Goal: Task Accomplishment & Management: Complete application form

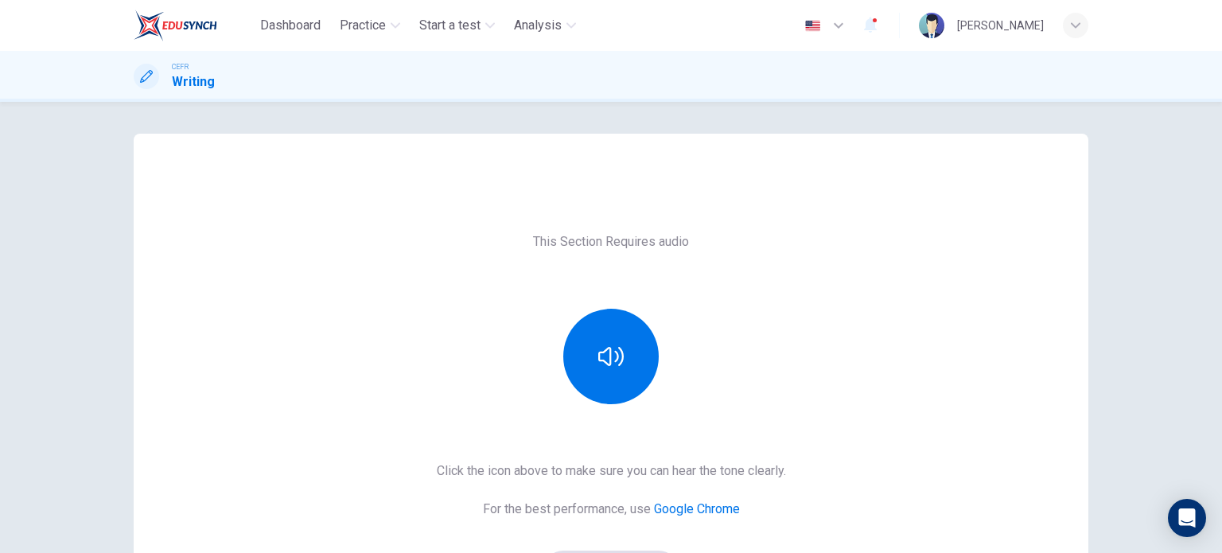
click at [1150, 338] on div "This Section Requires audio Click the icon above to make sure you can hear the …" at bounding box center [611, 327] width 1222 height 451
click at [627, 346] on button "button" at bounding box center [610, 356] width 95 height 95
click at [707, 408] on div "This Section Requires audio Click the icon above to make sure you can hear the …" at bounding box center [611, 410] width 955 height 420
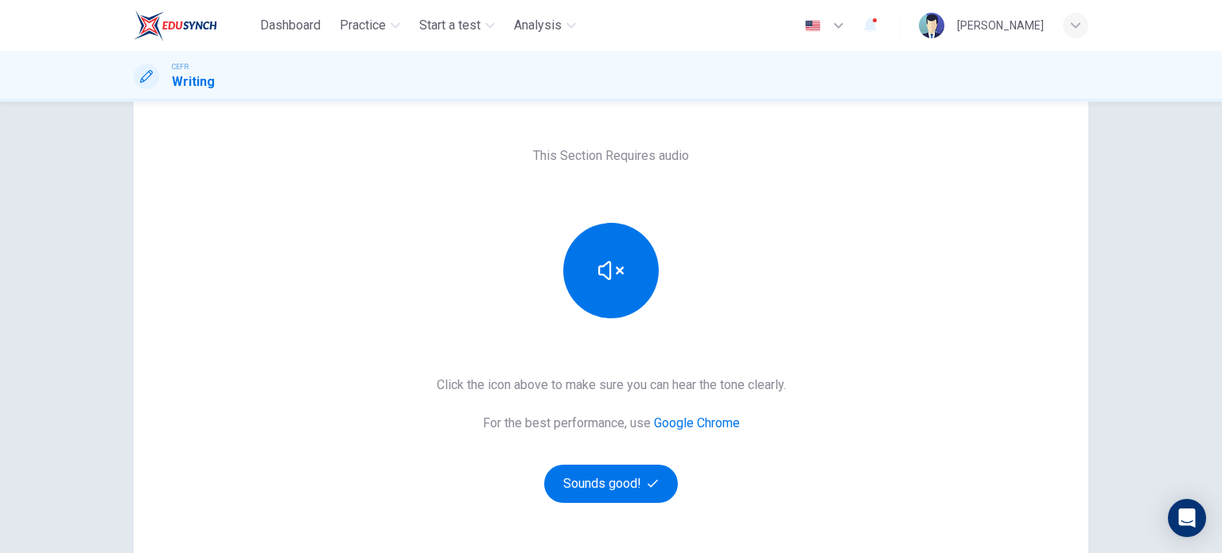
scroll to position [88, 0]
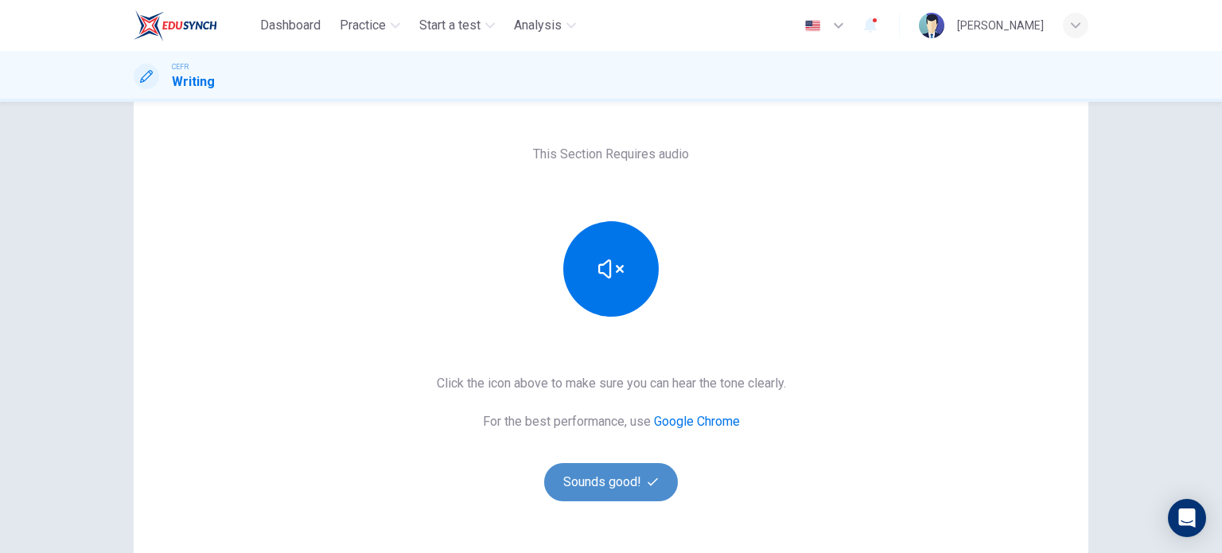
click at [621, 472] on button "Sounds good!" at bounding box center [611, 482] width 134 height 38
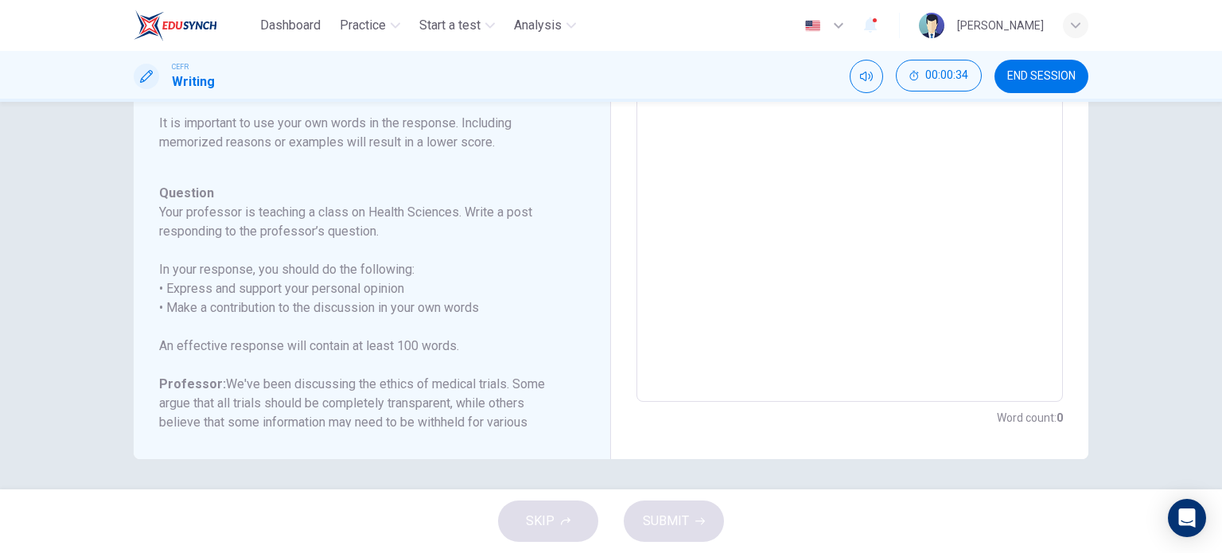
scroll to position [0, 0]
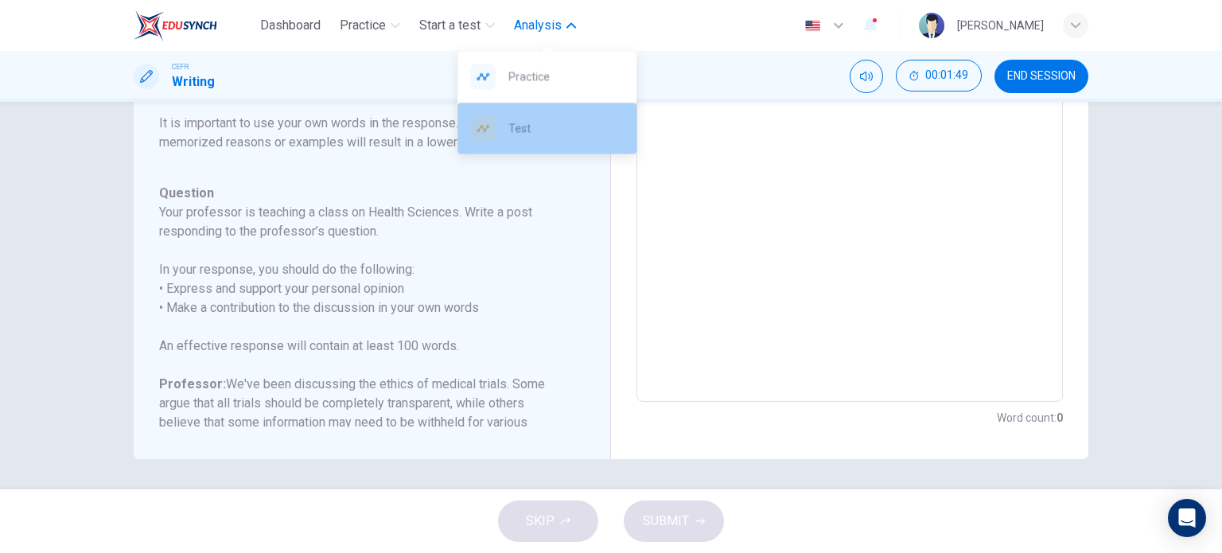
click at [547, 115] on div "Test" at bounding box center [546, 128] width 179 height 51
click at [545, 122] on span "Test" at bounding box center [565, 128] width 115 height 19
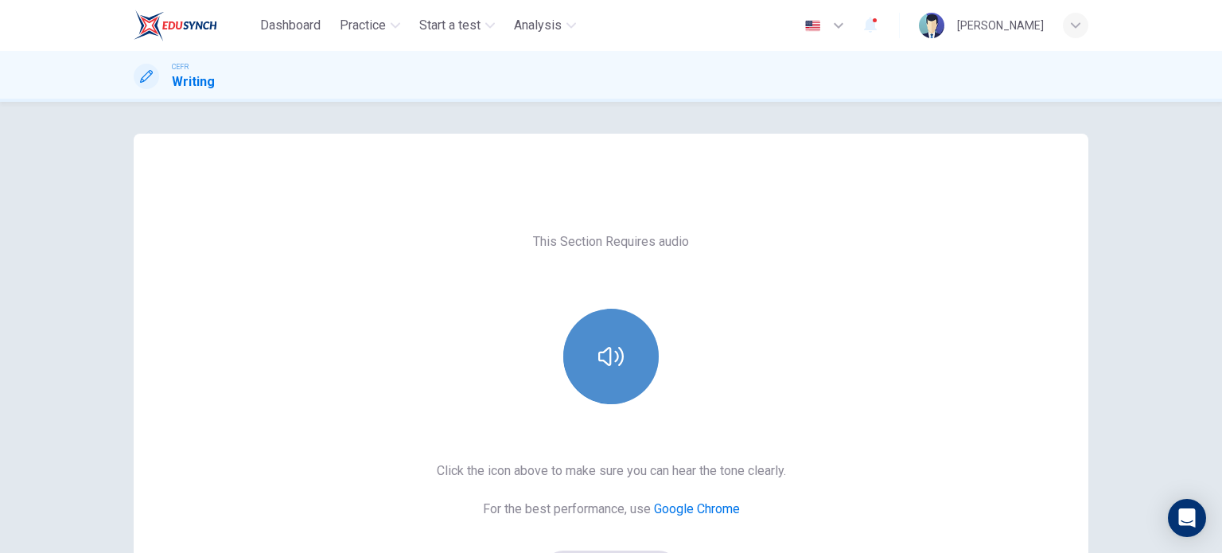
click at [588, 340] on button "button" at bounding box center [610, 356] width 95 height 95
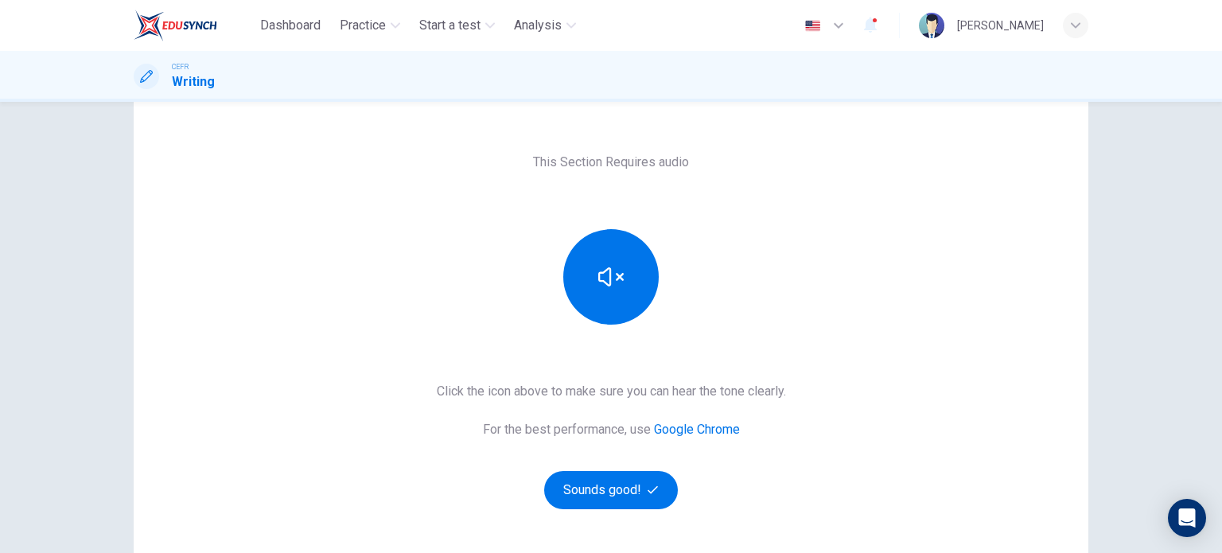
scroll to position [80, 0]
click at [609, 492] on button "Sounds good!" at bounding box center [611, 490] width 134 height 38
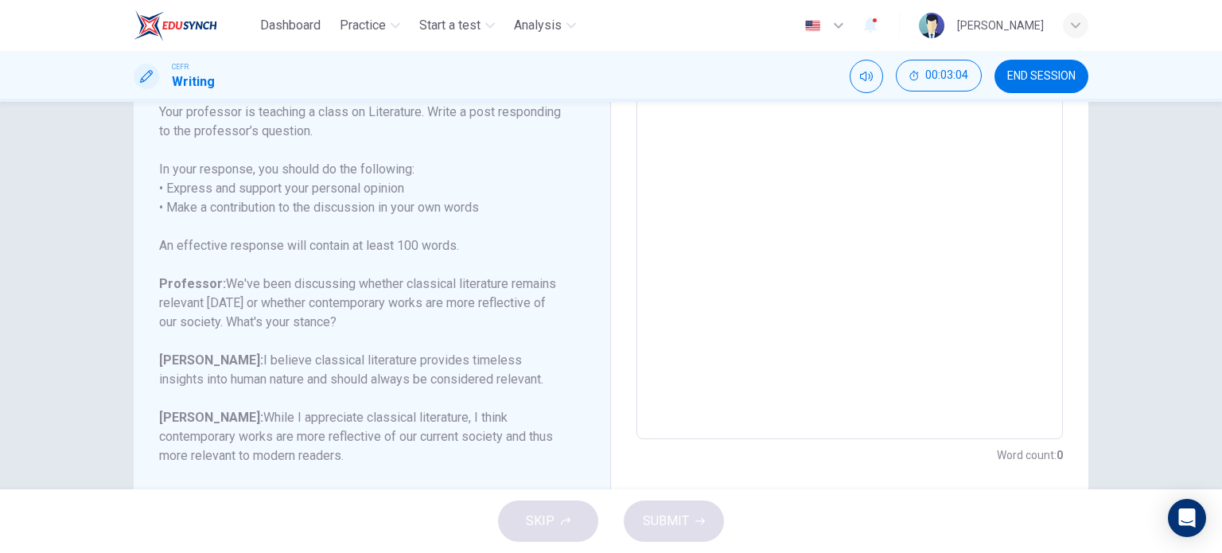
scroll to position [282, 0]
click at [689, 146] on textarea at bounding box center [850, 172] width 404 height 505
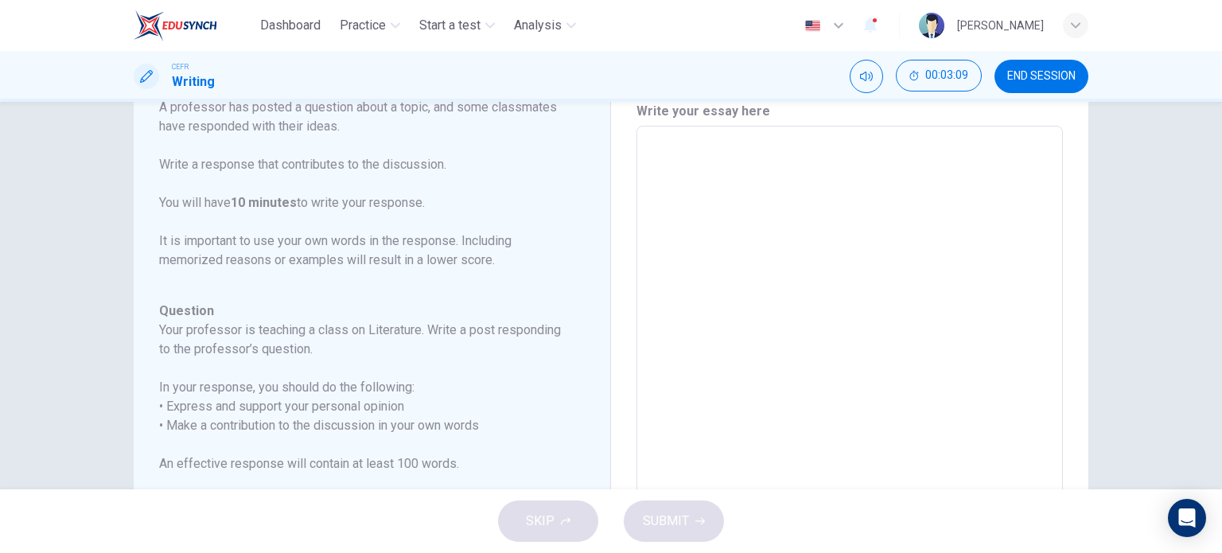
scroll to position [64, 0]
type textarea "I"
type textarea "x"
type textarea "I"
type textarea "x"
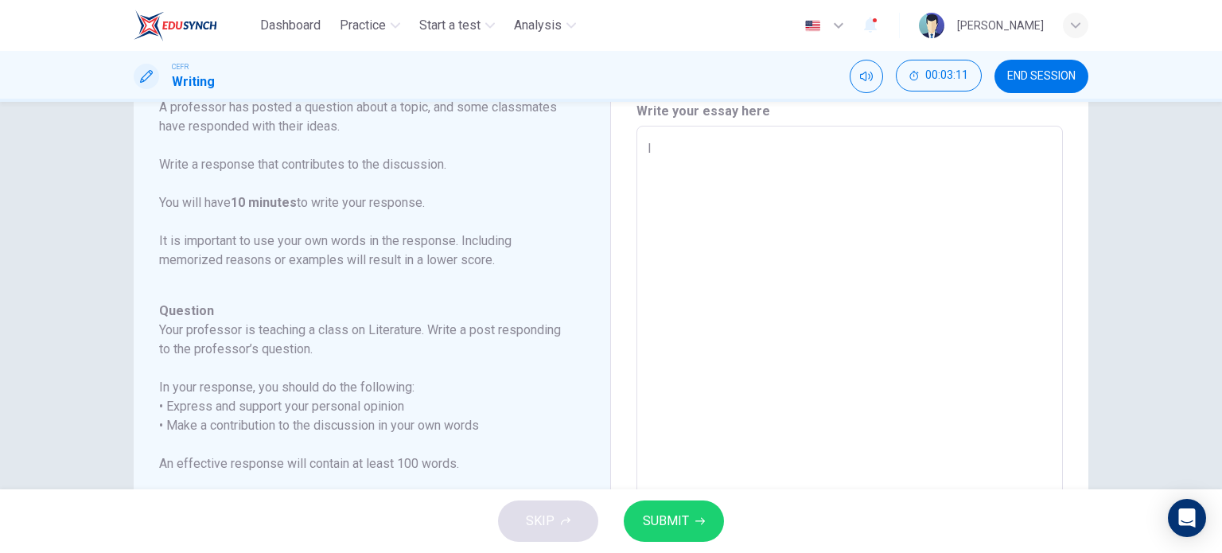
type textarea "I p"
type textarea "x"
type textarea "I pe"
type textarea "x"
type textarea "I per"
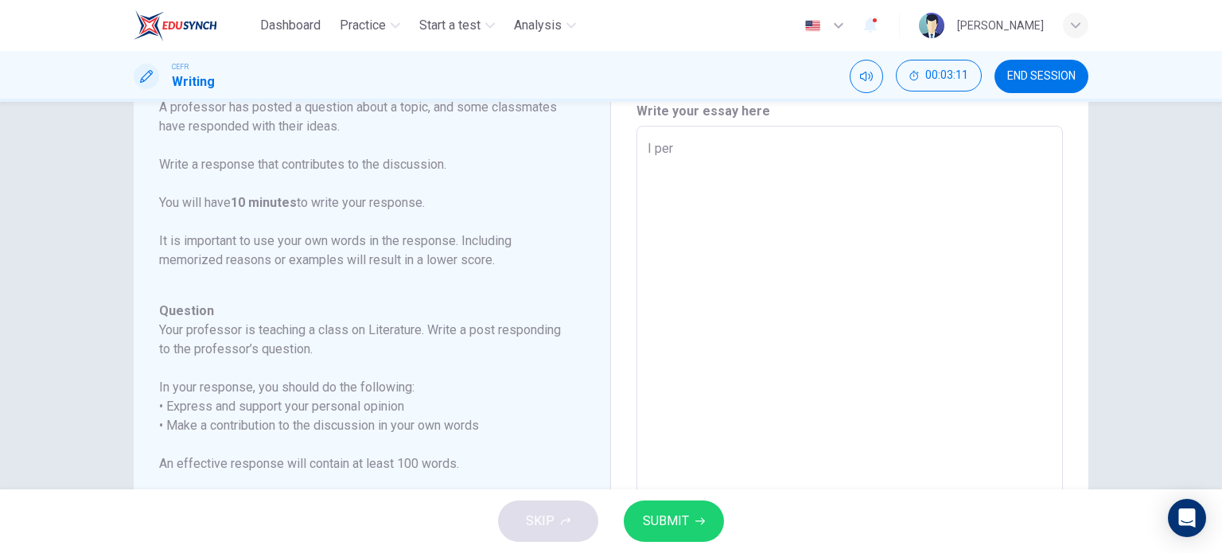
type textarea "x"
type textarea "I pers"
type textarea "x"
type textarea "I perso"
type textarea "x"
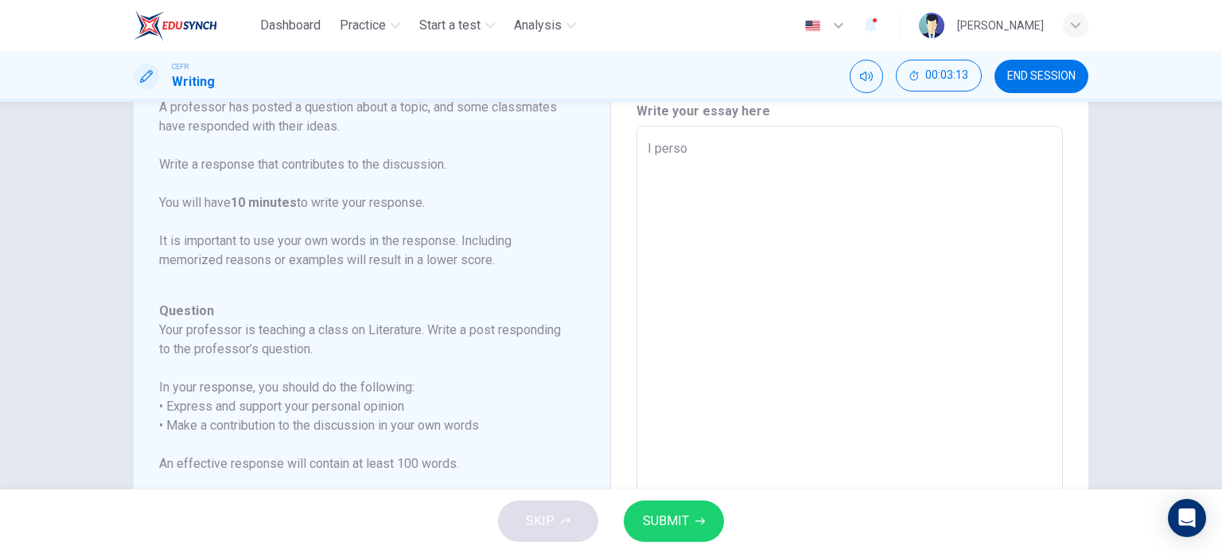
type textarea "I person"
type textarea "x"
type textarea "I persona"
type textarea "x"
type textarea "I personal"
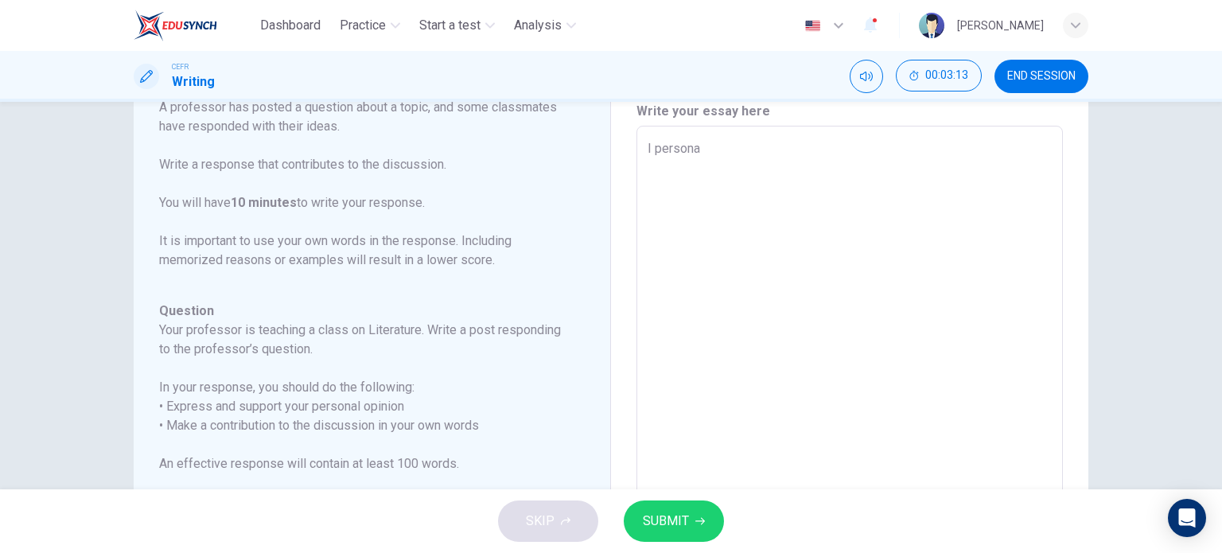
type textarea "x"
type textarea "I personall"
type textarea "x"
type textarea "I personally"
type textarea "x"
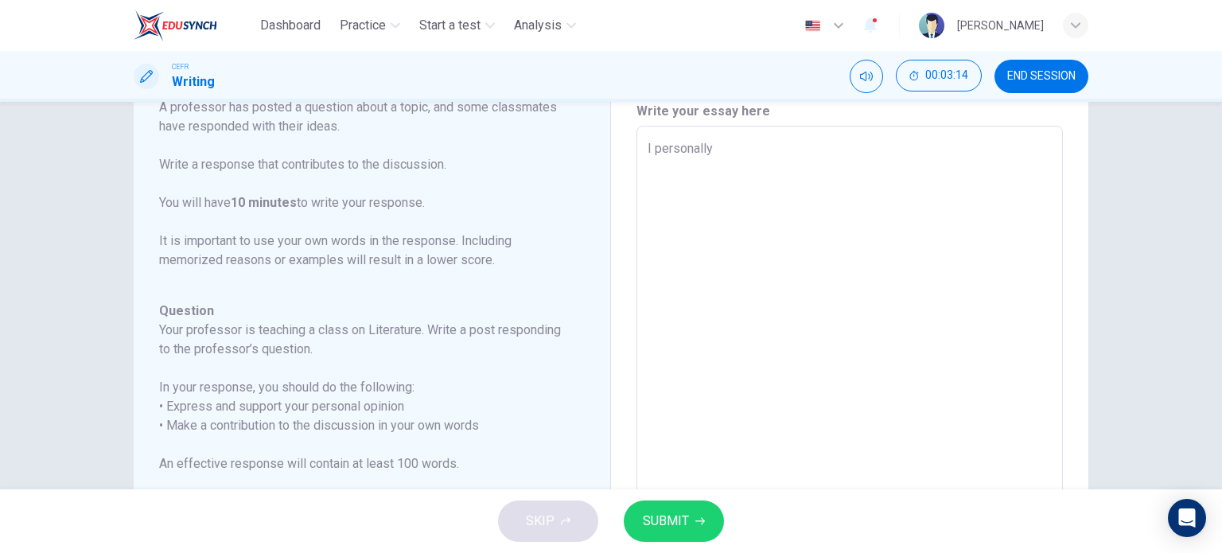
type textarea "I personally"
type textarea "x"
type textarea "I personally t"
type textarea "x"
type textarea "I personally th"
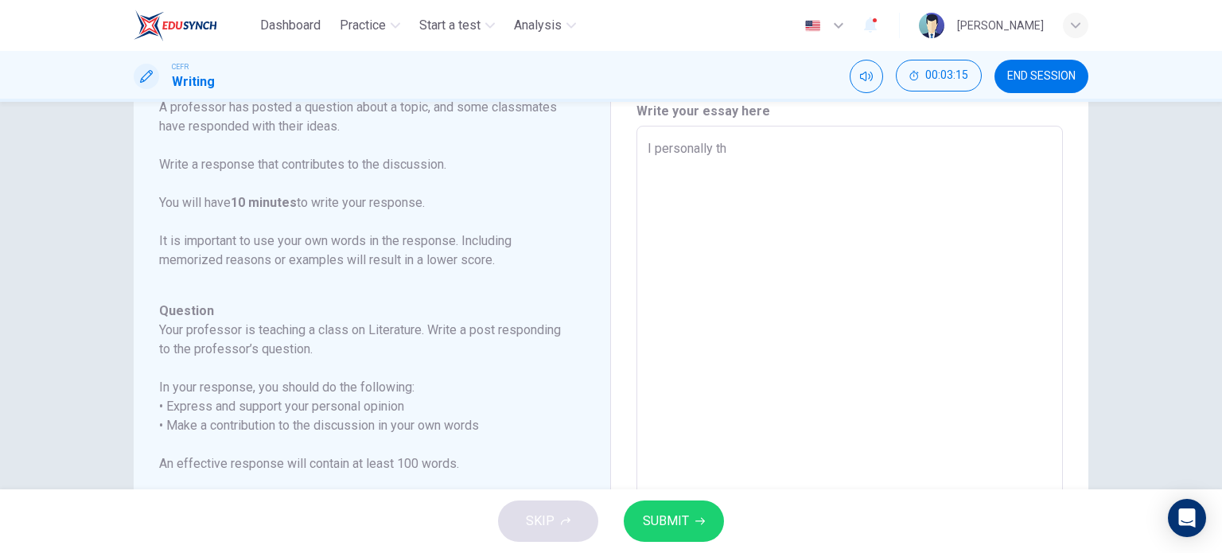
type textarea "x"
type textarea "I personally thi"
type textarea "x"
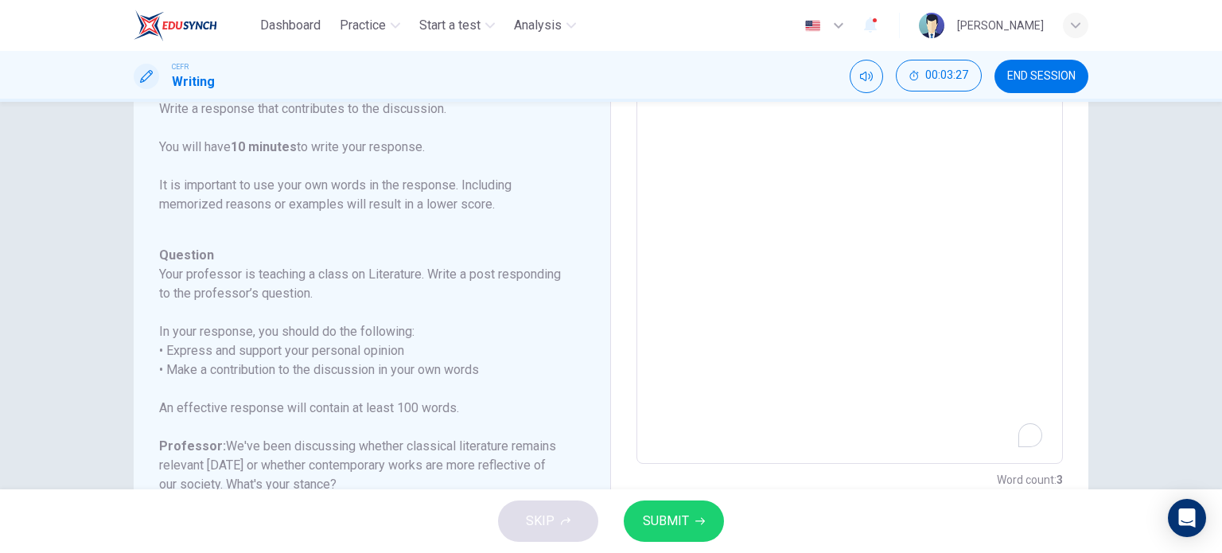
scroll to position [21, 0]
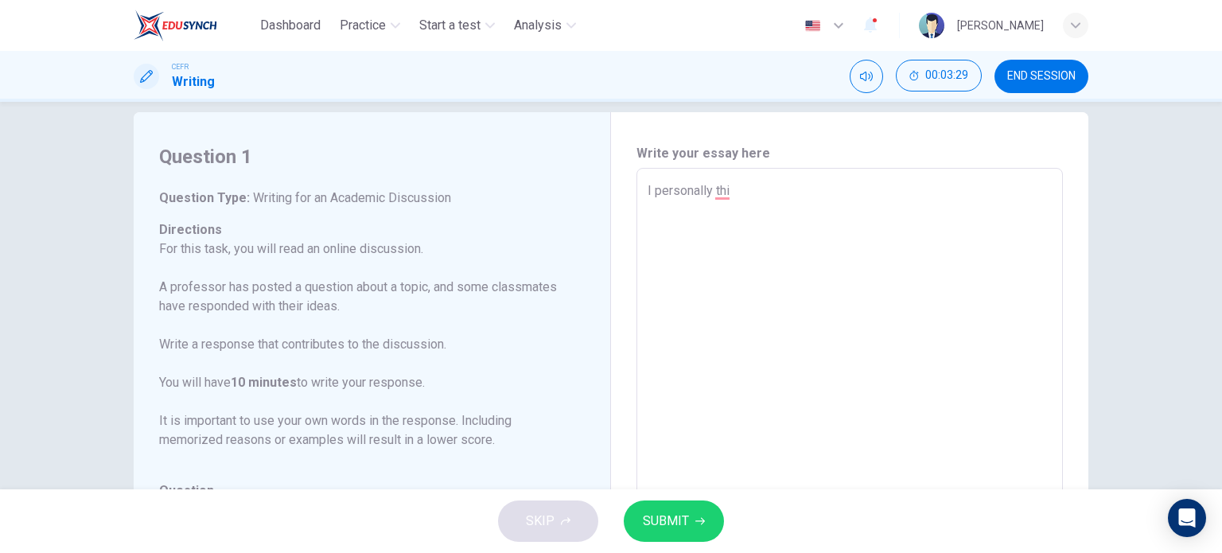
type textarea "I personally th"
type textarea "x"
type textarea "I personally t"
type textarea "x"
type textarea "I personally"
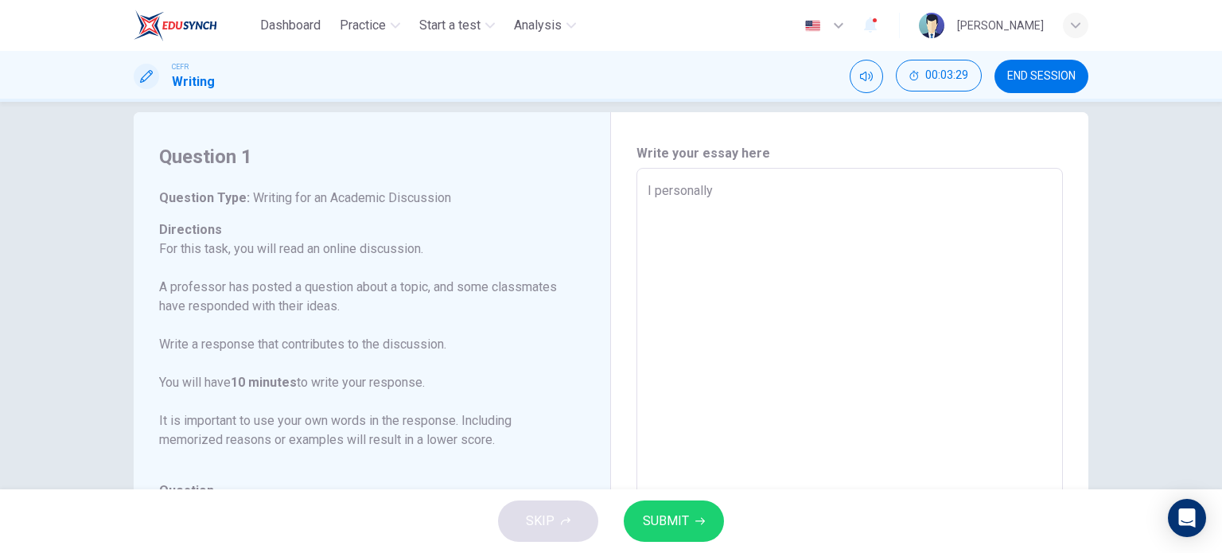
type textarea "x"
type textarea "I personally a"
type textarea "x"
type textarea "I personally ag"
type textarea "x"
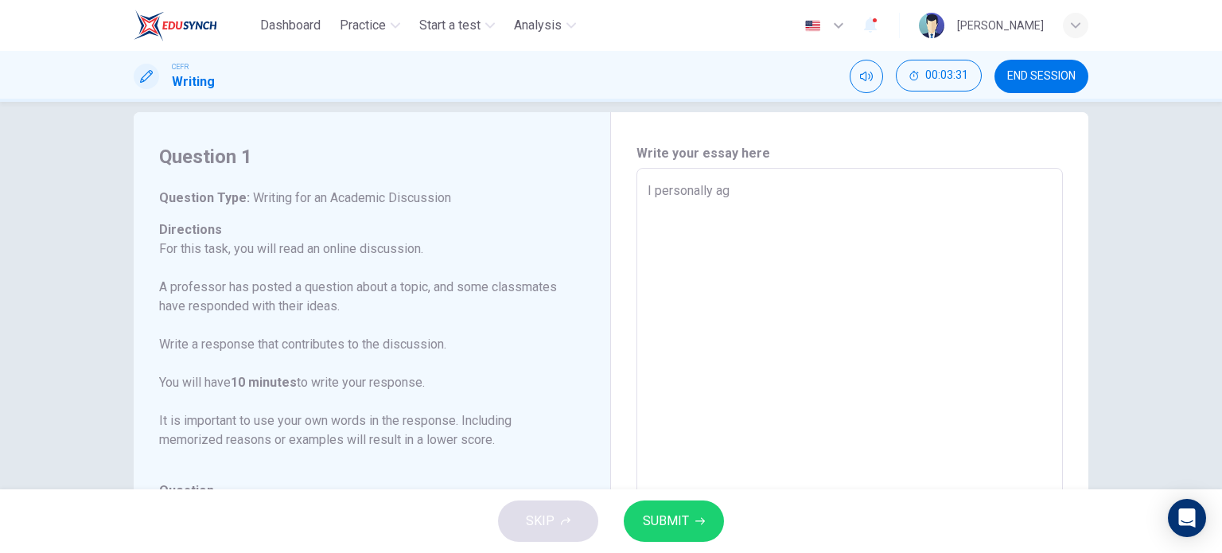
type textarea "I personally agr"
type textarea "x"
type textarea "I personally agre"
type textarea "x"
type textarea "I personally agree"
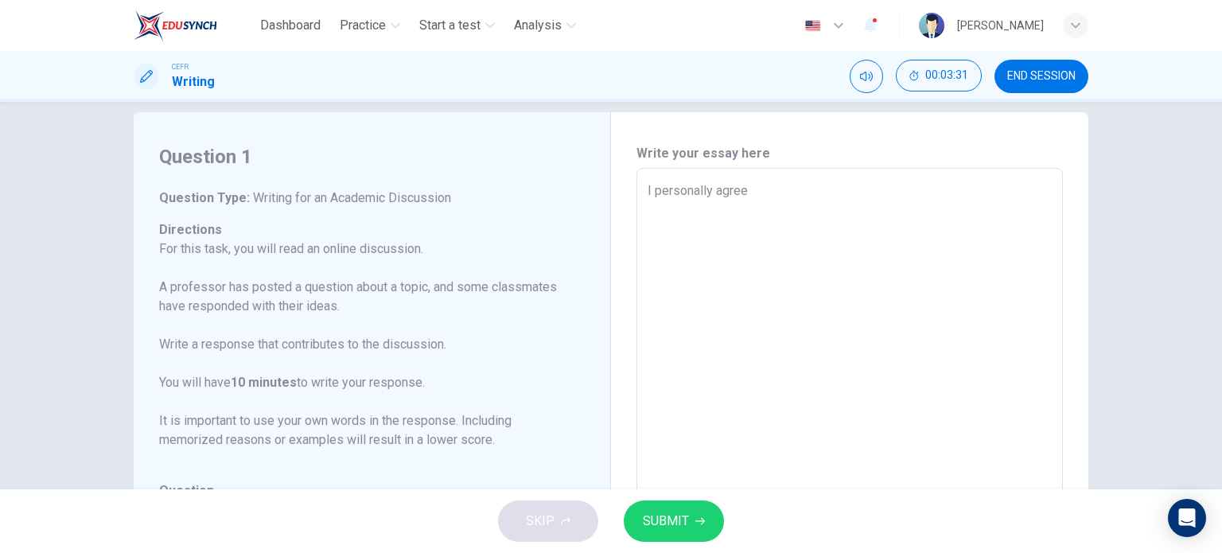
type textarea "x"
type textarea "I personally agree"
type textarea "x"
type textarea "I personally agree w"
type textarea "x"
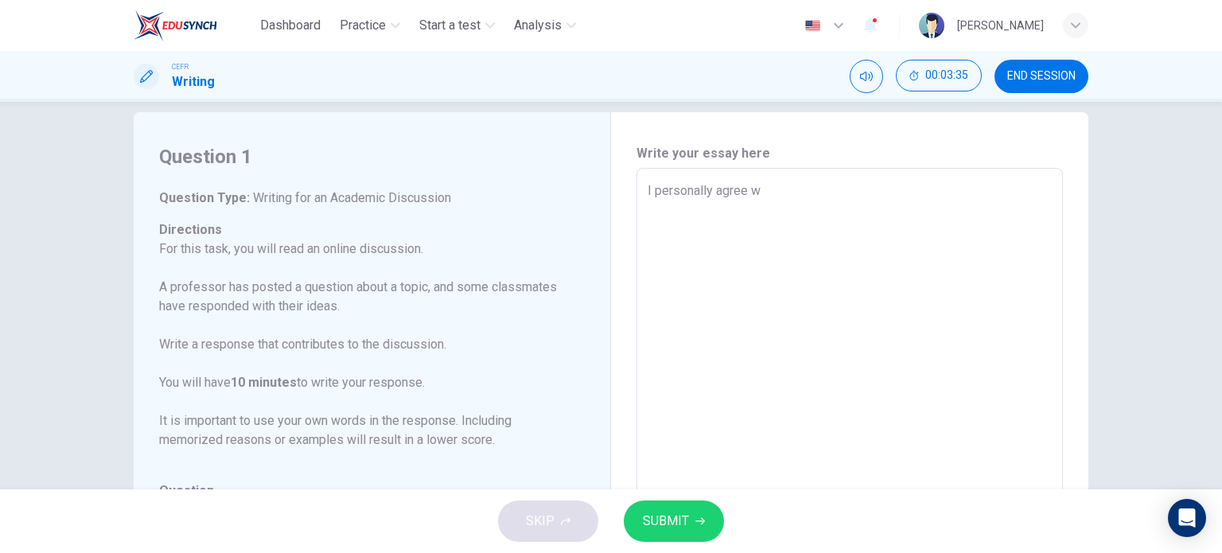
type textarea "I personally agree wi"
type textarea "x"
type textarea "I personally agree wit"
type textarea "x"
type textarea "I personally agree with"
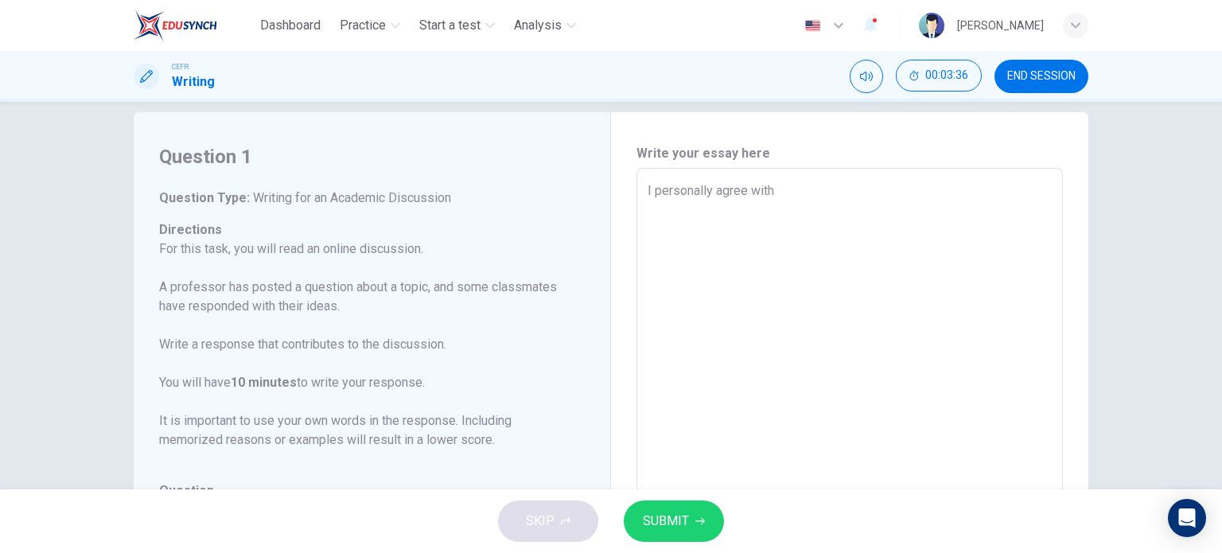
type textarea "x"
type textarea "I personally agree with"
type textarea "x"
type textarea "I personally agree with L"
type textarea "x"
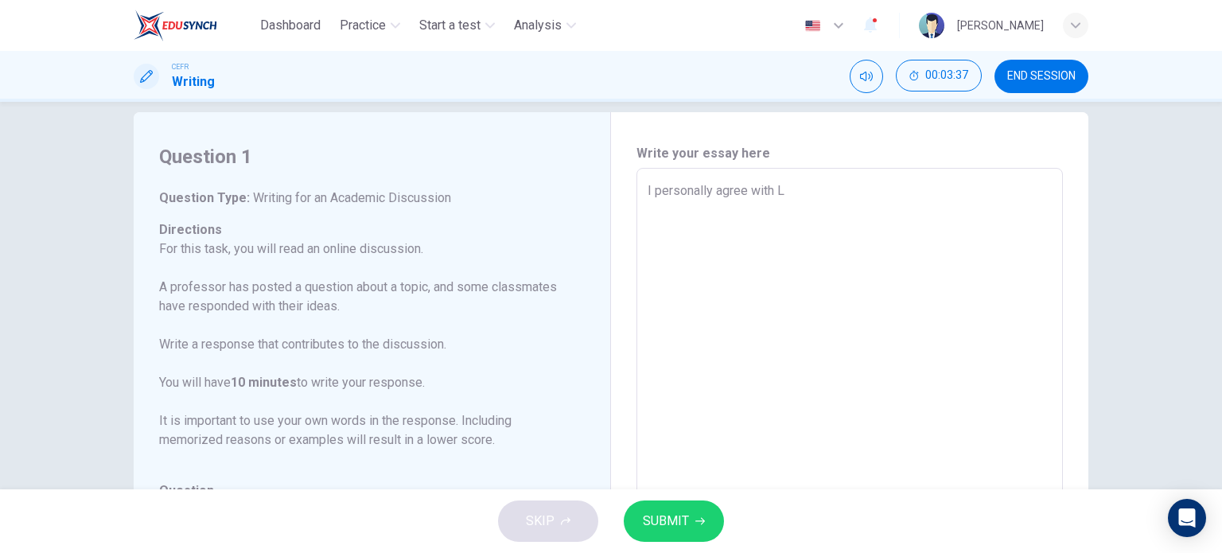
type textarea "I personally agree with Lu"
type textarea "x"
type textarea "I personally agree with Luc"
type textarea "x"
type textarea "I personally agree with Lucy"
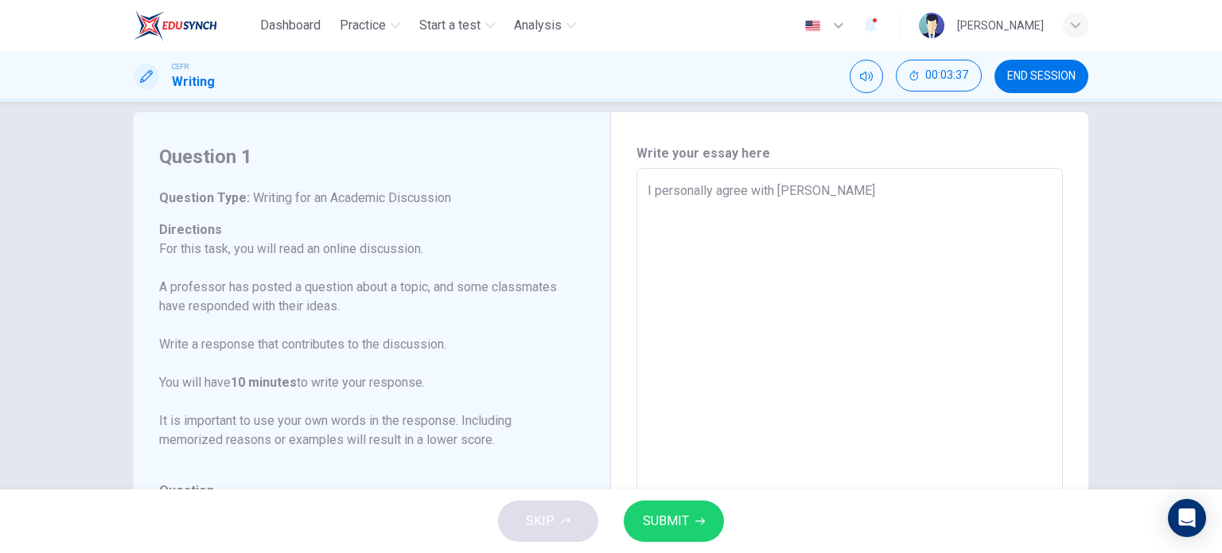
type textarea "x"
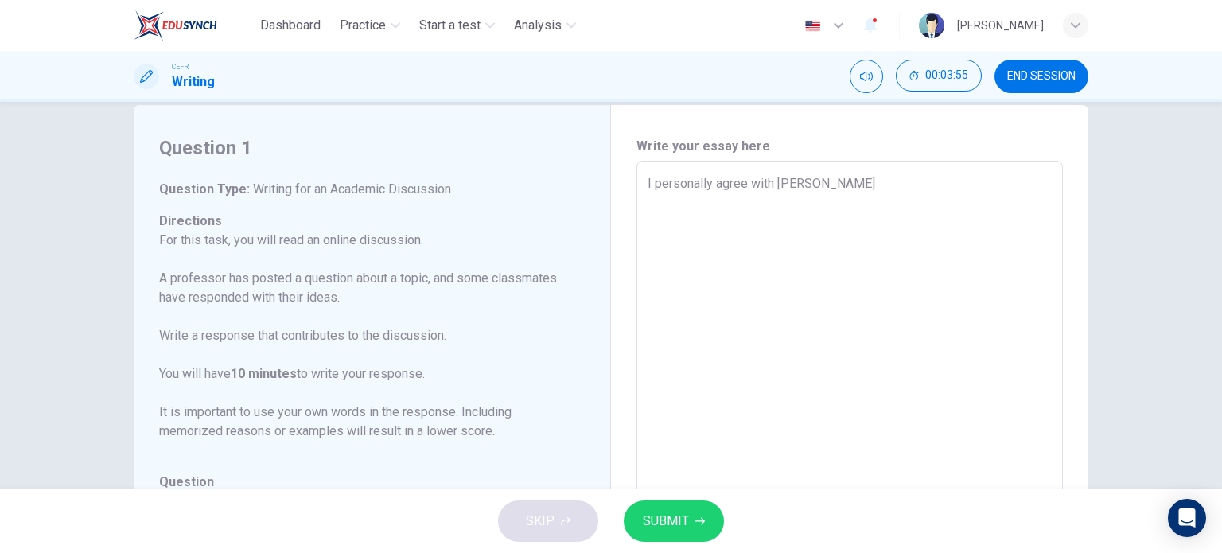
scroll to position [30, 0]
click at [828, 177] on textarea "I personally agree with Lucy" at bounding box center [850, 425] width 404 height 505
type textarea "I personally agree with Lucy"
type textarea "x"
type textarea "I personally agree with Lucy r"
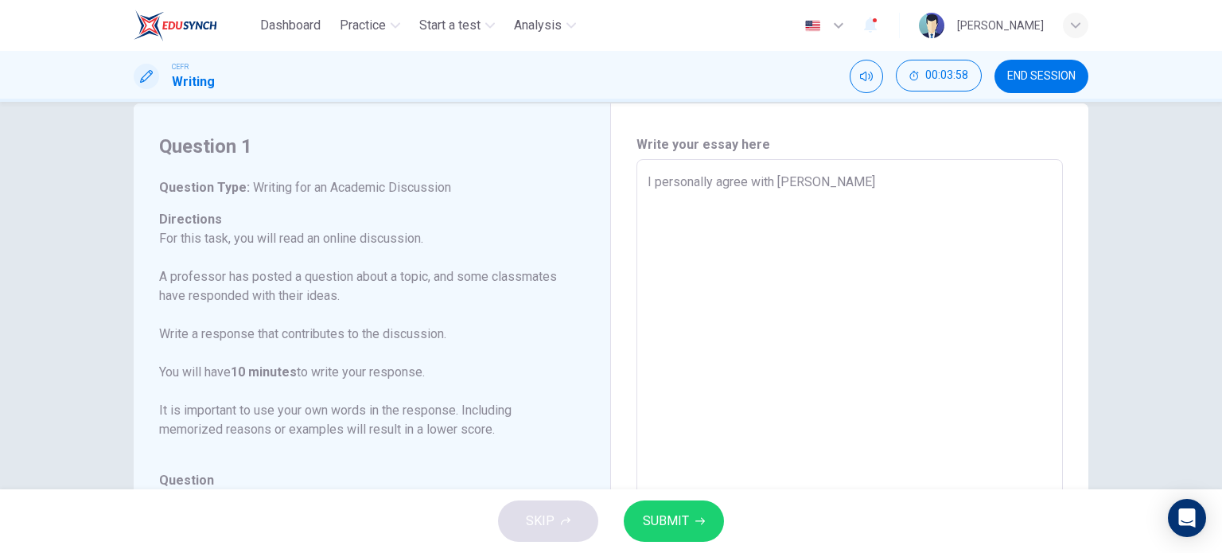
type textarea "x"
type textarea "I personally agree with Lucy re"
type textarea "x"
type textarea "I personally agree with Lucy reg"
type textarea "x"
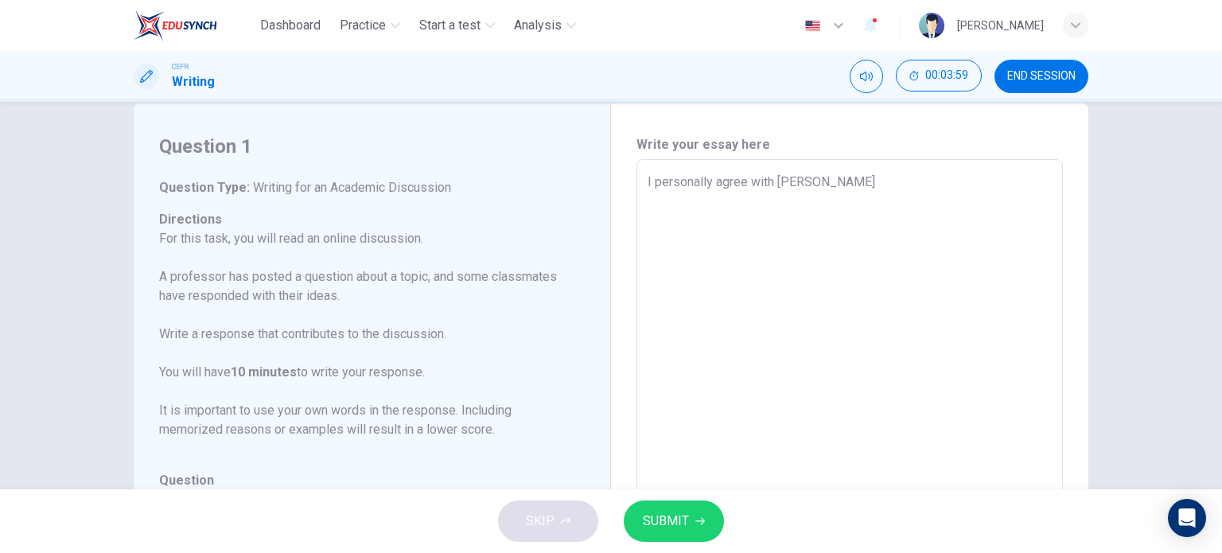
type textarea "I personally agree with Lucy rega"
type textarea "x"
type textarea "I personally agree with Lucy regar"
type textarea "x"
type textarea "I personally agree with Lucy regard"
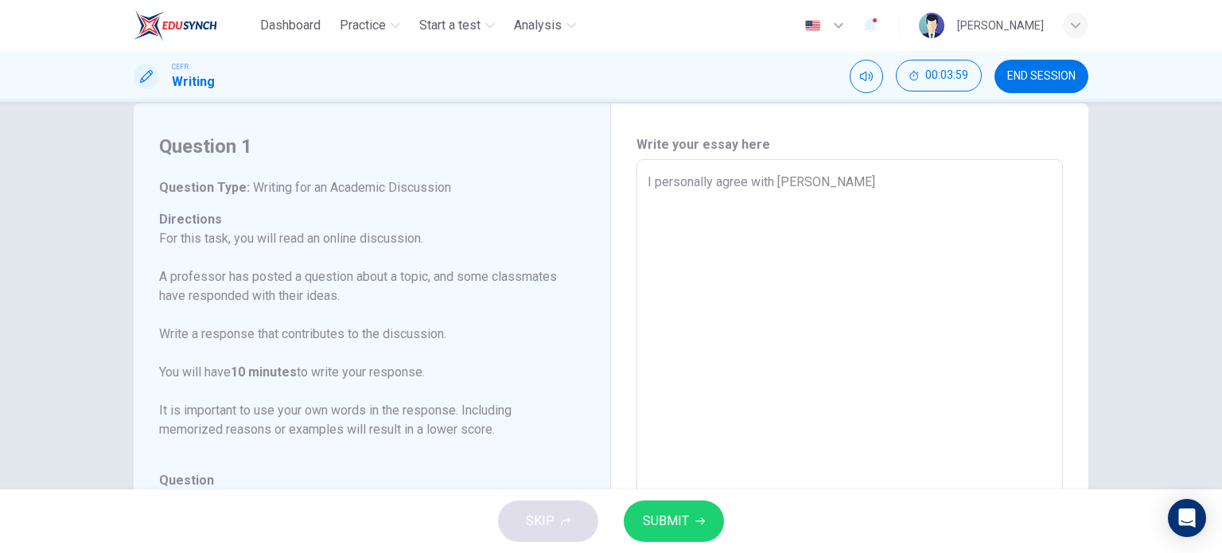
type textarea "x"
type textarea "I personally agree with Lucy regardi"
type textarea "x"
type textarea "I personally agree with Lucy regardin"
type textarea "x"
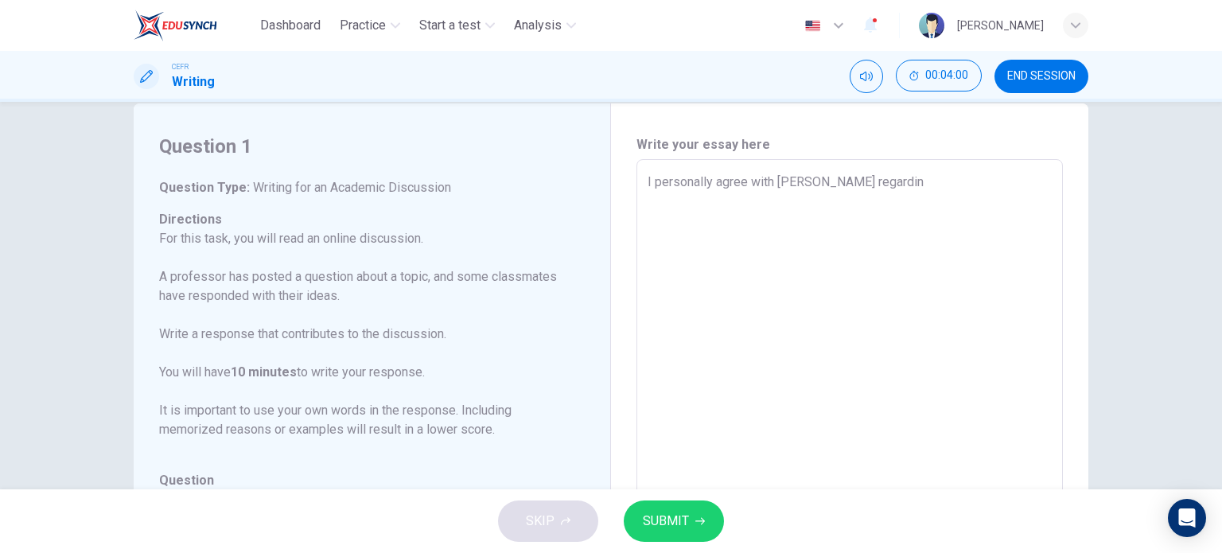
type textarea "I personally agree with Lucy regarding"
type textarea "x"
type textarea "I personally agree with Lucy regarding"
type textarea "x"
type textarea "I personally agree with Lucy regarding t"
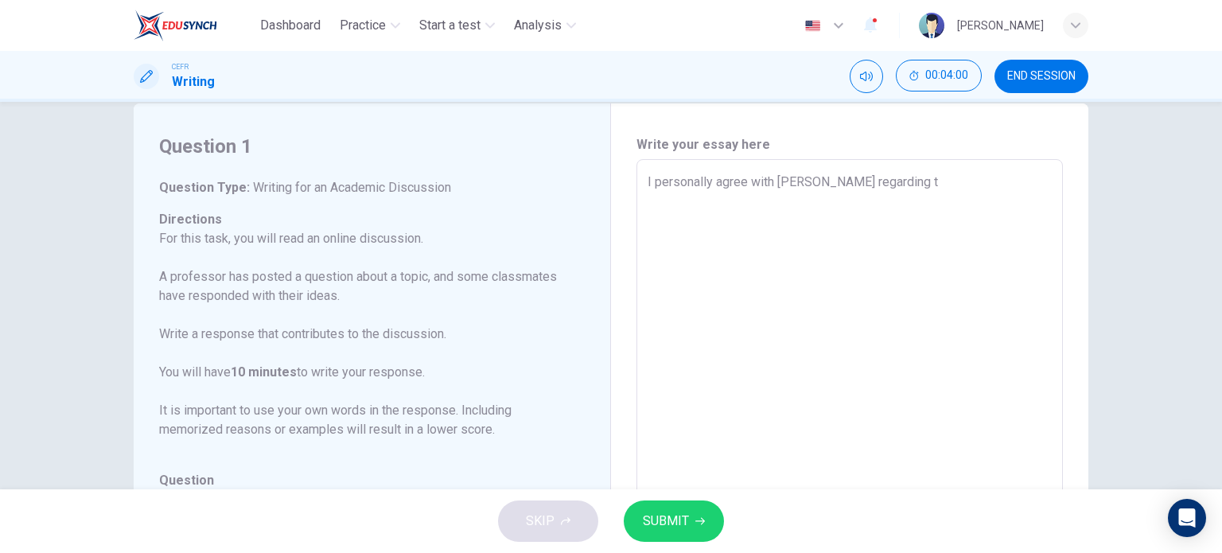
type textarea "x"
type textarea "I personally agree with Lucy regarding th"
type textarea "x"
type textarea "I personally agree with Lucy regarding the"
type textarea "x"
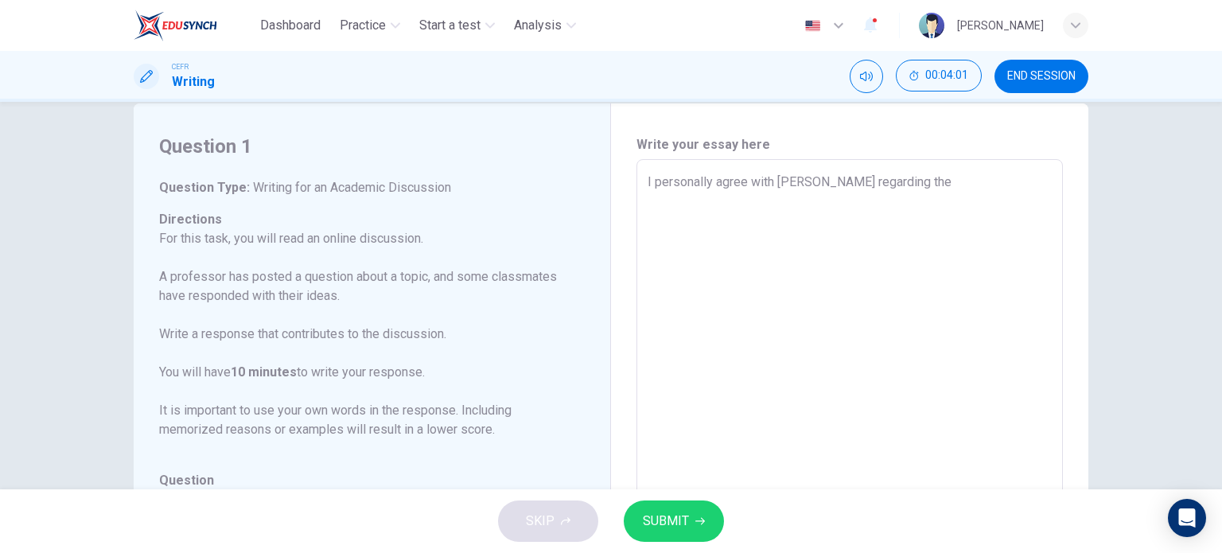
type textarea "I personally agree with Lucy regarding the"
type textarea "x"
type textarea "I personally agree with Lucy regarding the c"
type textarea "x"
type textarea "I personally agree with Lucy regarding the co"
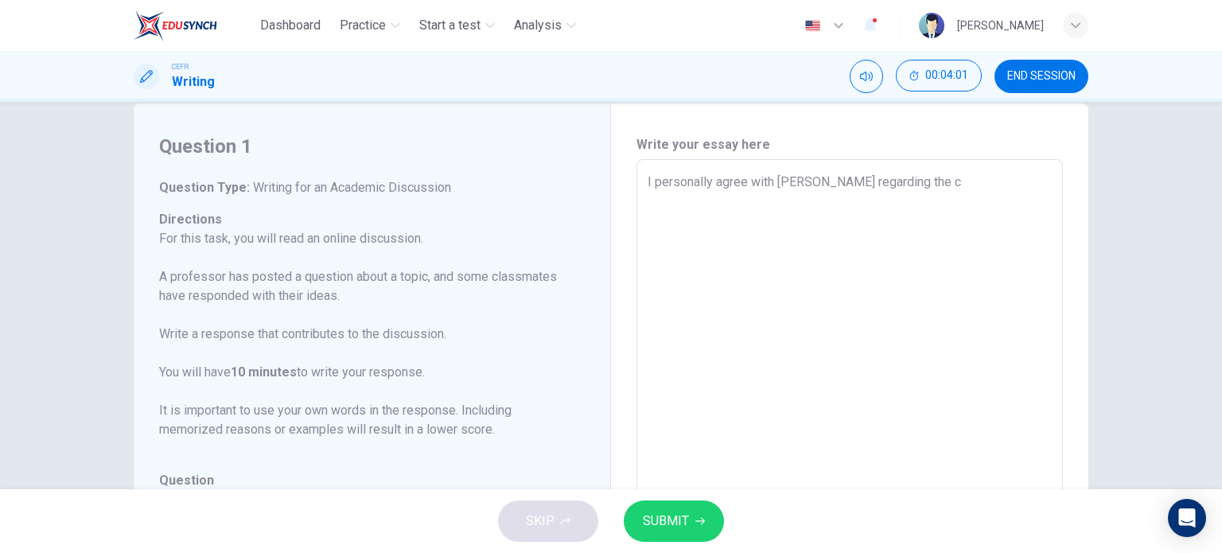
type textarea "x"
type textarea "I personally agree with Lucy regarding the con"
type textarea "x"
type textarea "I personally agree with Lucy regarding the cont"
type textarea "x"
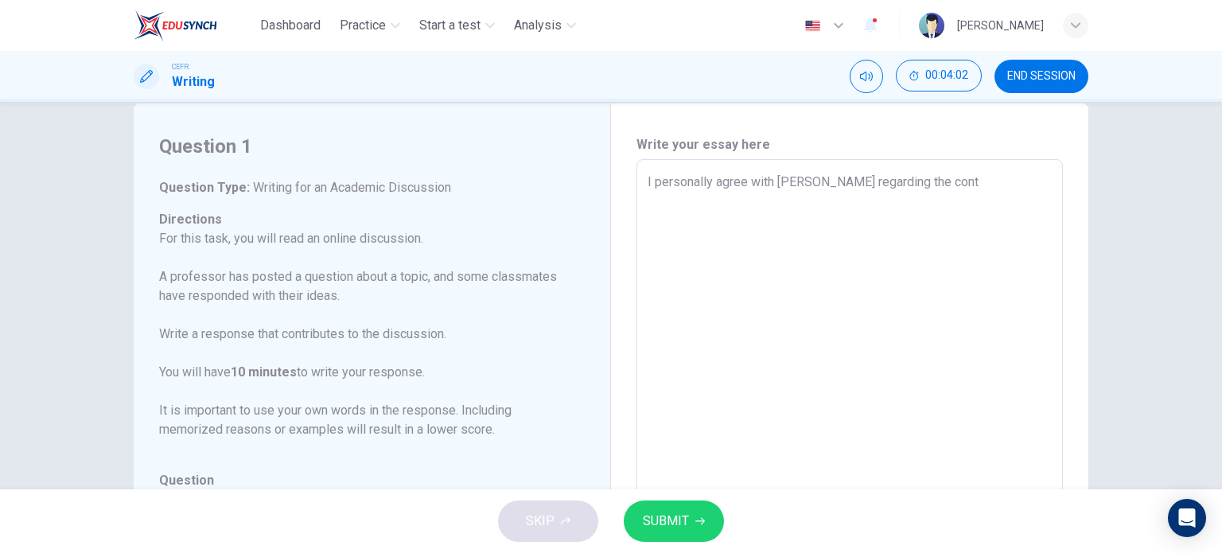
type textarea "I personally agree with Lucy regarding the conte"
type textarea "x"
type textarea "I personally agree with Lucy regarding the contem"
type textarea "x"
type textarea "I personally agree with Lucy regarding the contemp"
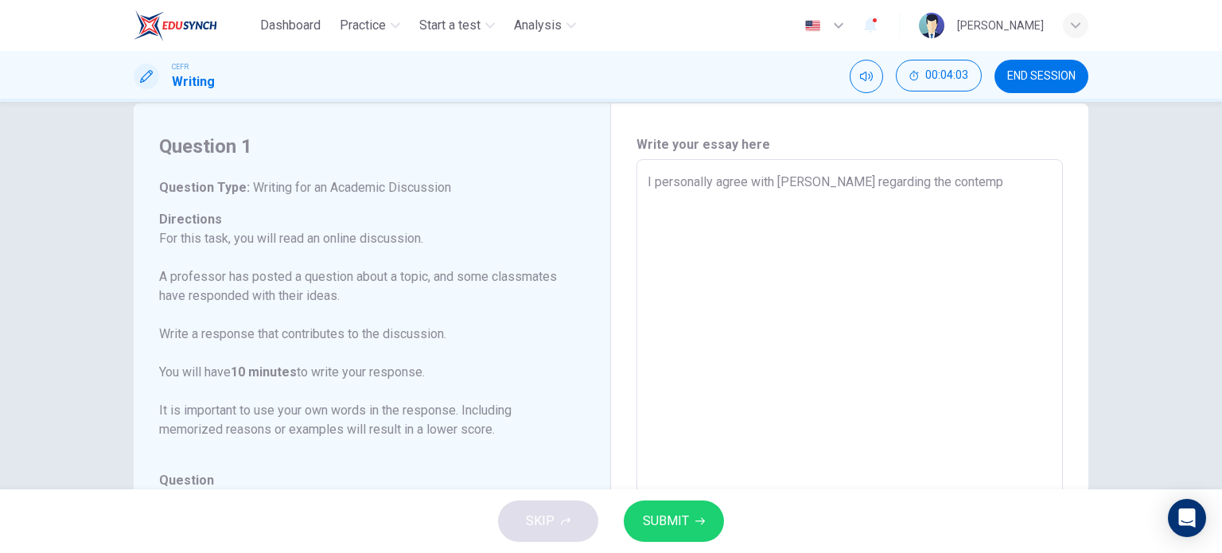
type textarea "x"
type textarea "I personally agree with Lucy regarding the contempo"
type textarea "x"
type textarea "I personally agree with Lucy regarding the contempor"
type textarea "x"
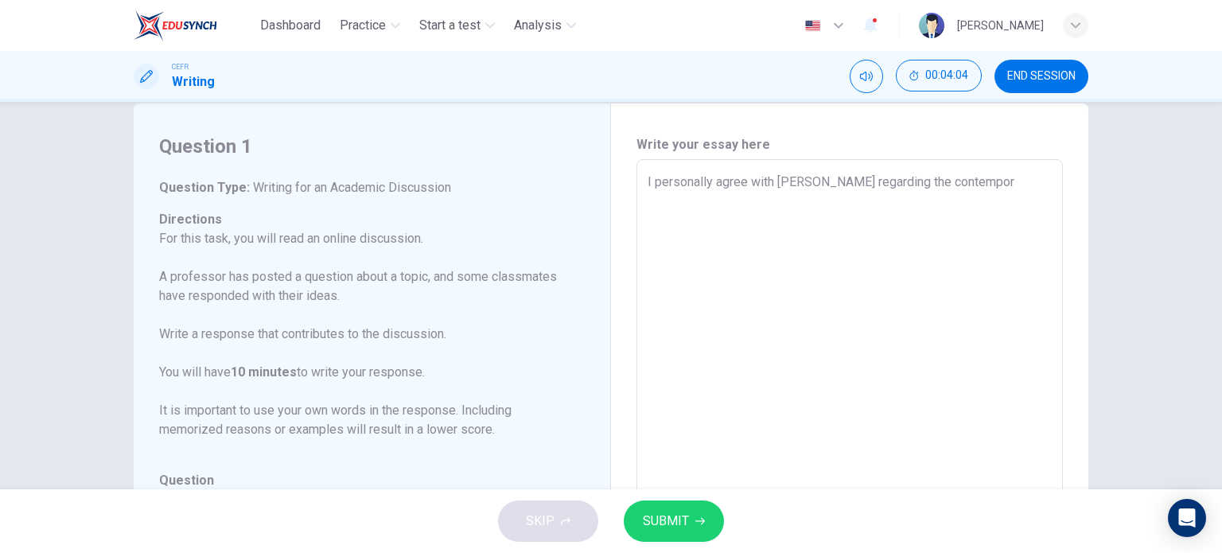
type textarea "I personally agree with Lucy regarding the contempora"
type textarea "x"
type textarea "I personally agree with Lucy regarding the contemporar"
type textarea "x"
type textarea "I personally agree with Lucy regarding the contemporary"
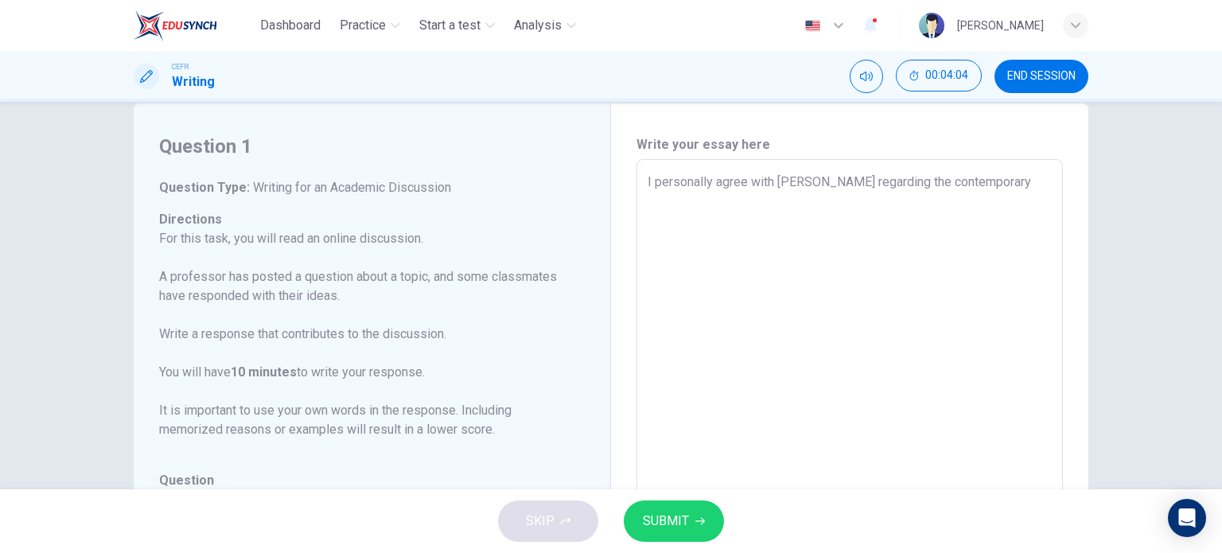
type textarea "x"
type textarea "I personally agree with Lucy regarding the contemporary"
type textarea "x"
type textarea "I personally agree with Lucy regarding the contemporary w"
type textarea "x"
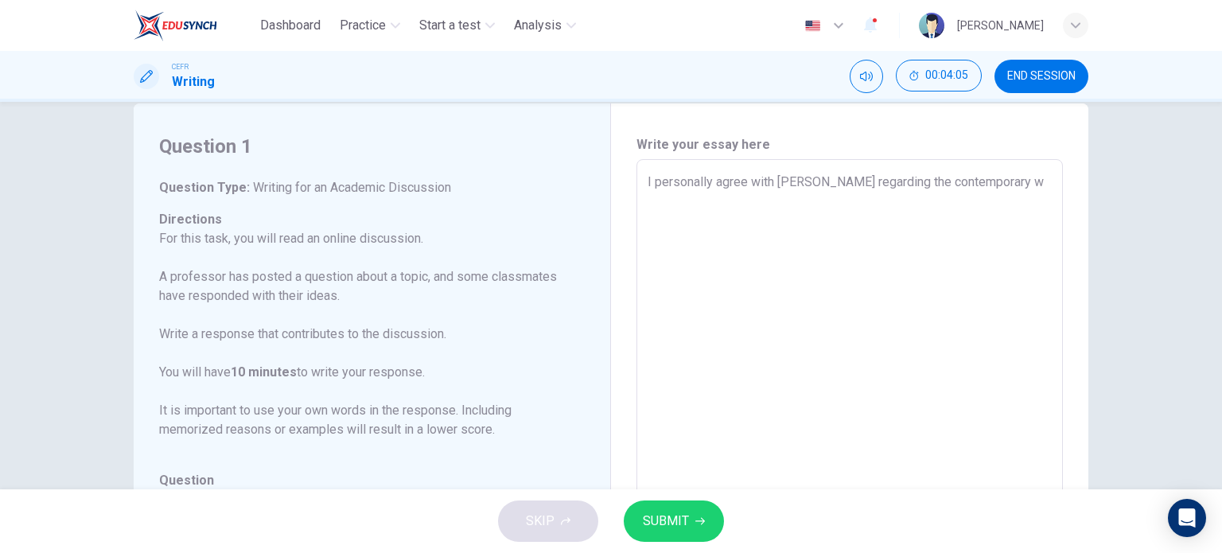
type textarea "I personally agree with Lucy regarding the contemporary wo"
type textarea "x"
type textarea "I personally agree with Lucy regarding the contemporary wor"
type textarea "x"
type textarea "I personally agree with Lucy regarding the contemporary work"
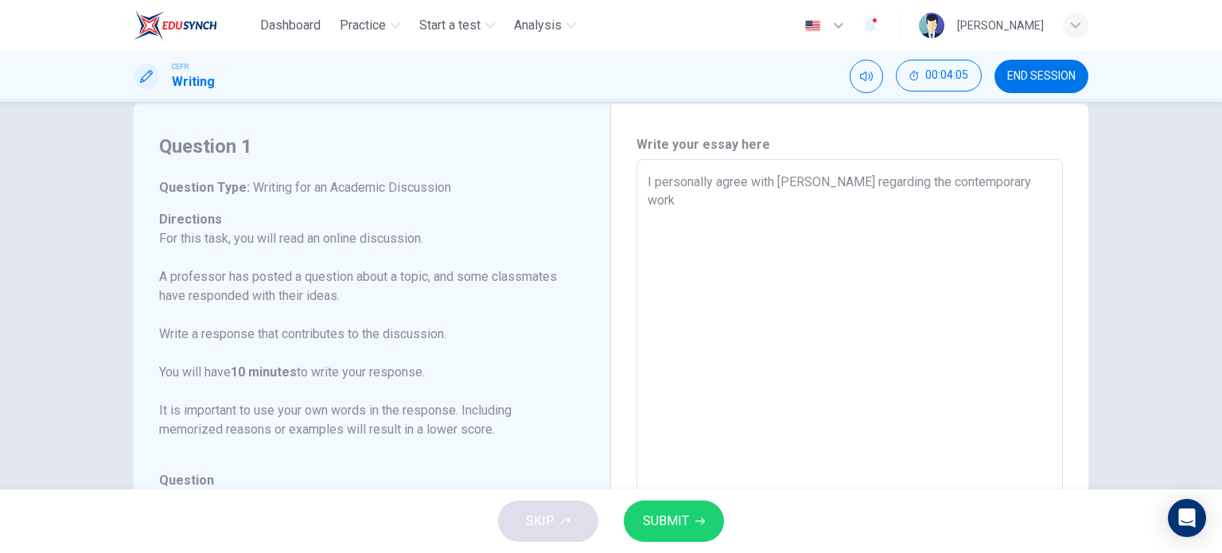
type textarea "x"
type textarea "I personally agree with Lucy regarding the contemporary works"
type textarea "x"
type textarea "I personally agree with Lucy regarding the contemporary works"
type textarea "x"
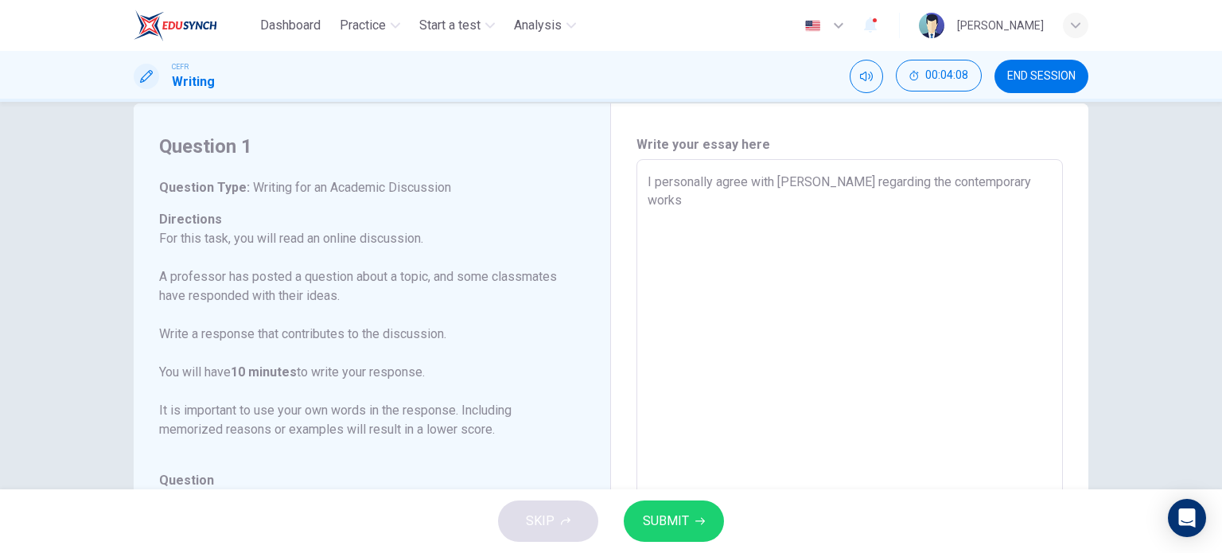
click at [872, 181] on textarea "I personally agree with Lucy regarding the contemporary works" at bounding box center [850, 425] width 404 height 505
type textarea "I personally agree with Lucy regarding contemporary works"
type textarea "x"
click at [1002, 193] on textarea "I personally agree with Lucy regarding contemporary works" at bounding box center [850, 425] width 404 height 505
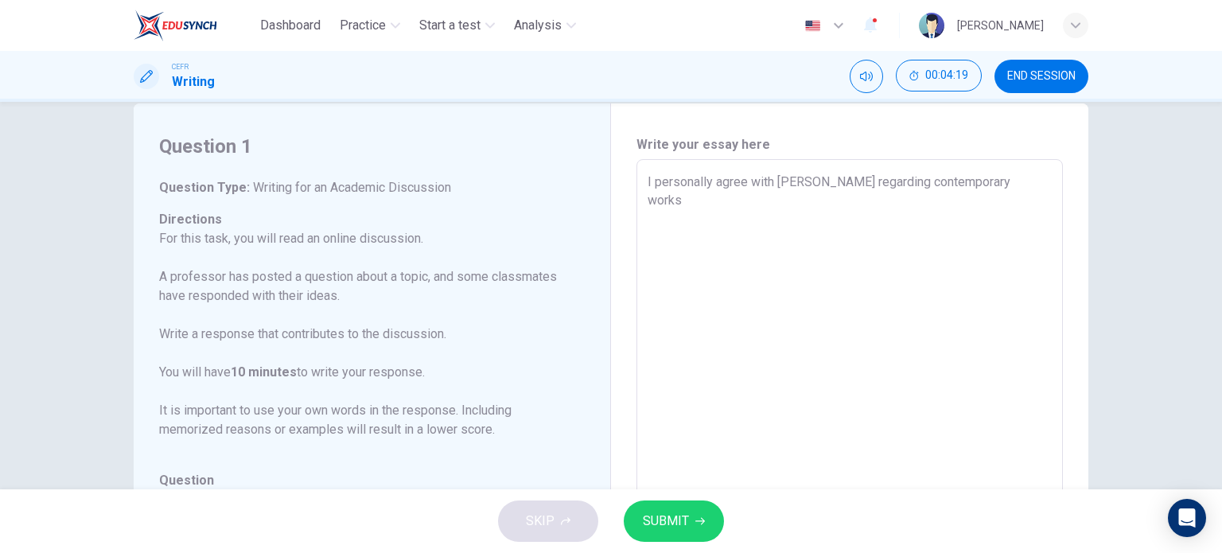
type textarea "I personally agree with Lucy regarding contemporary works a"
type textarea "x"
type textarea "I personally agree with Lucy regarding contemporary works an"
type textarea "x"
type textarea "I personally agree with Lucy regarding contemporary works and"
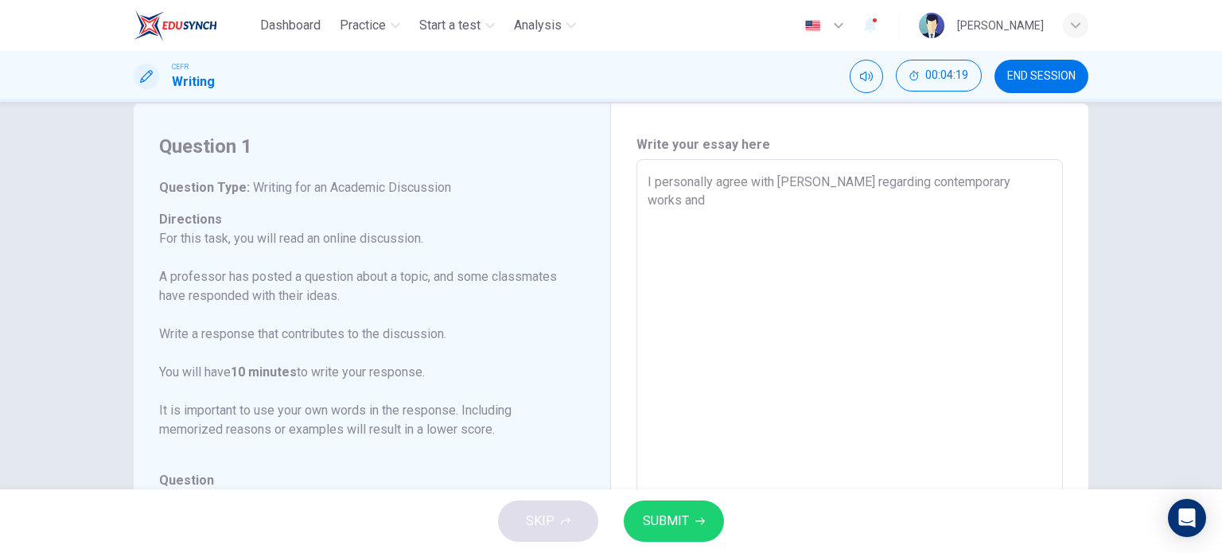
type textarea "x"
type textarea "I personally agree with Lucy regarding contemporary works and"
type textarea "x"
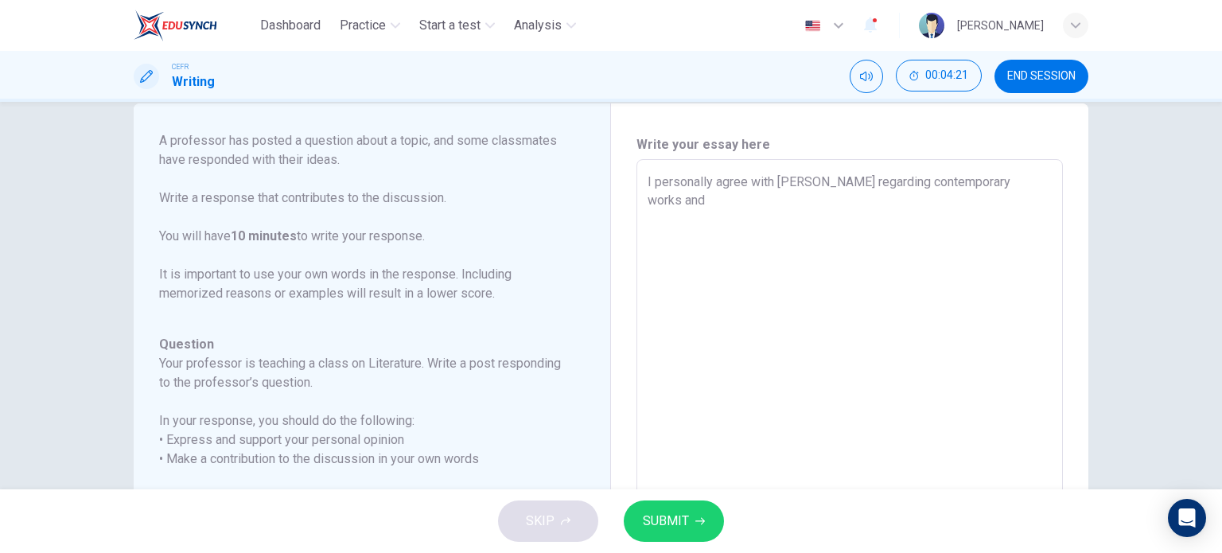
scroll to position [138, 0]
type textarea "I personally agree with Lucy regarding contemporary works and"
type textarea "x"
type textarea "I personally agree with Lucy regarding contemporary works an"
type textarea "x"
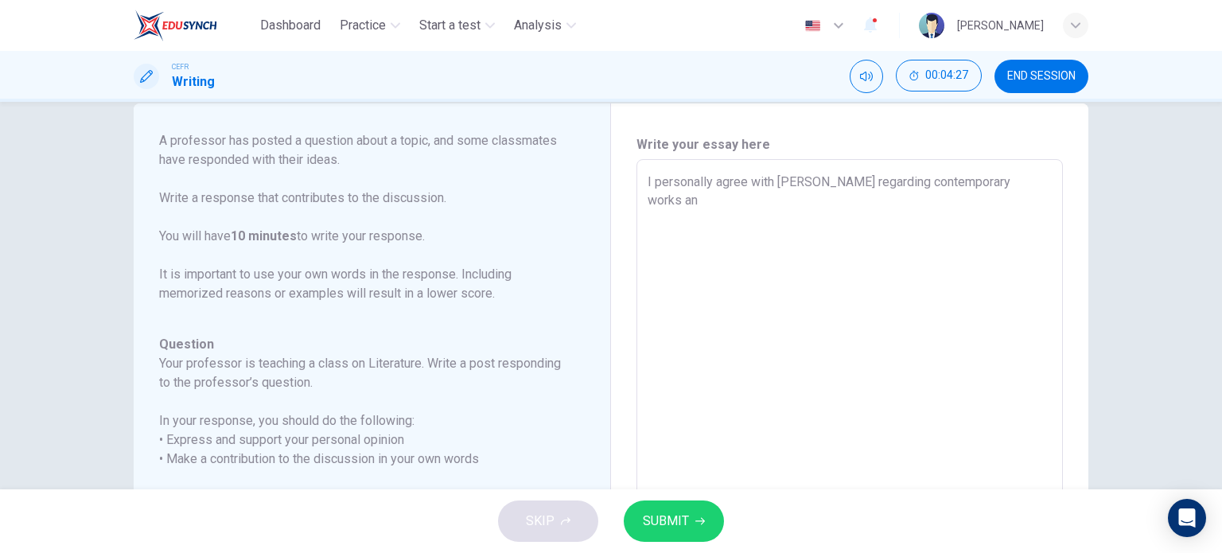
type textarea "I personally agree with Lucy regarding contemporary works a"
type textarea "x"
type textarea "I personally agree with Lucy regarding contemporary works"
type textarea "x"
type textarea "I personally agree with Lucy regarding contemporary works b"
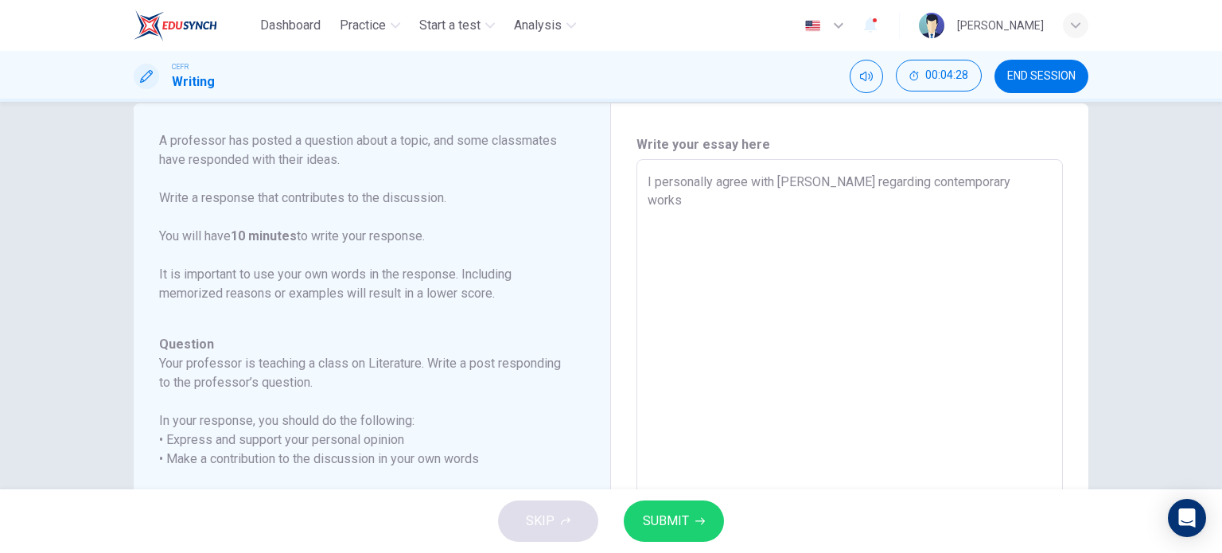
type textarea "x"
type textarea "I personally agree with Lucy regarding contemporary works be"
type textarea "x"
type textarea "I personally agree with Lucy regarding contemporary works bec"
type textarea "x"
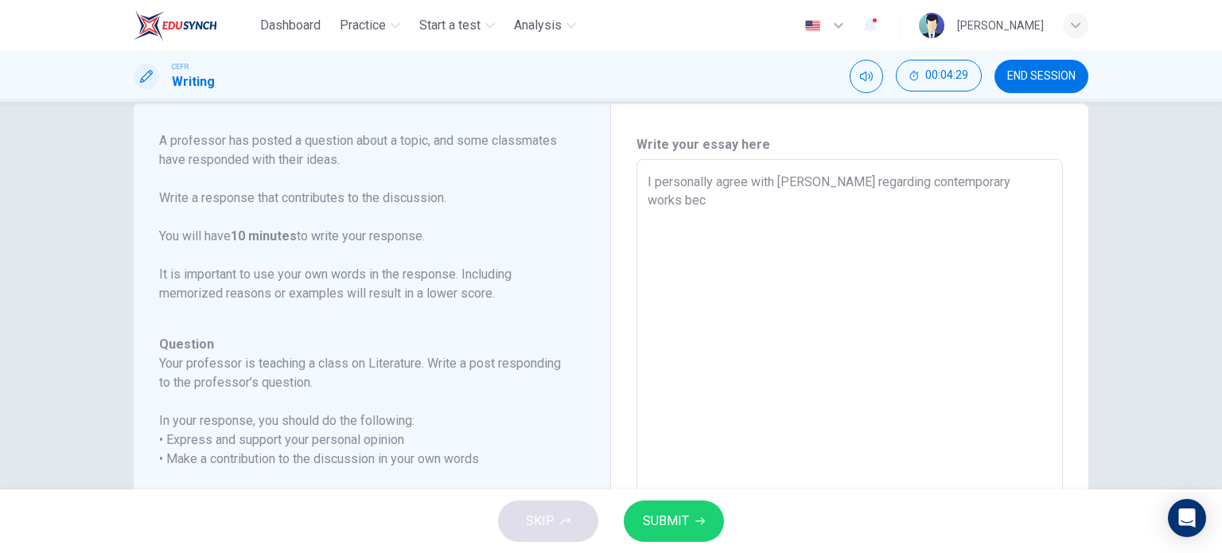
type textarea "I personally agree with Lucy regarding contemporary works beca"
type textarea "x"
type textarea "I personally agree with Lucy regarding contemporary works becau"
type textarea "x"
type textarea "I personally agree with Lucy regarding contemporary works becaus"
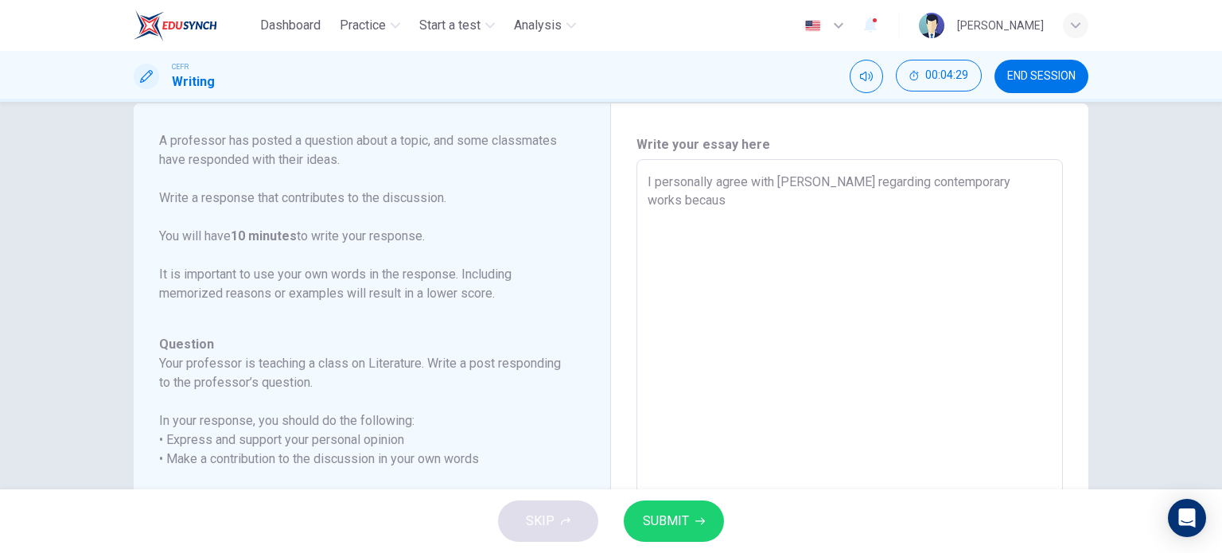
type textarea "x"
type textarea "I personally agree with Lucy regarding contemporary works because"
type textarea "x"
type textarea "I personally agree with Lucy regarding contemporary works because"
type textarea "x"
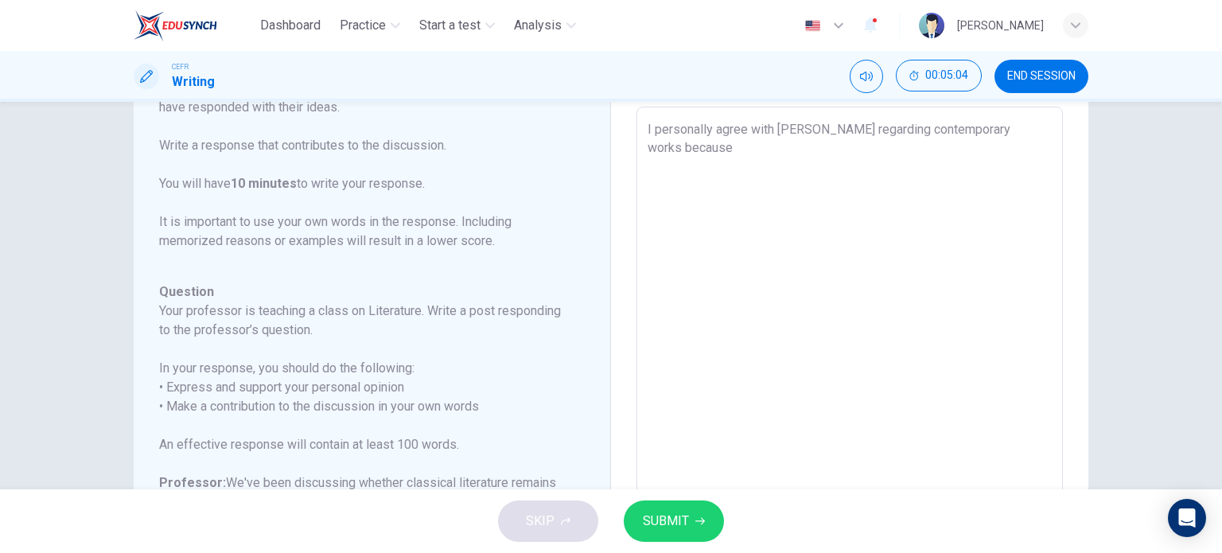
scroll to position [80, 0]
type textarea "I personally agree with Lucy regarding contemporary works because w"
type textarea "x"
type textarea "I personally agree with Lucy regarding contemporary works because we"
type textarea "x"
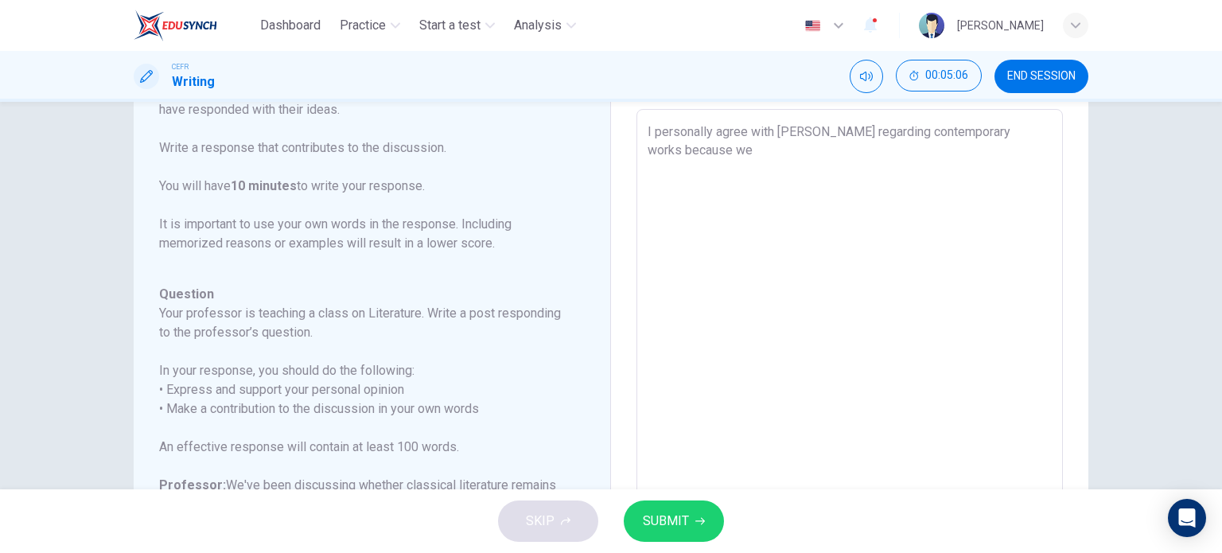
type textarea "I personally agree with Lucy regarding contemporary works because we c"
type textarea "x"
type textarea "I personally agree with Lucy regarding contemporary works because we co"
type textarea "x"
type textarea "I personally agree with Lucy regarding contemporary works because we cou"
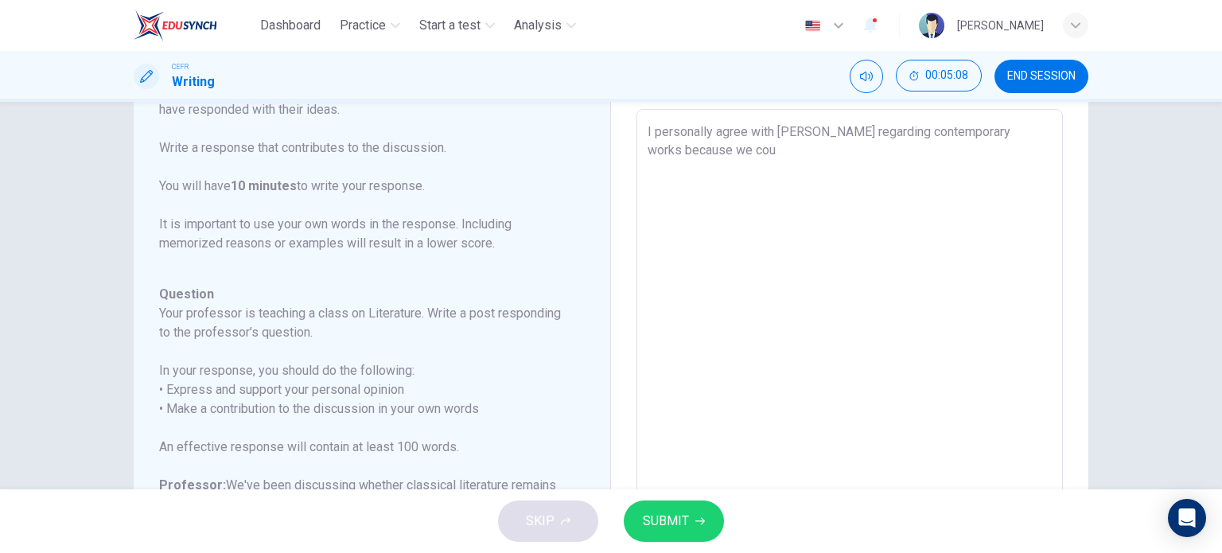
type textarea "x"
type textarea "I personally agree with Lucy regarding contemporary works because we coul"
type textarea "x"
type textarea "I personally agree with Lucy regarding contemporary works because we could"
type textarea "x"
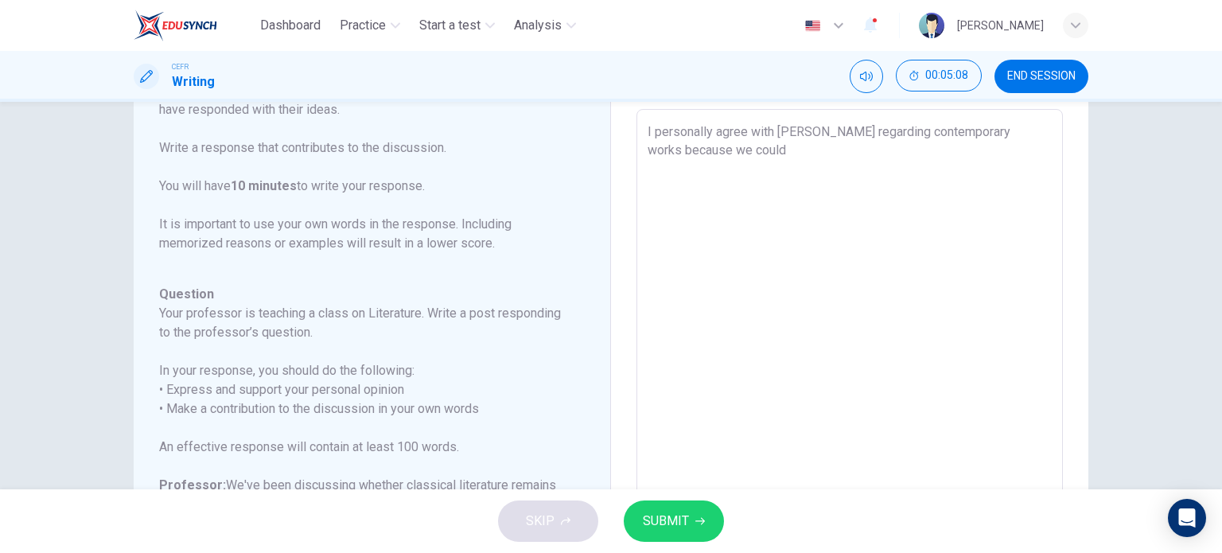
type textarea "I personally agree with Lucy regarding contemporary works because we could"
type textarea "x"
type textarea "I personally agree with Lucy regarding contemporary works because we could u"
type textarea "x"
type textarea "I personally agree with Lucy regarding contemporary works because we could un"
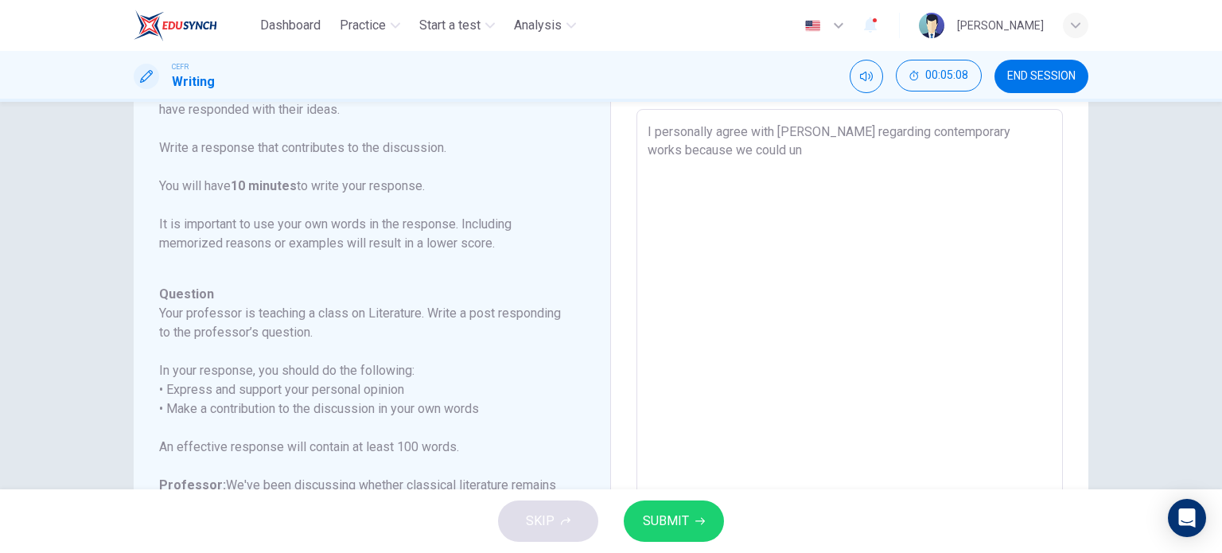
type textarea "x"
type textarea "I personally agree with Lucy regarding contemporary works because we could und"
type textarea "x"
type textarea "I personally agree with Lucy regarding contemporary works because we could unde"
type textarea "x"
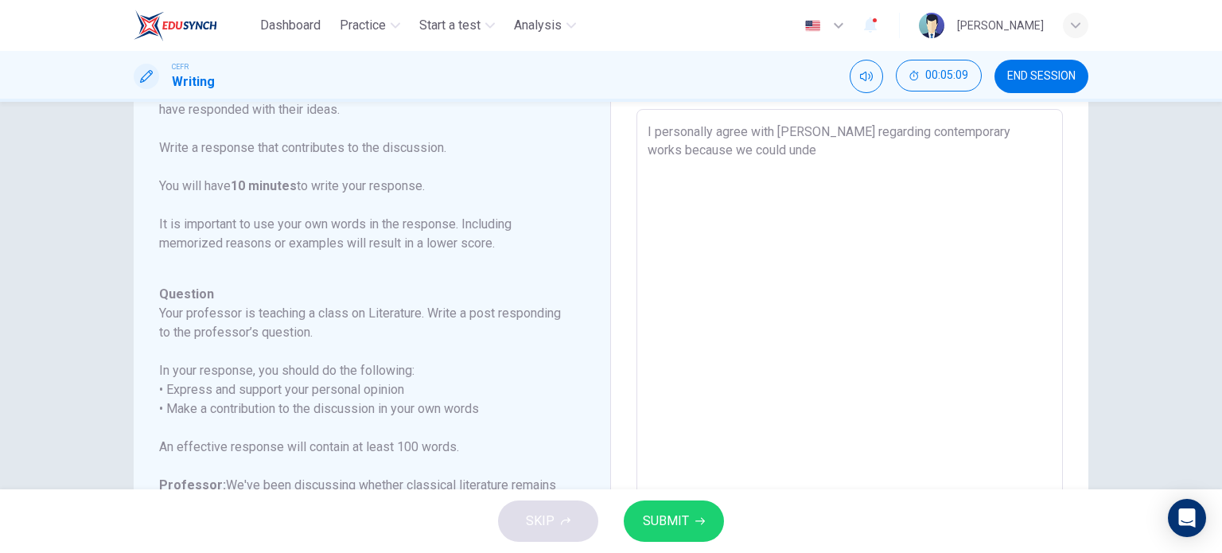
type textarea "I personally agree with Lucy regarding contemporary works because we could under"
type textarea "x"
type textarea "I personally agree with Lucy regarding contemporary works because we could unde…"
type textarea "x"
type textarea "I personally agree with Lucy regarding contemporary works because we could unde…"
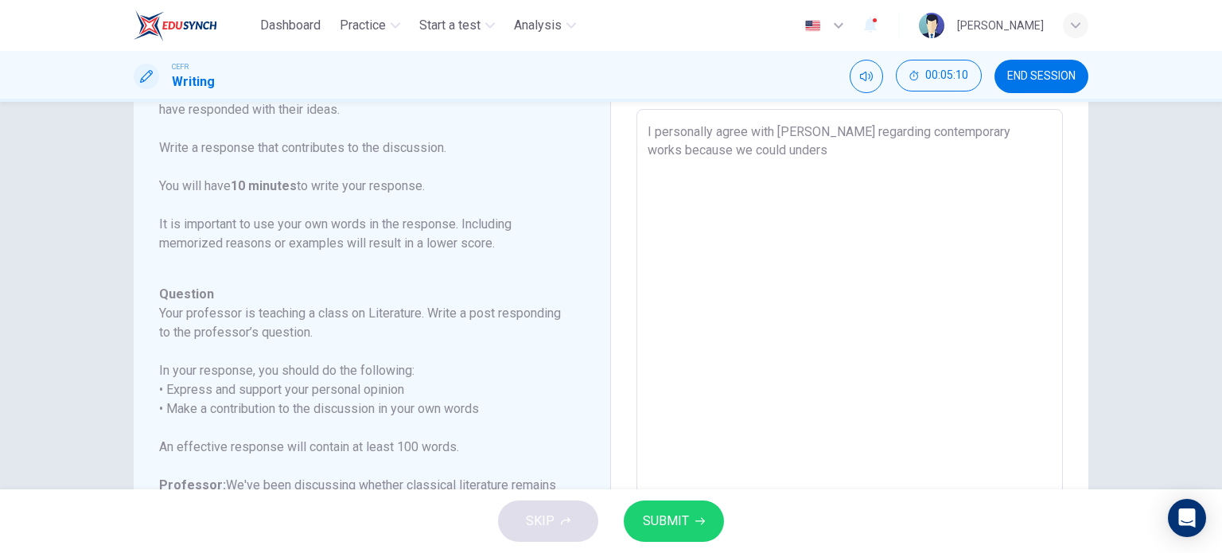
type textarea "x"
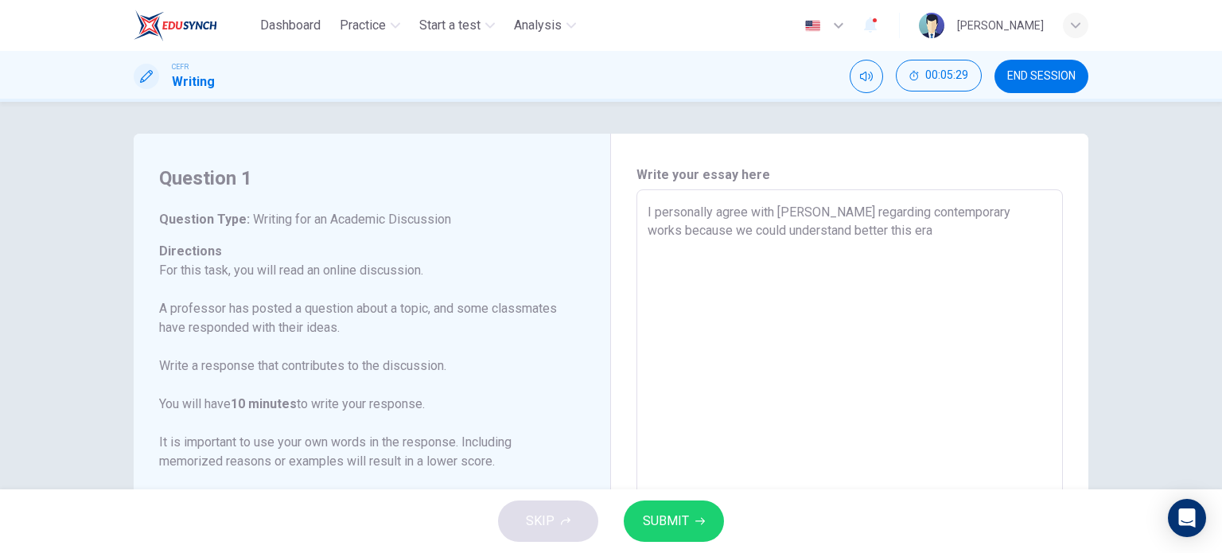
scroll to position [0, 0]
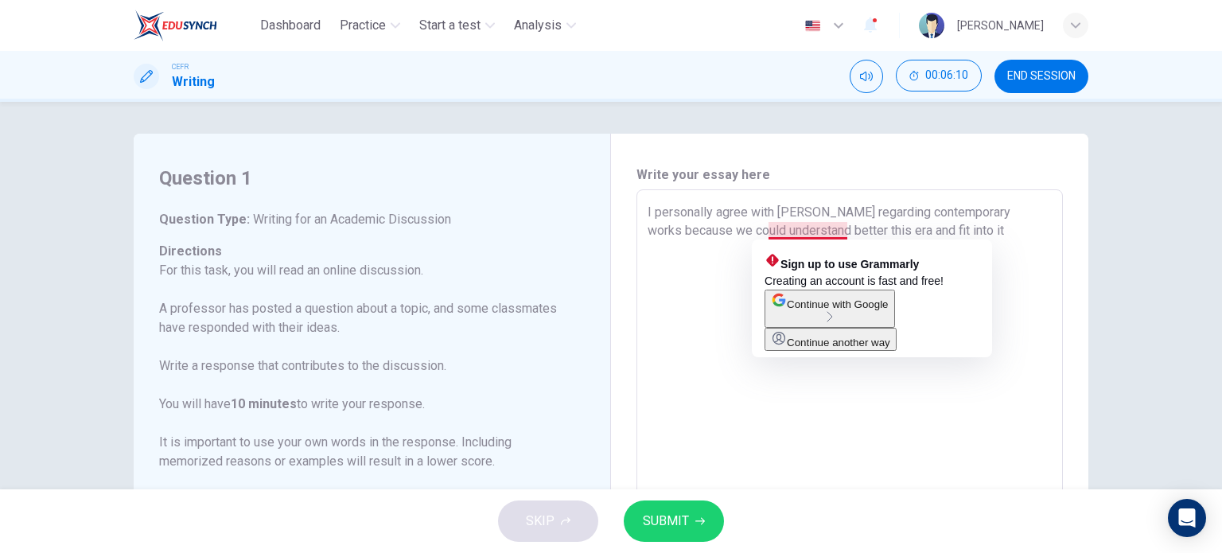
click at [807, 228] on textarea "I personally agree with Lucy regarding contemporary works because we could unde…" at bounding box center [850, 455] width 404 height 505
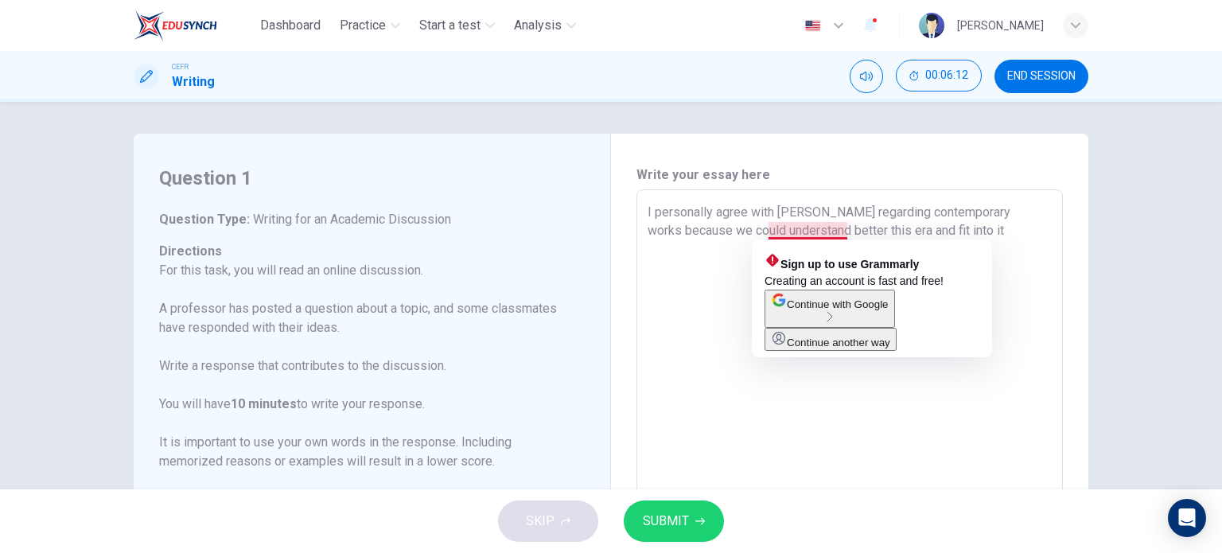
click at [807, 228] on textarea "I personally agree with Lucy regarding contemporary works because we could unde…" at bounding box center [850, 455] width 404 height 505
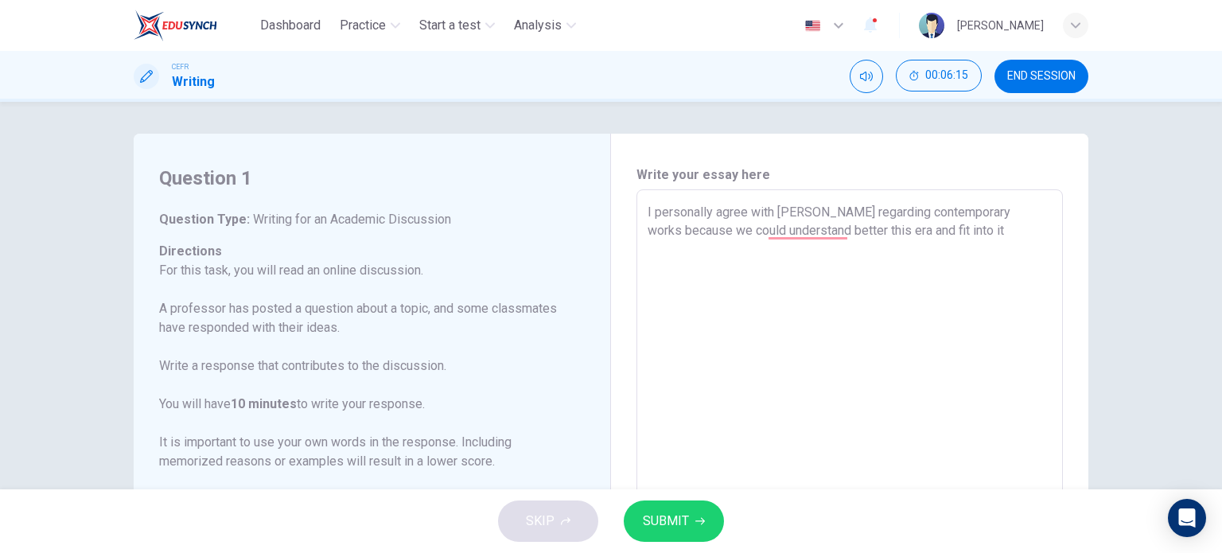
click at [843, 228] on textarea "I personally agree with Lucy regarding contemporary works because we could unde…" at bounding box center [850, 455] width 404 height 505
click at [938, 229] on textarea "I personally agree with Lucy regarding contemporary works because we could unde…" at bounding box center [850, 455] width 404 height 505
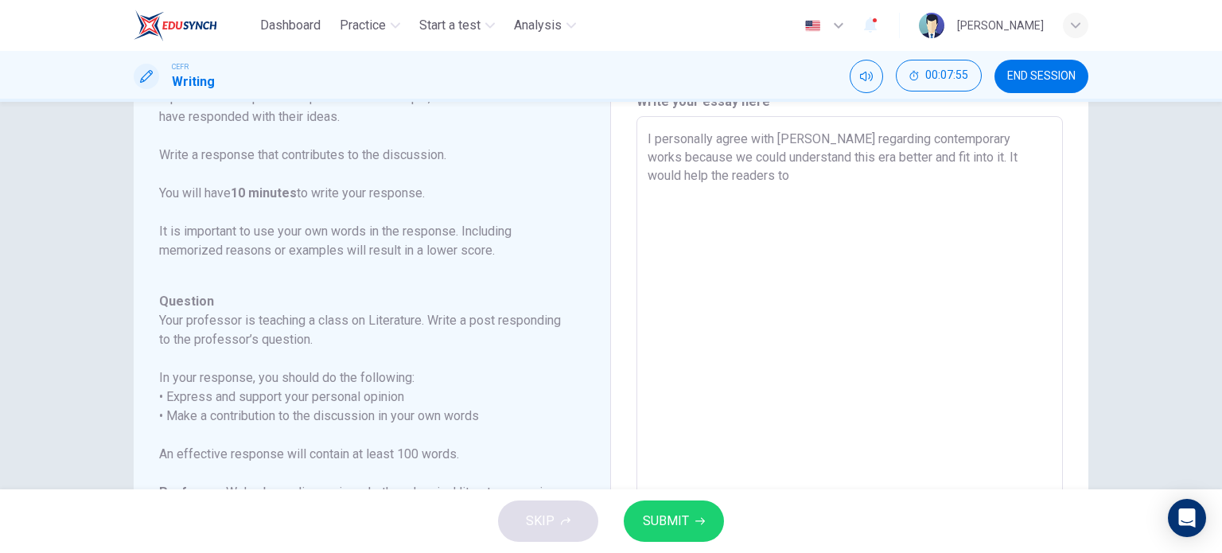
scroll to position [72, 0]
click at [1013, 177] on textarea "I personally agree with Lucy regarding contemporary works because we could unde…" at bounding box center [850, 383] width 404 height 505
click at [799, 198] on textarea "I personally agree with Lucy regarding contemporary works because we could unde…" at bounding box center [850, 383] width 404 height 505
click at [675, 191] on textarea "I personally agree with Lucy regarding contemporary works because we could unde…" at bounding box center [850, 383] width 404 height 505
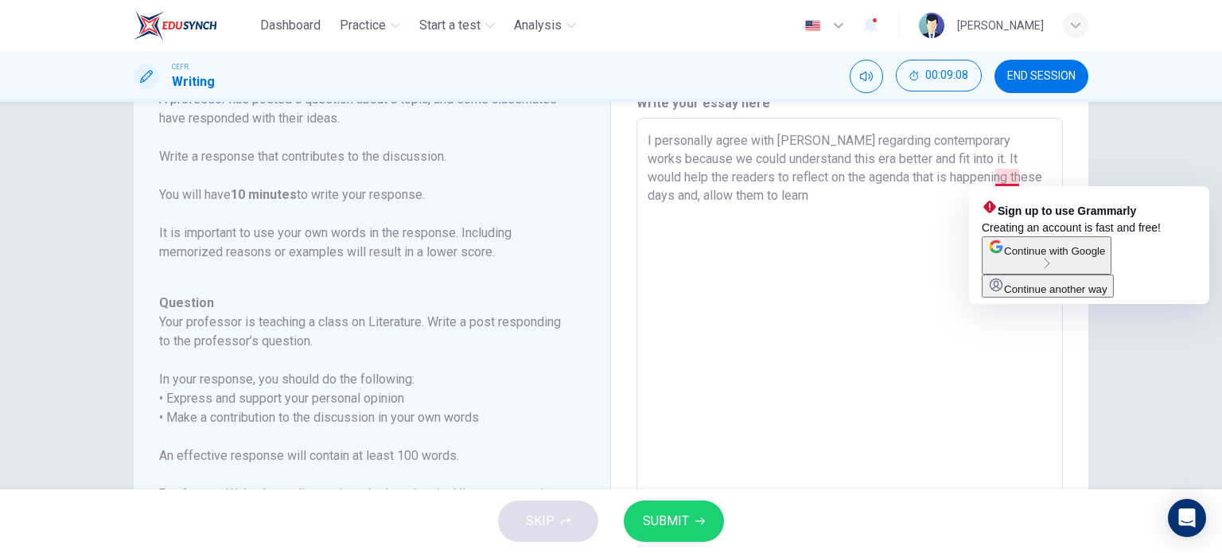
click at [1015, 174] on textarea "I personally agree with Lucy regarding contemporary works because we could unde…" at bounding box center [850, 383] width 404 height 505
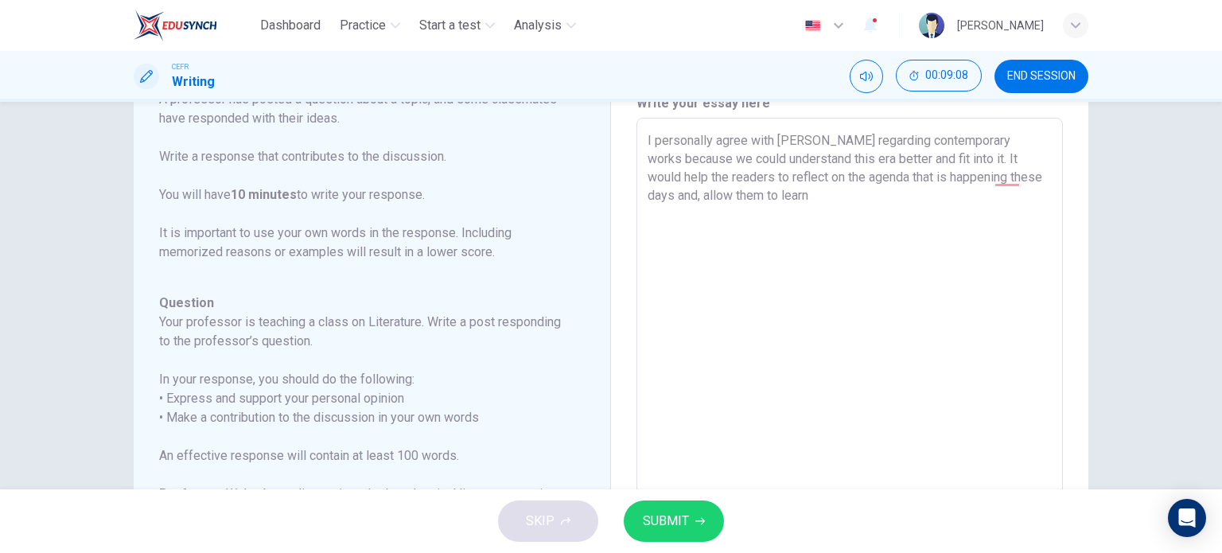
click at [1015, 174] on textarea "I personally agree with Lucy regarding contemporary works because we could unde…" at bounding box center [850, 383] width 404 height 505
click at [791, 198] on textarea "I personally agree with Lucy regarding contemporary works because we could unde…" at bounding box center [850, 383] width 404 height 505
click at [802, 193] on textarea "I personally agree with Lucy regarding contemporary works because we could unde…" at bounding box center [850, 383] width 404 height 505
click at [860, 197] on textarea "I personally agree with Lucy regarding contemporary works because we could unde…" at bounding box center [850, 383] width 404 height 505
click at [812, 193] on textarea "I personally agree with Lucy regarding contemporary works because we could unde…" at bounding box center [850, 383] width 404 height 505
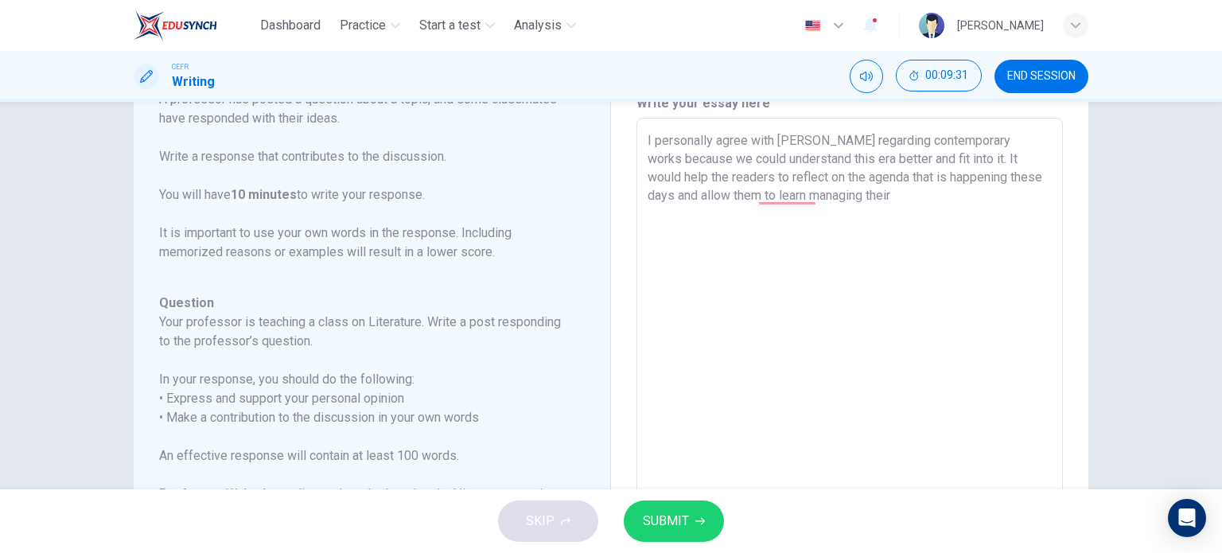
click at [865, 197] on textarea "I personally agree with Lucy regarding contemporary works because we could unde…" at bounding box center [850, 383] width 404 height 505
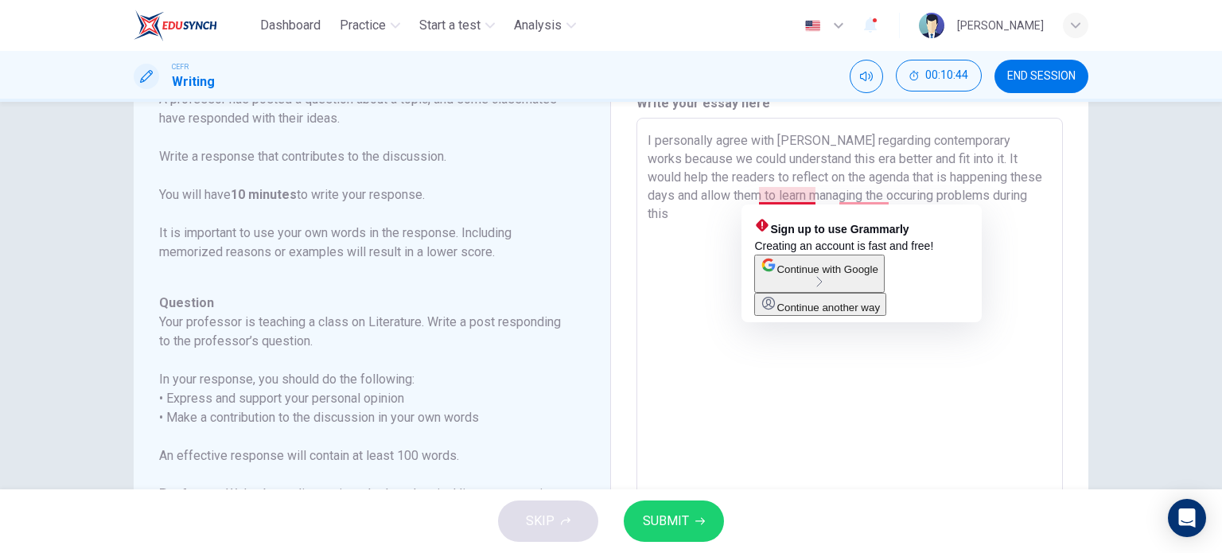
click at [767, 197] on textarea "I personally agree with Lucy regarding contemporary works because we could unde…" at bounding box center [850, 383] width 404 height 505
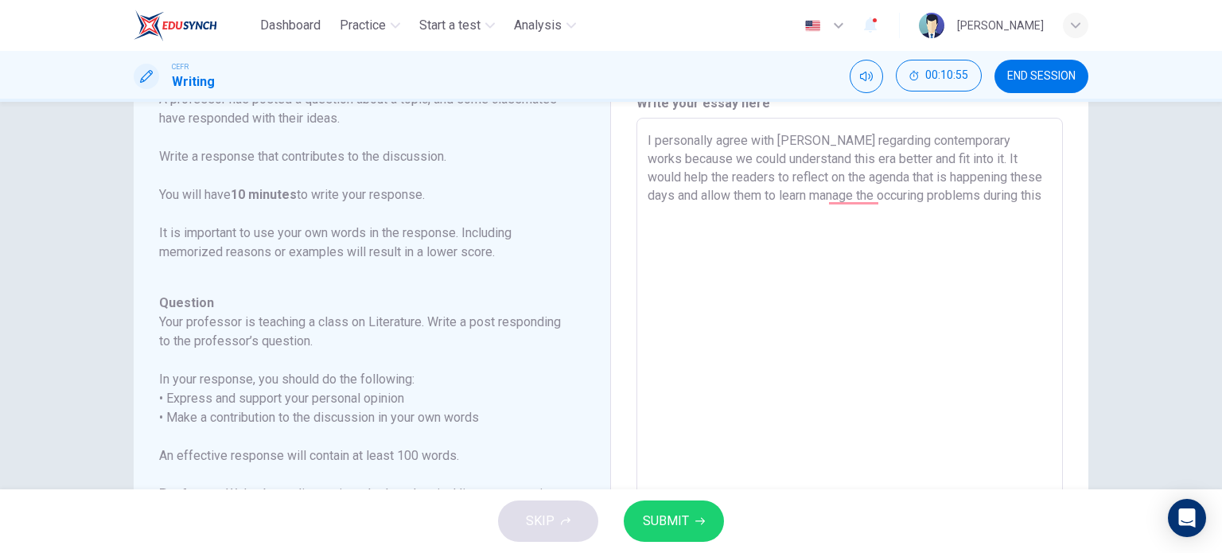
click at [1012, 187] on textarea "I personally agree with Lucy regarding contemporary works because we could unde…" at bounding box center [850, 383] width 404 height 505
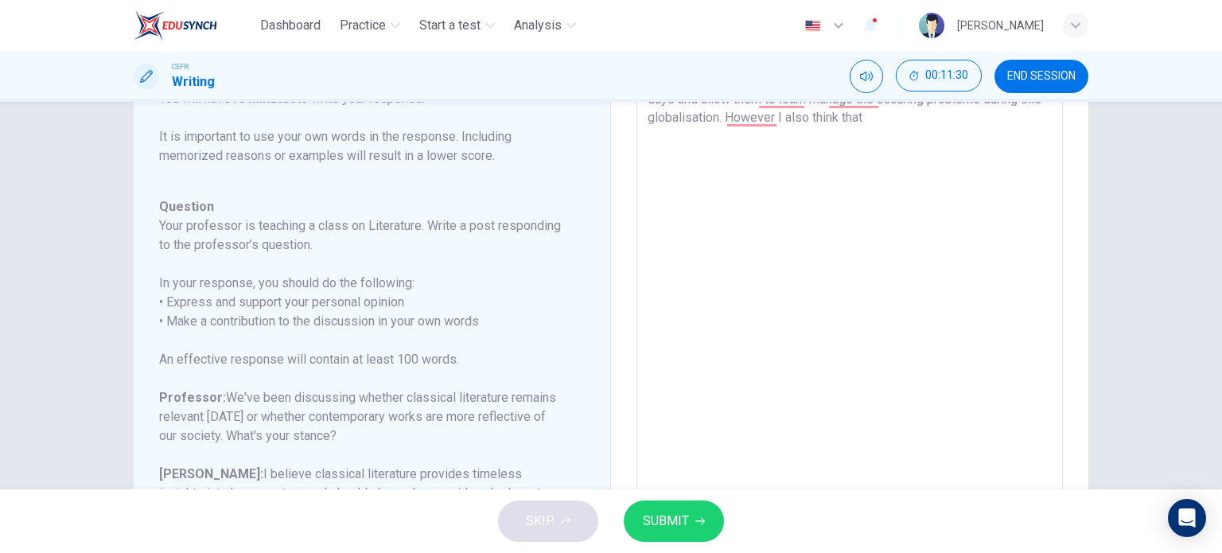
scroll to position [169, 0]
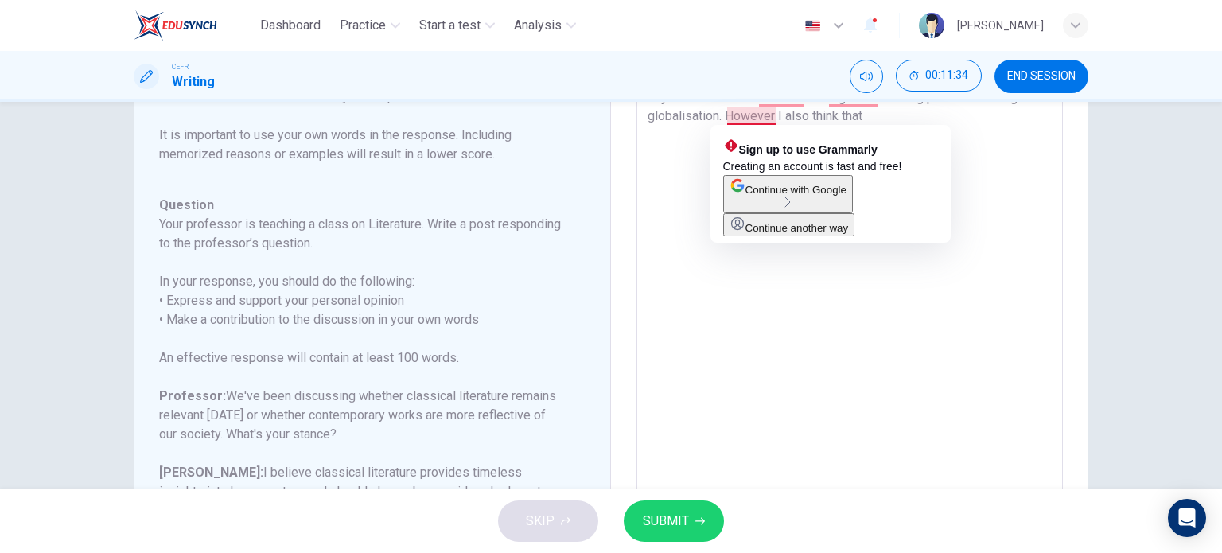
click at [773, 121] on textarea "I personally agree with Lucy regarding contemporary works because we could unde…" at bounding box center [850, 285] width 404 height 505
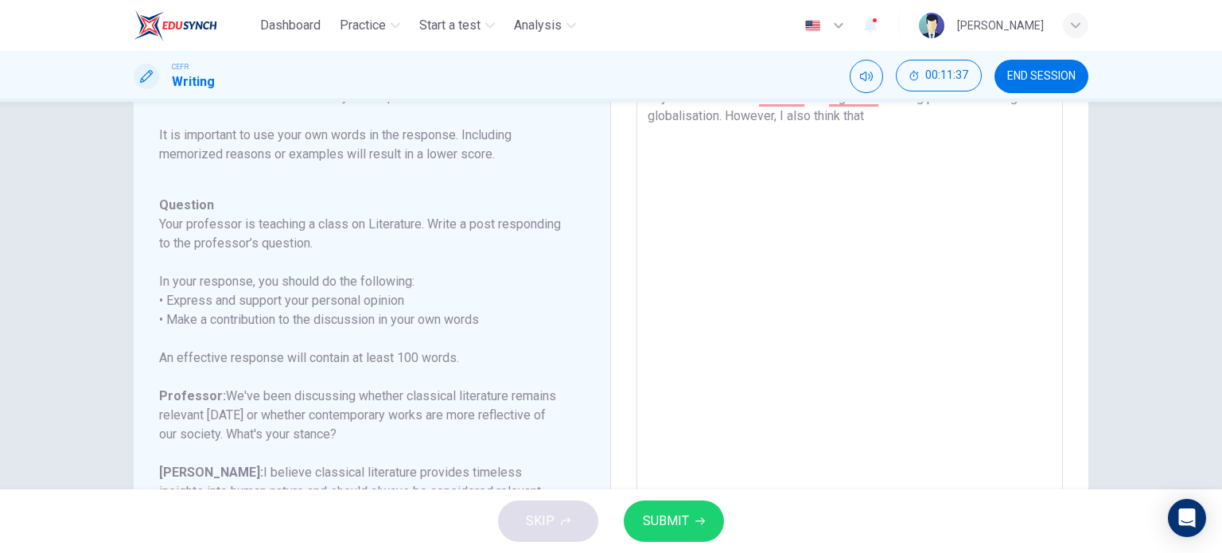
click at [821, 119] on textarea "I personally agree with Lucy regarding contemporary works because we could unde…" at bounding box center [850, 285] width 404 height 505
click at [916, 117] on textarea "I personally agree with Lucy regarding contemporary works because we could unde…" at bounding box center [850, 285] width 404 height 505
click at [770, 127] on textarea "I personally agree with Lucy regarding contemporary works because we could unde…" at bounding box center [850, 285] width 404 height 505
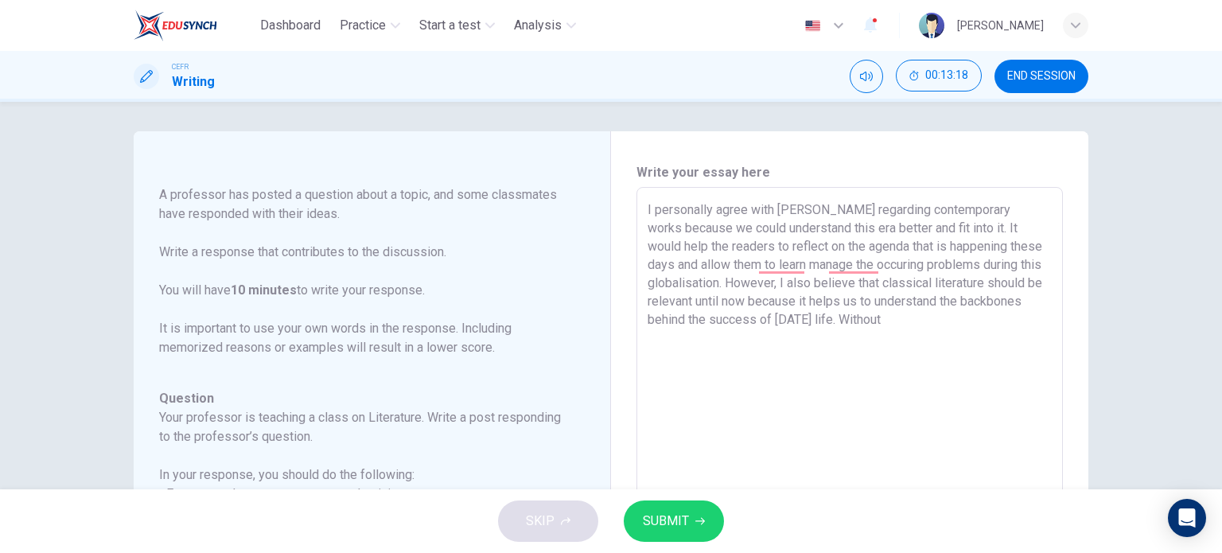
scroll to position [2, 0]
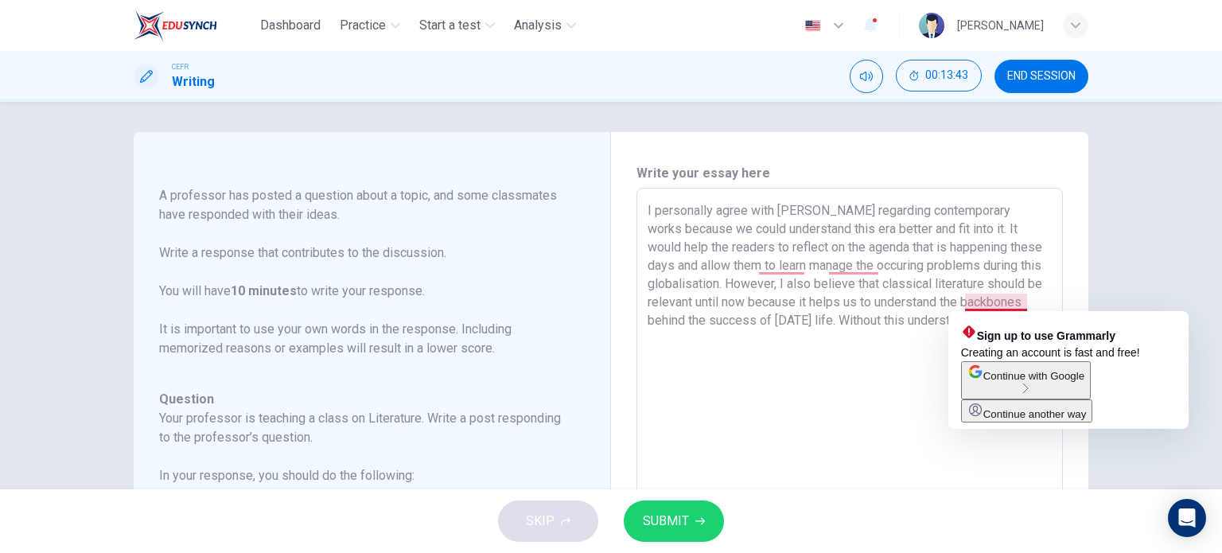
click at [987, 309] on textarea "I personally agree with Lucy regarding contemporary works because we could unde…" at bounding box center [850, 453] width 404 height 505
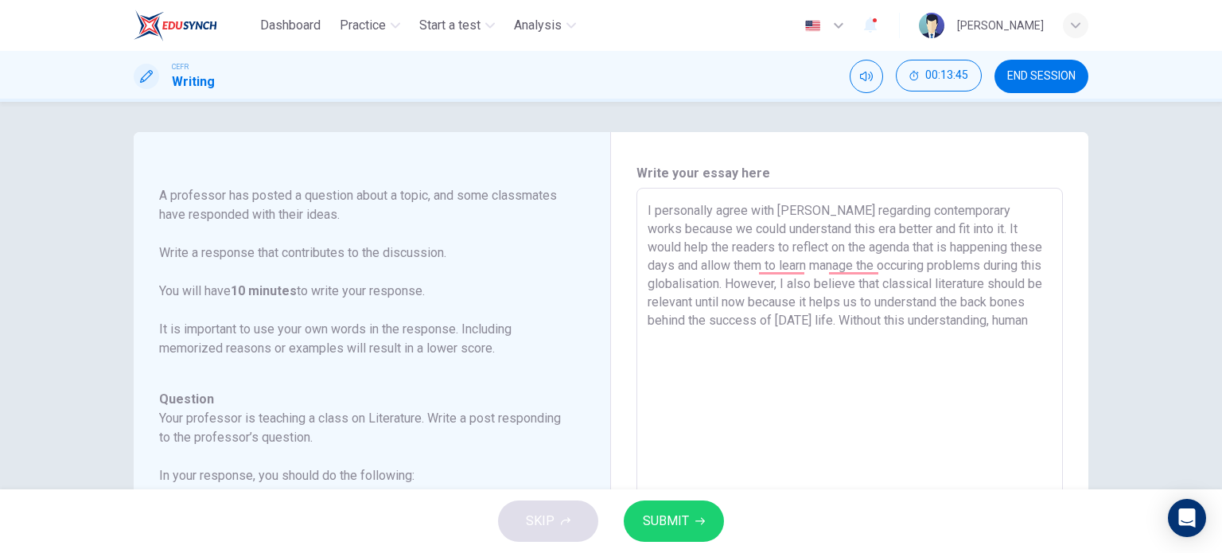
click at [1050, 323] on div "I personally agree with Lucy regarding contemporary works because we could unde…" at bounding box center [850, 453] width 426 height 531
click at [1035, 316] on textarea "I personally agree with Lucy regarding contemporary works because we could unde…" at bounding box center [850, 453] width 404 height 505
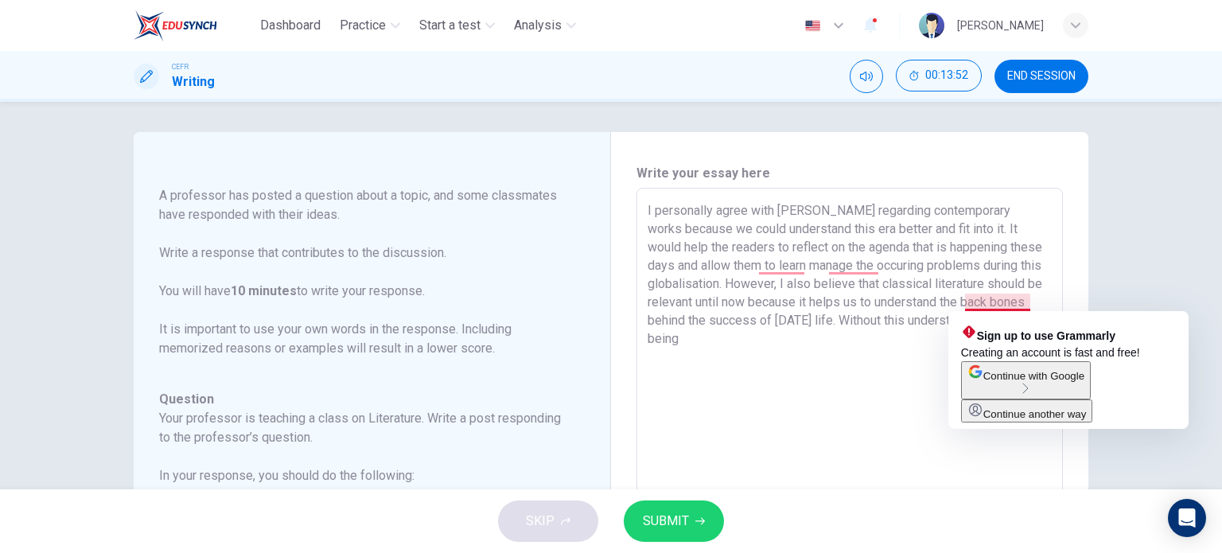
click at [1030, 304] on textarea "I personally agree with Lucy regarding contemporary works because we could unde…" at bounding box center [850, 453] width 404 height 505
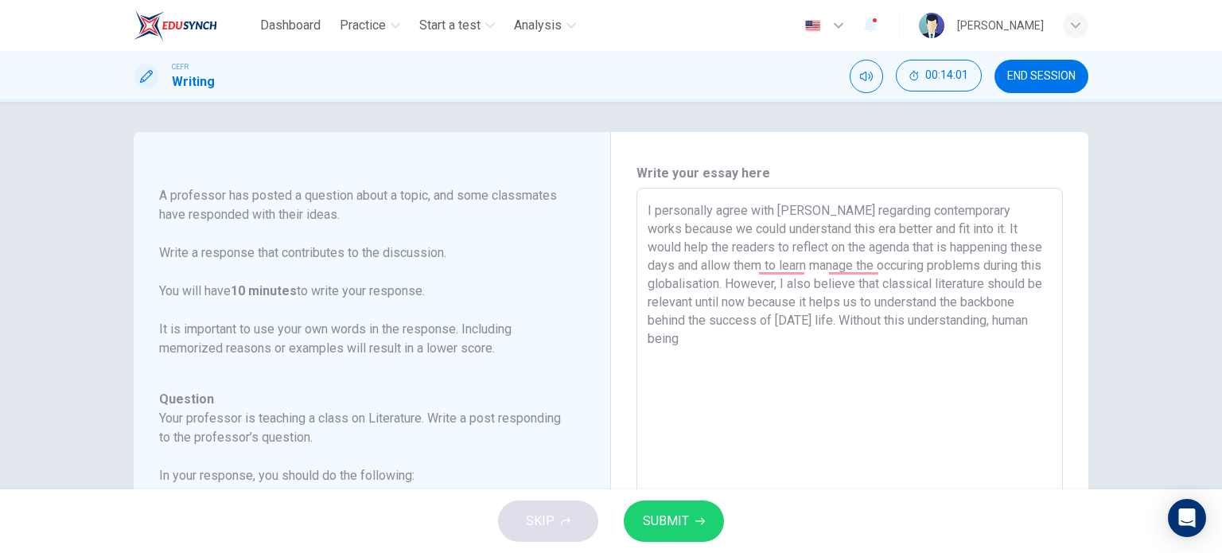
click at [758, 336] on textarea "I personally agree with Lucy regarding contemporary works because we could unde…" at bounding box center [850, 453] width 404 height 505
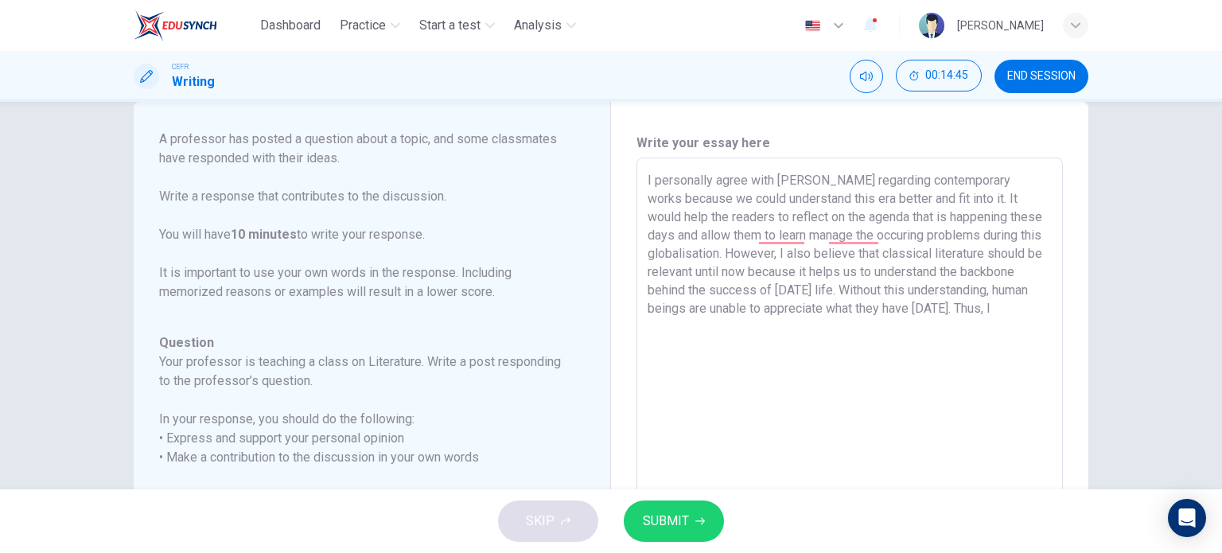
scroll to position [33, 0]
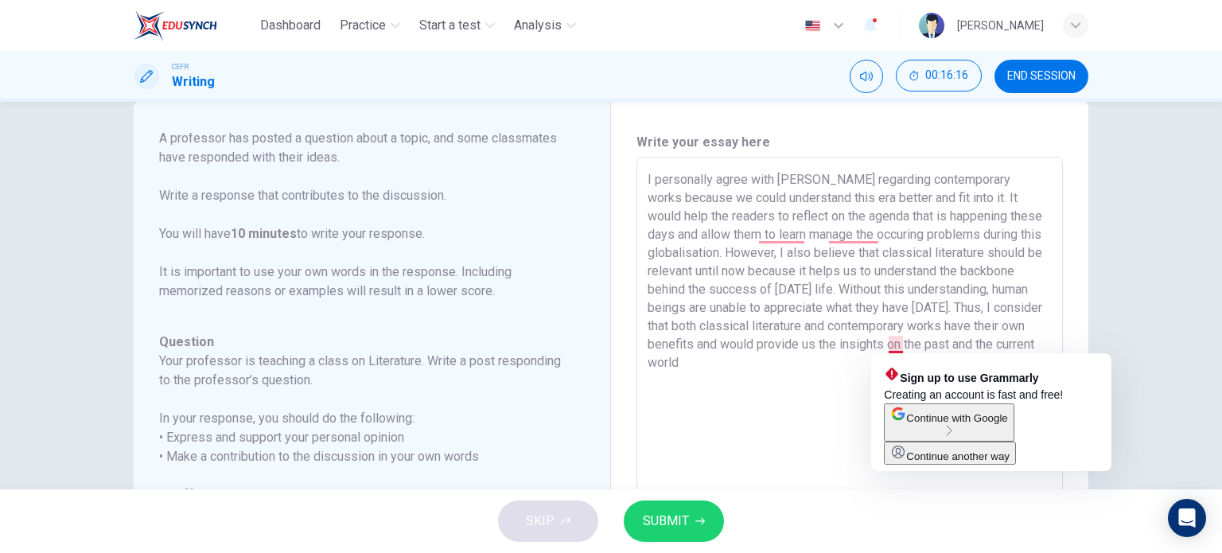
click at [892, 346] on textarea "I personally agree with Lucy regarding contemporary works because we could unde…" at bounding box center [850, 422] width 404 height 505
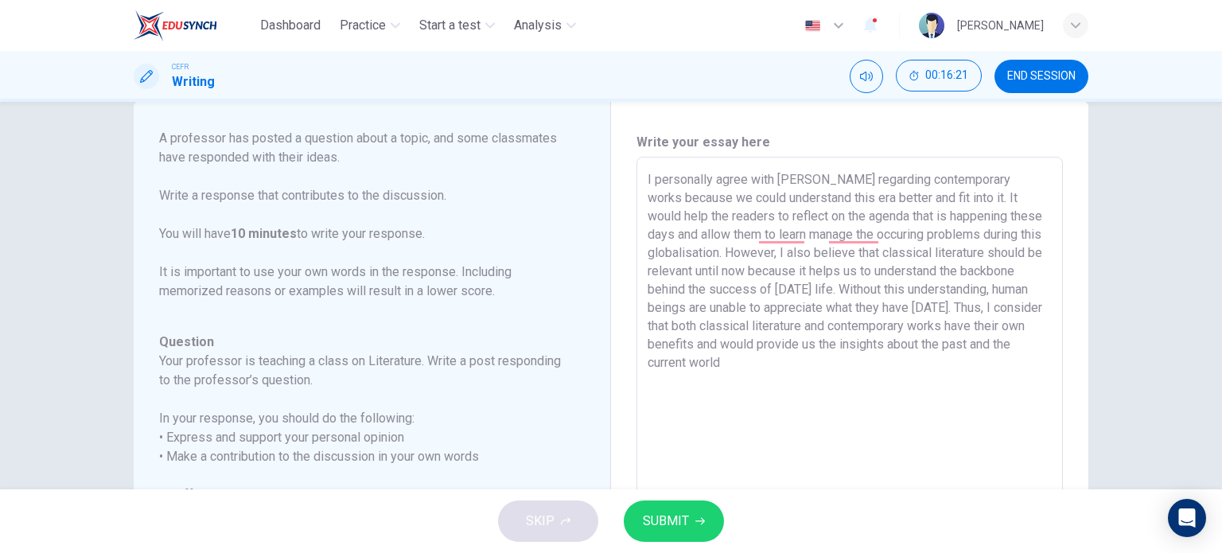
click at [775, 364] on textarea "I personally agree with Lucy regarding contemporary works because we could unde…" at bounding box center [850, 422] width 404 height 505
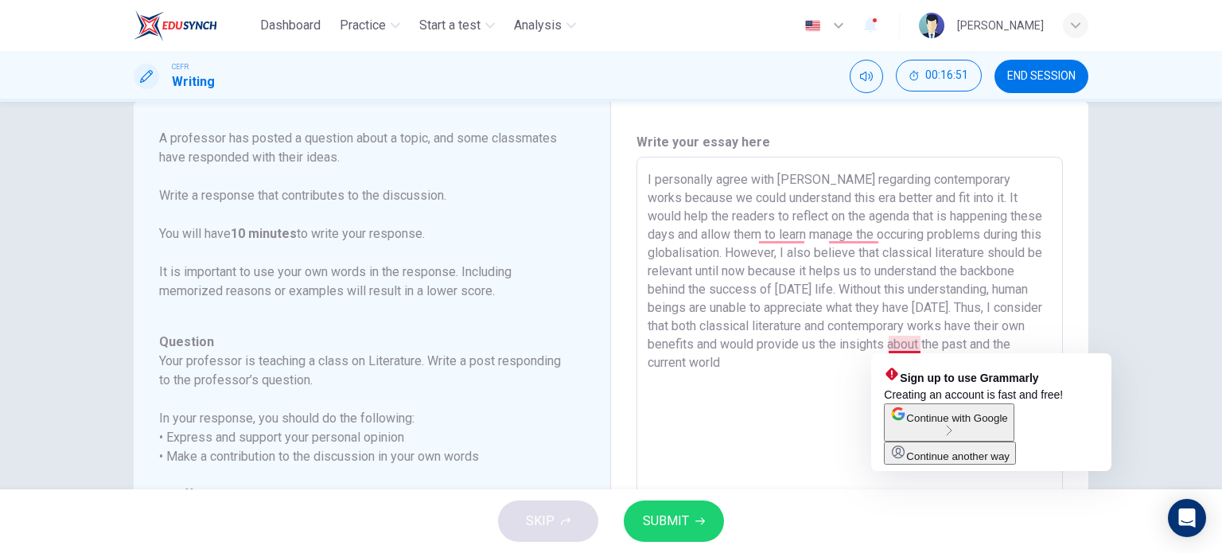
click at [892, 335] on textarea "I personally agree with Lucy regarding contemporary works because we could unde…" at bounding box center [850, 422] width 404 height 505
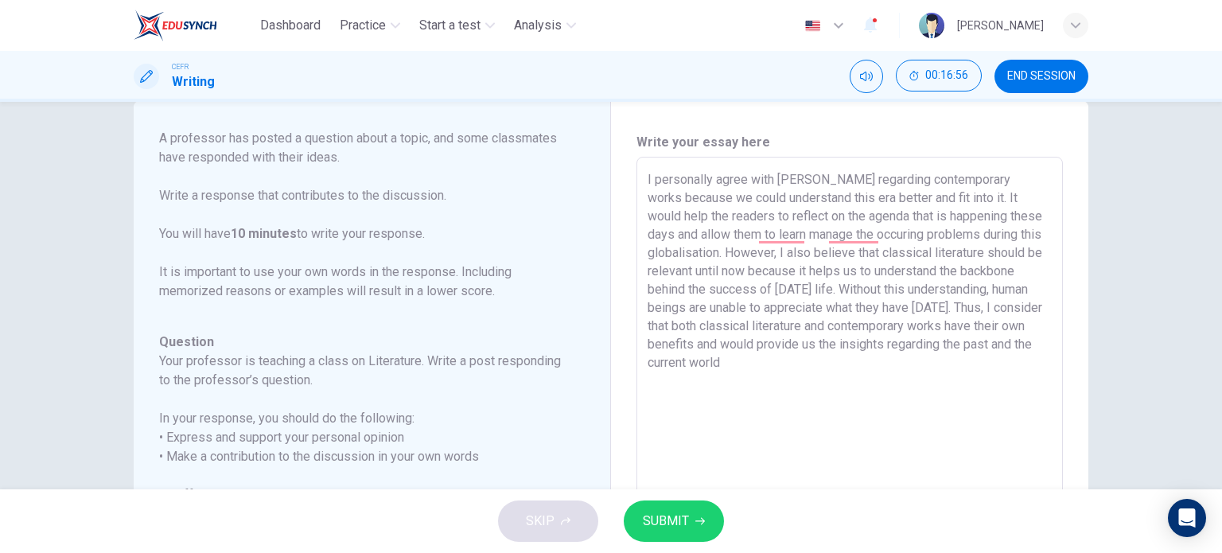
click at [767, 357] on textarea "I personally agree with Lucy regarding contemporary works because we could unde…" at bounding box center [850, 422] width 404 height 505
click at [668, 521] on span "SUBMIT" at bounding box center [666, 521] width 46 height 22
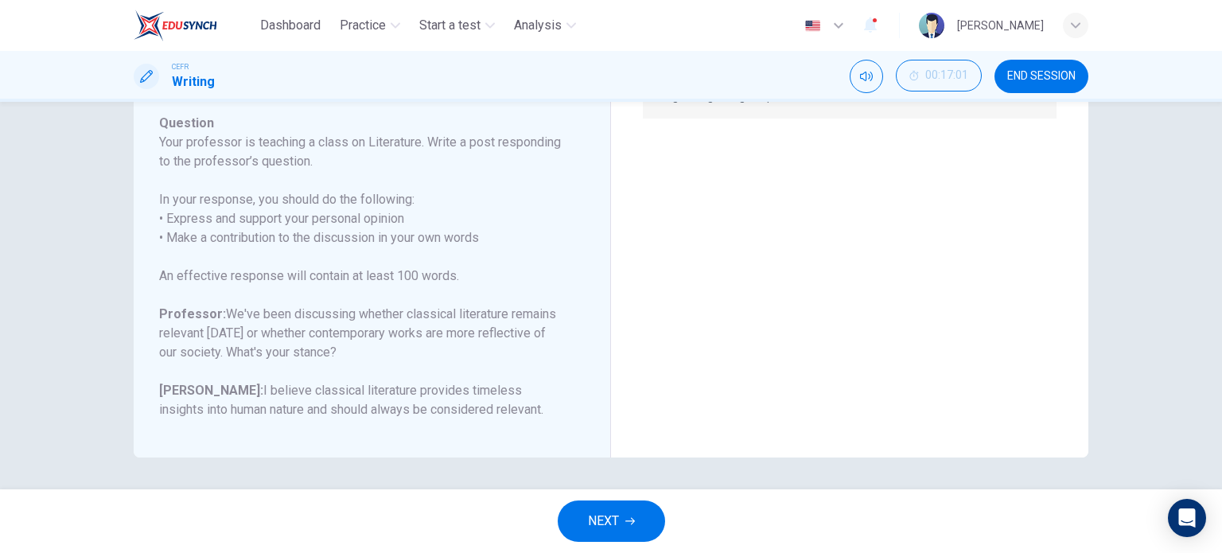
scroll to position [0, 0]
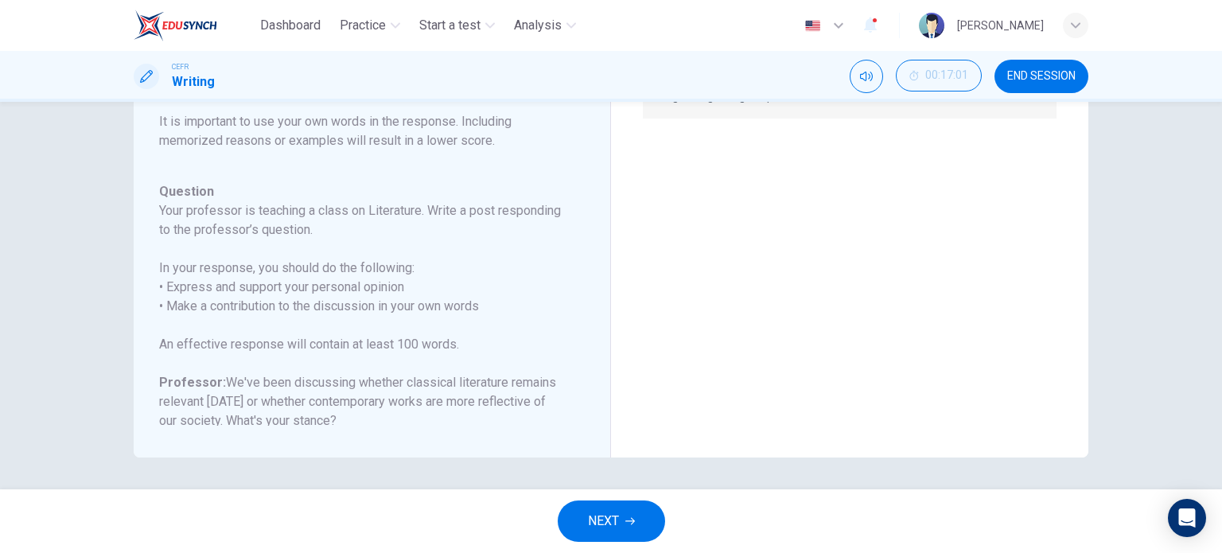
drag, startPoint x: 162, startPoint y: 189, endPoint x: 150, endPoint y: 173, distance: 18.8
click at [150, 173] on div "Question 1 Question Type : Writing for an Academic Discussion Directions For th…" at bounding box center [372, 135] width 477 height 644
drag, startPoint x: 150, startPoint y: 173, endPoint x: 244, endPoint y: 186, distance: 94.7
click at [244, 186] on div "Question 1 Question Type : Writing for an Academic Discussion Directions For th…" at bounding box center [372, 135] width 477 height 644
drag, startPoint x: 154, startPoint y: 185, endPoint x: 267, endPoint y: 197, distance: 113.5
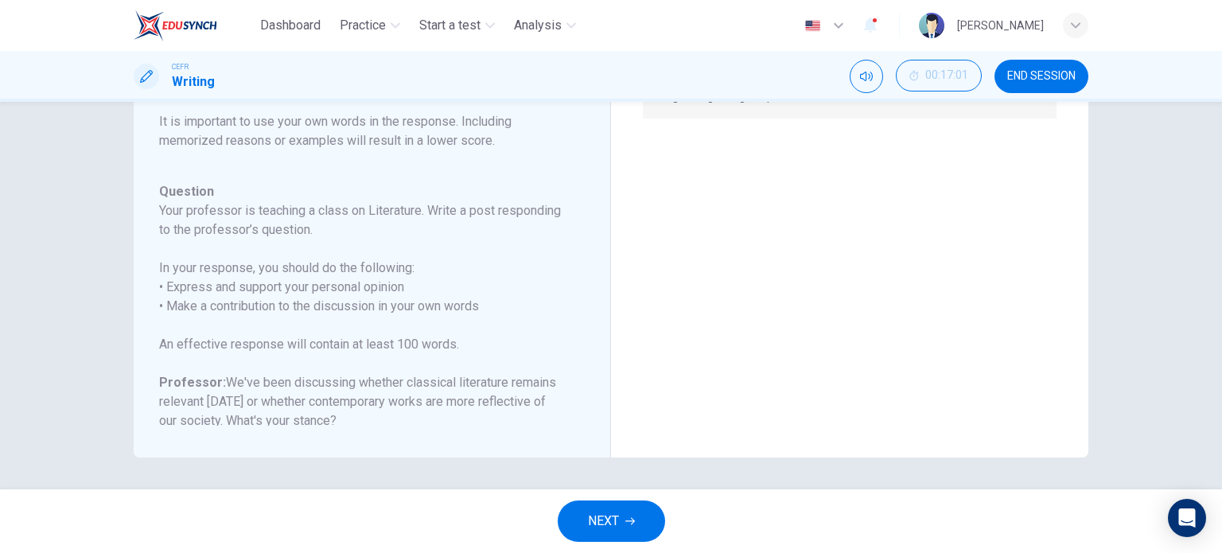
click at [267, 197] on div "Question 1 Question Type : Writing for an Academic Discussion Directions For th…" at bounding box center [372, 135] width 477 height 644
drag, startPoint x: 157, startPoint y: 188, endPoint x: 341, endPoint y: 208, distance: 185.0
click at [341, 208] on div "Question Your professor is teaching a class on Literature. Write a post respond…" at bounding box center [362, 373] width 407 height 382
click at [598, 524] on span "NEXT" at bounding box center [603, 521] width 31 height 22
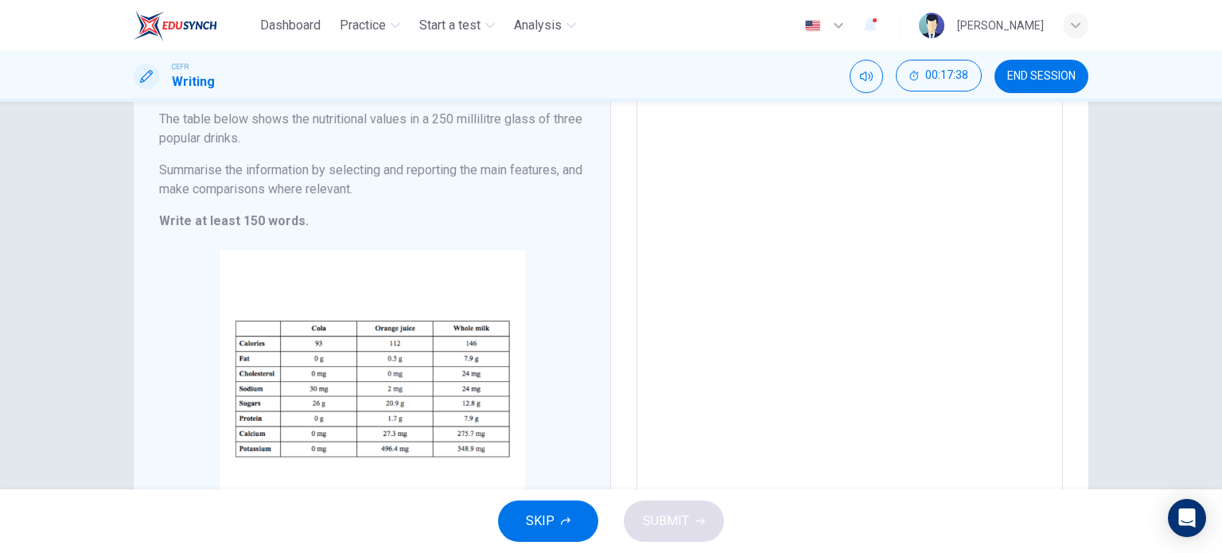
scroll to position [133, 0]
click at [555, 528] on button "SKIP" at bounding box center [548, 520] width 100 height 41
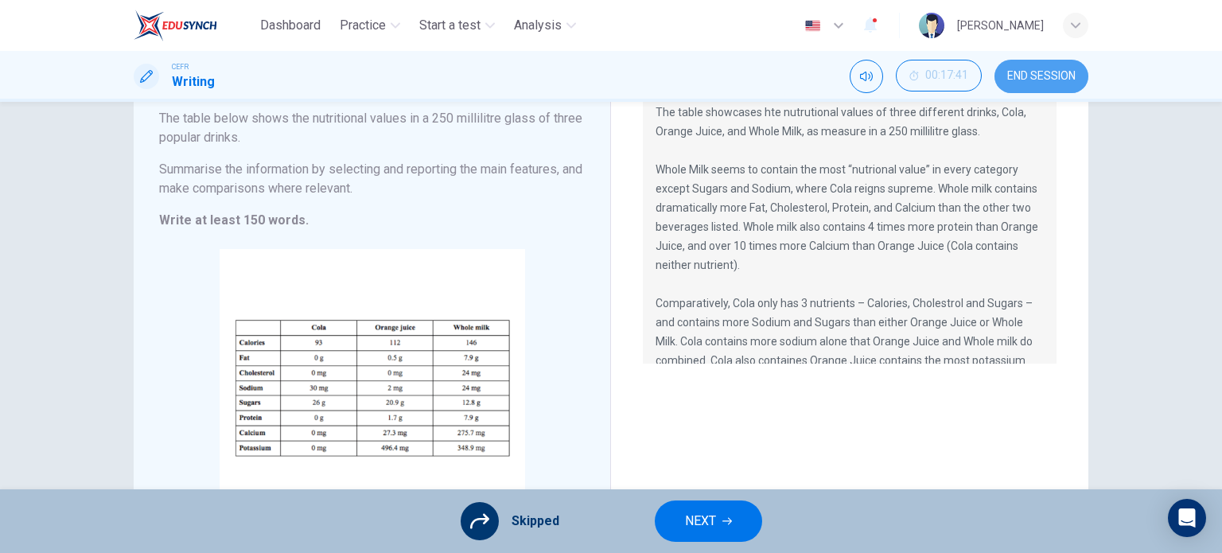
click at [1060, 78] on span "END SESSION" at bounding box center [1041, 76] width 68 height 13
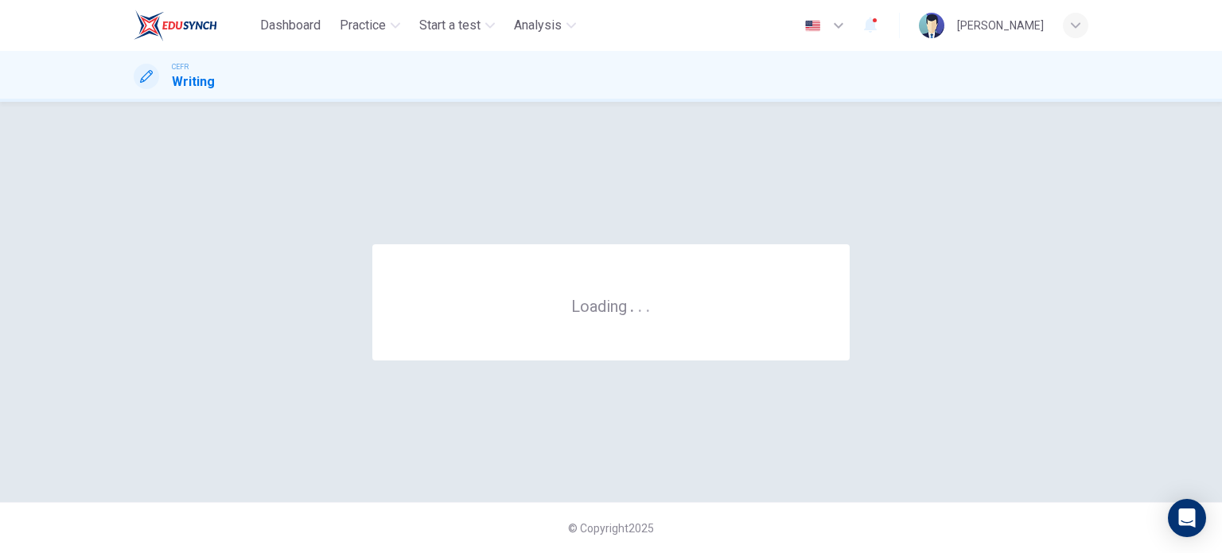
scroll to position [0, 0]
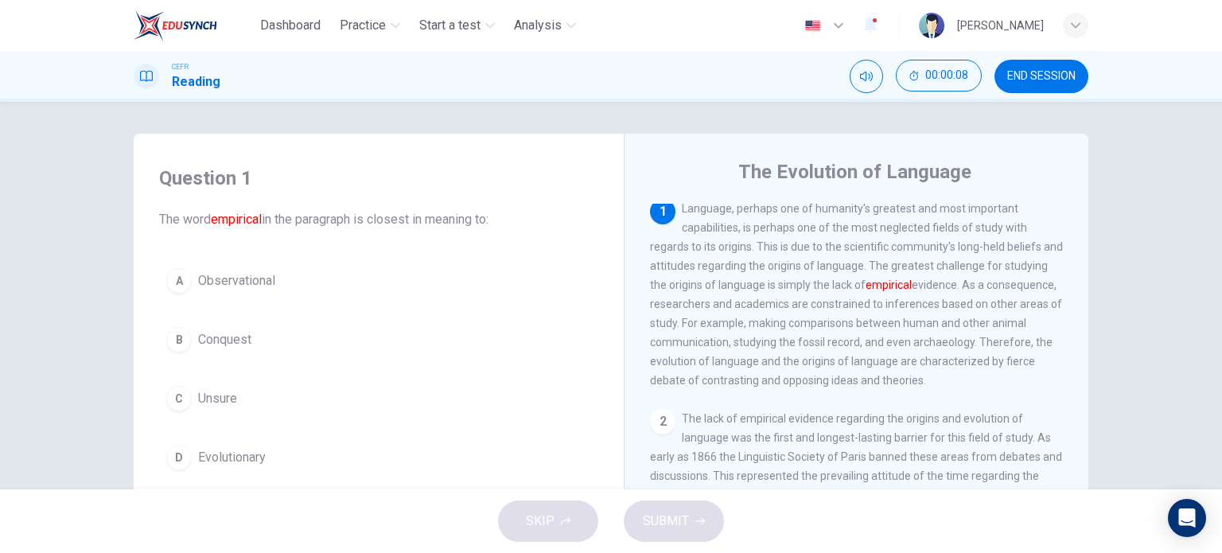
scroll to position [3, 0]
click at [1045, 200] on div "The Evolution of Language 1 Language, perhaps one of humanity's greatest and mo…" at bounding box center [856, 423] width 465 height 578
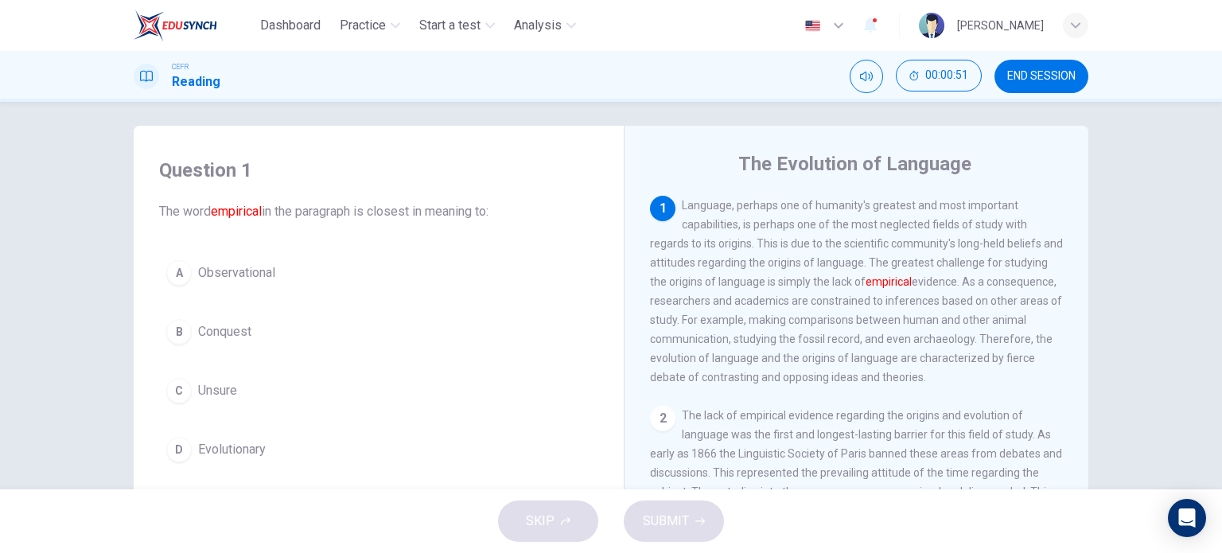
scroll to position [6, 0]
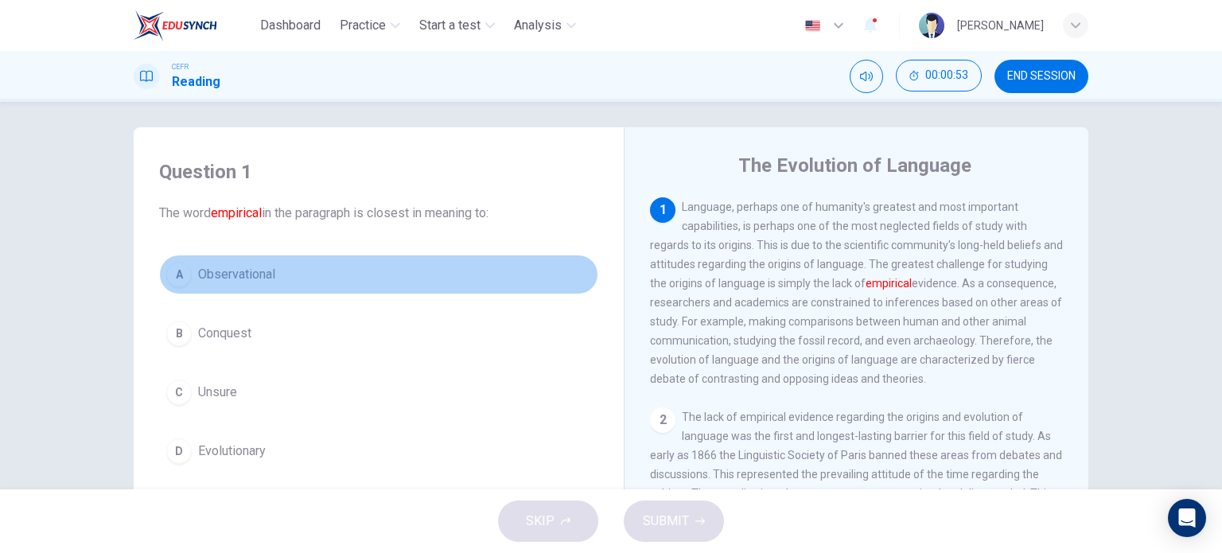
click at [172, 285] on div "A" at bounding box center [178, 274] width 25 height 25
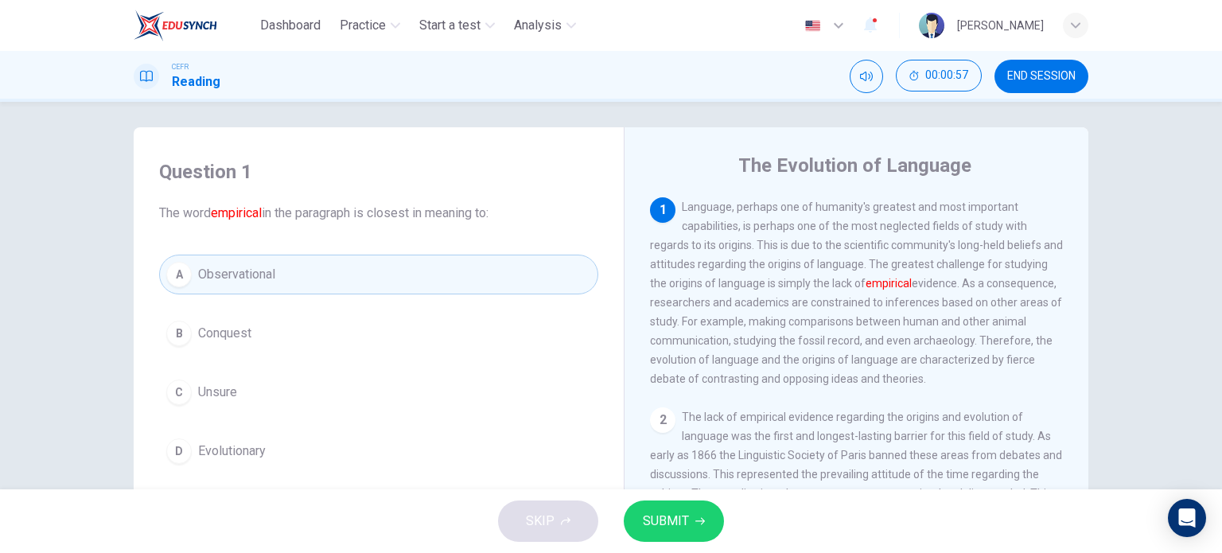
click at [672, 519] on span "SUBMIT" at bounding box center [666, 521] width 46 height 22
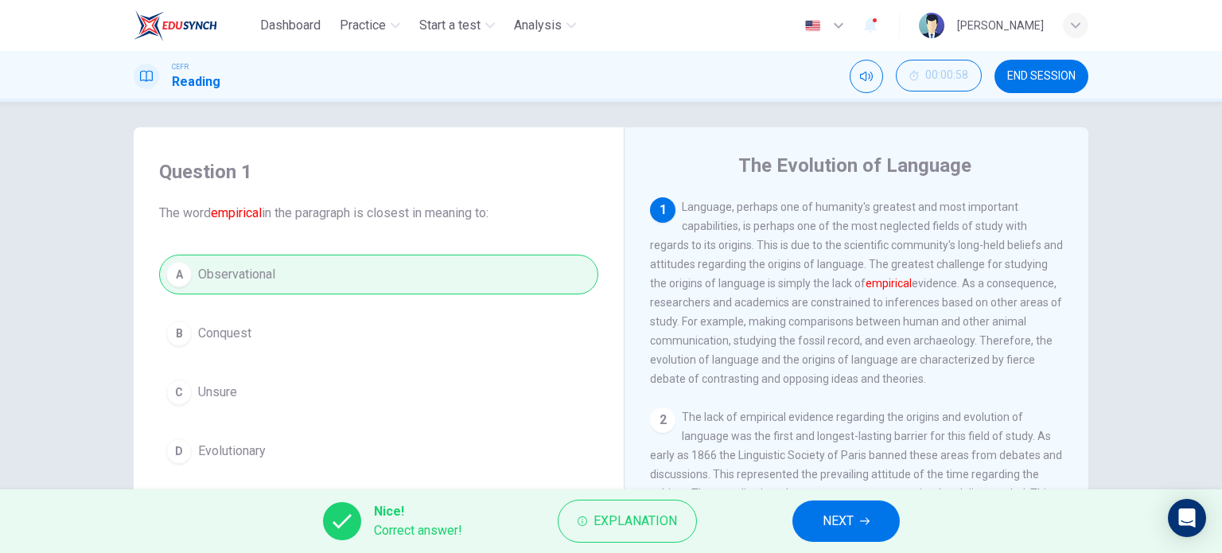
click at [838, 517] on span "NEXT" at bounding box center [838, 521] width 31 height 22
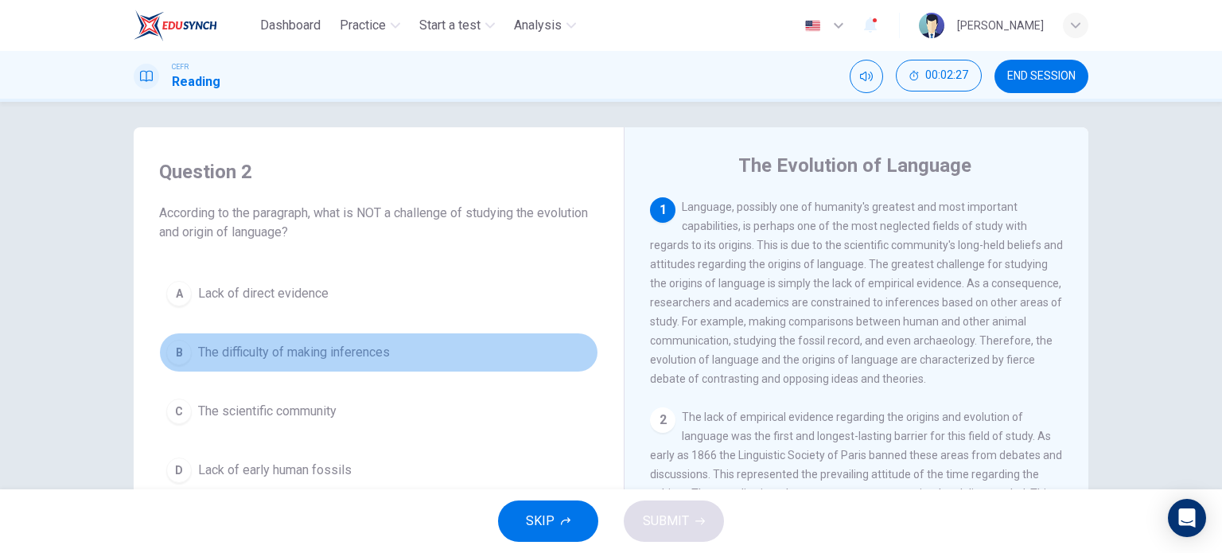
click at [268, 348] on span "The difficulty of making inferences" at bounding box center [294, 352] width 192 height 19
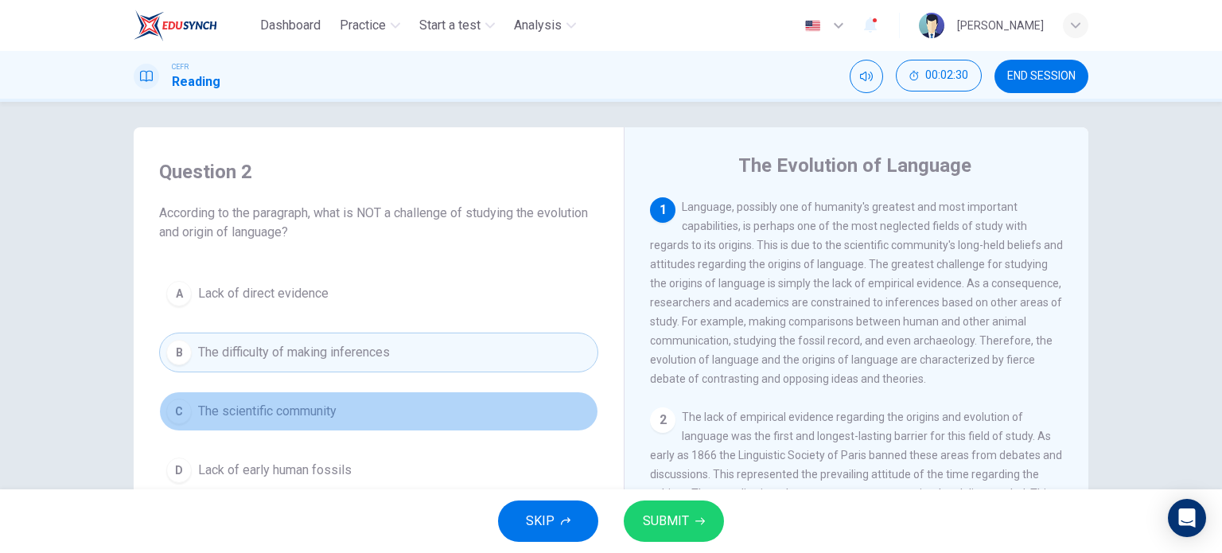
click at [294, 408] on span "The scientific community" at bounding box center [267, 411] width 138 height 19
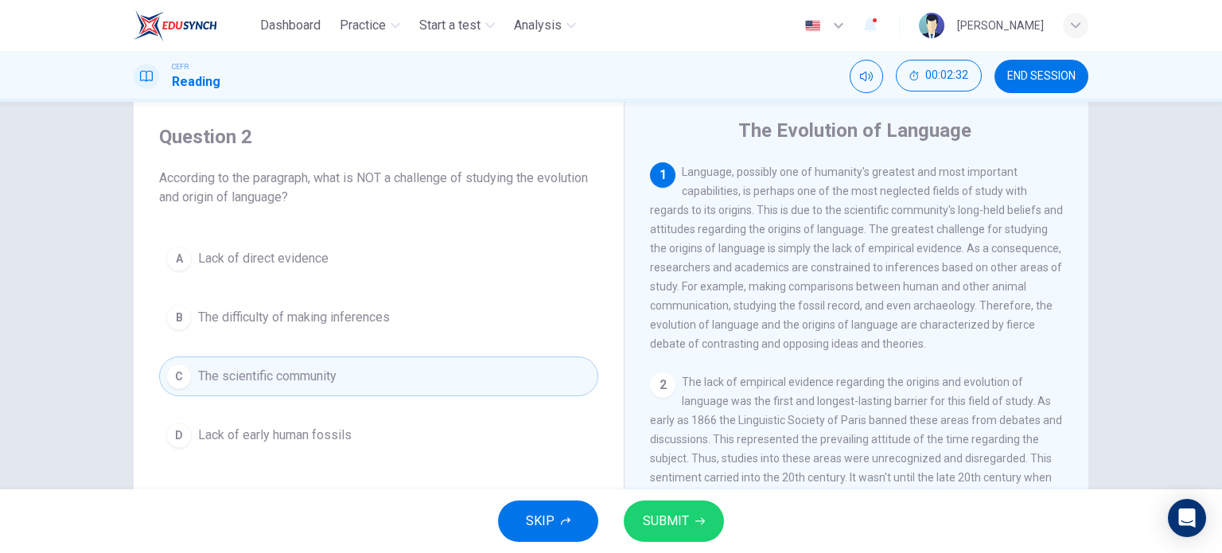
scroll to position [43, 0]
click at [679, 528] on span "SUBMIT" at bounding box center [666, 521] width 46 height 22
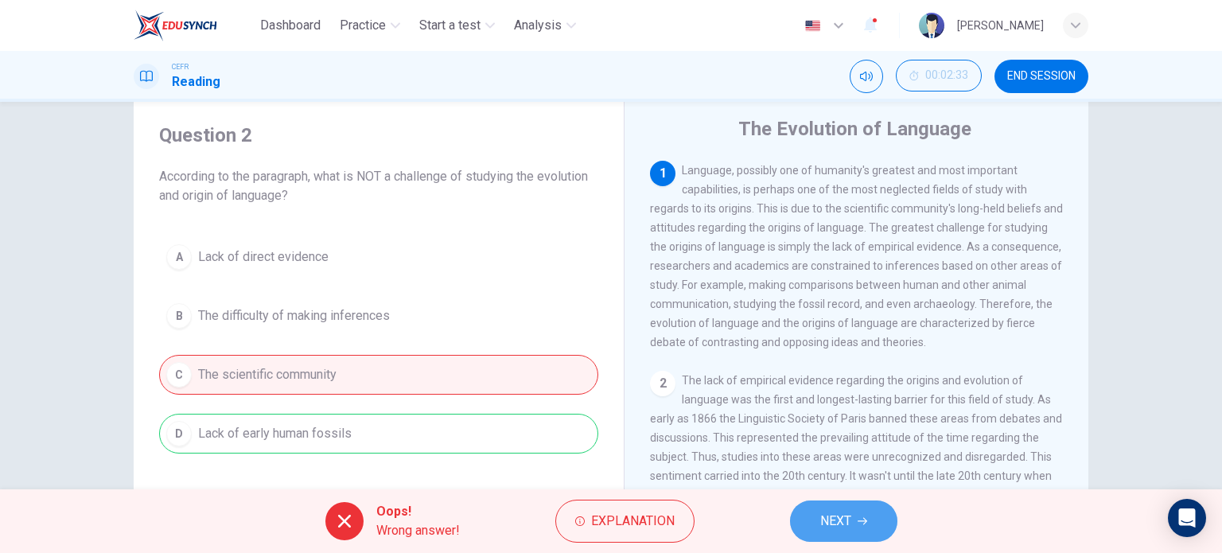
click at [875, 521] on button "NEXT" at bounding box center [843, 520] width 107 height 41
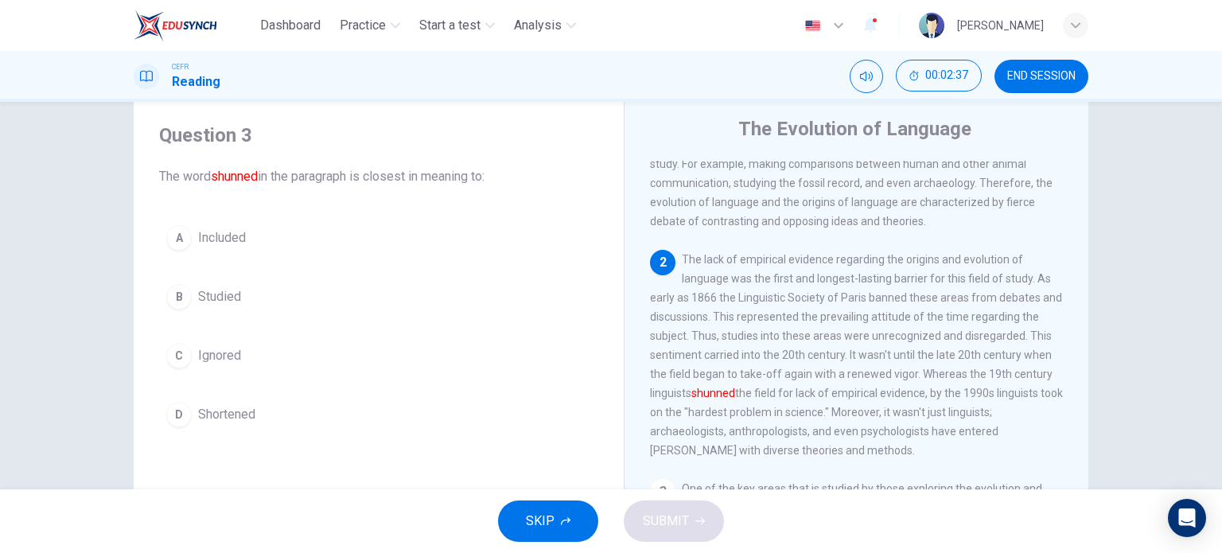
scroll to position [120, 0]
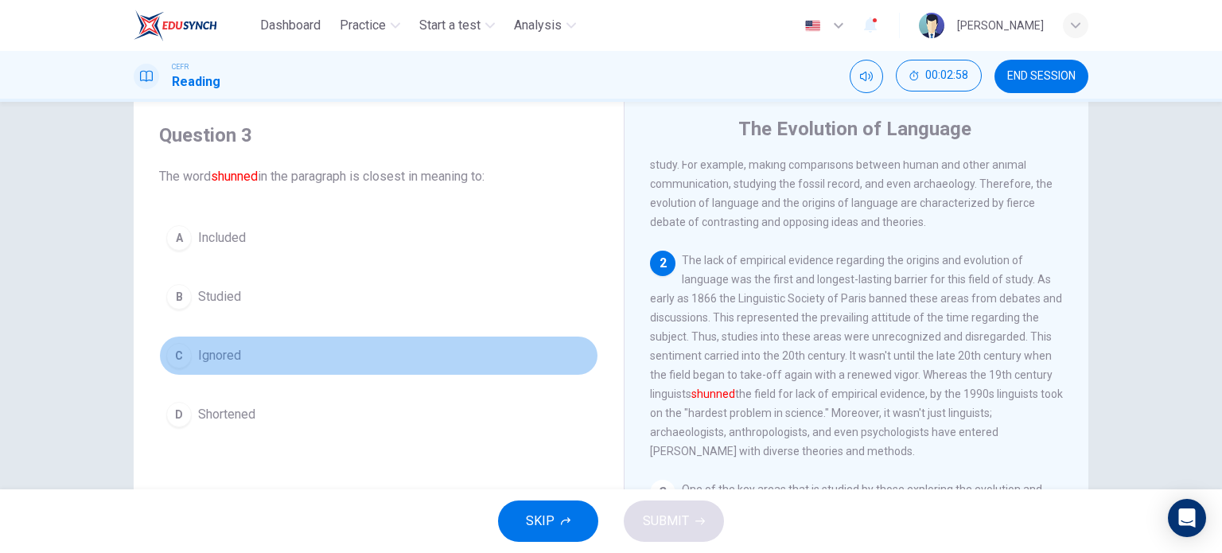
click at [231, 359] on span "Ignored" at bounding box center [219, 355] width 43 height 19
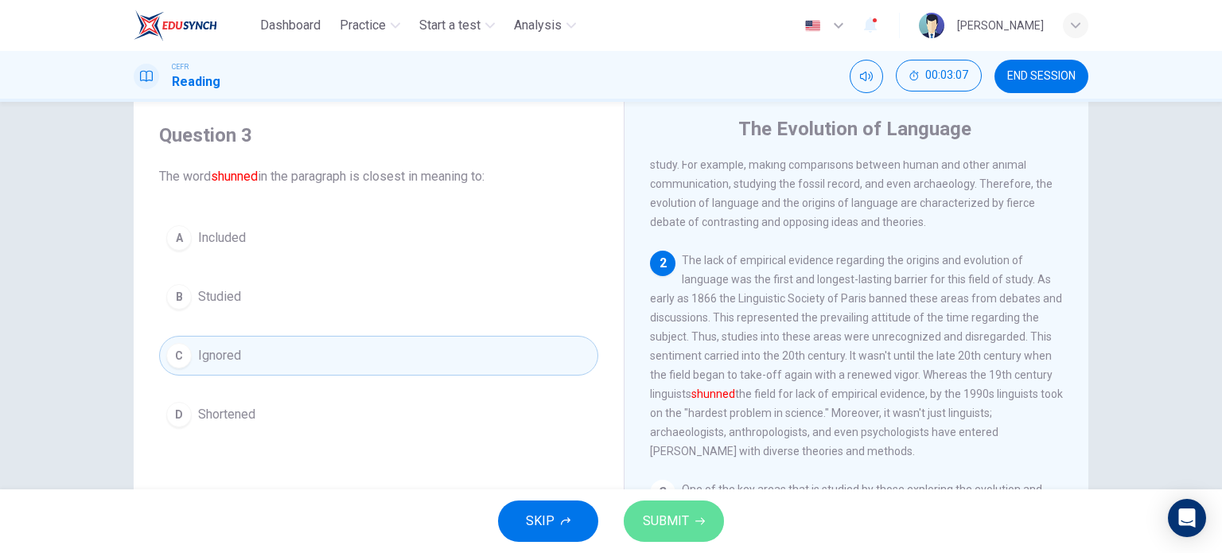
click at [660, 517] on span "SUBMIT" at bounding box center [666, 521] width 46 height 22
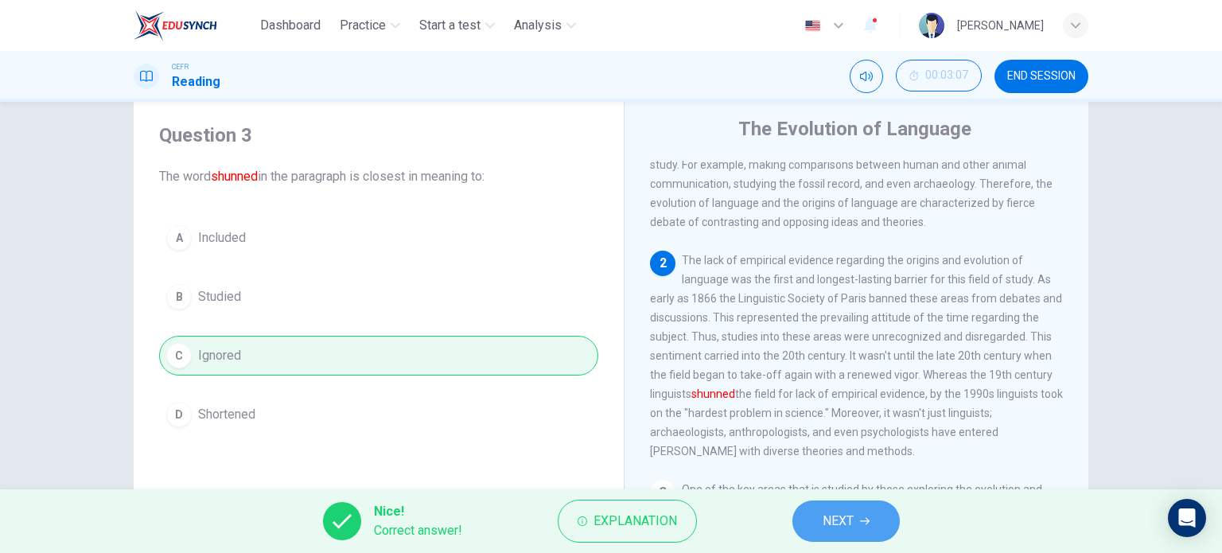
click at [829, 517] on span "NEXT" at bounding box center [838, 521] width 31 height 22
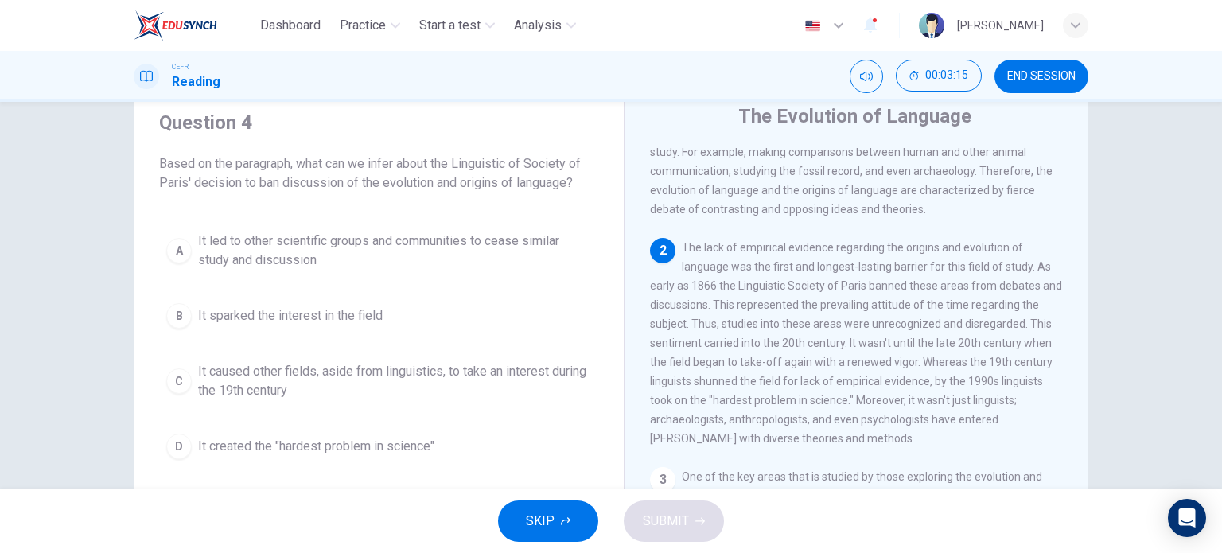
scroll to position [64, 0]
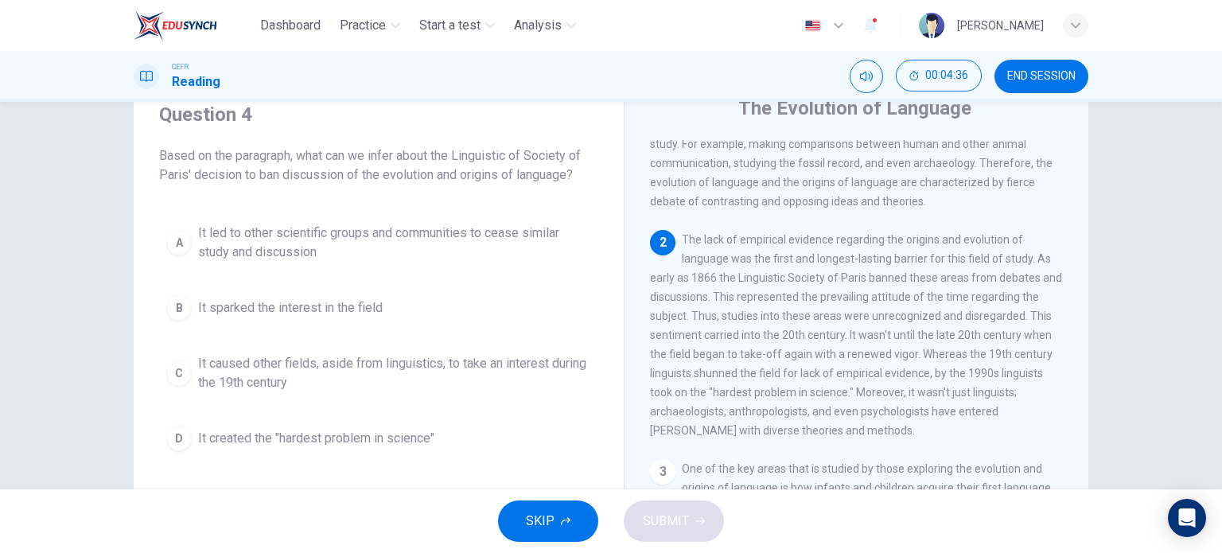
click at [395, 438] on span "It created the "hardest problem in science"" at bounding box center [316, 438] width 236 height 19
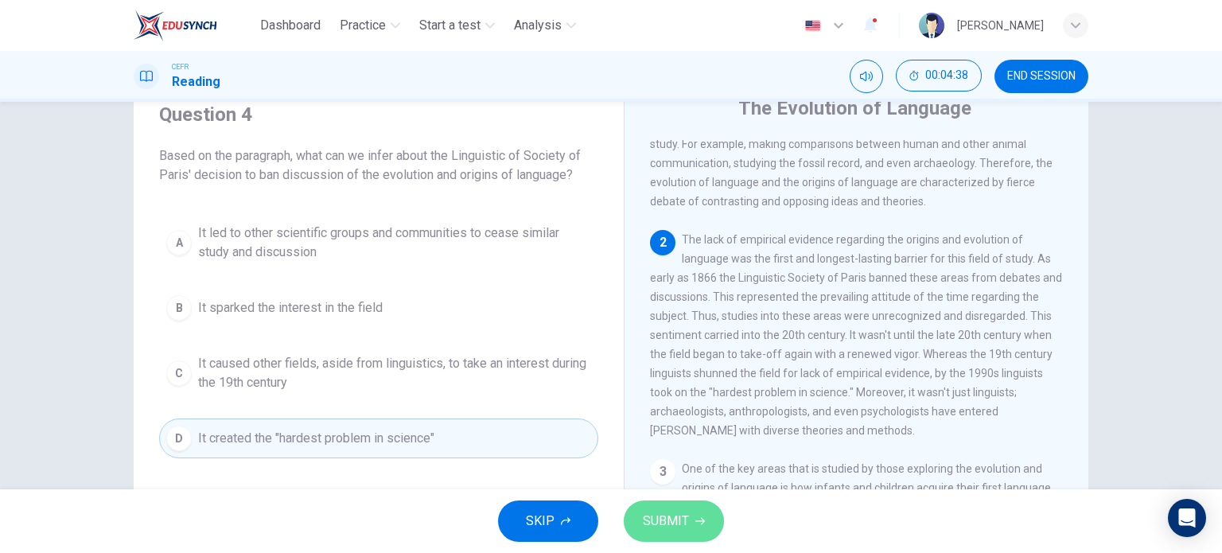
click at [700, 534] on button "SUBMIT" at bounding box center [674, 520] width 100 height 41
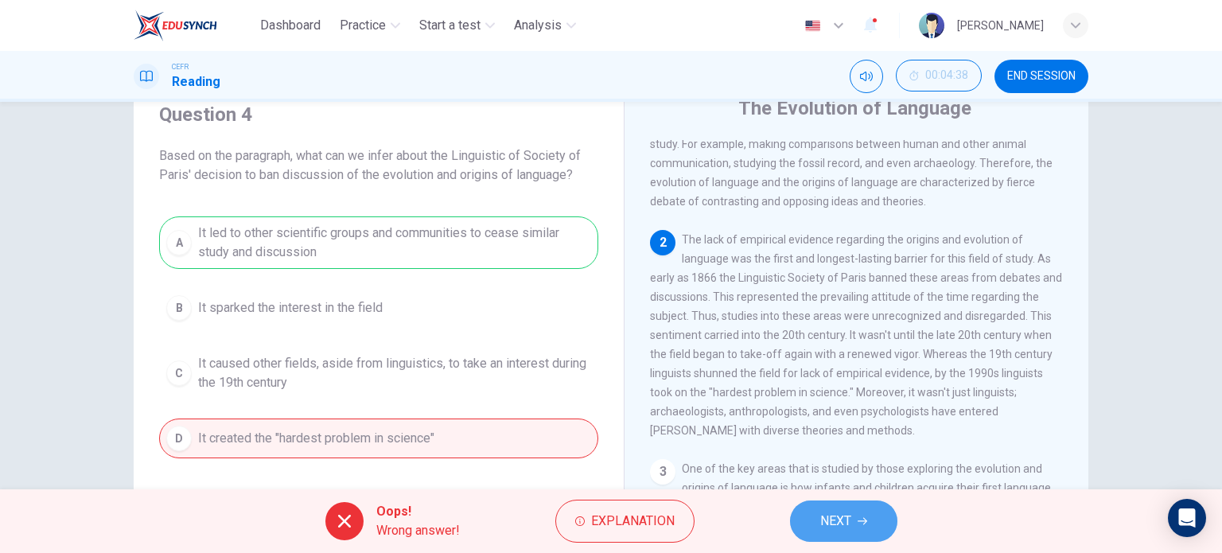
click at [850, 520] on span "NEXT" at bounding box center [835, 521] width 31 height 22
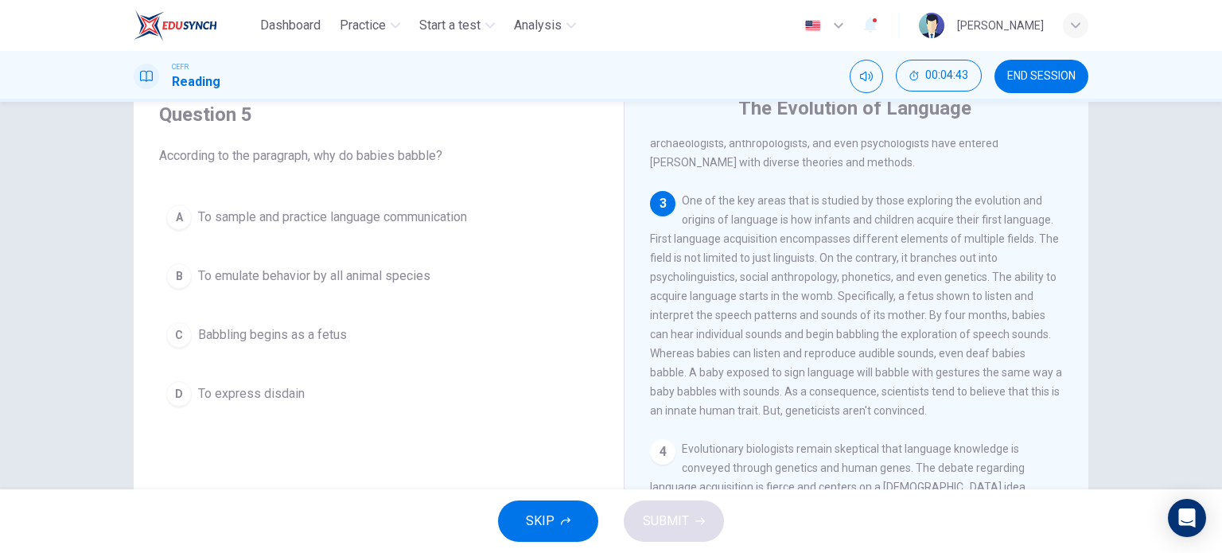
scroll to position [387, 0]
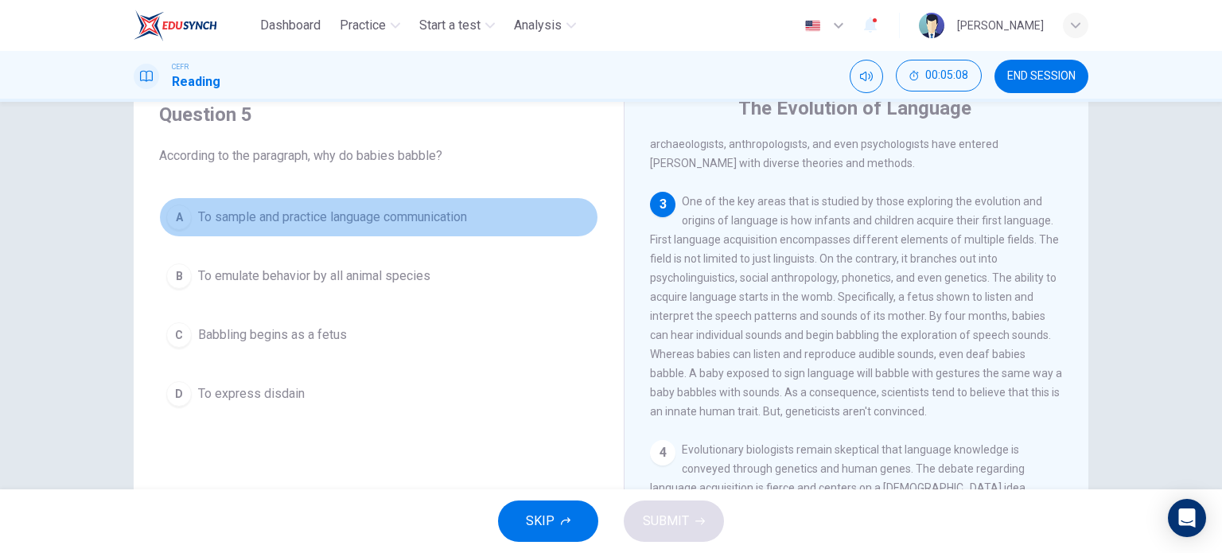
click at [363, 220] on span "To sample and practice language communication" at bounding box center [332, 217] width 269 height 19
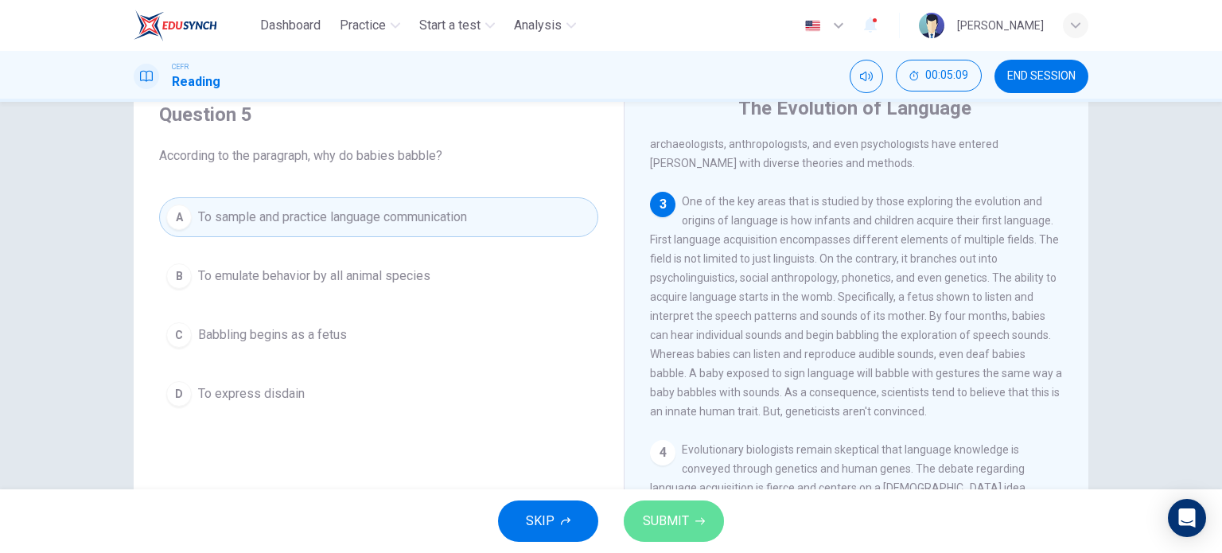
click at [648, 514] on span "SUBMIT" at bounding box center [666, 521] width 46 height 22
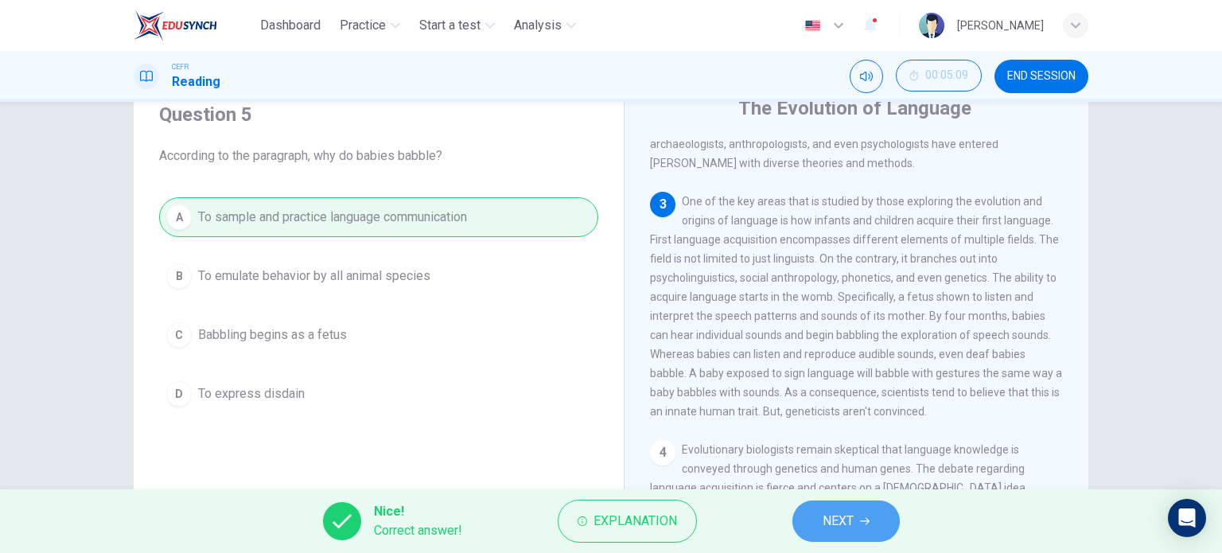
click at [804, 525] on button "NEXT" at bounding box center [845, 520] width 107 height 41
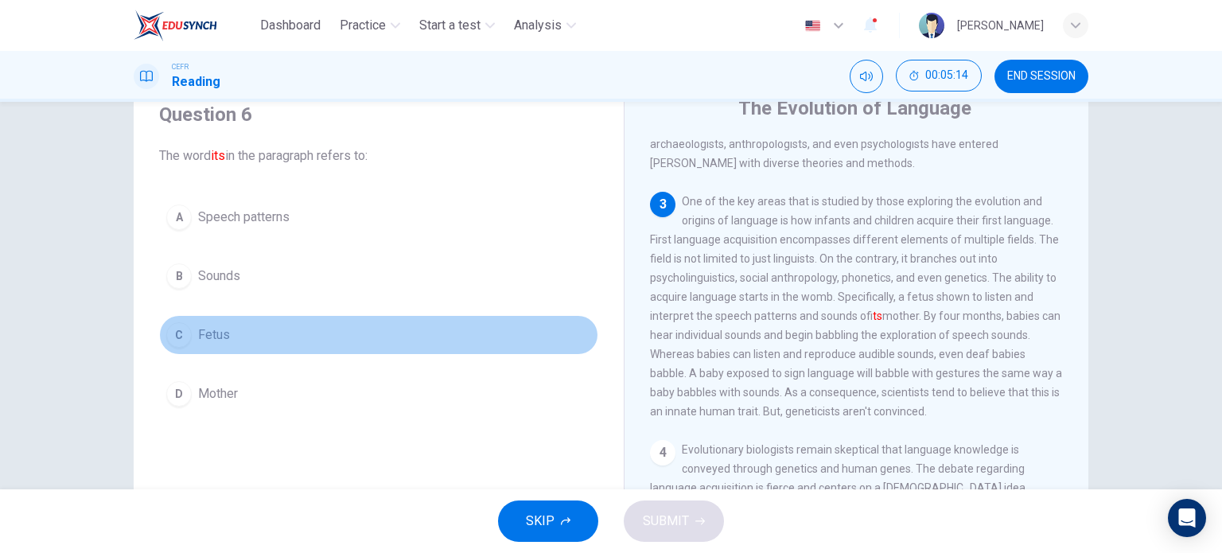
click at [460, 337] on button "C Fetus" at bounding box center [378, 335] width 439 height 40
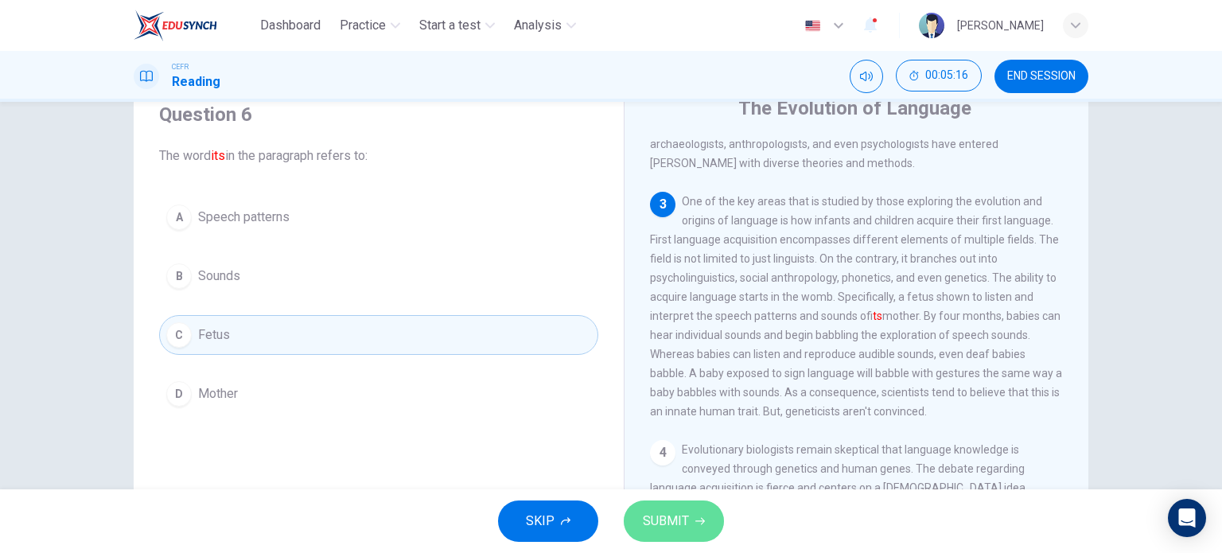
click at [674, 523] on span "SUBMIT" at bounding box center [666, 521] width 46 height 22
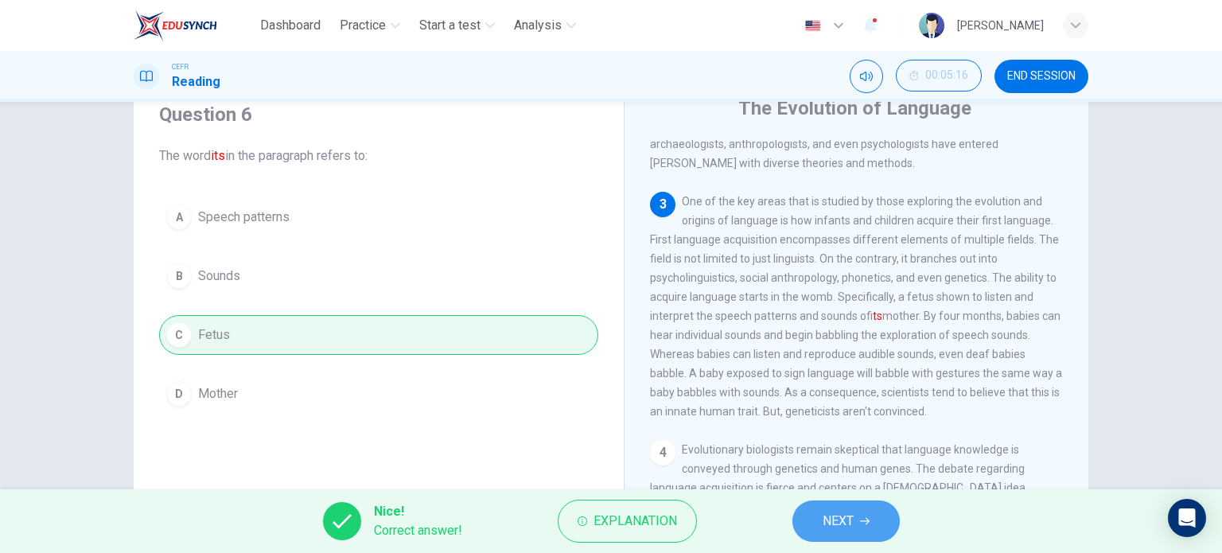
click at [809, 534] on button "NEXT" at bounding box center [845, 520] width 107 height 41
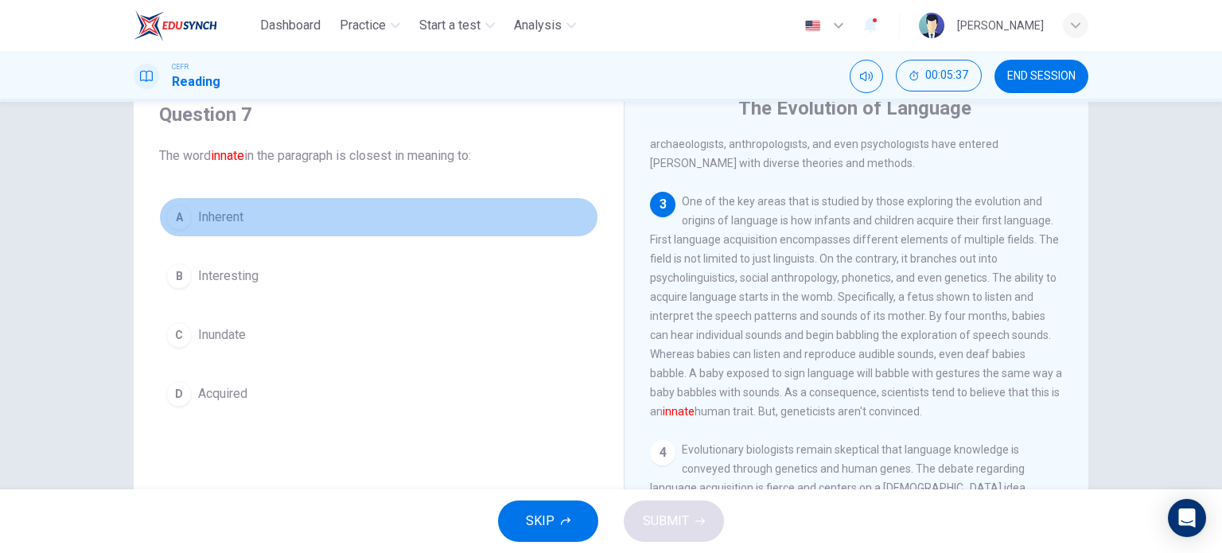
click at [243, 215] on button "A Inherent" at bounding box center [378, 217] width 439 height 40
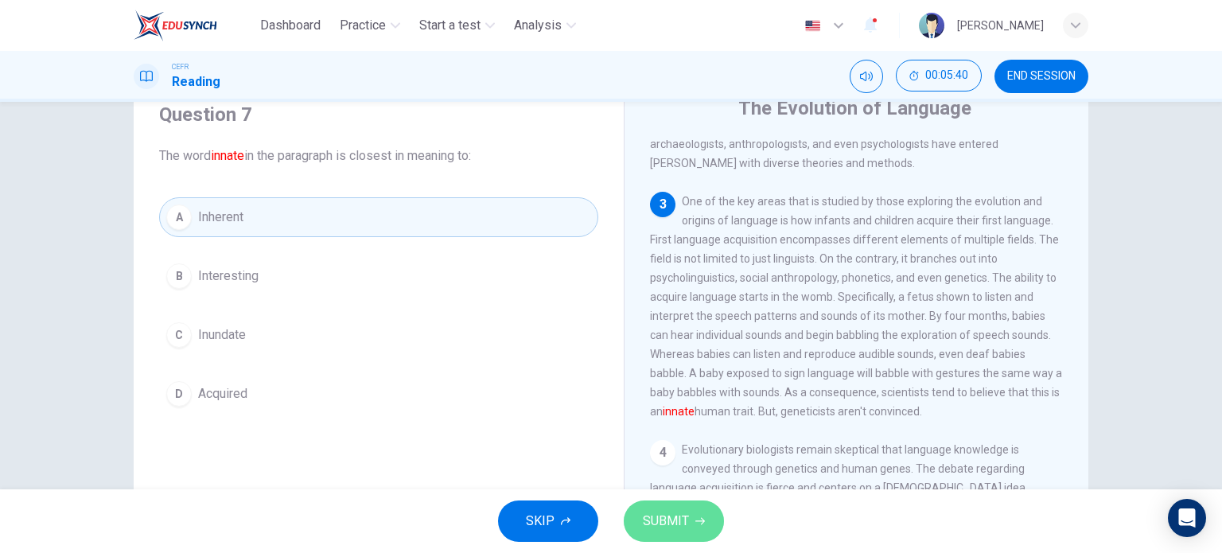
click at [695, 512] on button "SUBMIT" at bounding box center [674, 520] width 100 height 41
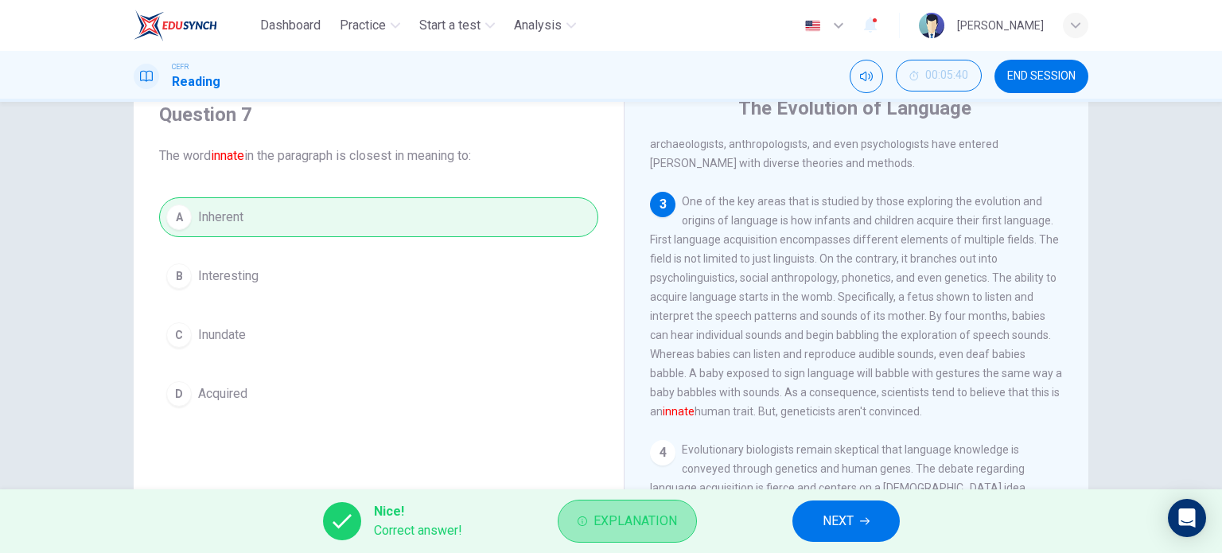
click at [615, 524] on span "Explanation" at bounding box center [636, 521] width 84 height 22
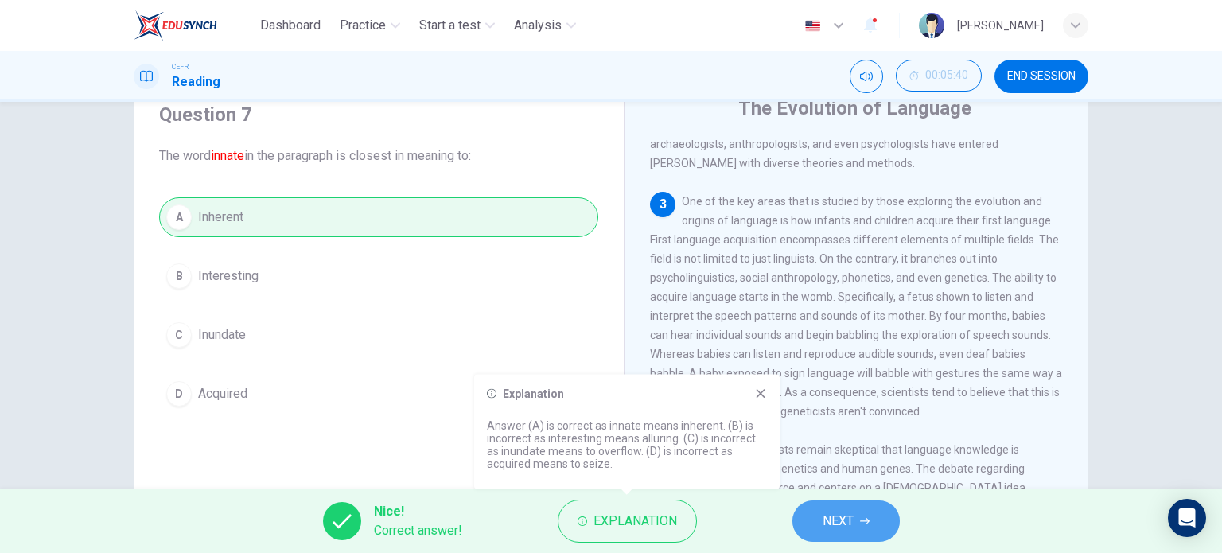
click at [849, 524] on span "NEXT" at bounding box center [838, 521] width 31 height 22
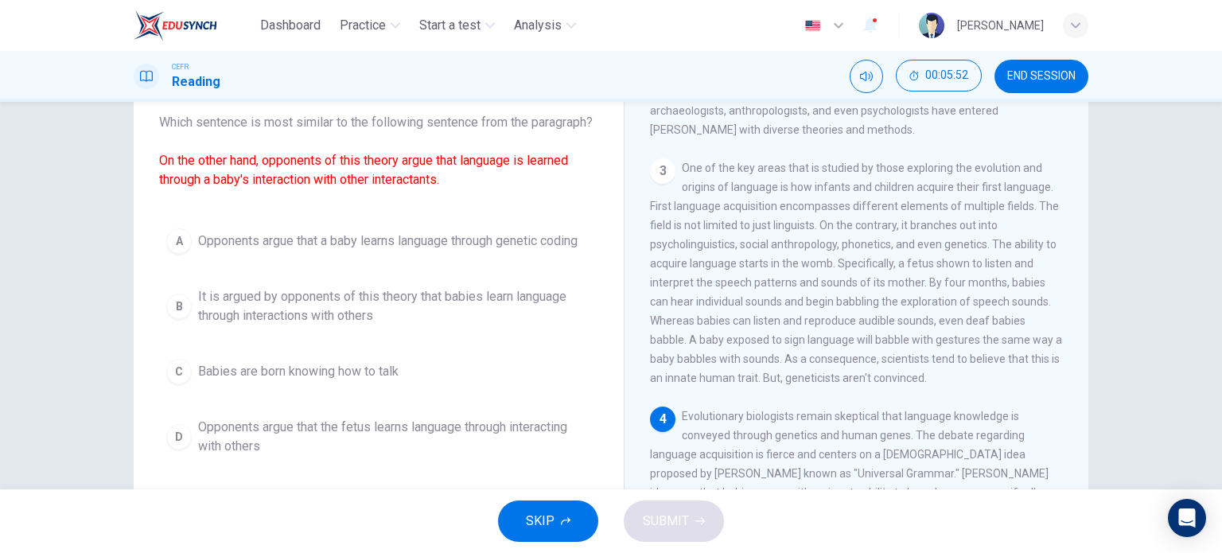
scroll to position [98, 0]
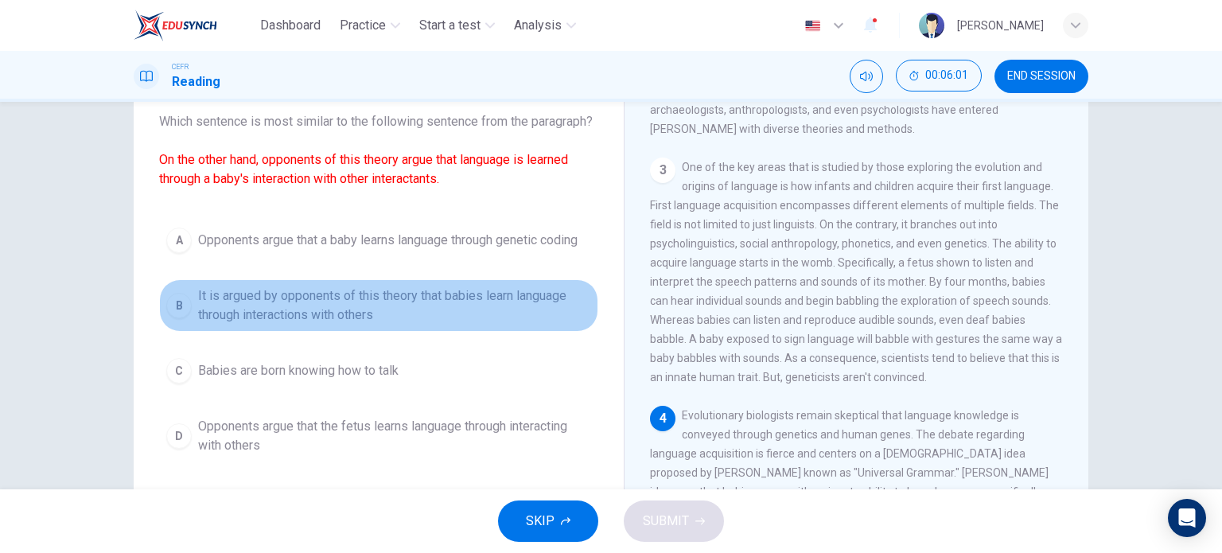
click at [391, 321] on span "It is argued by opponents of this theory that babies learn language through int…" at bounding box center [394, 305] width 393 height 38
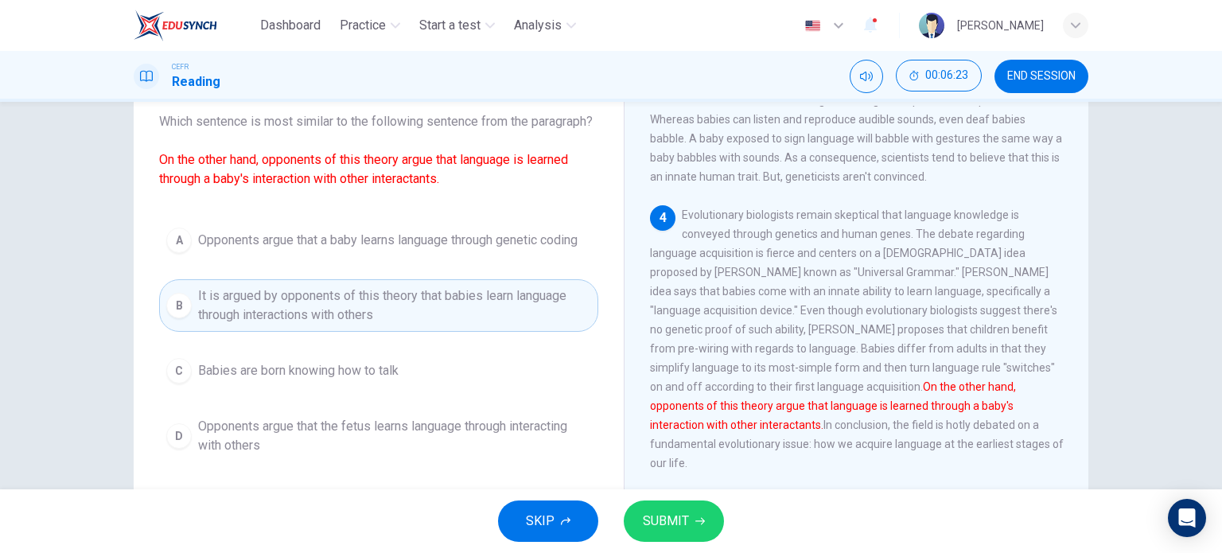
scroll to position [594, 0]
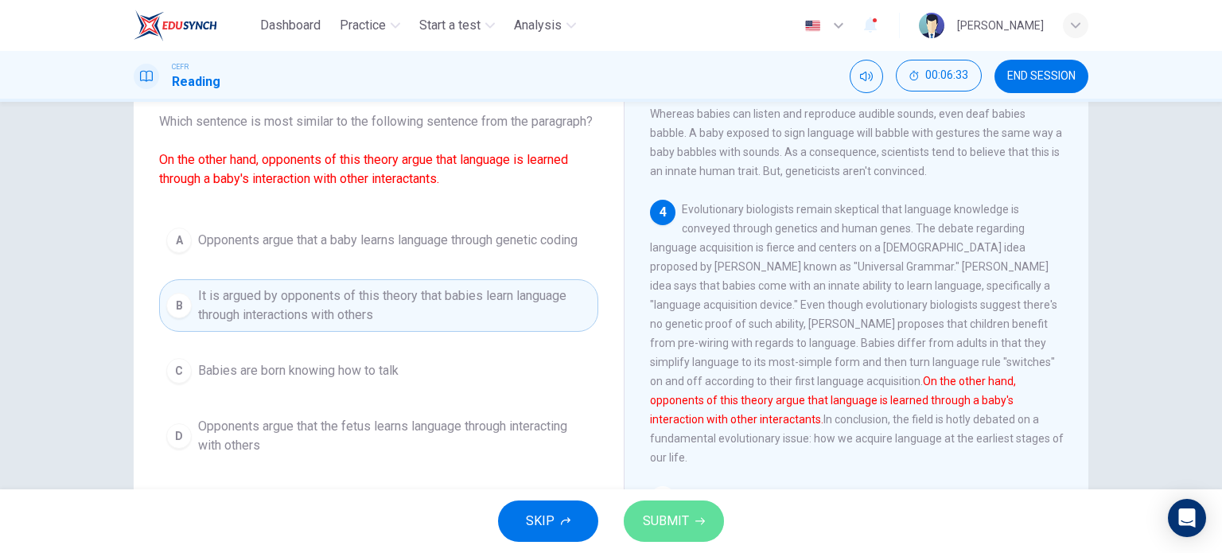
click at [657, 531] on span "SUBMIT" at bounding box center [666, 521] width 46 height 22
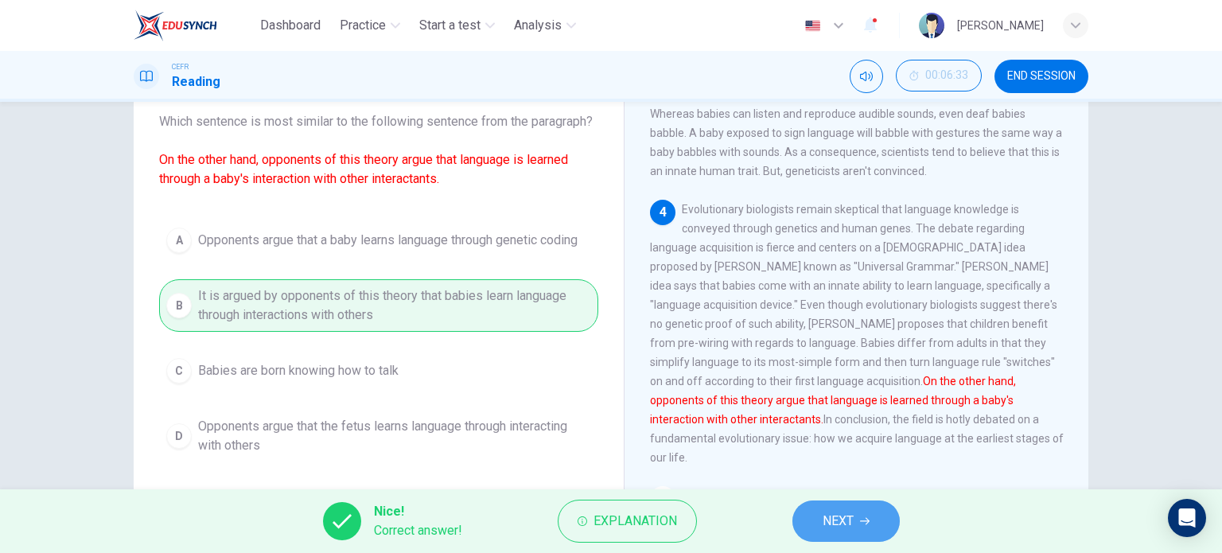
click at [824, 532] on button "NEXT" at bounding box center [845, 520] width 107 height 41
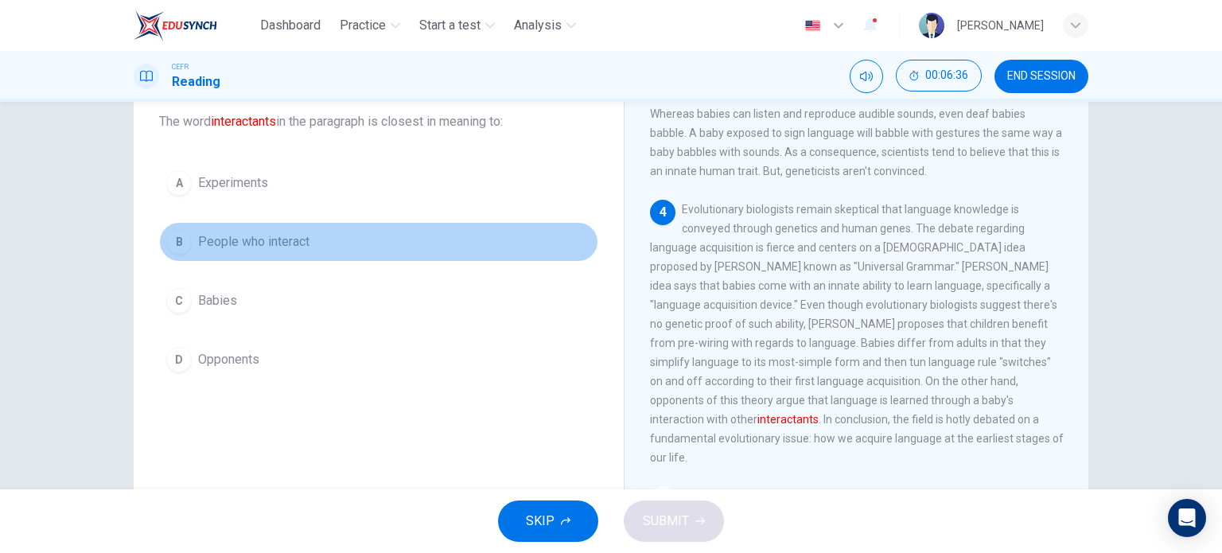
click at [249, 237] on span "People who interact" at bounding box center [253, 241] width 111 height 19
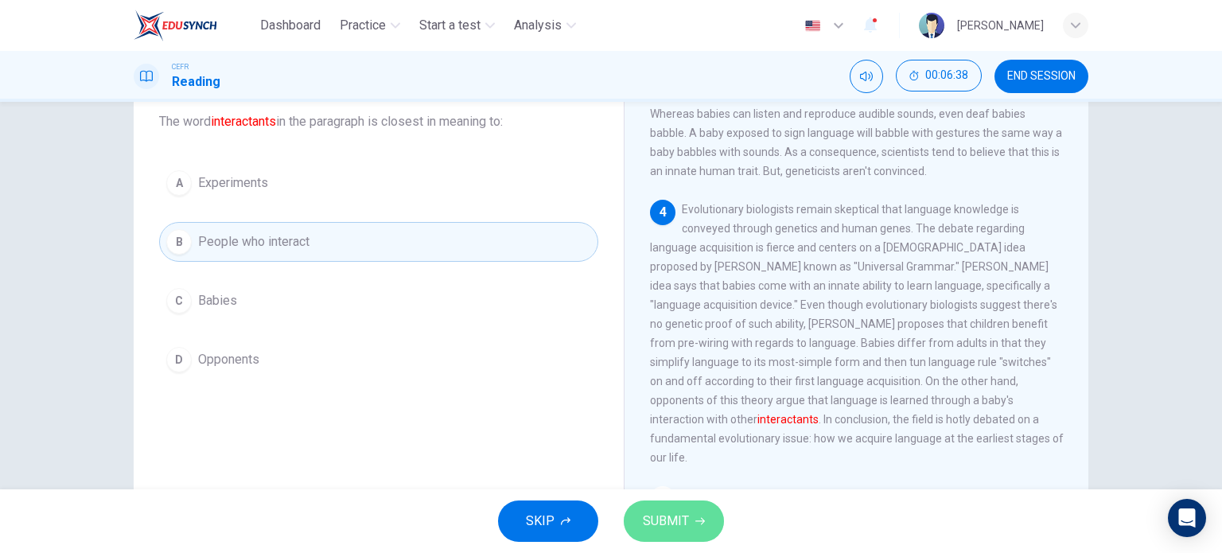
click at [638, 532] on button "SUBMIT" at bounding box center [674, 520] width 100 height 41
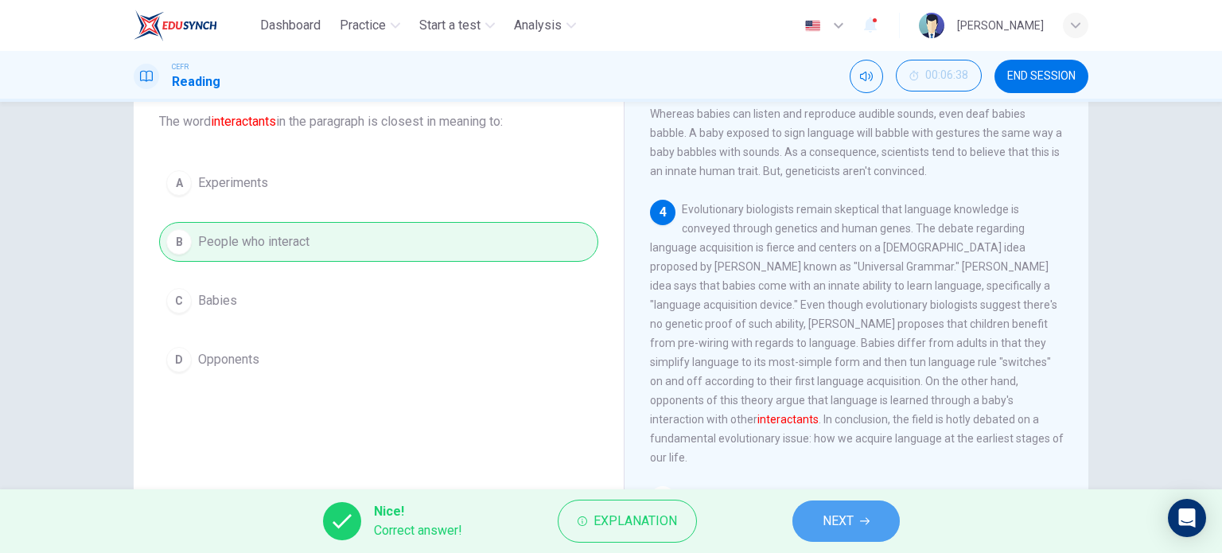
click at [855, 502] on button "NEXT" at bounding box center [845, 520] width 107 height 41
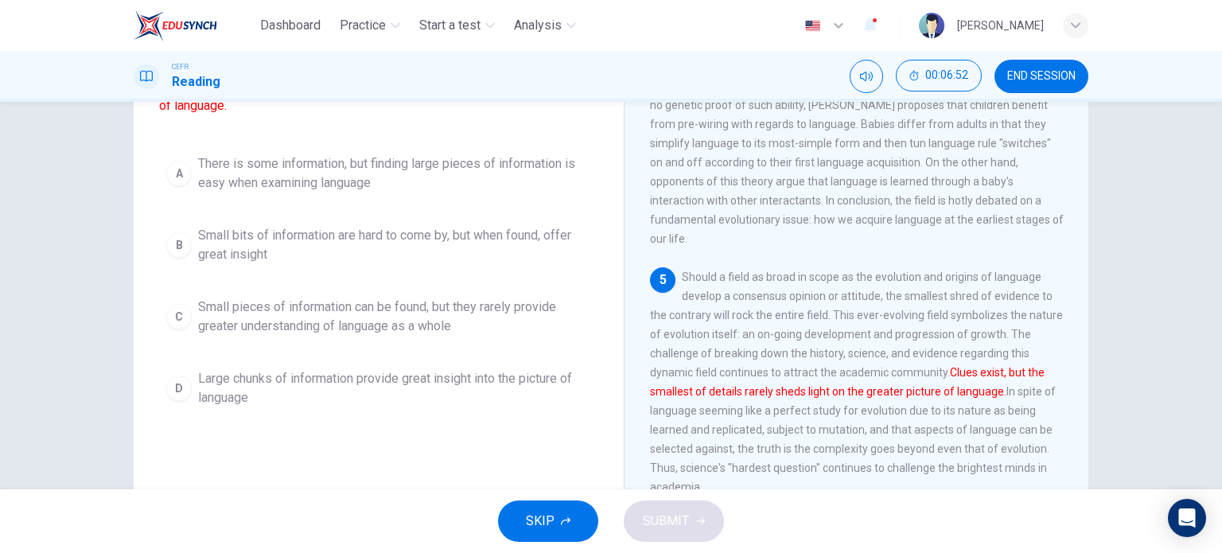
scroll to position [171, 0]
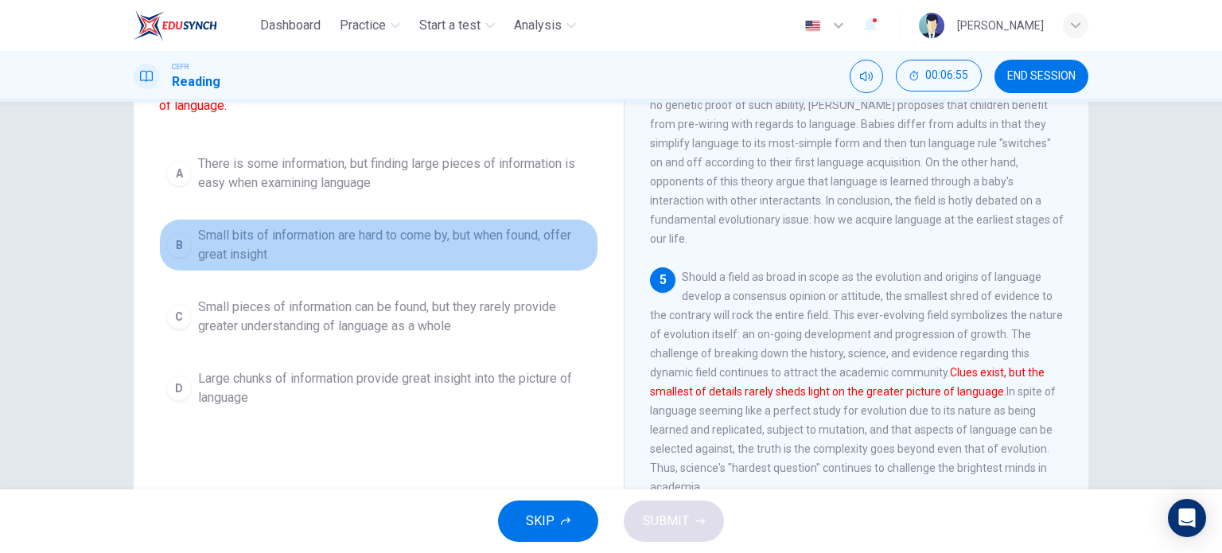
click at [347, 261] on span "Small bits of information are hard to come by, but when found, offer great insi…" at bounding box center [394, 245] width 393 height 38
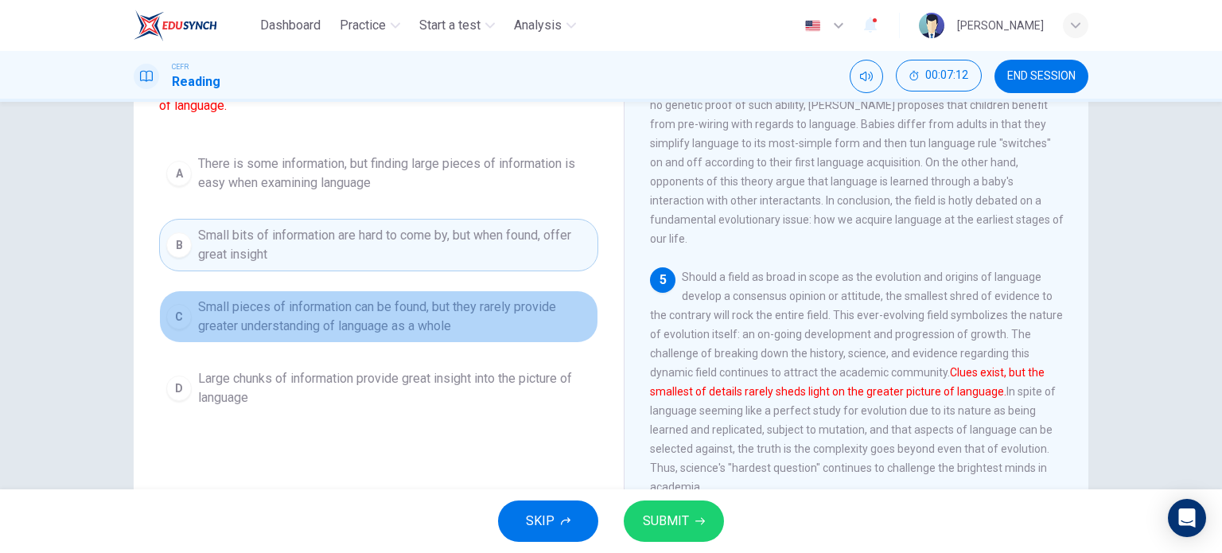
click at [441, 336] on span "Small pieces of information can be found, but they rarely provide greater under…" at bounding box center [394, 317] width 393 height 38
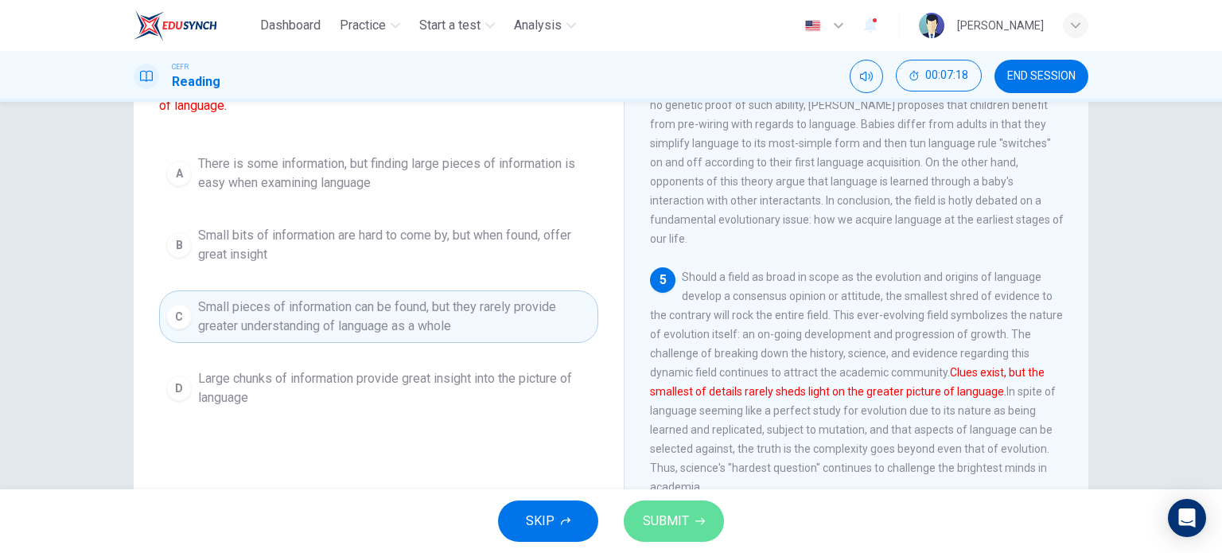
click at [700, 515] on button "SUBMIT" at bounding box center [674, 520] width 100 height 41
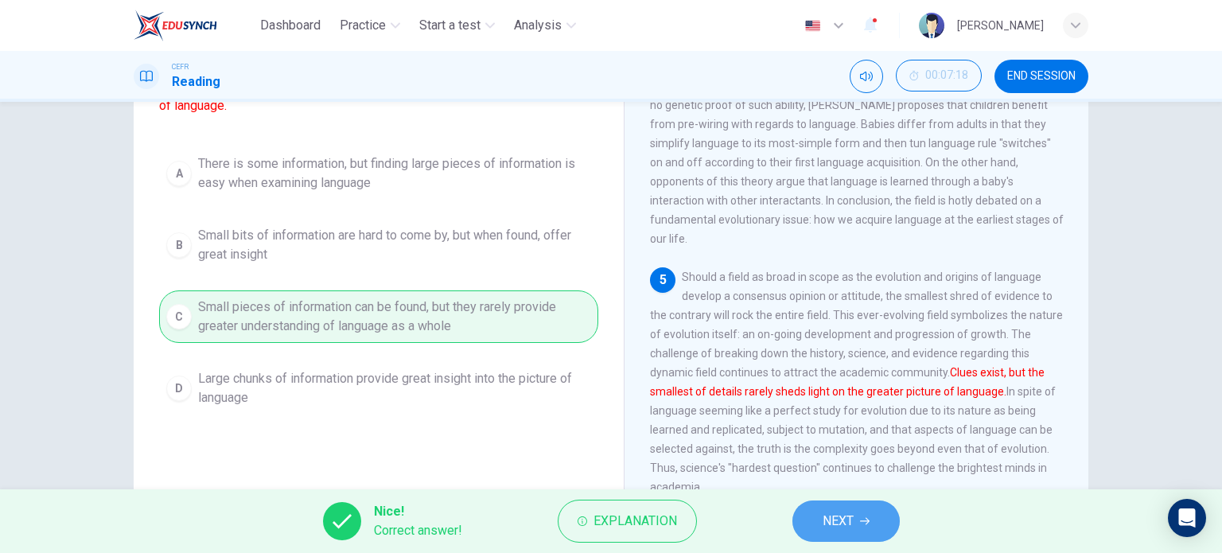
click at [812, 520] on button "NEXT" at bounding box center [845, 520] width 107 height 41
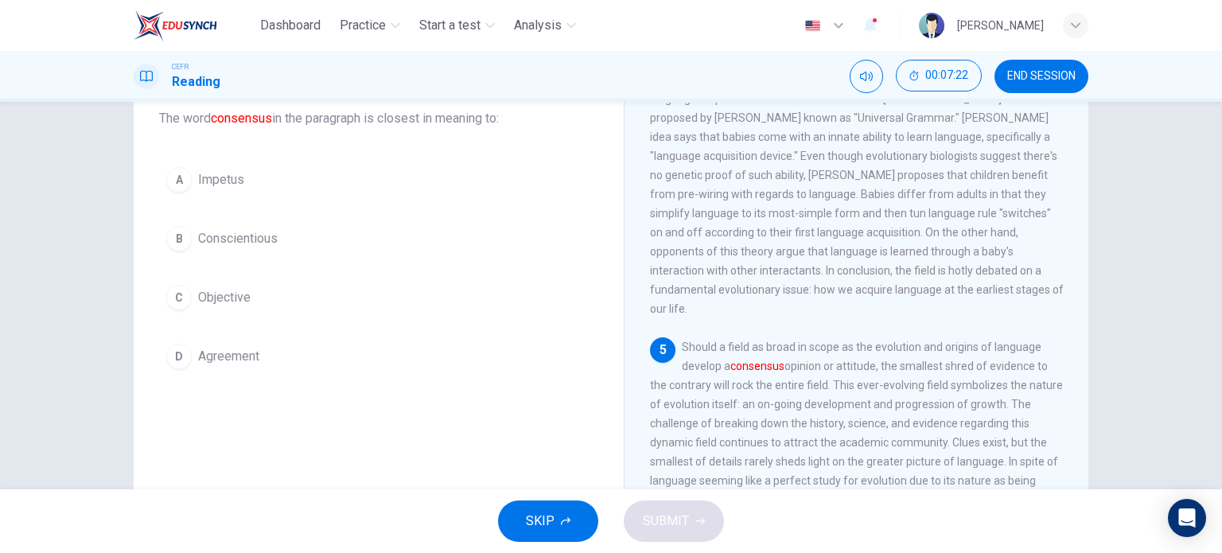
scroll to position [101, 0]
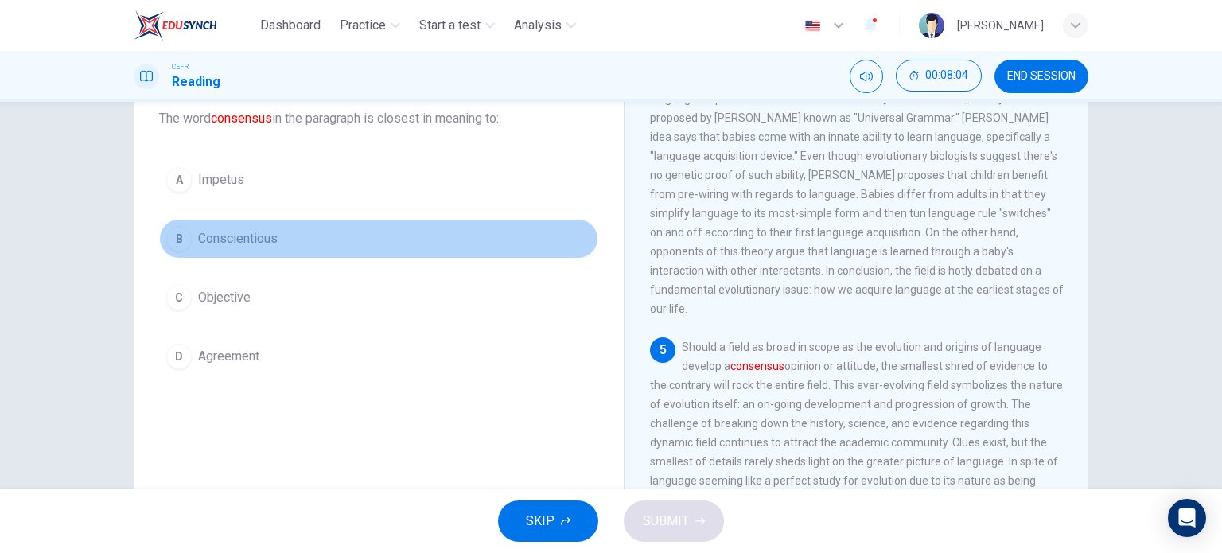
click at [376, 236] on button "B Conscientious" at bounding box center [378, 239] width 439 height 40
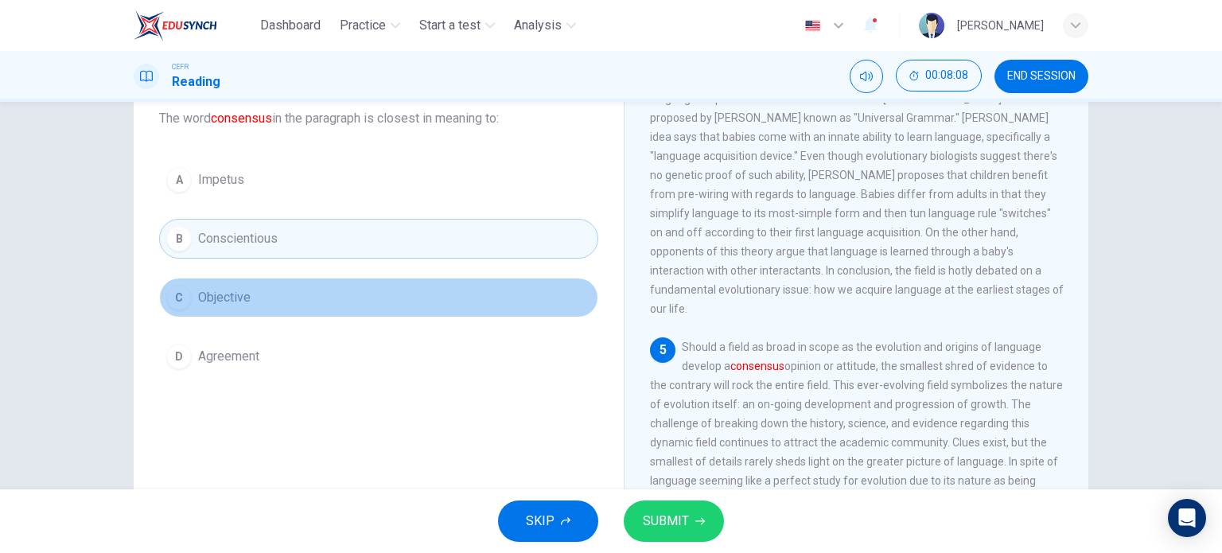
click at [414, 280] on button "C Objective" at bounding box center [378, 298] width 439 height 40
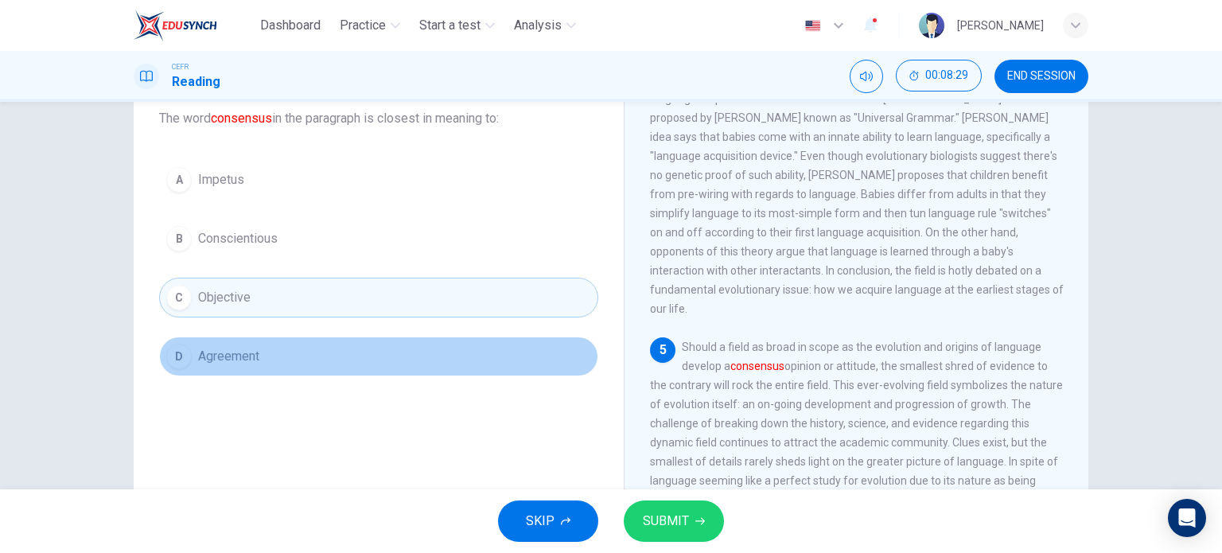
click at [365, 341] on button "D Agreement" at bounding box center [378, 357] width 439 height 40
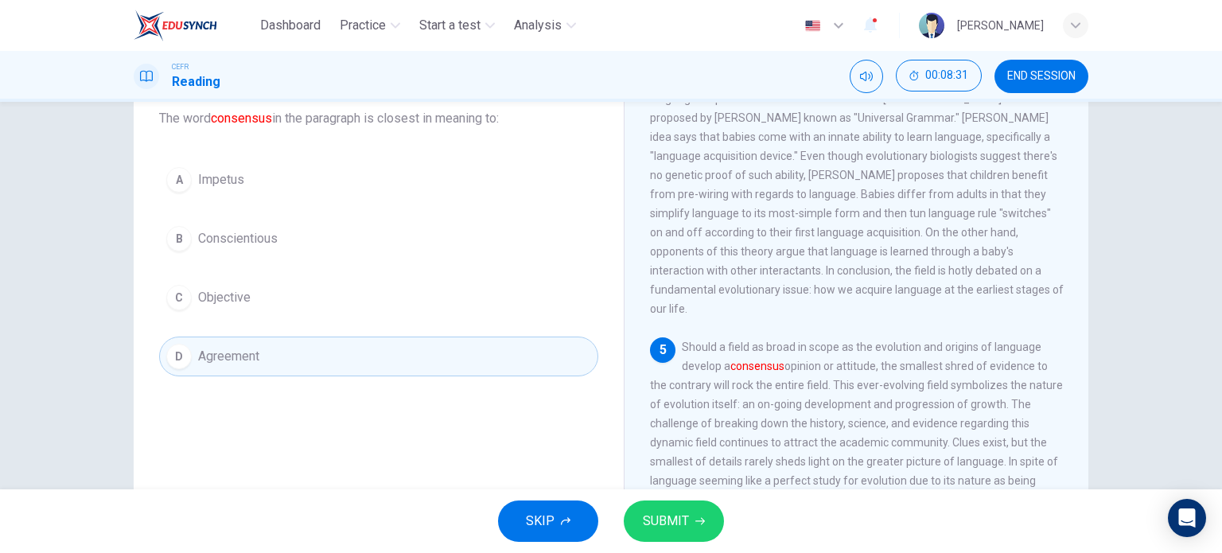
click at [633, 521] on button "SUBMIT" at bounding box center [674, 520] width 100 height 41
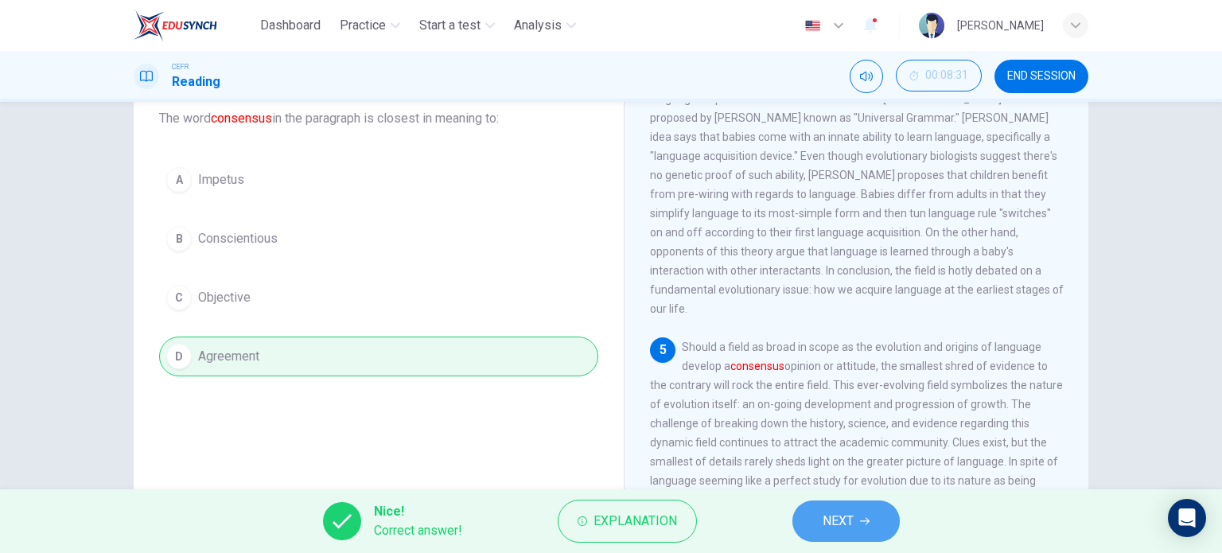
click at [839, 524] on span "NEXT" at bounding box center [838, 521] width 31 height 22
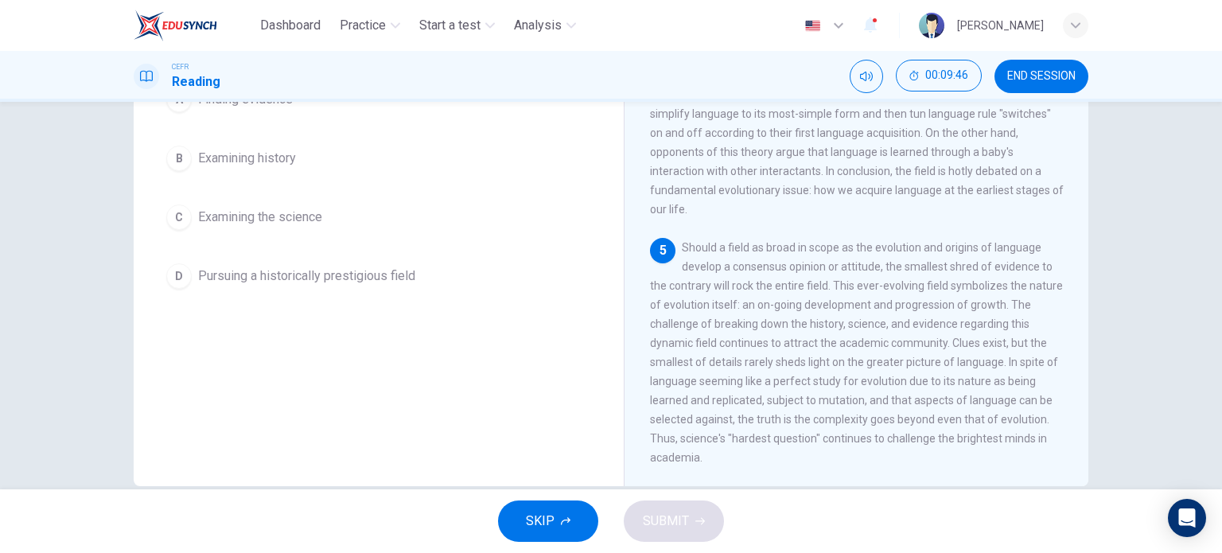
scroll to position [202, 0]
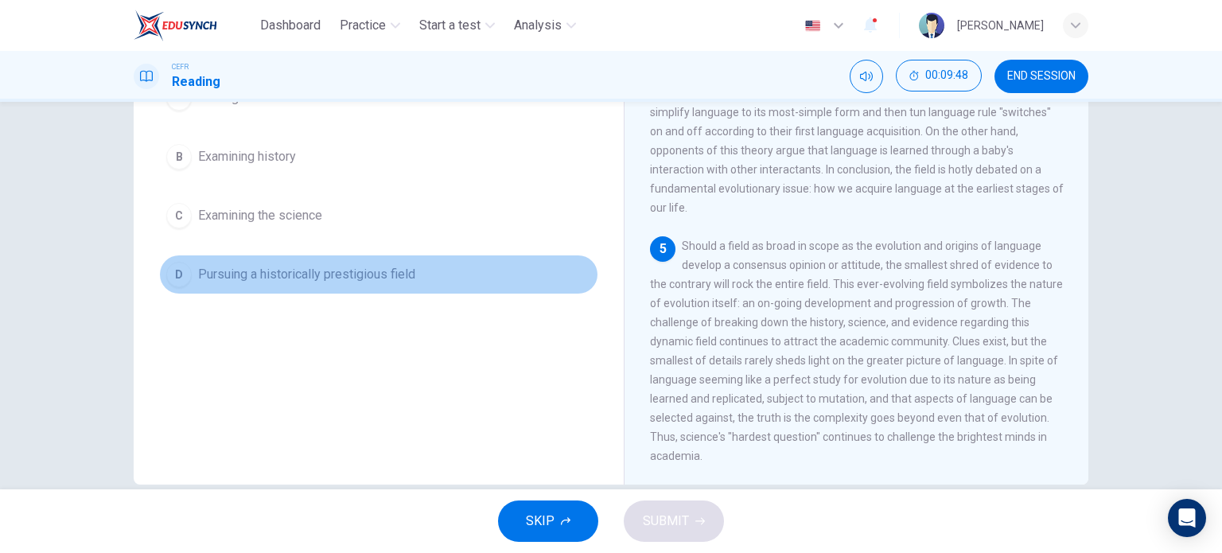
click at [439, 270] on button "D Pursuing a historically prestigious field" at bounding box center [378, 275] width 439 height 40
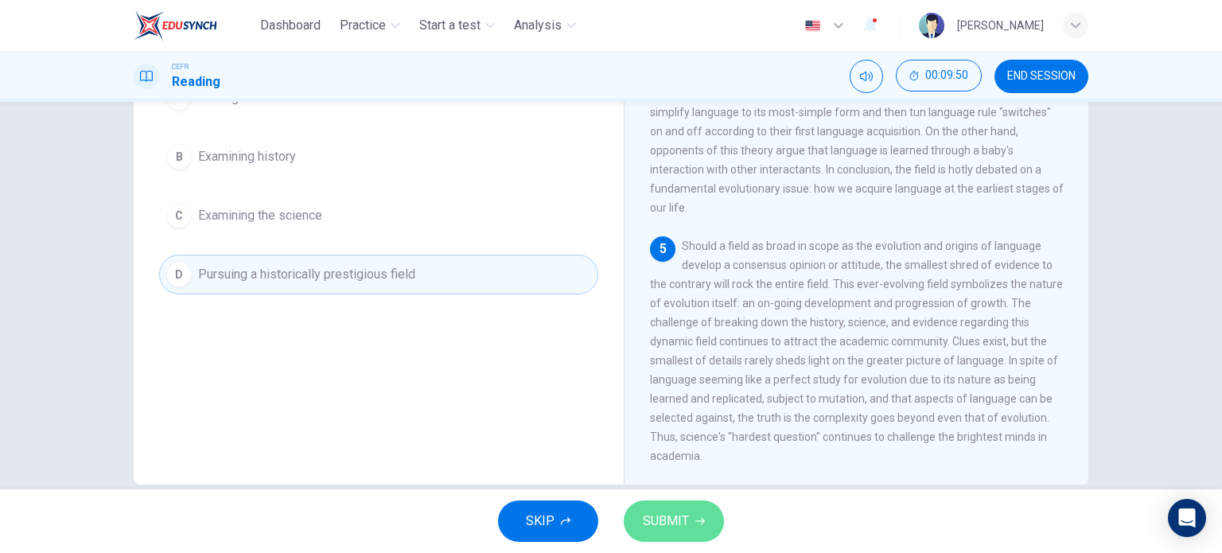
click at [679, 515] on span "SUBMIT" at bounding box center [666, 521] width 46 height 22
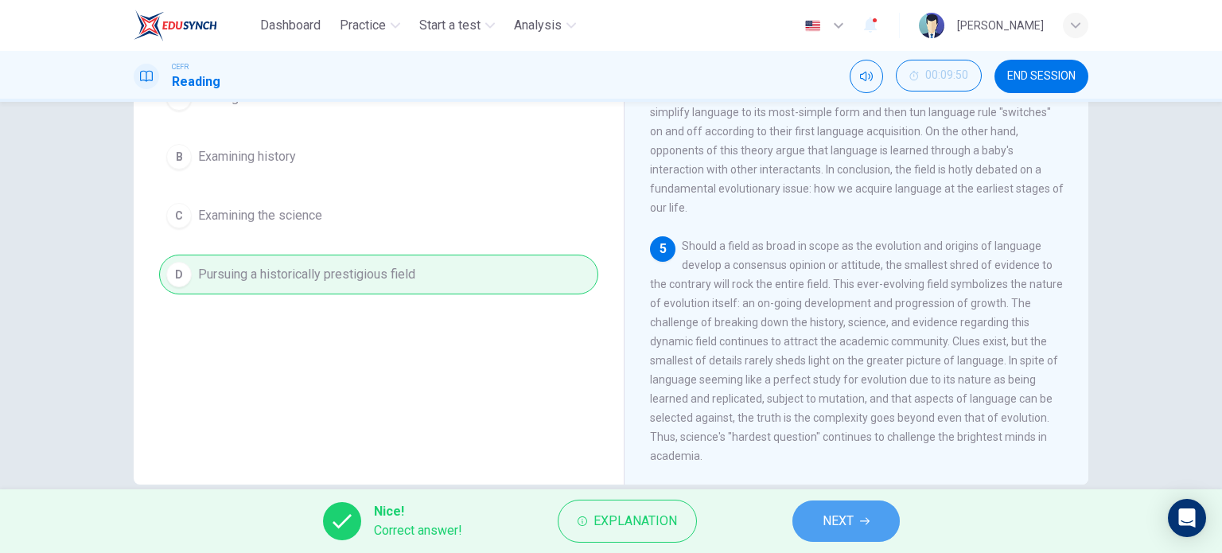
click at [814, 527] on button "NEXT" at bounding box center [845, 520] width 107 height 41
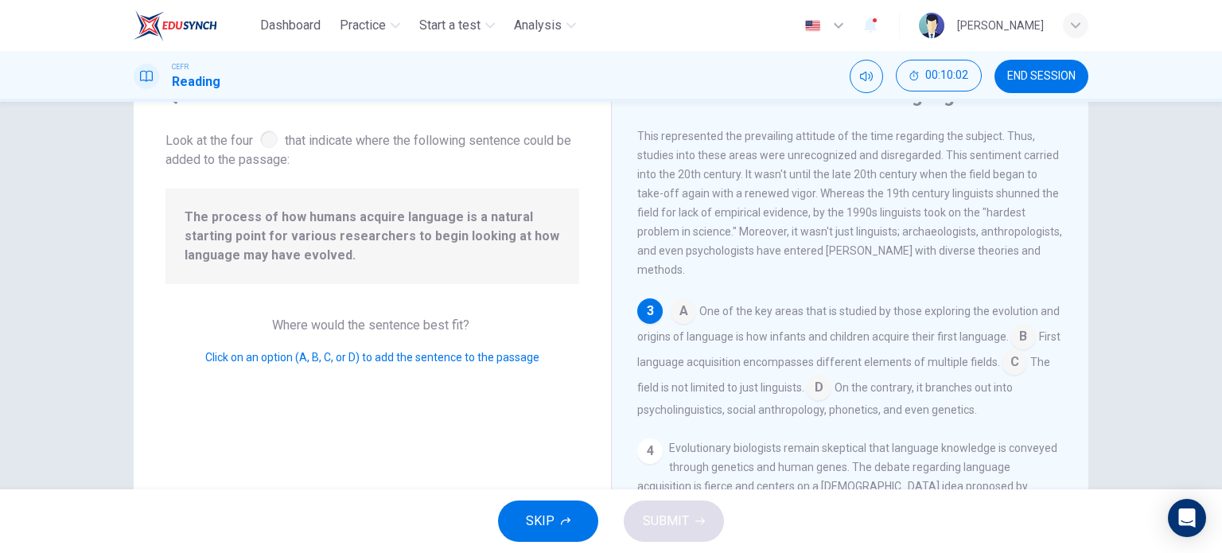
scroll to position [78, 0]
click at [676, 323] on input at bounding box center [683, 310] width 25 height 25
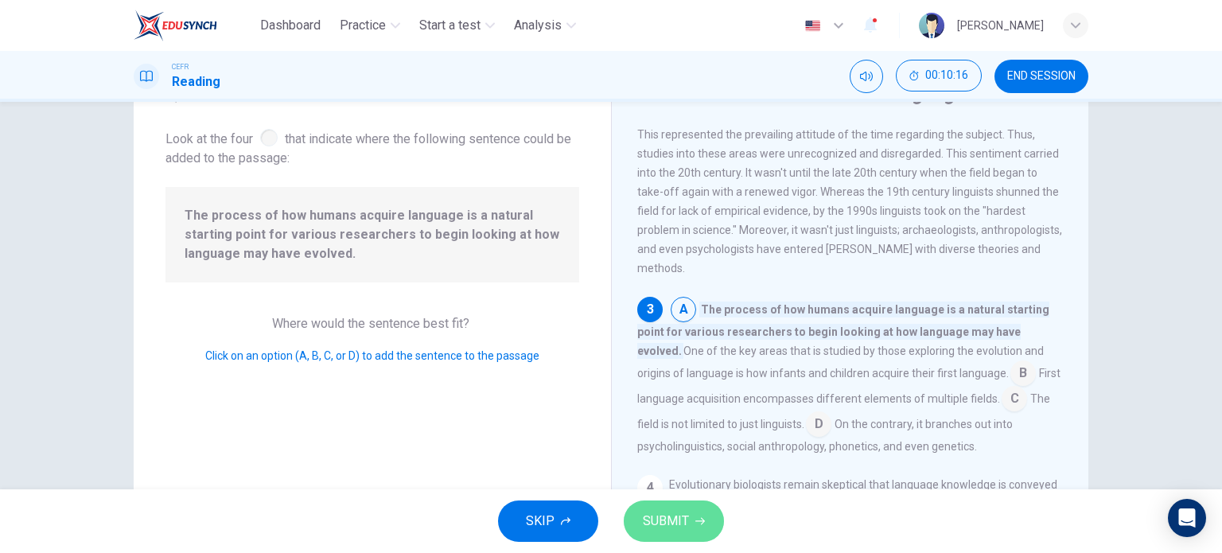
click at [697, 504] on button "SUBMIT" at bounding box center [674, 520] width 100 height 41
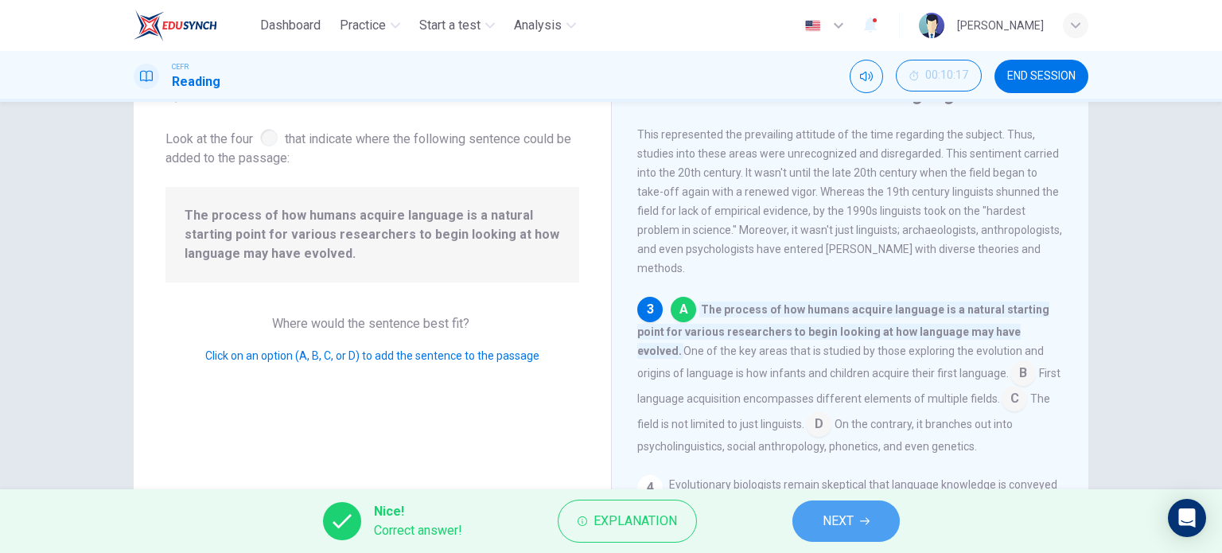
click at [855, 522] on button "NEXT" at bounding box center [845, 520] width 107 height 41
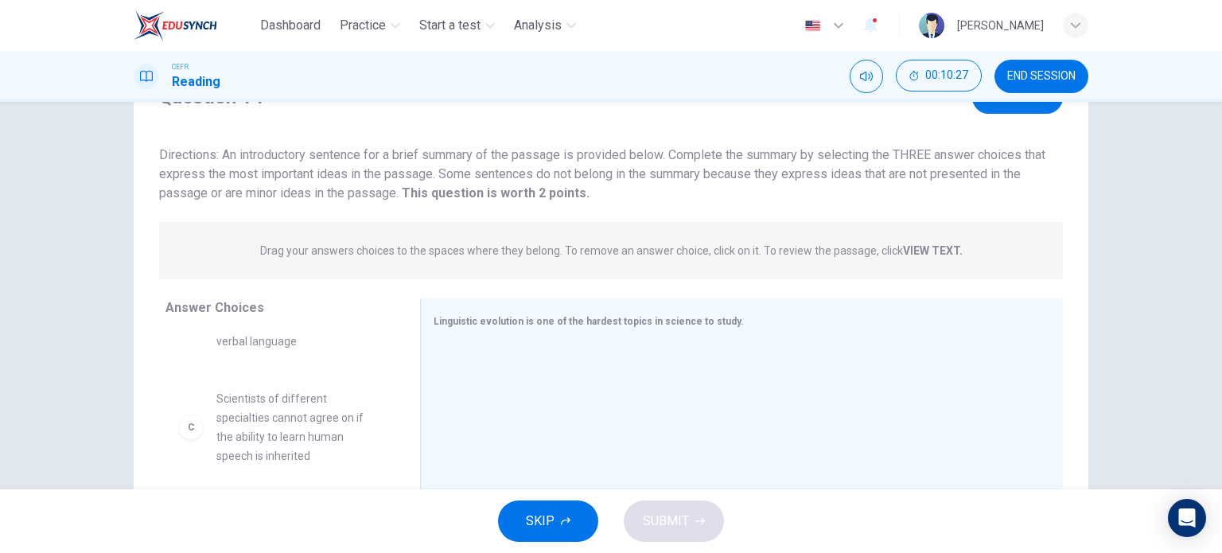
scroll to position [48, 0]
click at [913, 248] on strong "VIEW TEXT." at bounding box center [933, 250] width 60 height 13
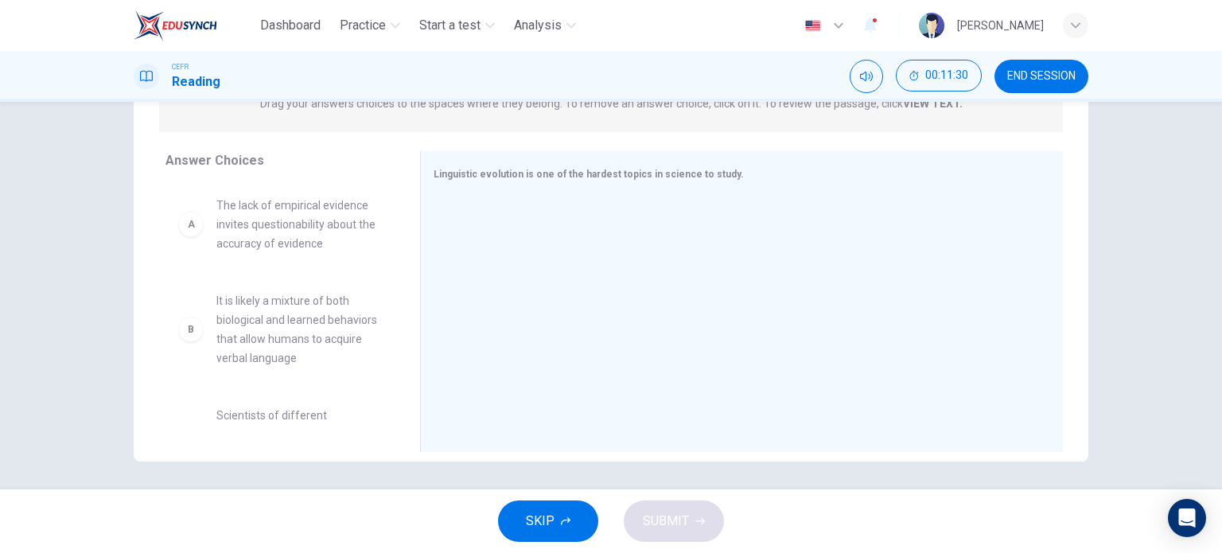
scroll to position [0, 0]
click at [300, 244] on span "The lack of empirical evidence invites questionability about the accuracy of ev…" at bounding box center [298, 224] width 165 height 57
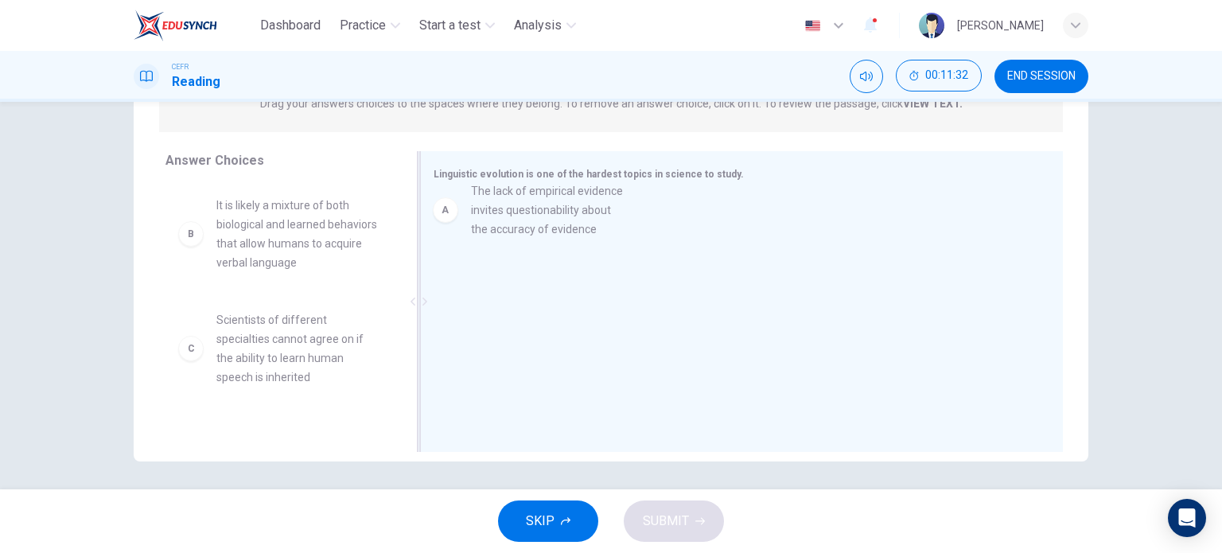
drag, startPoint x: 298, startPoint y: 244, endPoint x: 579, endPoint y: 231, distance: 281.2
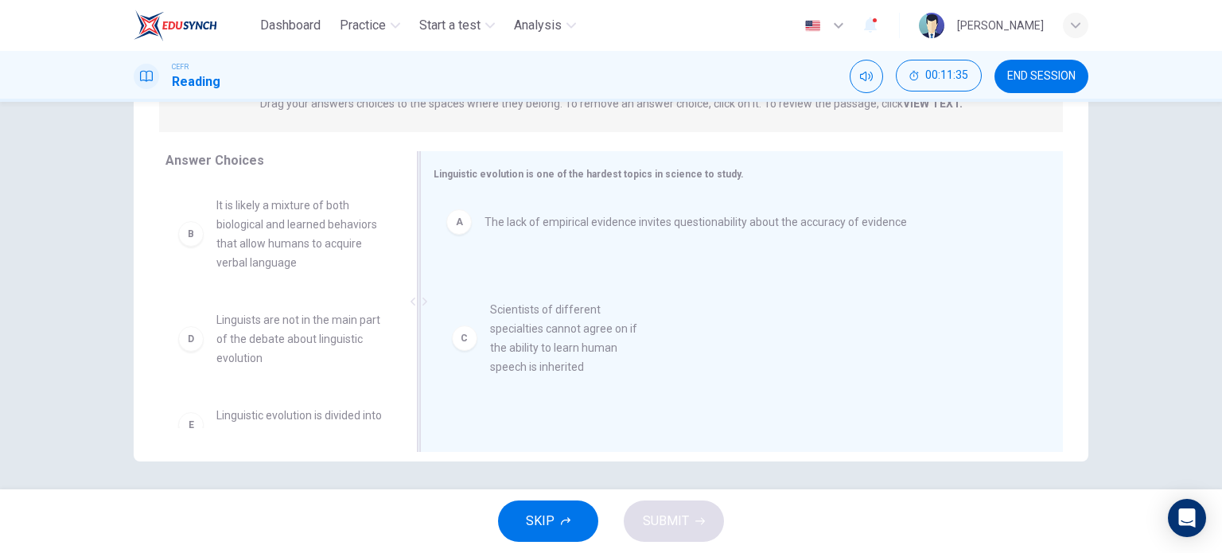
drag, startPoint x: 266, startPoint y: 361, endPoint x: 567, endPoint y: 345, distance: 302.0
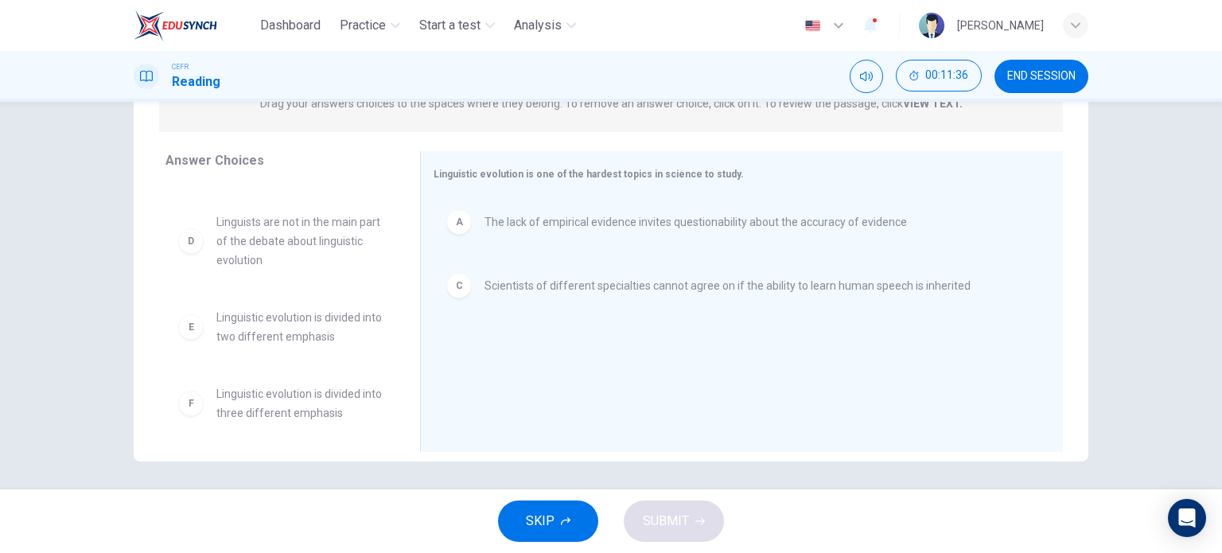
scroll to position [104, 0]
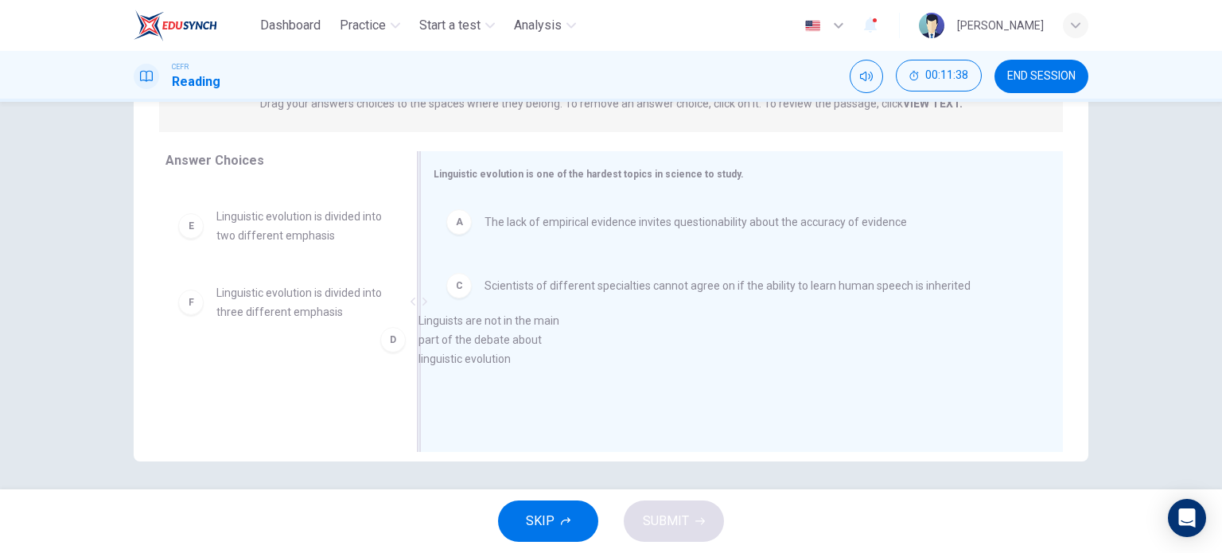
drag, startPoint x: 298, startPoint y: 253, endPoint x: 590, endPoint y: 376, distance: 315.9
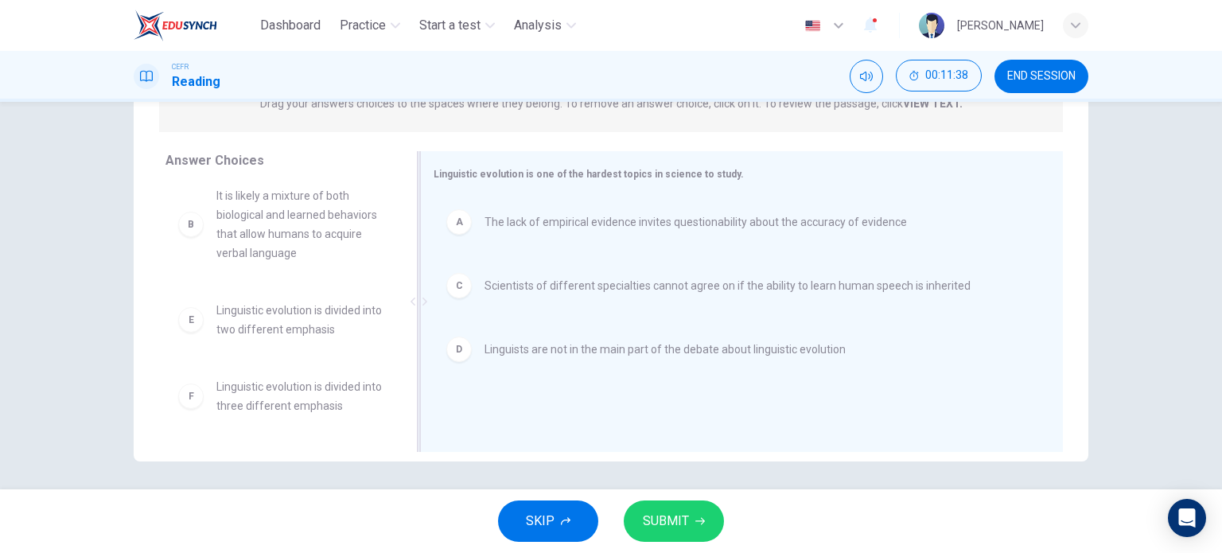
scroll to position [10, 0]
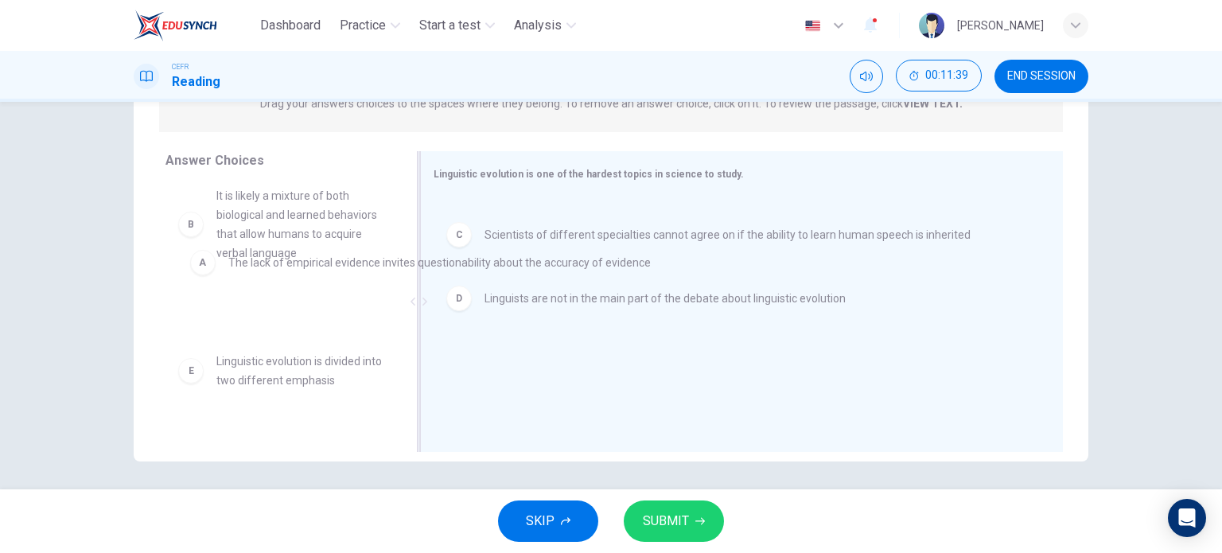
drag, startPoint x: 563, startPoint y: 219, endPoint x: 267, endPoint y: 261, distance: 299.8
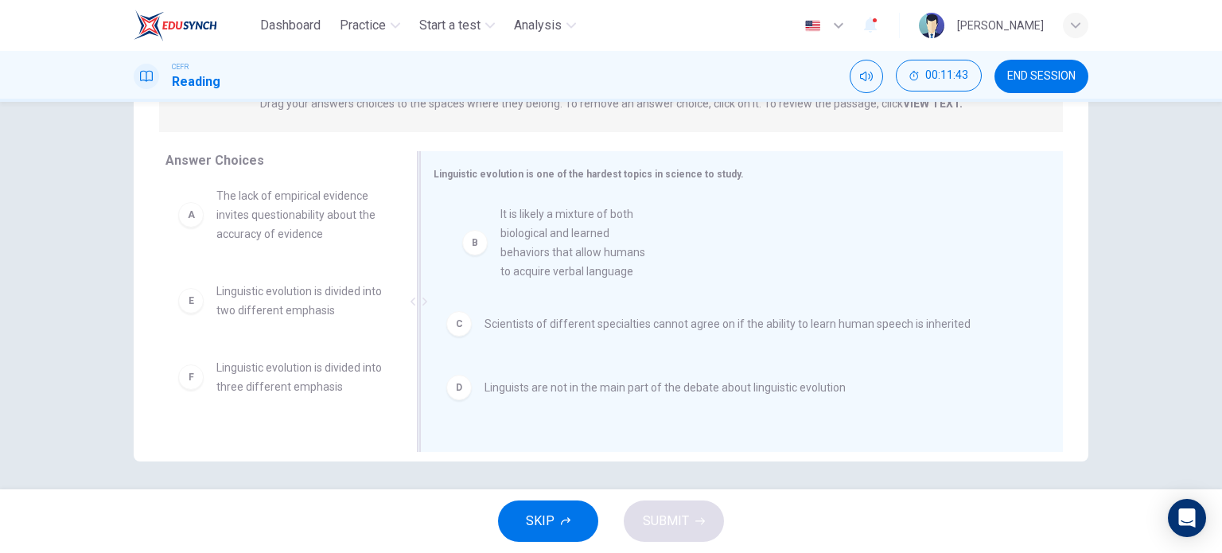
drag, startPoint x: 279, startPoint y: 324, endPoint x: 574, endPoint y: 247, distance: 304.1
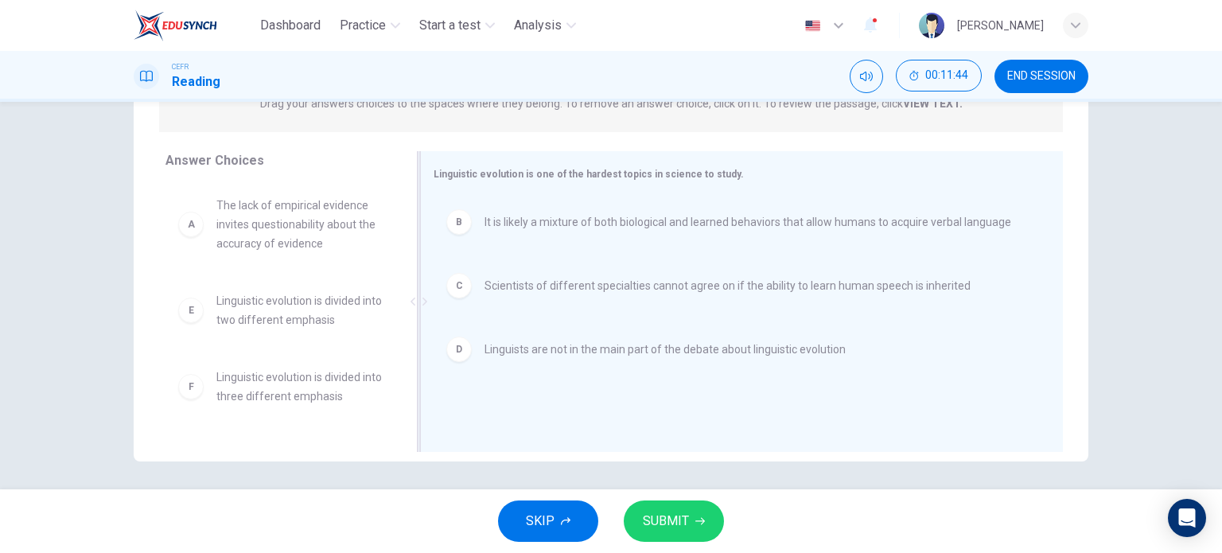
scroll to position [0, 0]
click at [659, 528] on span "SUBMIT" at bounding box center [666, 521] width 46 height 22
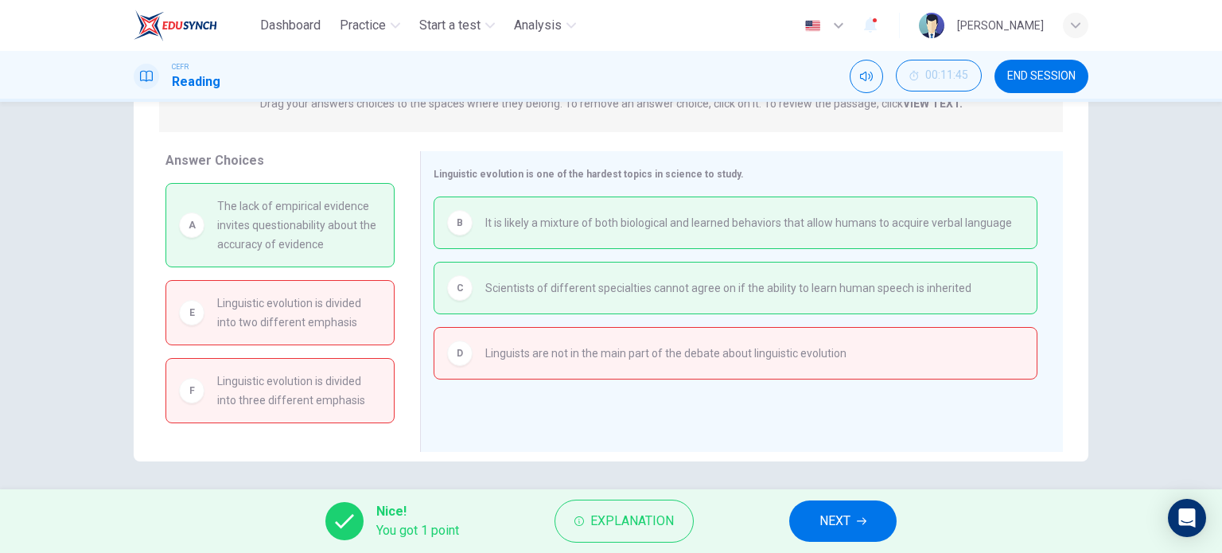
scroll to position [229, 0]
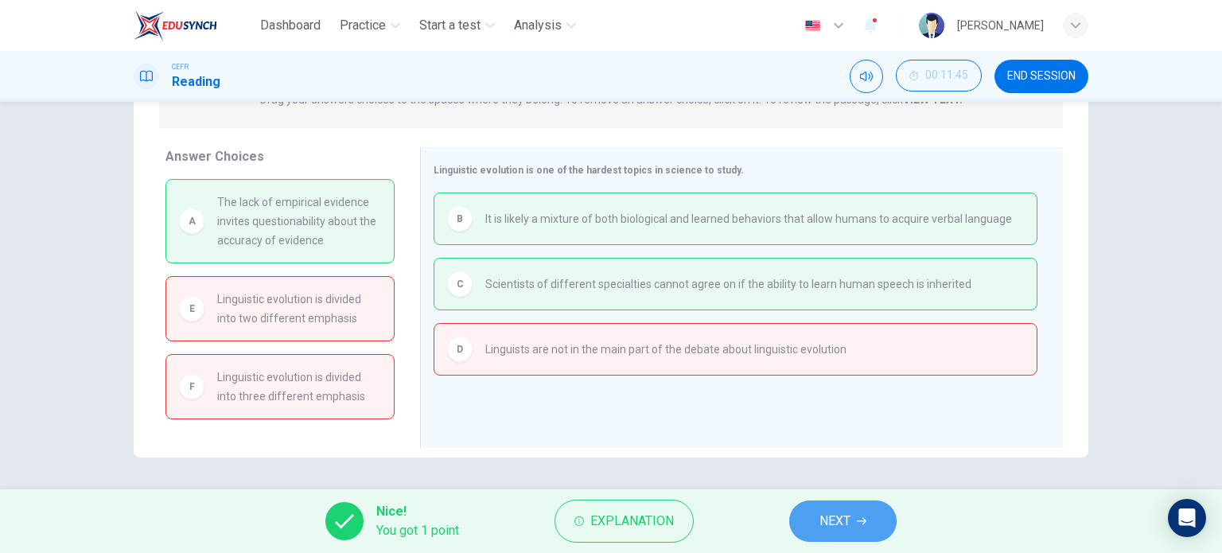
click at [816, 519] on button "NEXT" at bounding box center [842, 520] width 107 height 41
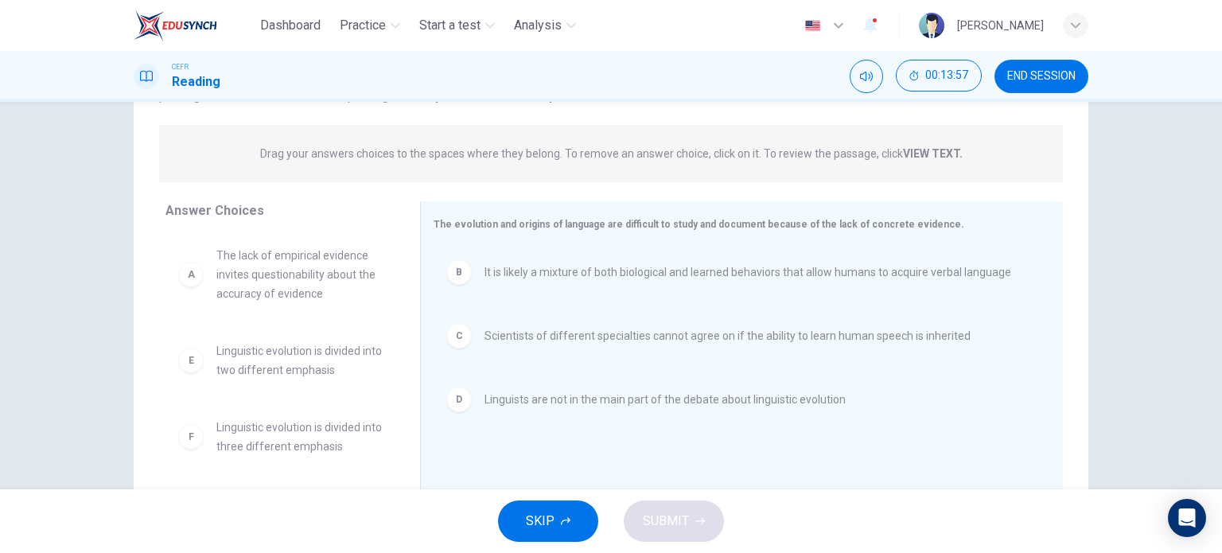
scroll to position [175, 0]
drag, startPoint x: 190, startPoint y: 362, endPoint x: 471, endPoint y: 274, distance: 294.4
click at [456, 277] on div "B" at bounding box center [458, 271] width 25 height 25
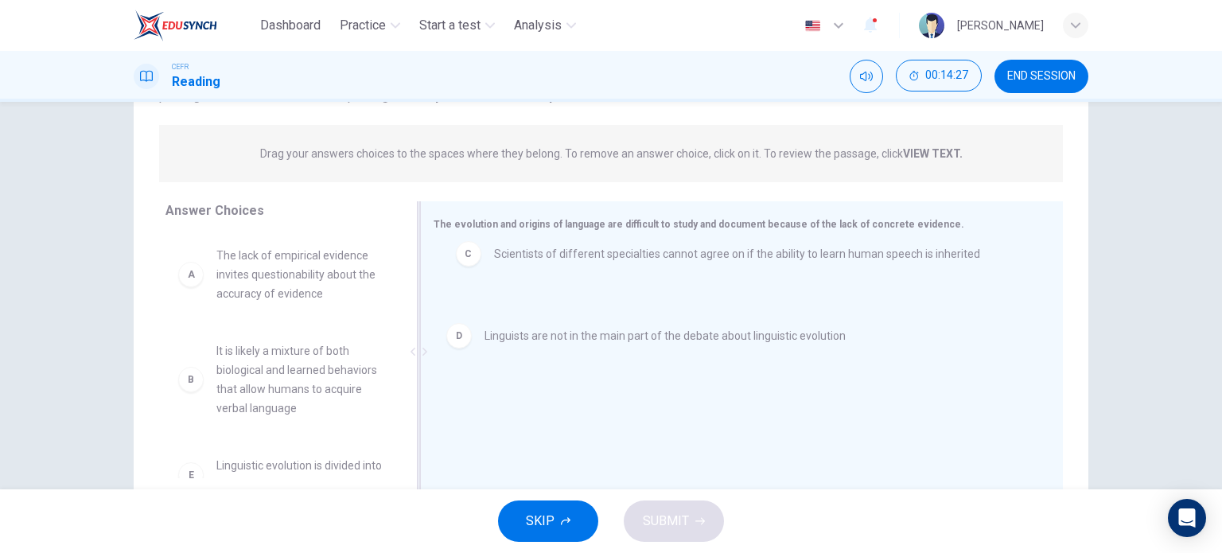
drag, startPoint x: 456, startPoint y: 277, endPoint x: 464, endPoint y: 265, distance: 14.3
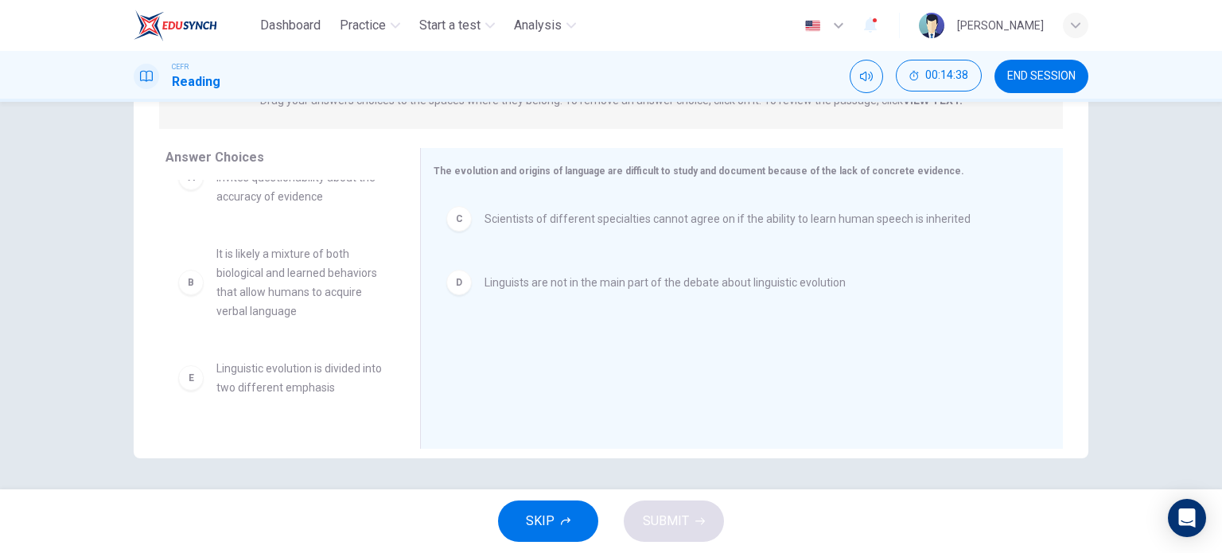
scroll to position [45, 0]
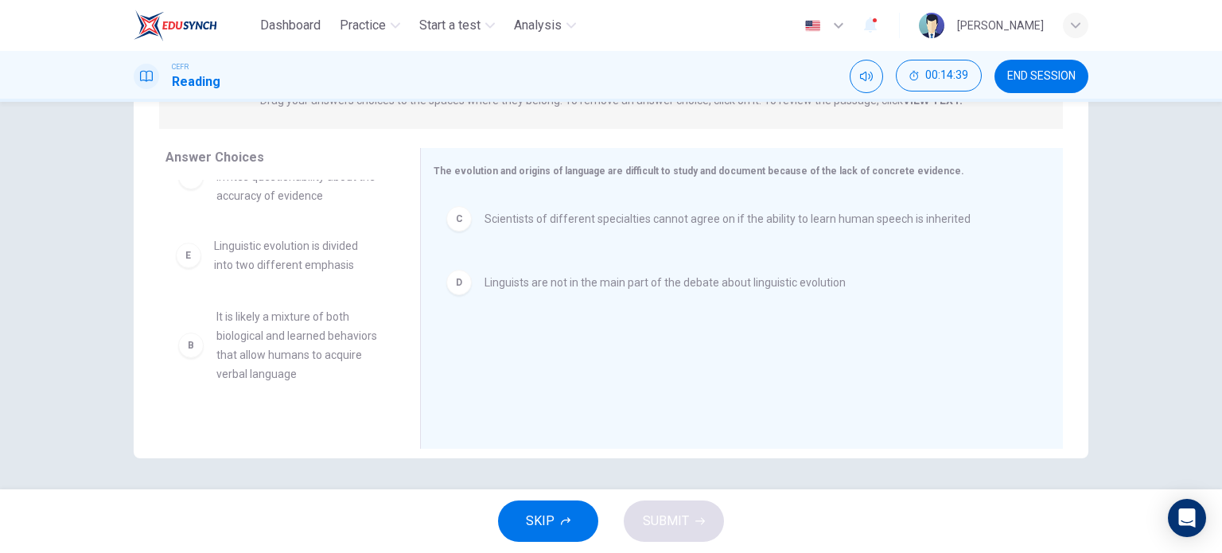
drag, startPoint x: 178, startPoint y: 385, endPoint x: 186, endPoint y: 247, distance: 138.7
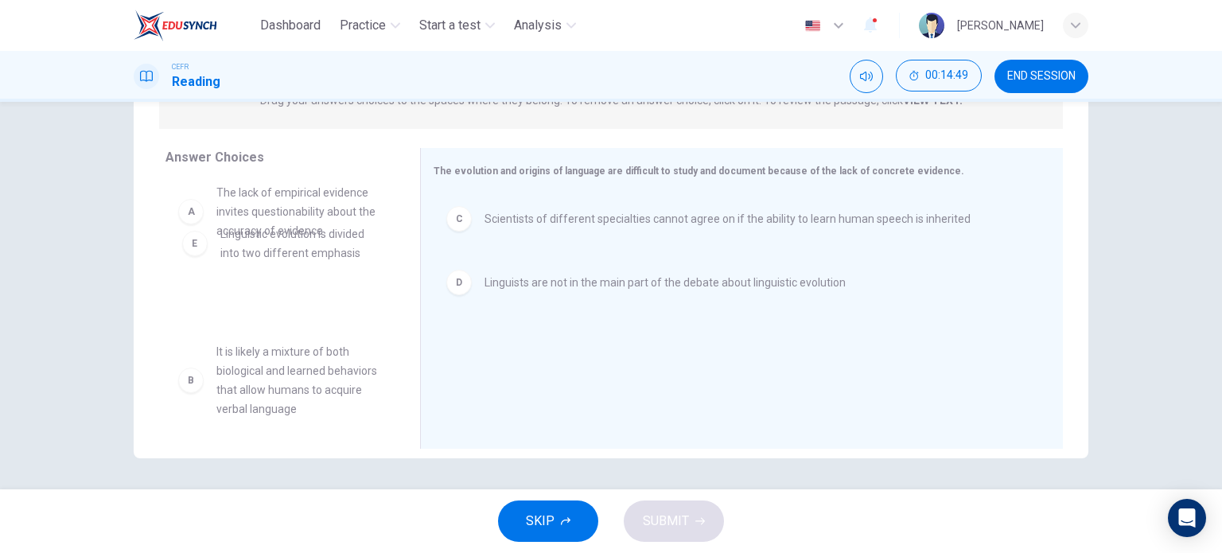
scroll to position [0, 0]
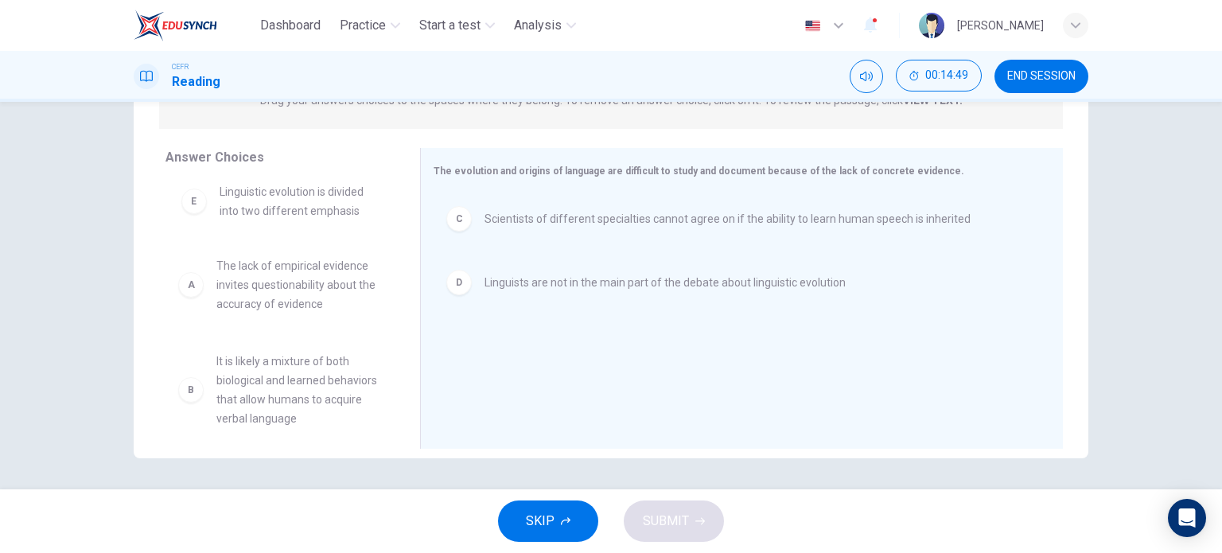
drag, startPoint x: 185, startPoint y: 410, endPoint x: 204, endPoint y: 174, distance: 236.3
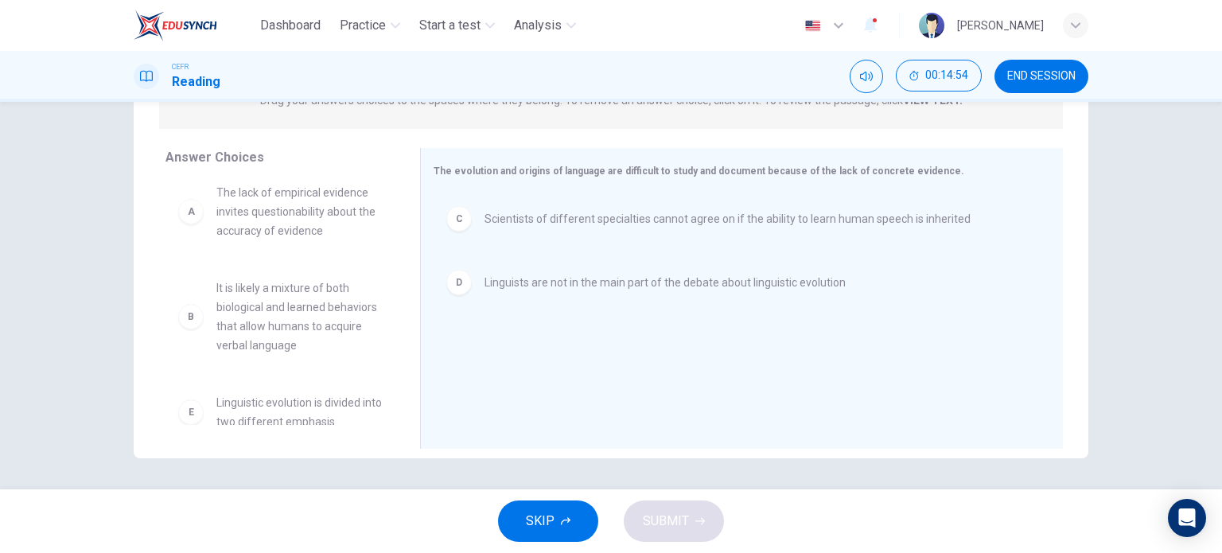
scroll to position [6, 0]
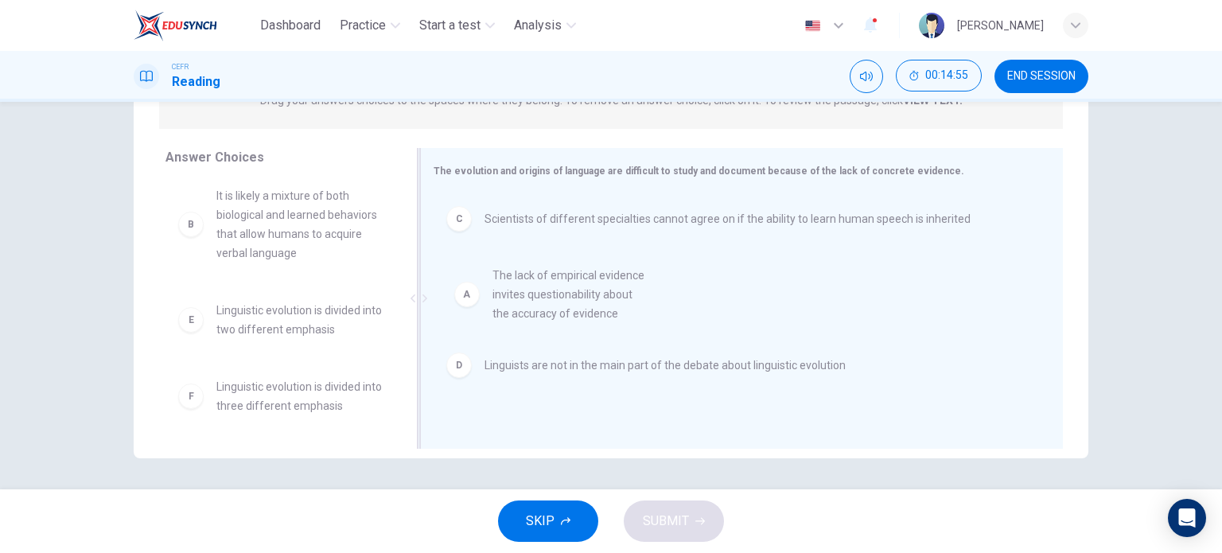
drag, startPoint x: 181, startPoint y: 203, endPoint x: 485, endPoint y: 313, distance: 322.7
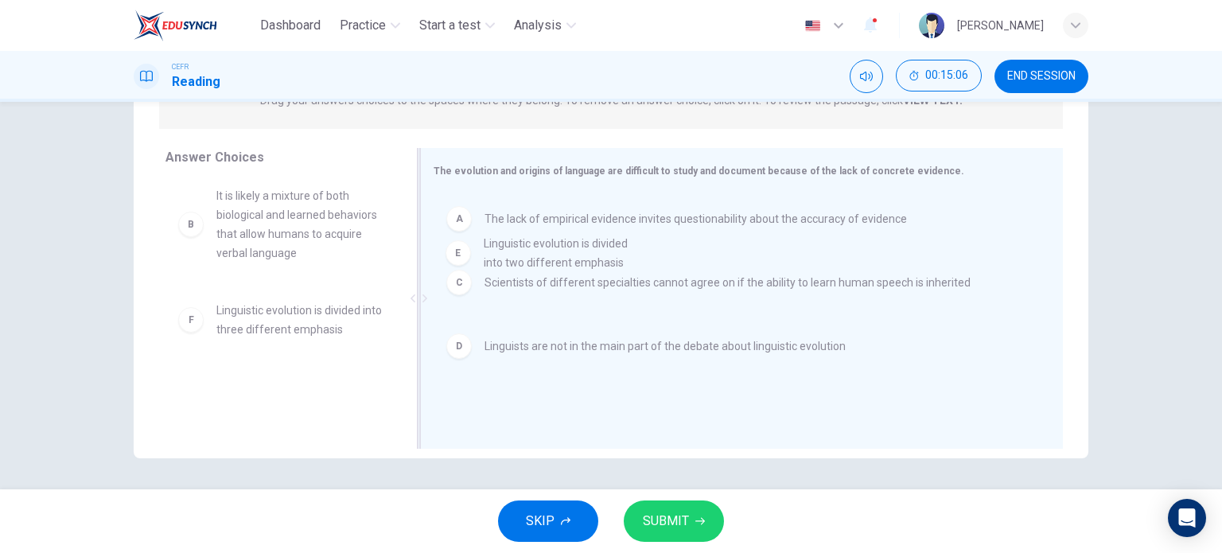
drag, startPoint x: 267, startPoint y: 313, endPoint x: 555, endPoint y: 248, distance: 295.9
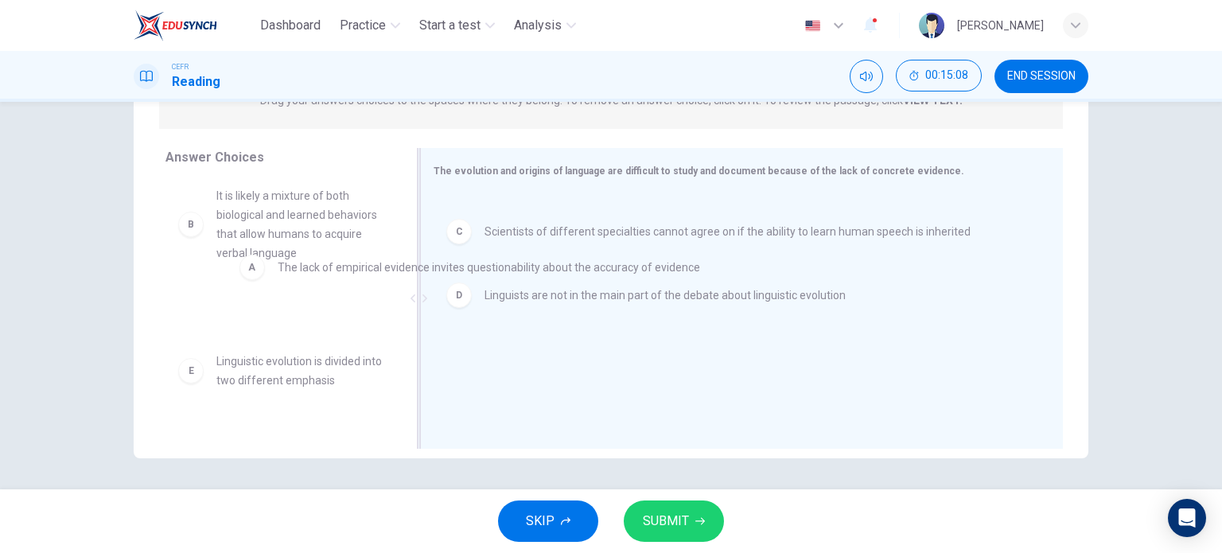
drag, startPoint x: 544, startPoint y: 221, endPoint x: 322, endPoint y: 271, distance: 227.4
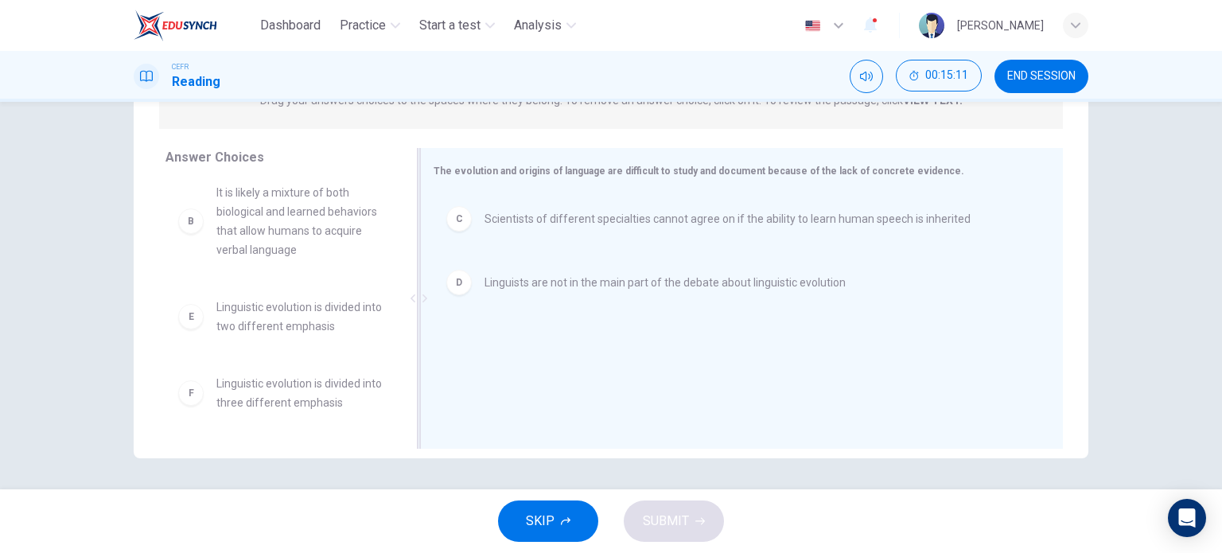
scroll to position [229, 0]
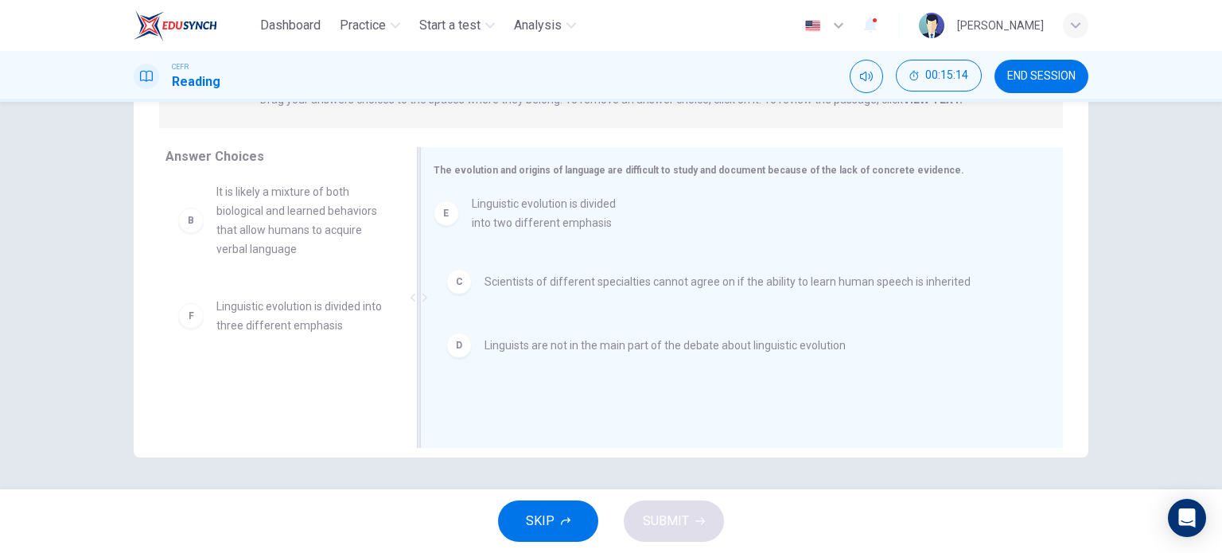
drag, startPoint x: 282, startPoint y: 319, endPoint x: 557, endPoint y: 235, distance: 287.9
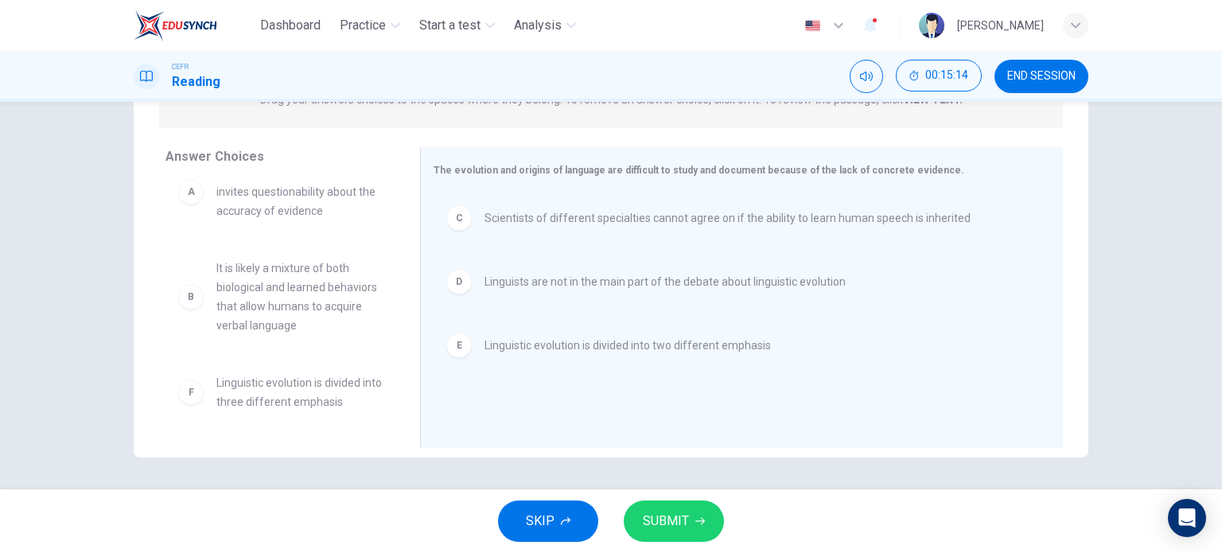
scroll to position [29, 0]
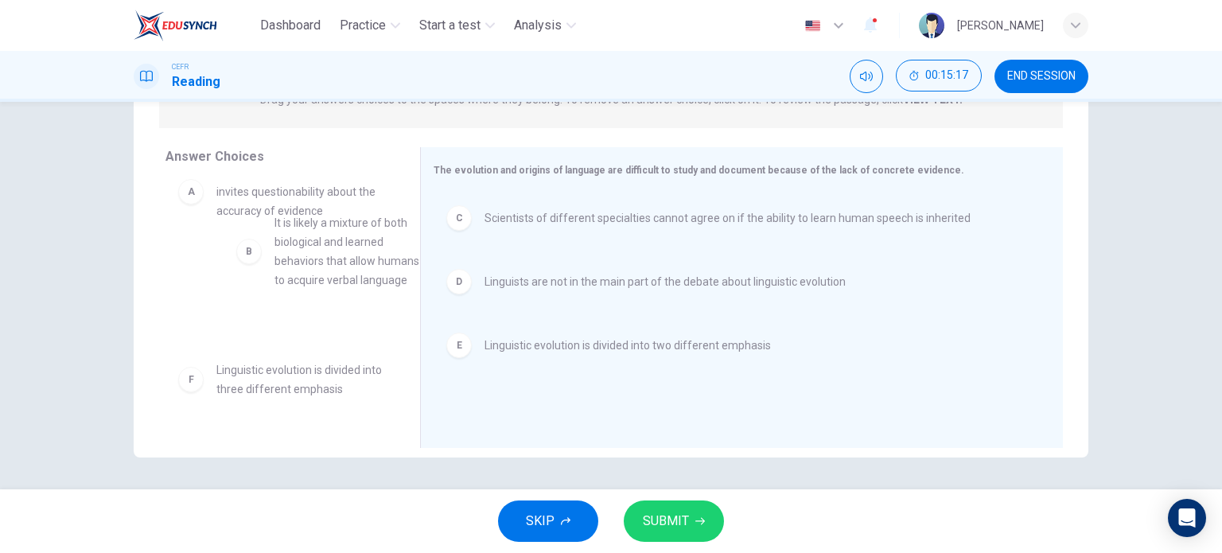
drag, startPoint x: 255, startPoint y: 298, endPoint x: 244, endPoint y: 283, distance: 18.3
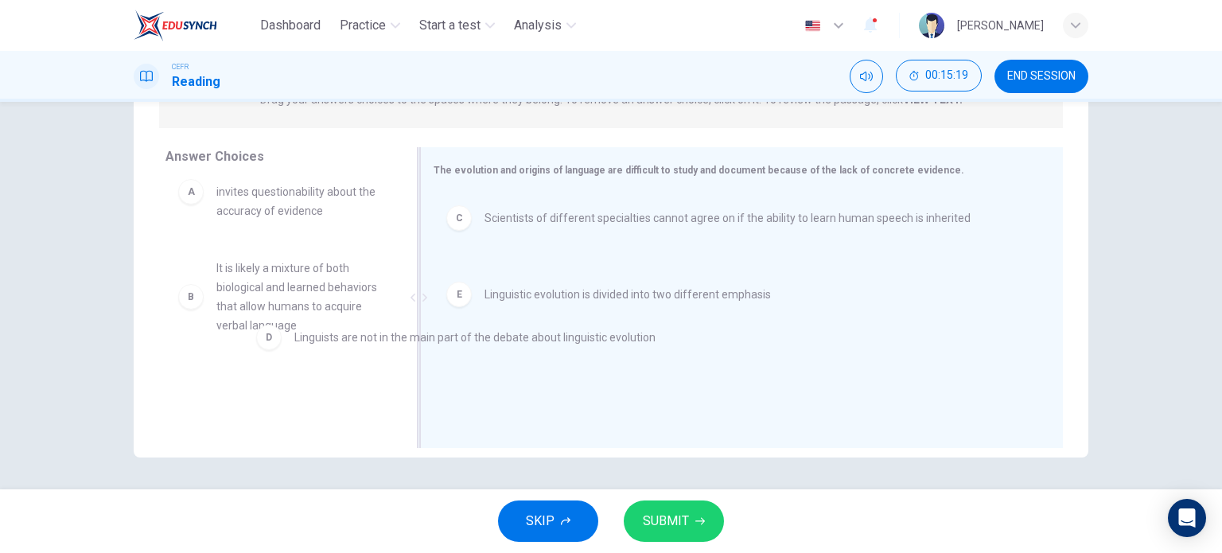
drag, startPoint x: 548, startPoint y: 289, endPoint x: 334, endPoint y: 346, distance: 221.6
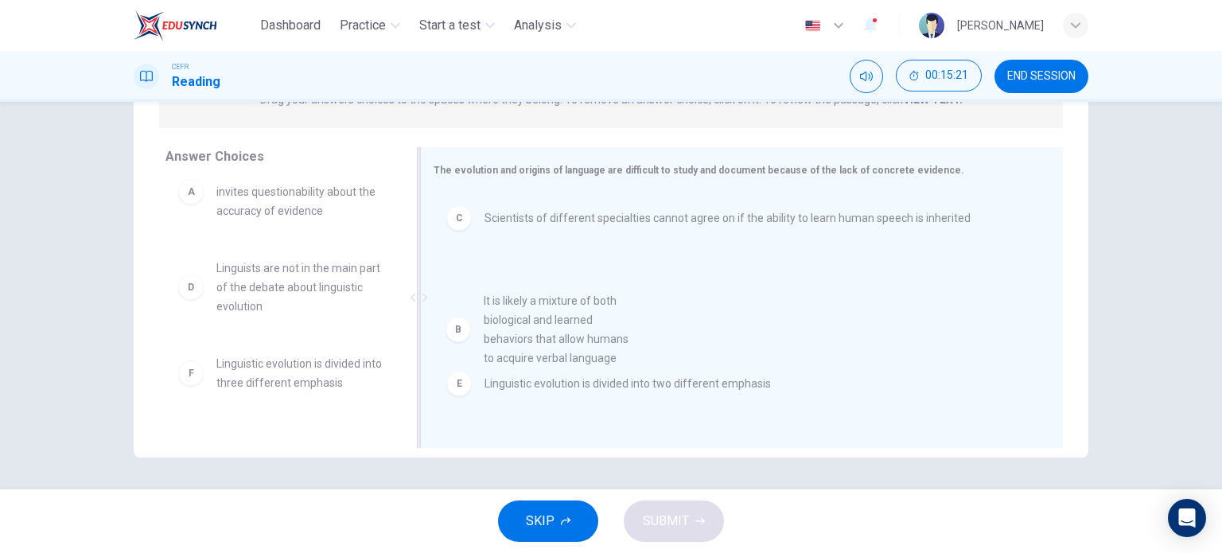
drag, startPoint x: 292, startPoint y: 311, endPoint x: 569, endPoint y: 340, distance: 278.4
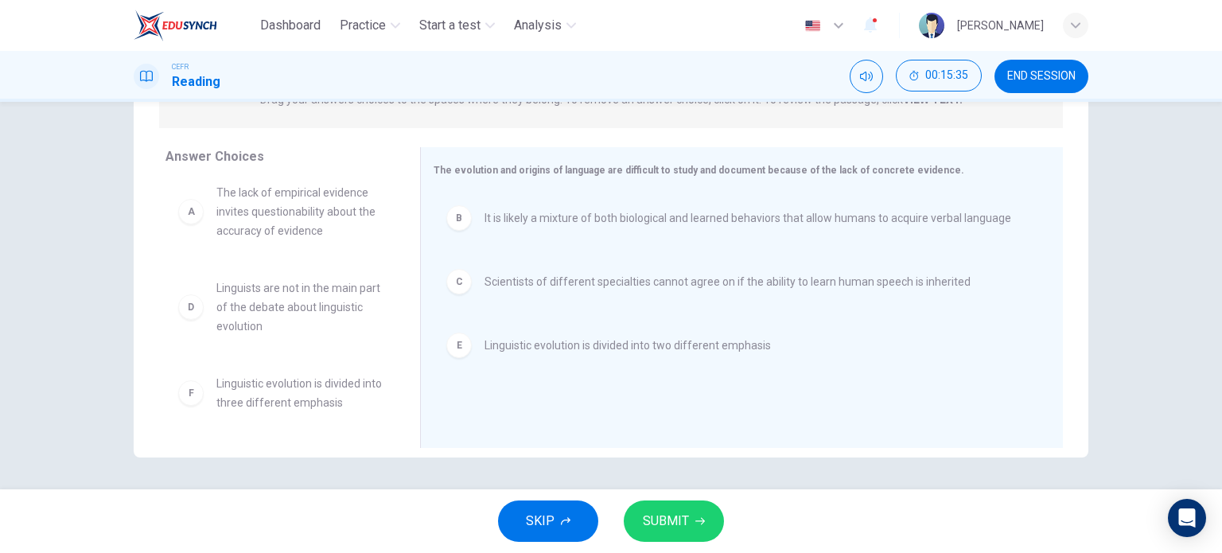
scroll to position [0, 0]
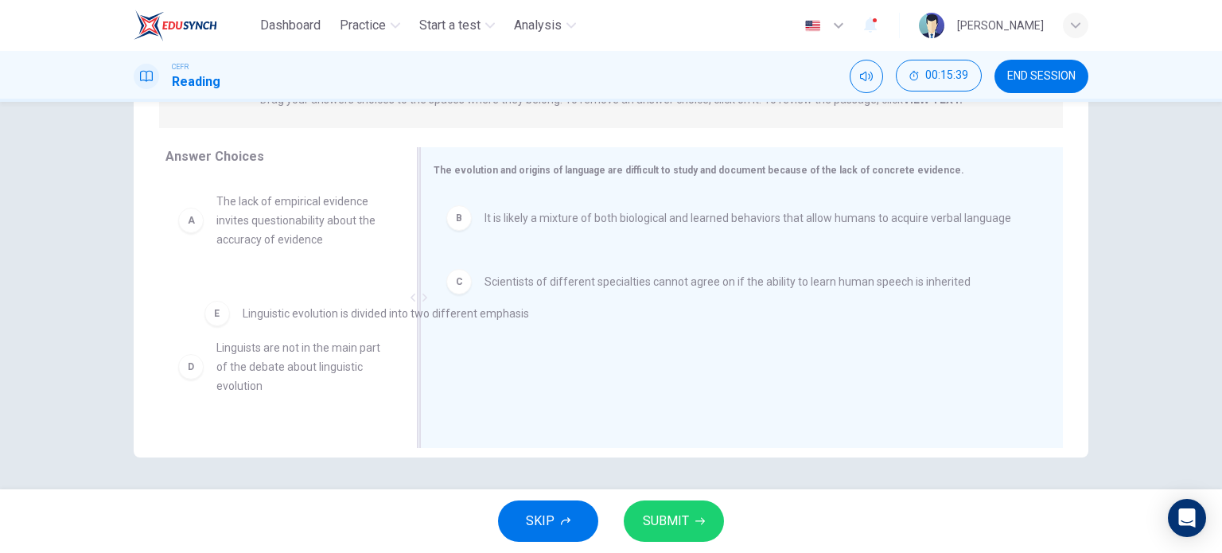
drag, startPoint x: 455, startPoint y: 345, endPoint x: 212, endPoint y: 306, distance: 246.6
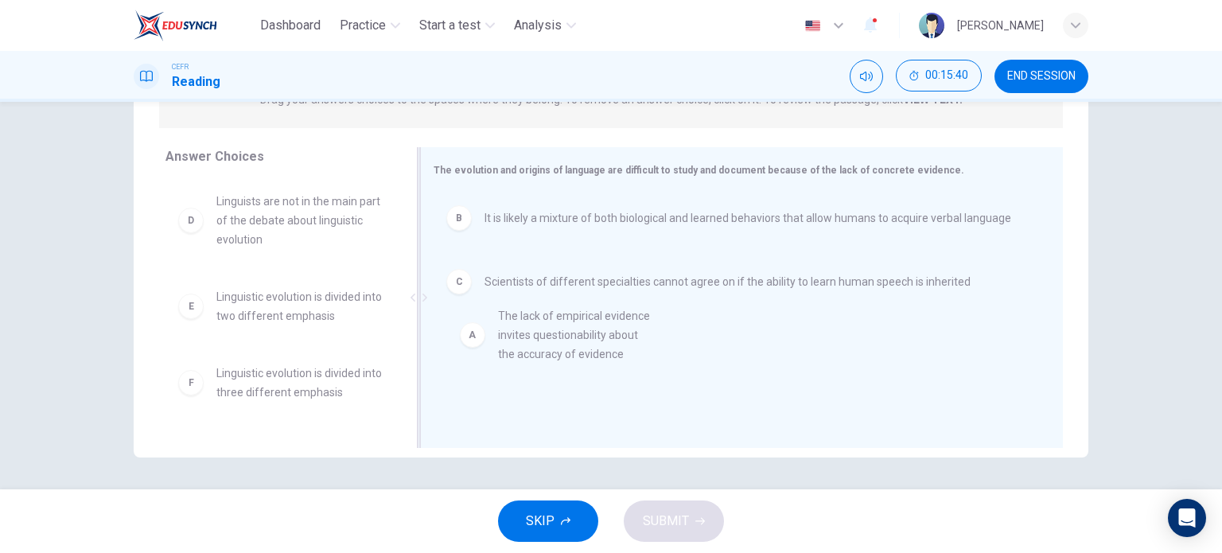
drag, startPoint x: 199, startPoint y: 225, endPoint x: 496, endPoint y: 343, distance: 320.0
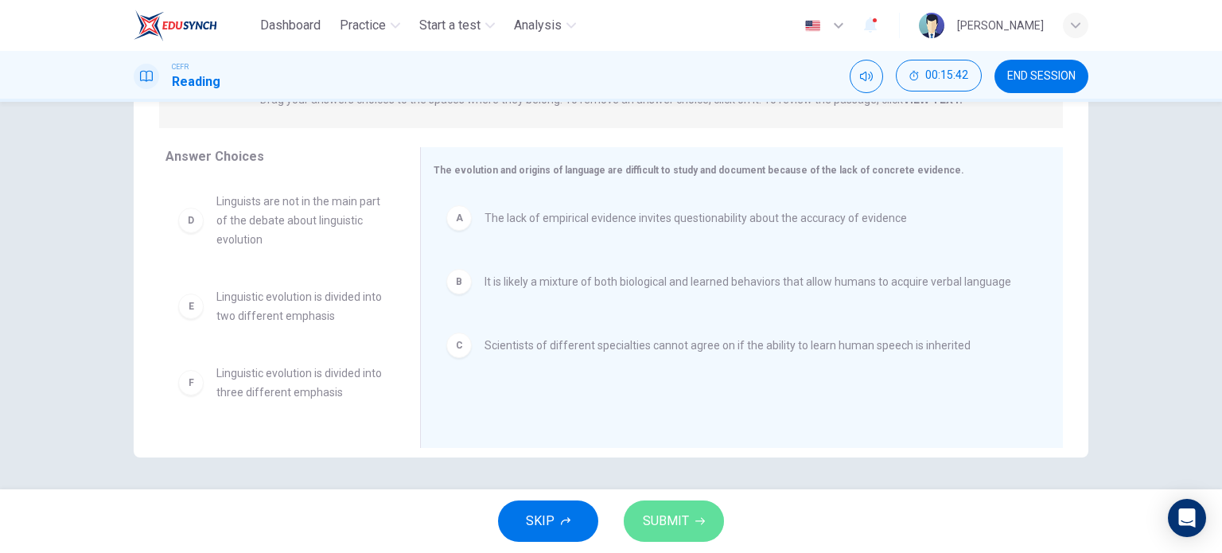
click at [687, 520] on button "SUBMIT" at bounding box center [674, 520] width 100 height 41
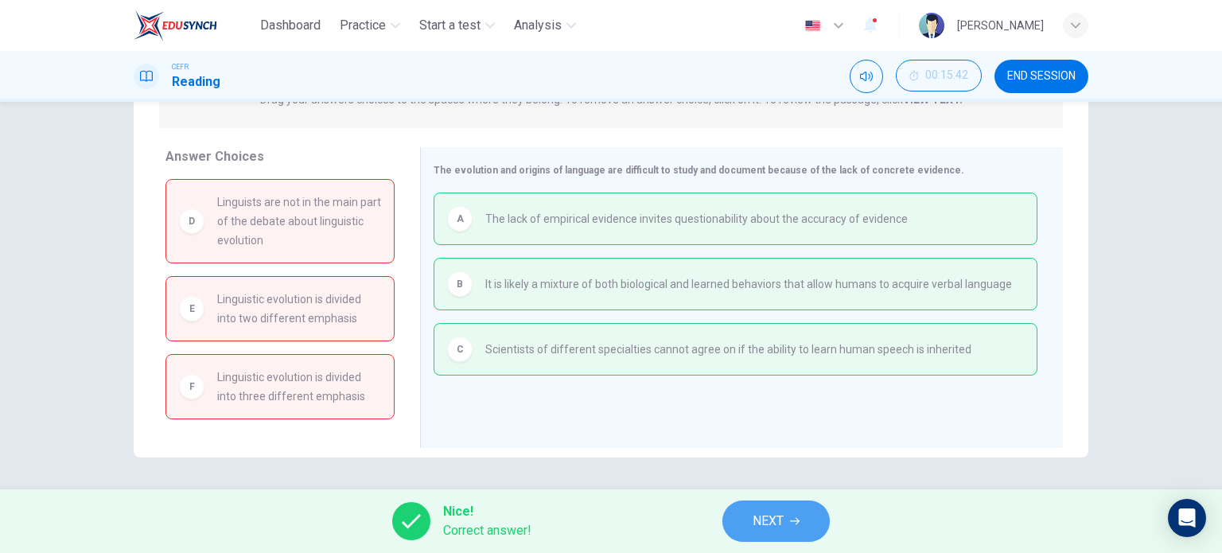
click at [769, 531] on span "NEXT" at bounding box center [768, 521] width 31 height 22
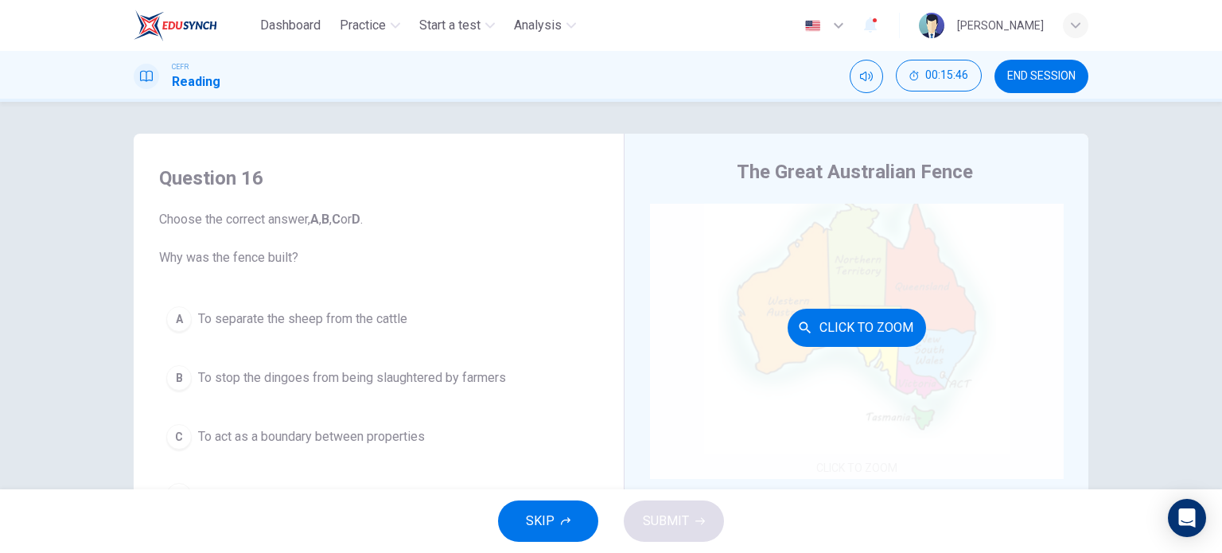
scroll to position [27, 0]
click at [838, 326] on button "Click to Zoom" at bounding box center [857, 329] width 138 height 38
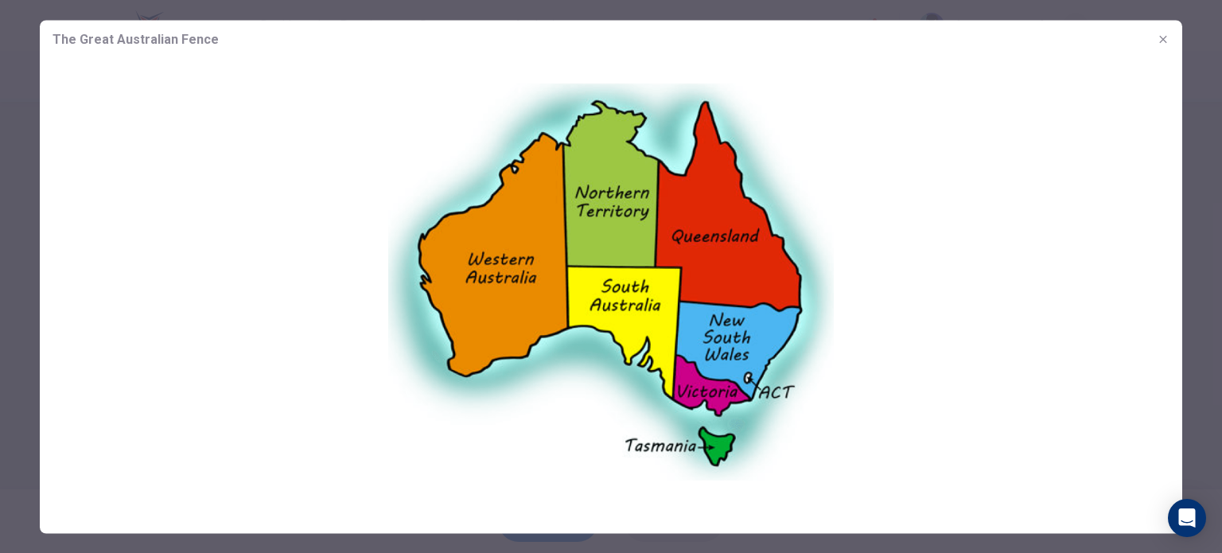
click at [1197, 286] on div at bounding box center [611, 276] width 1222 height 553
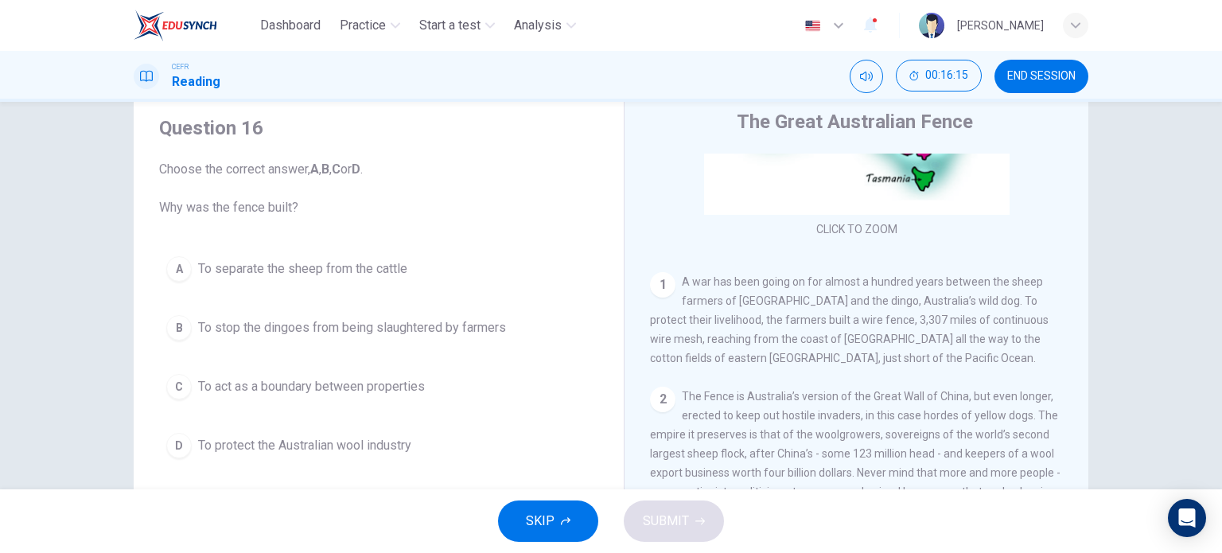
scroll to position [51, 0]
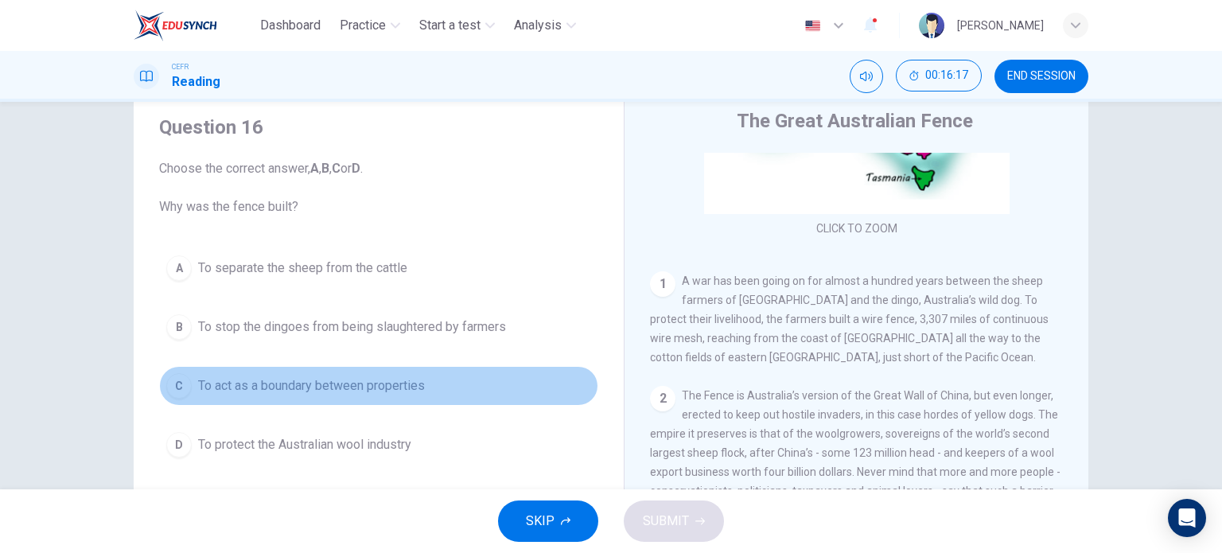
click at [367, 383] on span "To act as a boundary between properties" at bounding box center [311, 385] width 227 height 19
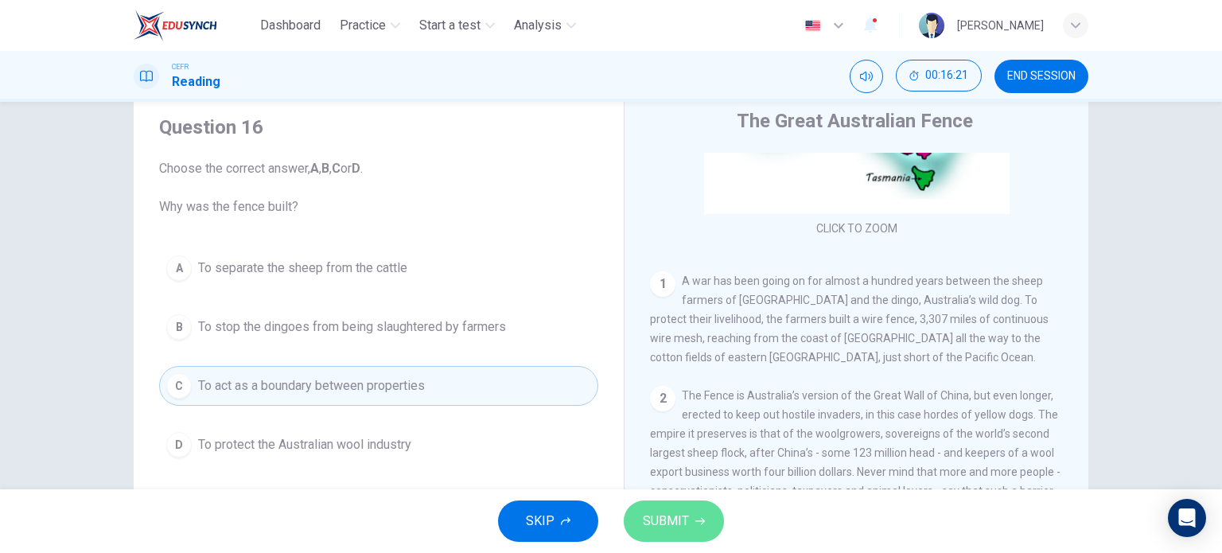
click at [668, 525] on span "SUBMIT" at bounding box center [666, 521] width 46 height 22
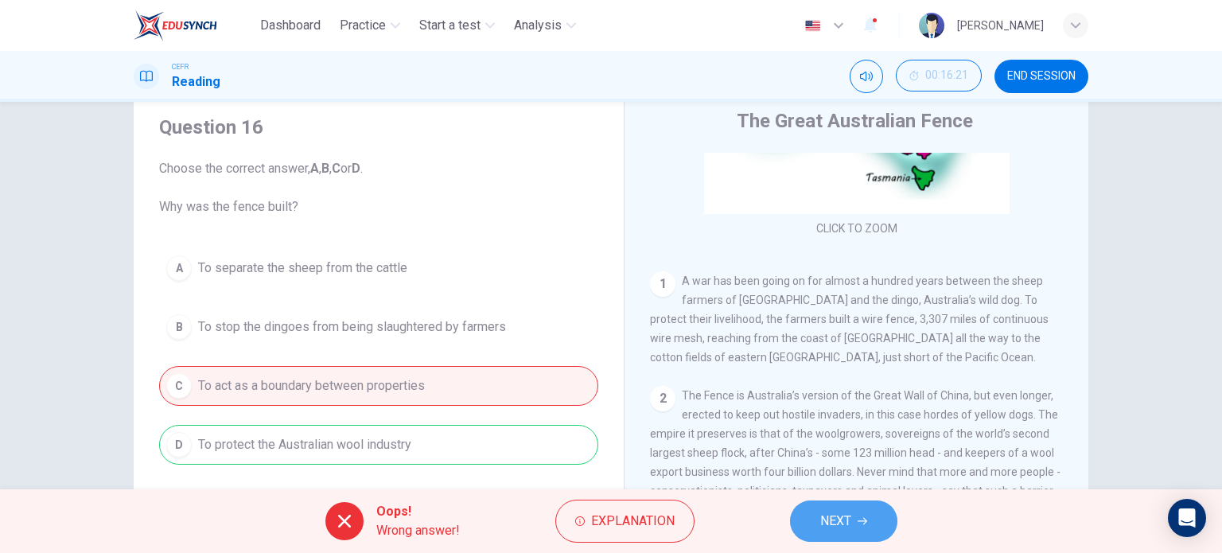
click at [838, 522] on span "NEXT" at bounding box center [835, 521] width 31 height 22
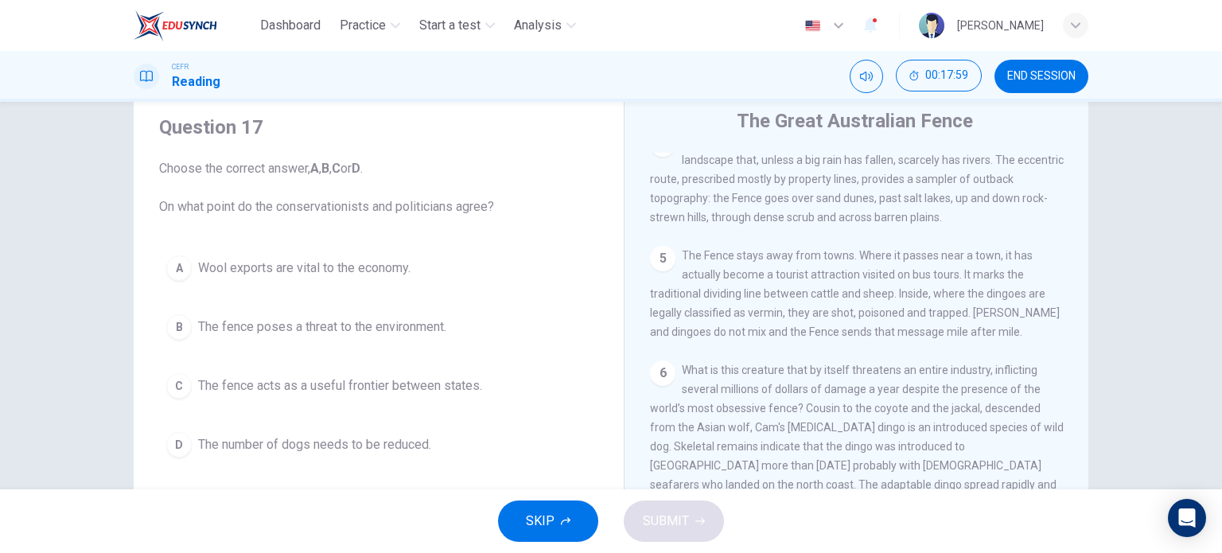
scroll to position [788, 0]
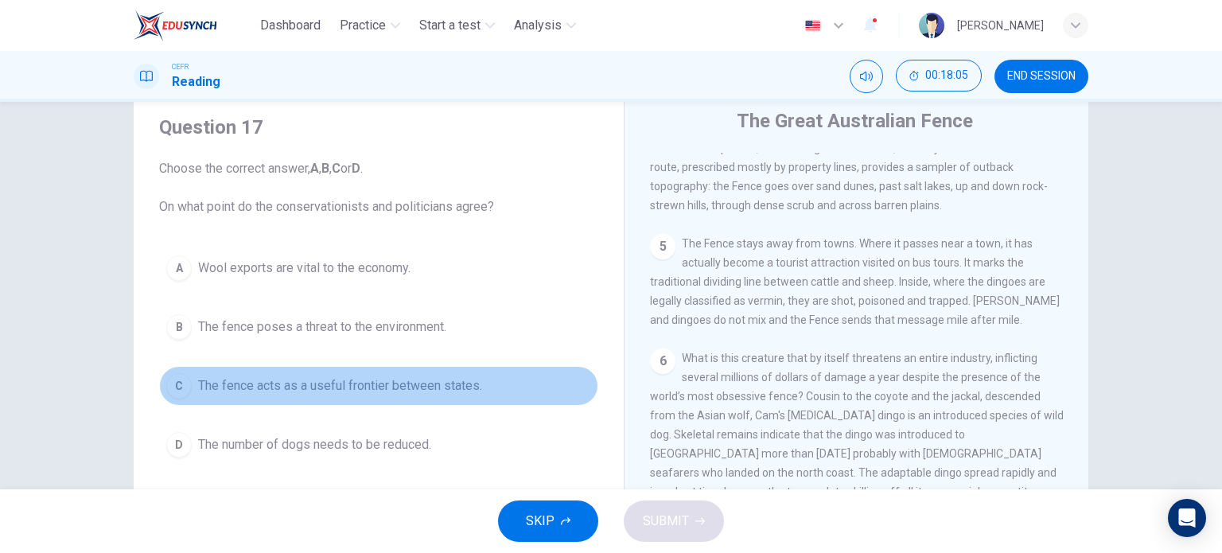
click at [423, 383] on span "The fence acts as a useful frontier between states." at bounding box center [340, 385] width 284 height 19
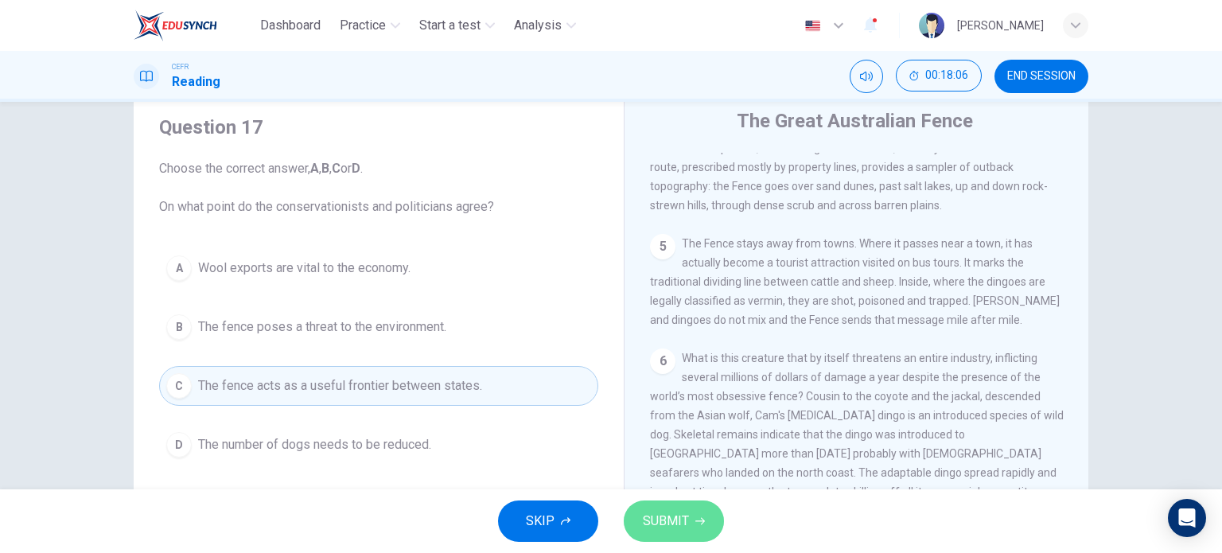
click at [649, 512] on span "SUBMIT" at bounding box center [666, 521] width 46 height 22
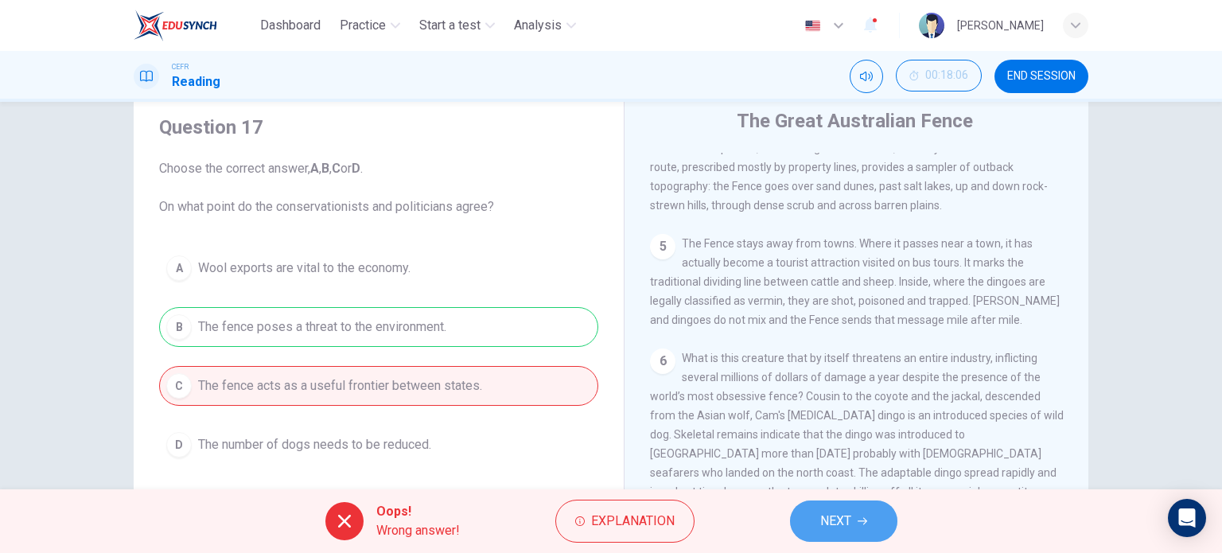
click at [861, 519] on icon "button" at bounding box center [863, 521] width 10 height 10
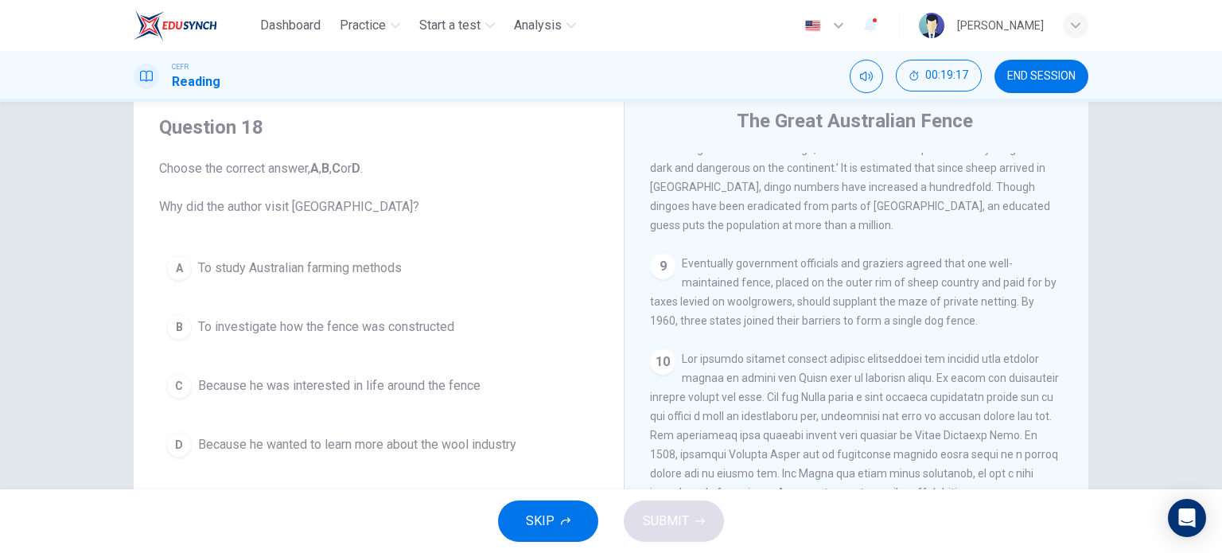
scroll to position [1463, 0]
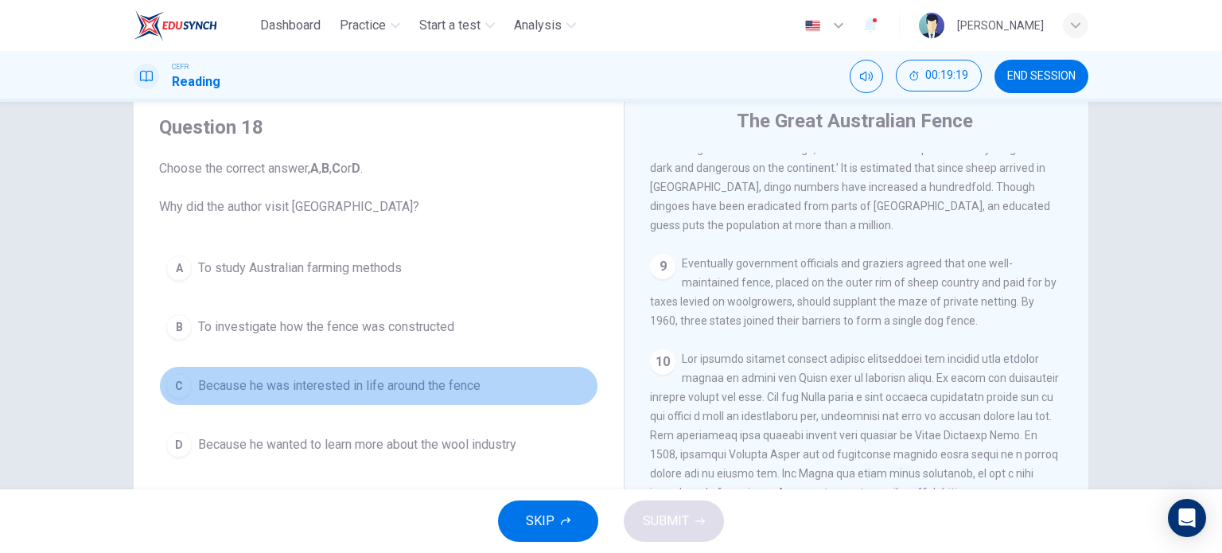
click at [416, 392] on span "Because he was interested in life around the fence" at bounding box center [339, 385] width 282 height 19
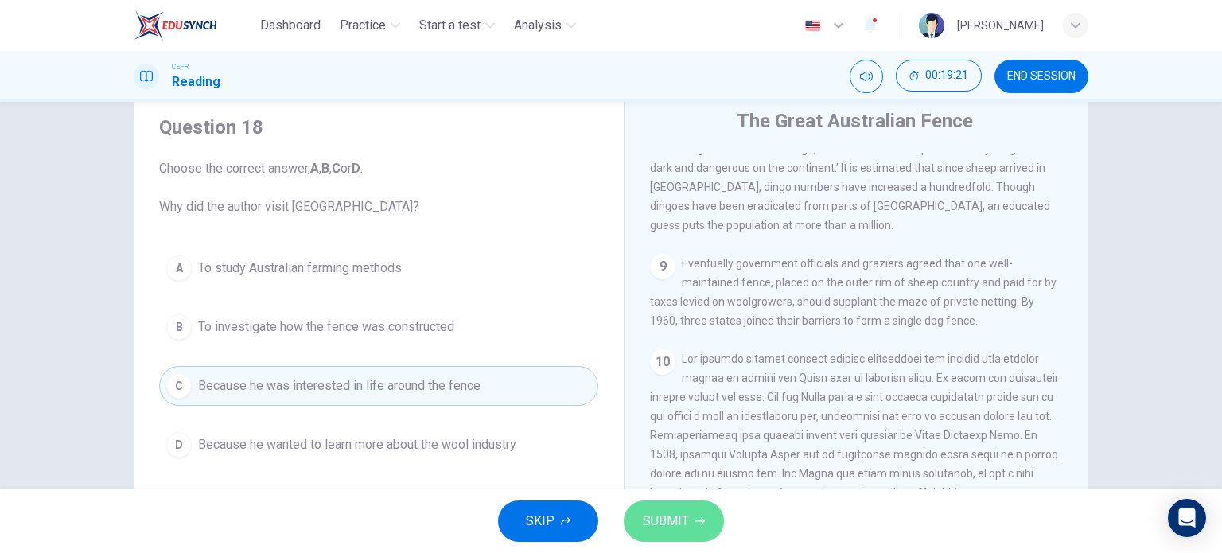
click at [660, 533] on button "SUBMIT" at bounding box center [674, 520] width 100 height 41
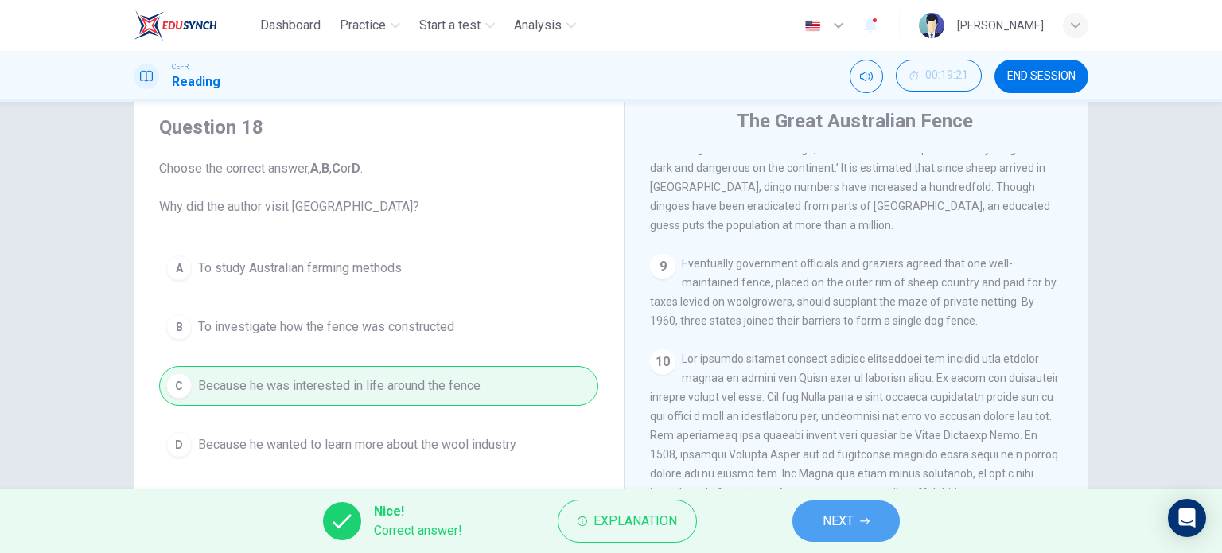
click at [834, 522] on span "NEXT" at bounding box center [838, 521] width 31 height 22
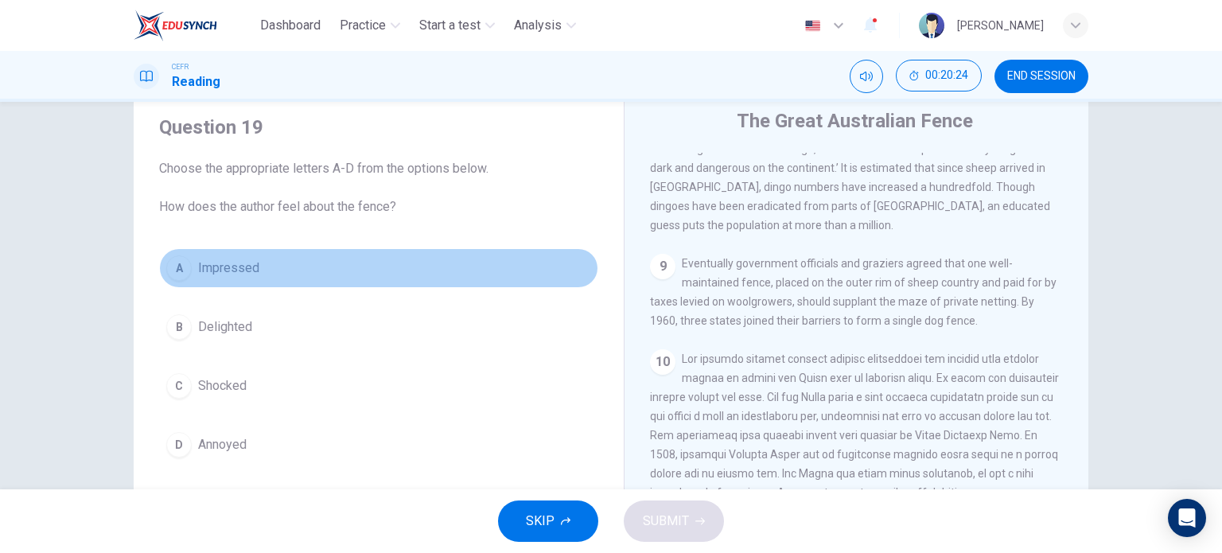
click at [318, 277] on button "A Impressed" at bounding box center [378, 268] width 439 height 40
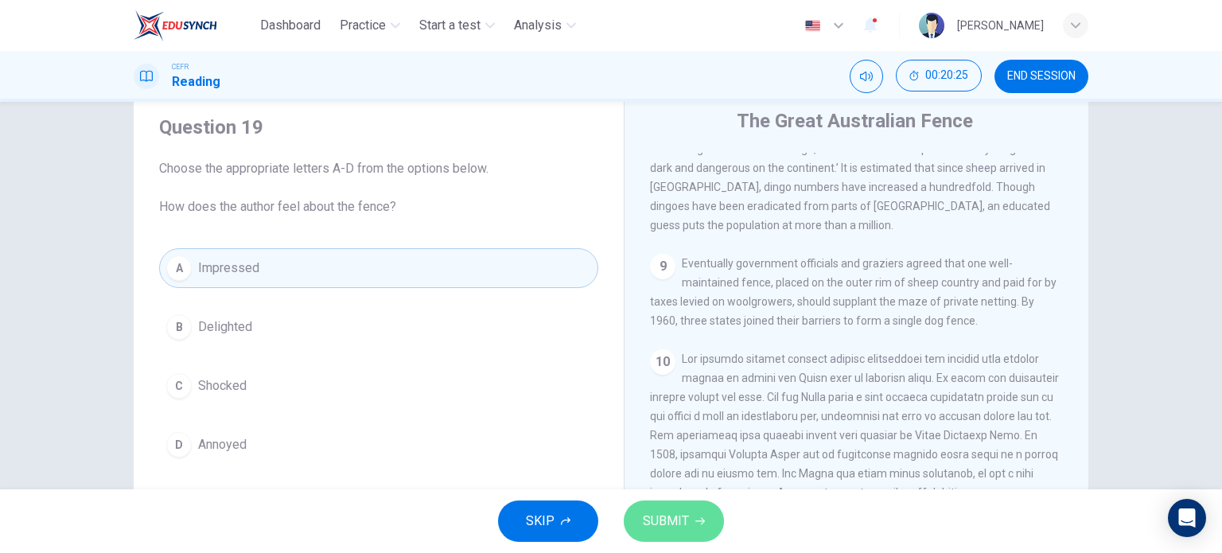
click at [678, 521] on span "SUBMIT" at bounding box center [666, 521] width 46 height 22
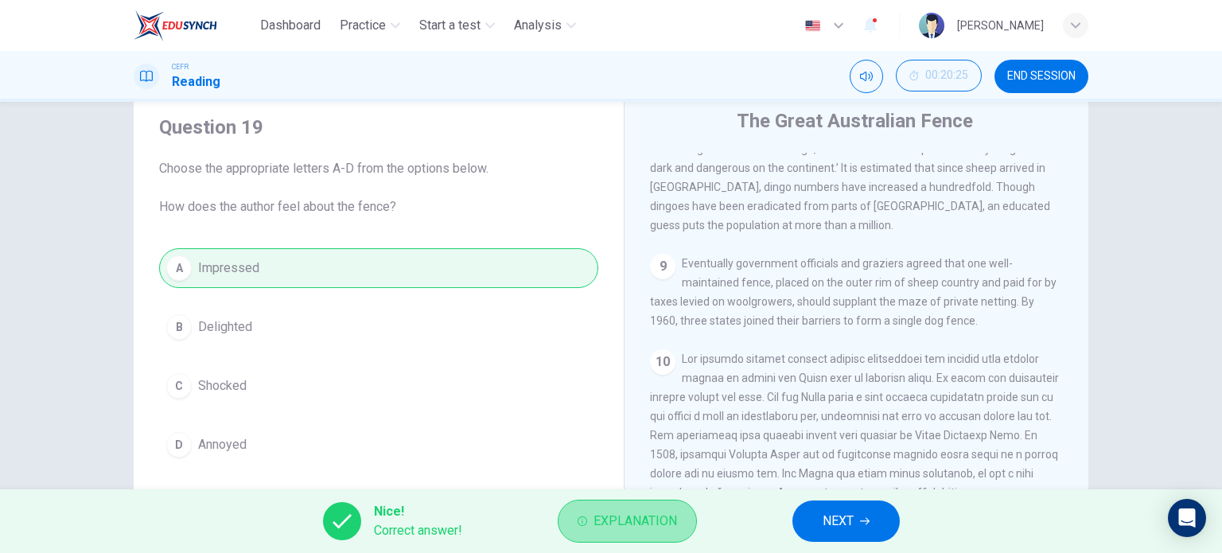
click at [628, 516] on span "Explanation" at bounding box center [636, 521] width 84 height 22
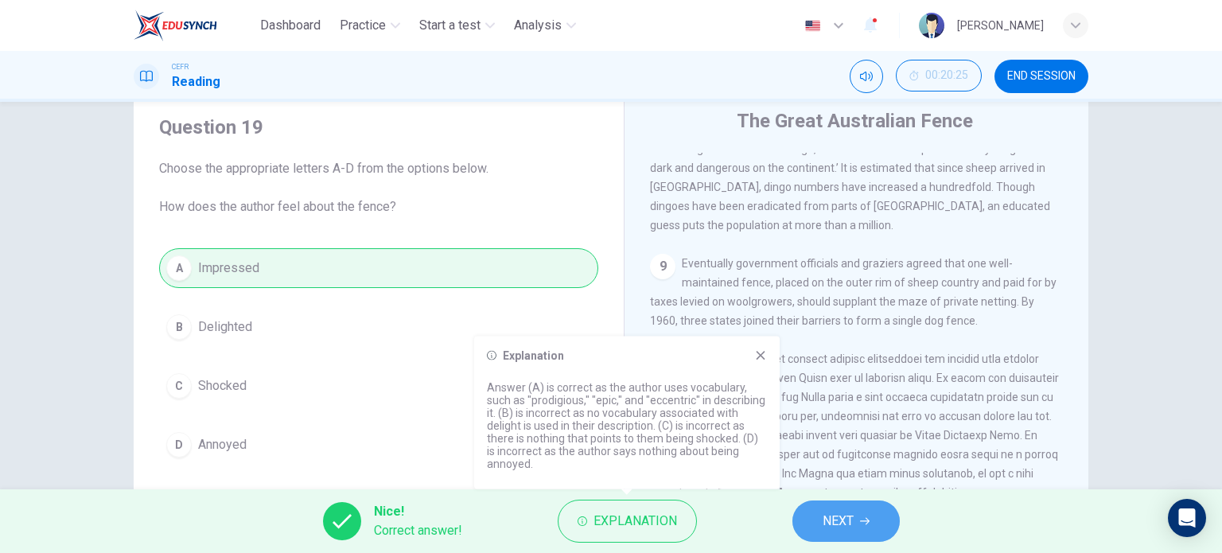
click at [818, 518] on button "NEXT" at bounding box center [845, 520] width 107 height 41
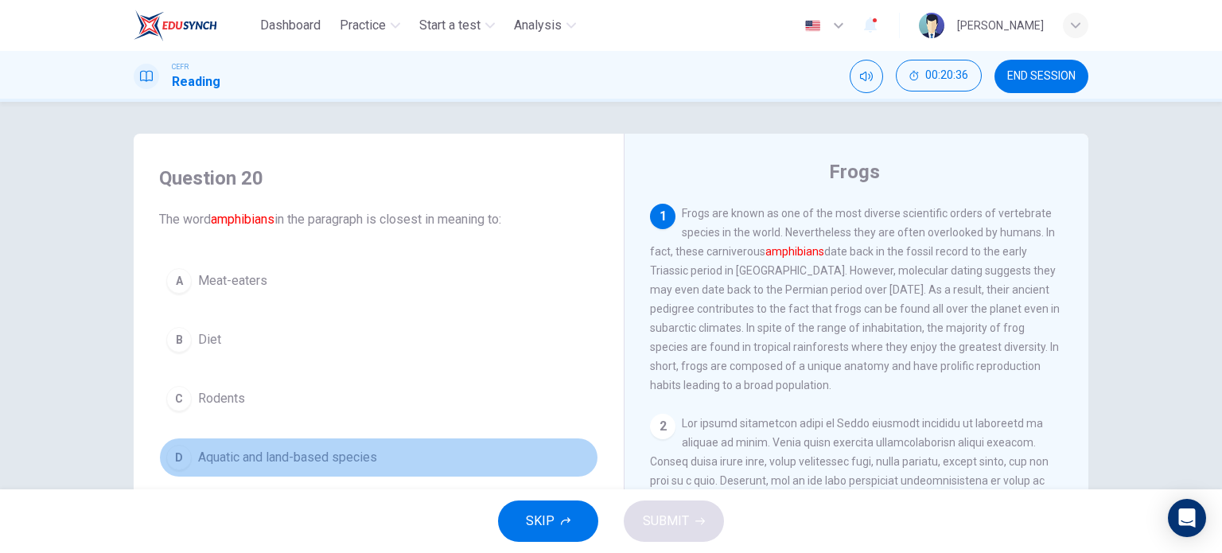
click at [239, 457] on span "Aquatic and land-based species" at bounding box center [287, 457] width 179 height 19
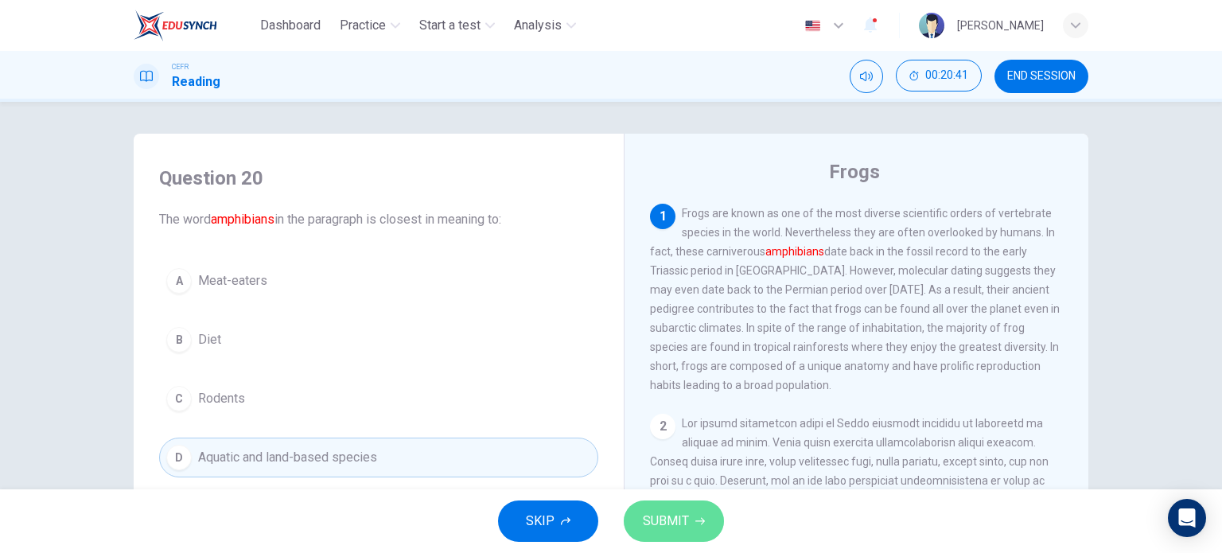
click at [687, 517] on span "SUBMIT" at bounding box center [666, 521] width 46 height 22
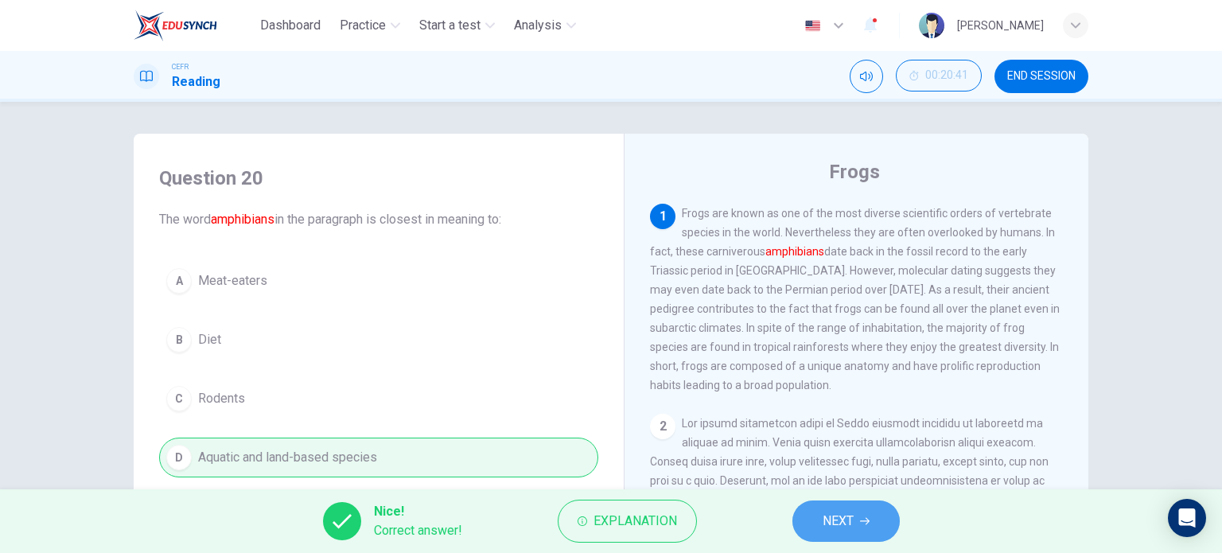
click at [824, 520] on span "NEXT" at bounding box center [838, 521] width 31 height 22
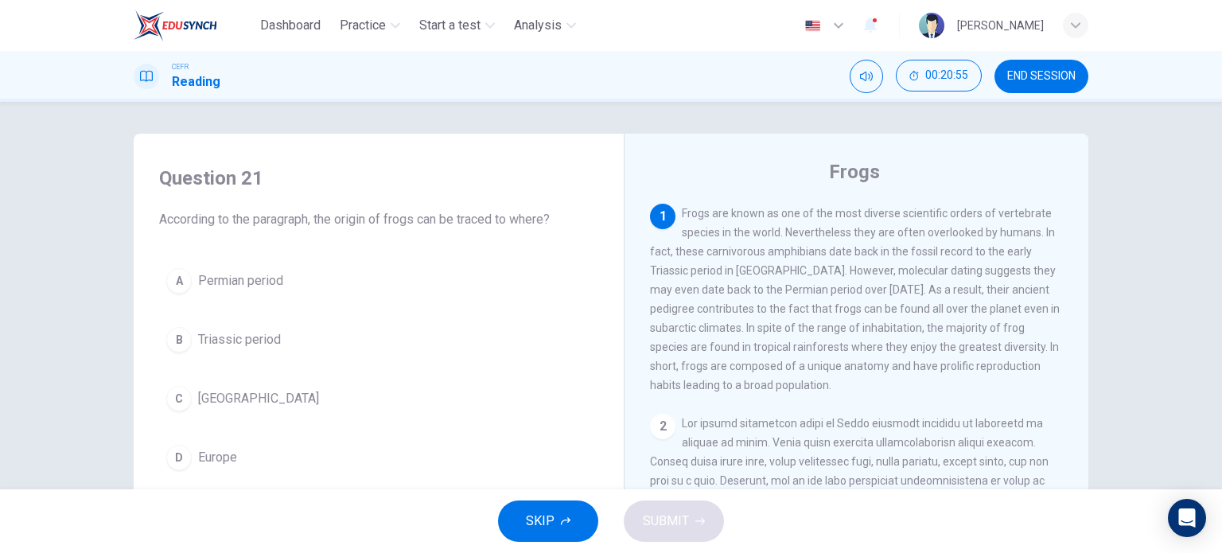
click at [254, 271] on span "Permian period" at bounding box center [240, 280] width 85 height 19
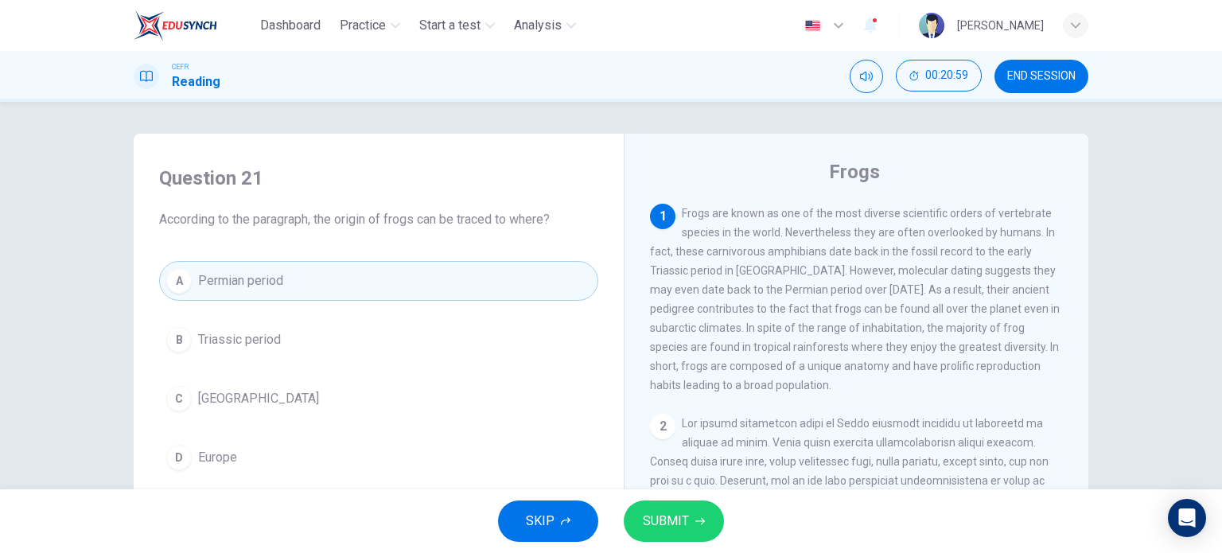
click at [679, 525] on span "SUBMIT" at bounding box center [666, 521] width 46 height 22
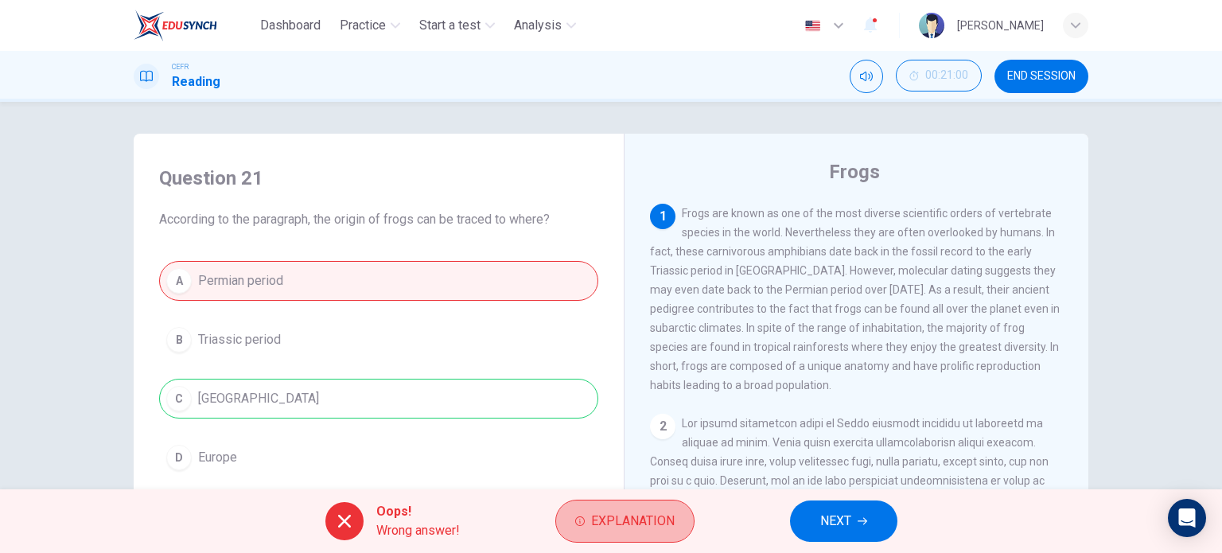
click at [679, 525] on button "Explanation" at bounding box center [624, 521] width 139 height 43
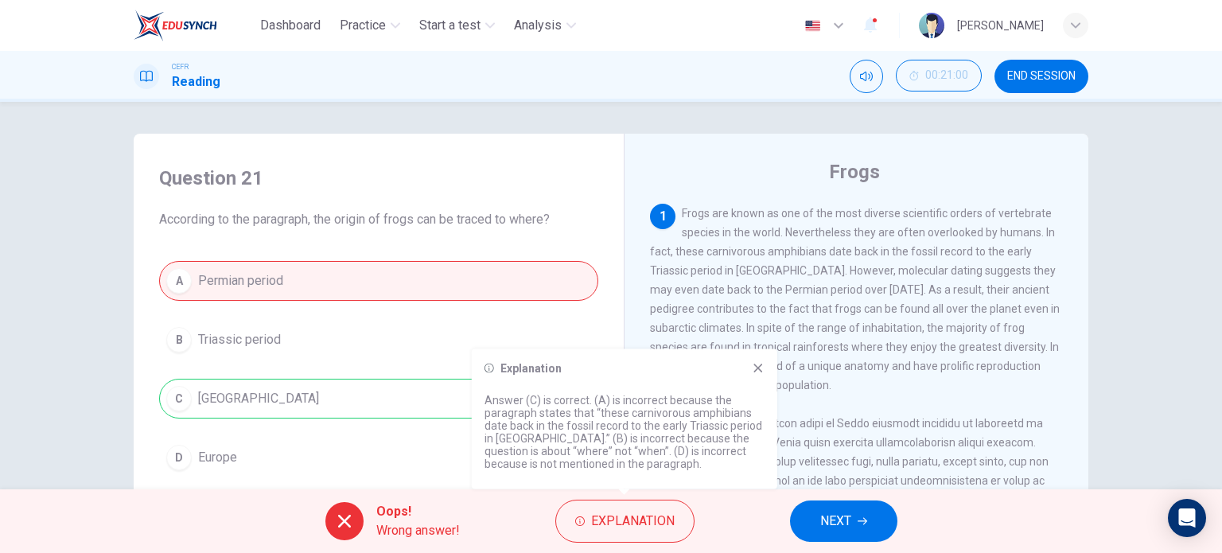
click at [763, 371] on icon at bounding box center [758, 368] width 13 height 13
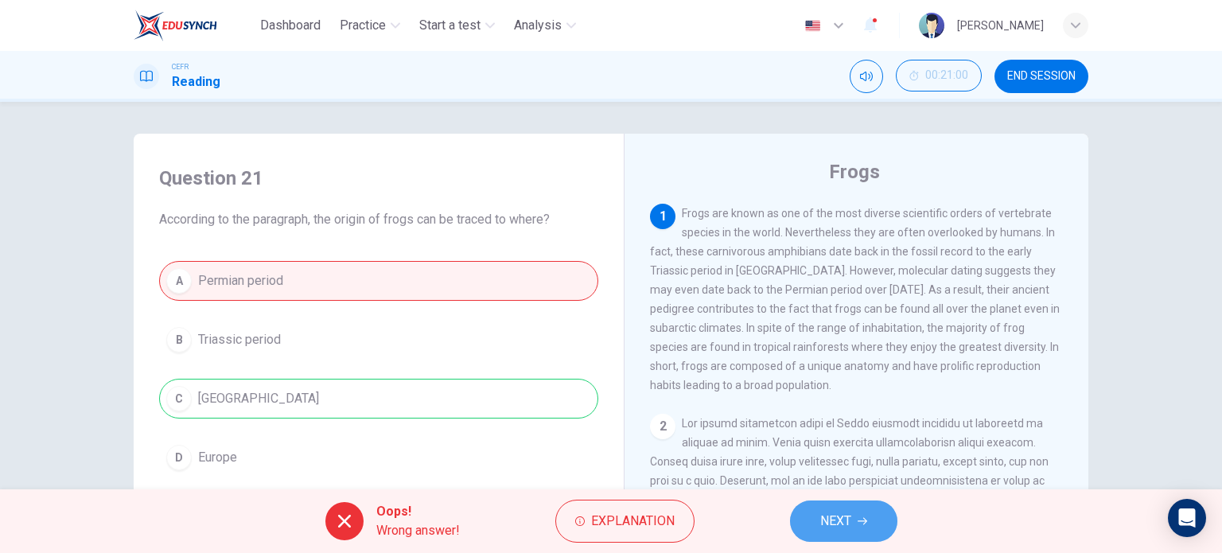
click at [850, 516] on span "NEXT" at bounding box center [835, 521] width 31 height 22
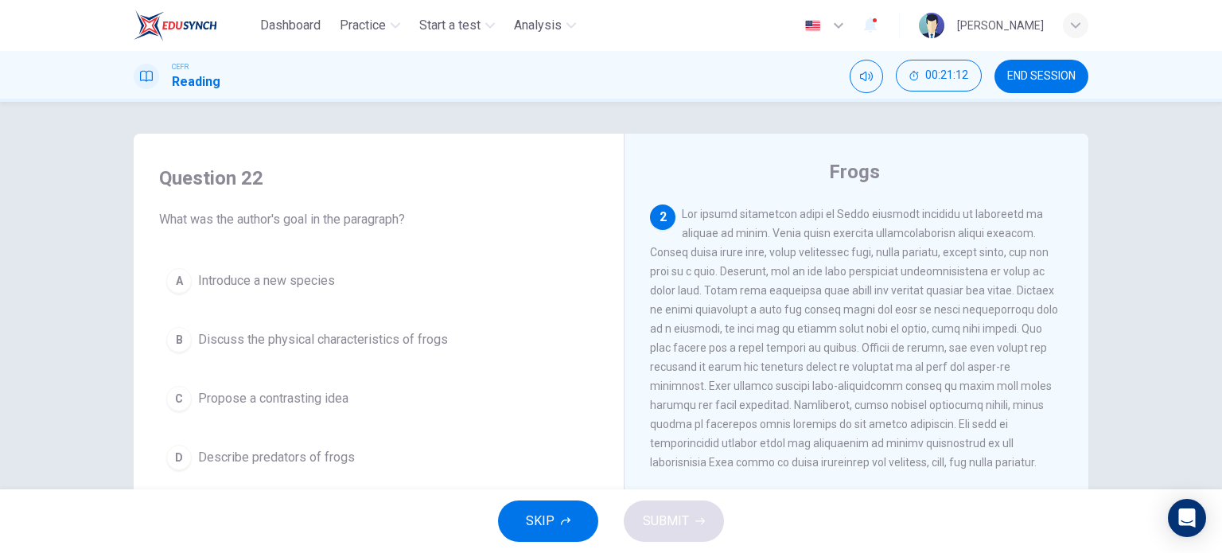
scroll to position [210, 0]
click at [407, 347] on span "Discuss the physical characteristics of frogs" at bounding box center [323, 339] width 250 height 19
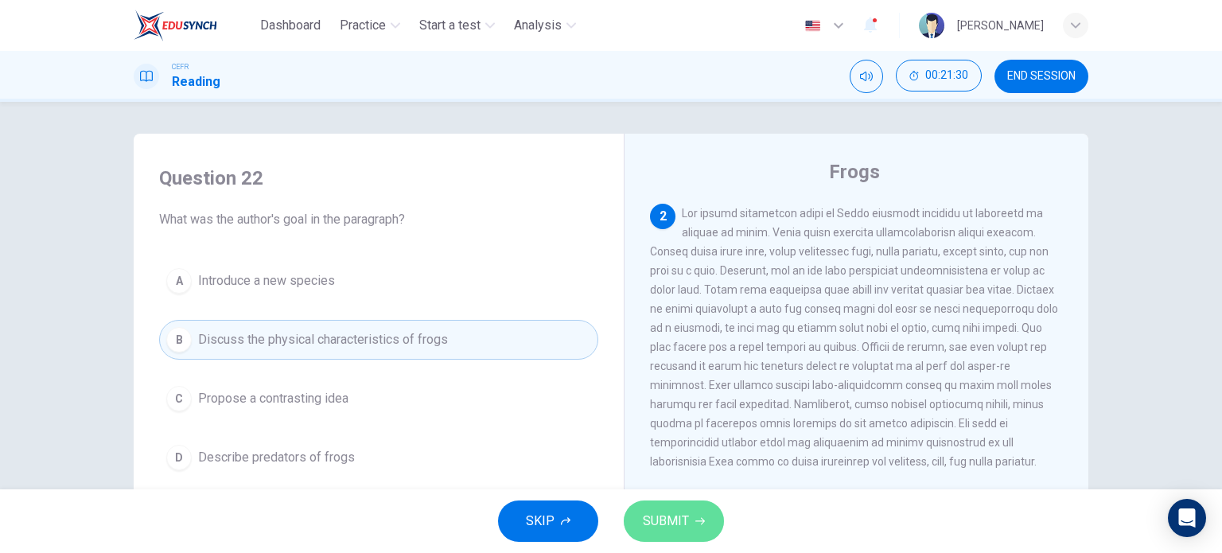
click at [661, 516] on span "SUBMIT" at bounding box center [666, 521] width 46 height 22
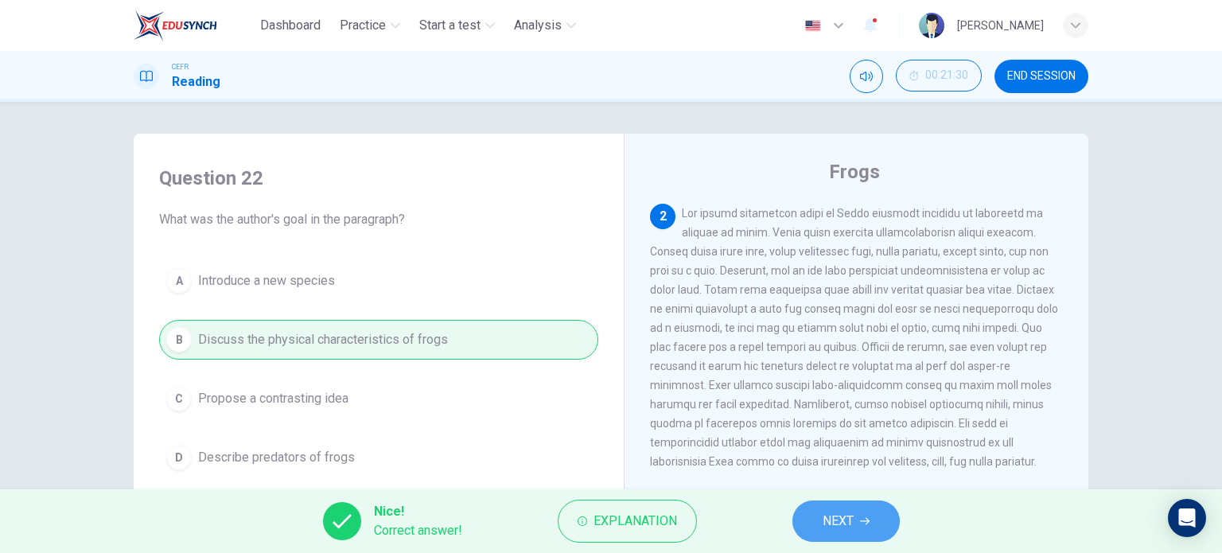
click at [833, 512] on span "NEXT" at bounding box center [838, 521] width 31 height 22
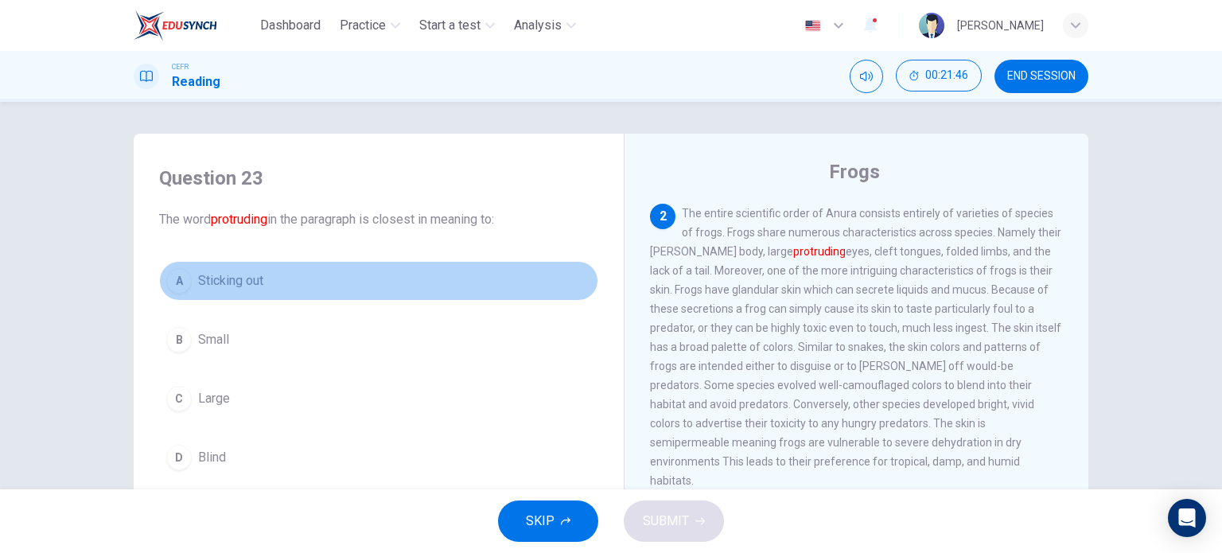
click at [227, 279] on span "Sticking out" at bounding box center [230, 280] width 65 height 19
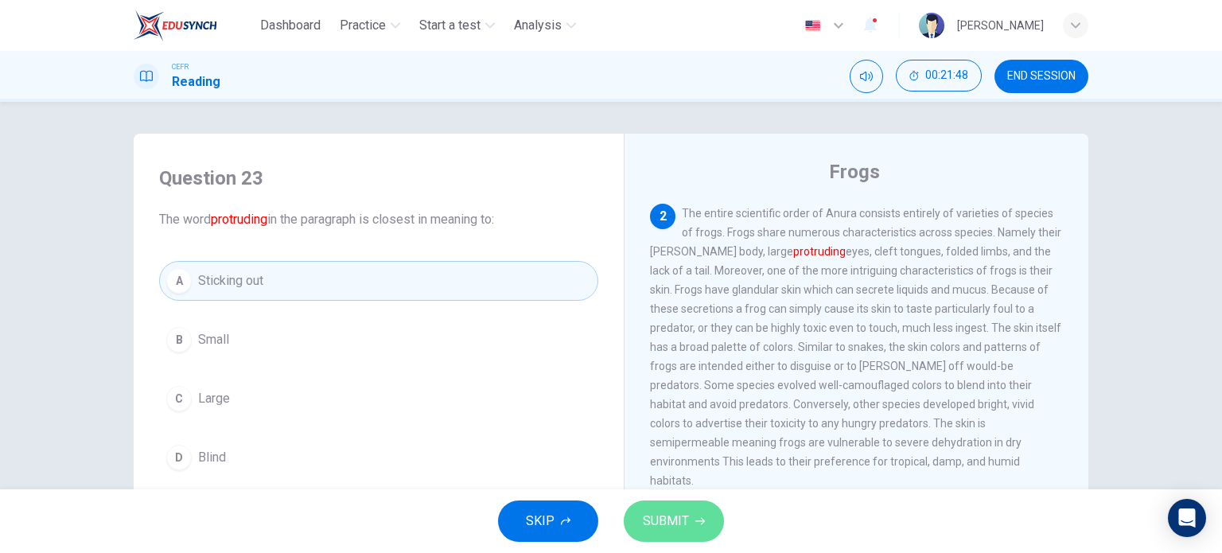
click at [662, 530] on span "SUBMIT" at bounding box center [666, 521] width 46 height 22
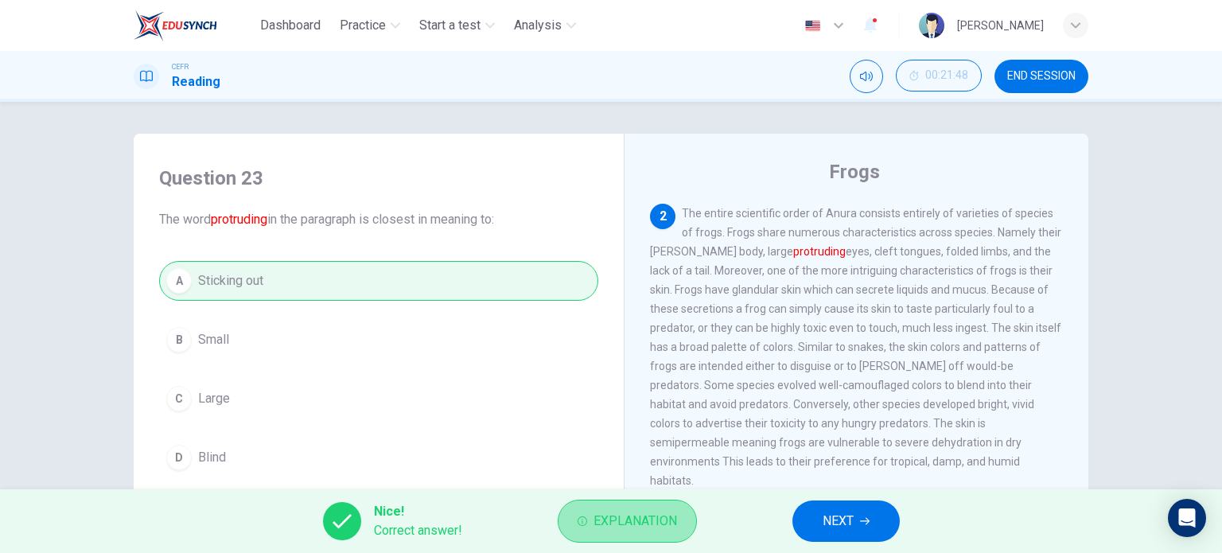
click at [633, 528] on span "Explanation" at bounding box center [636, 521] width 84 height 22
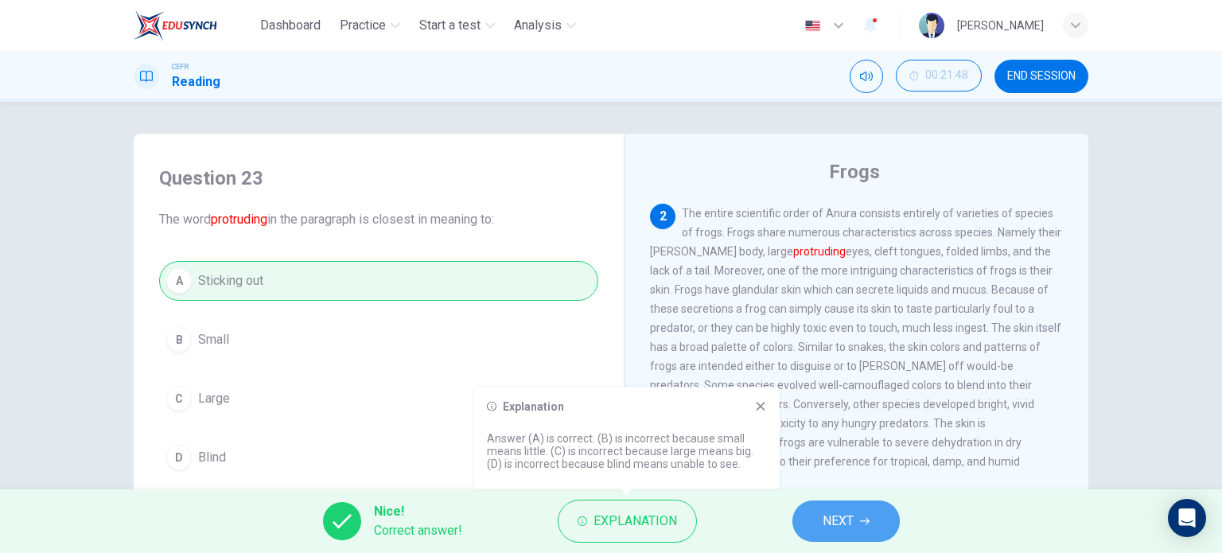
click at [827, 515] on span "NEXT" at bounding box center [838, 521] width 31 height 22
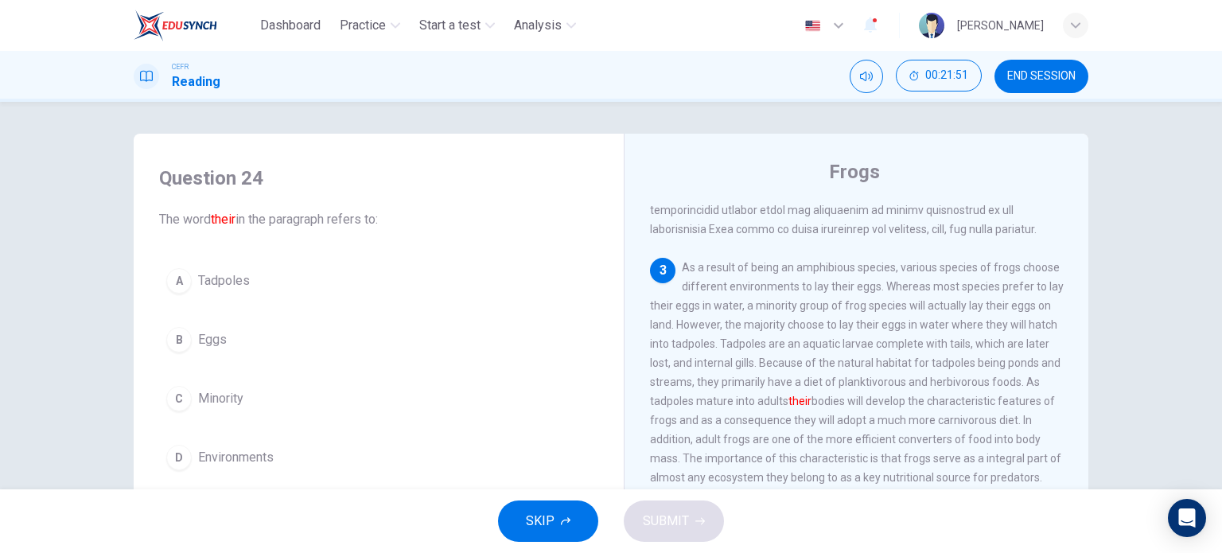
scroll to position [457, 0]
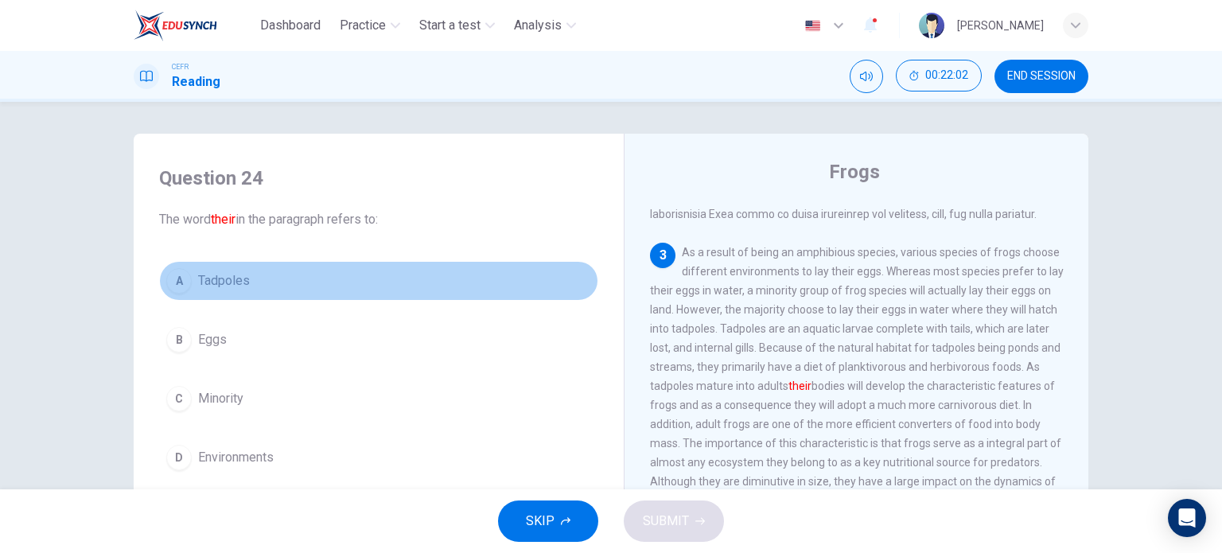
click at [318, 292] on button "A Tadpoles" at bounding box center [378, 281] width 439 height 40
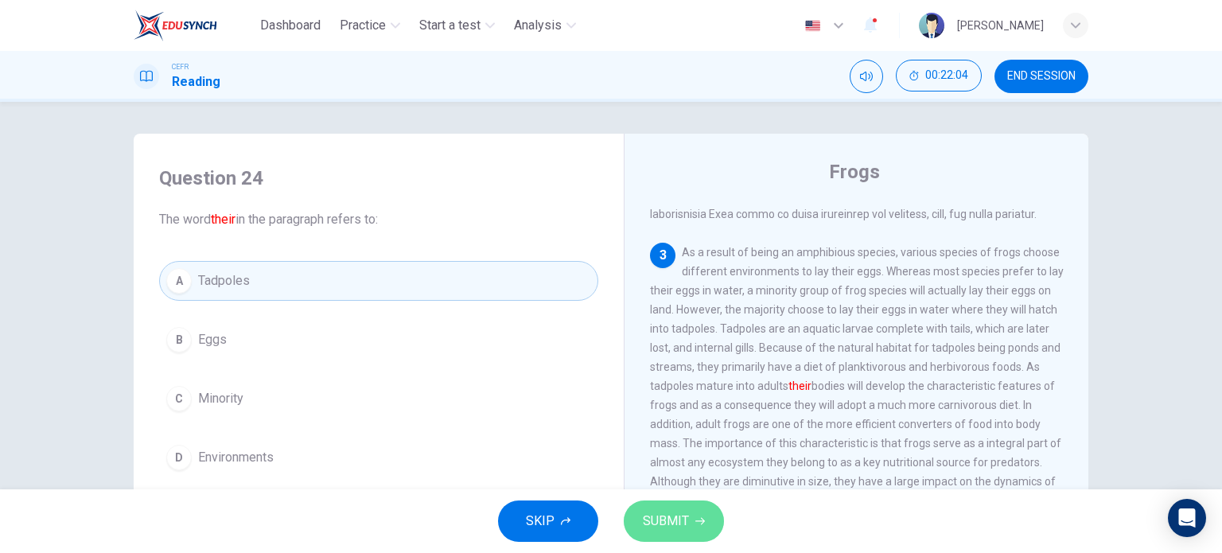
click at [672, 514] on span "SUBMIT" at bounding box center [666, 521] width 46 height 22
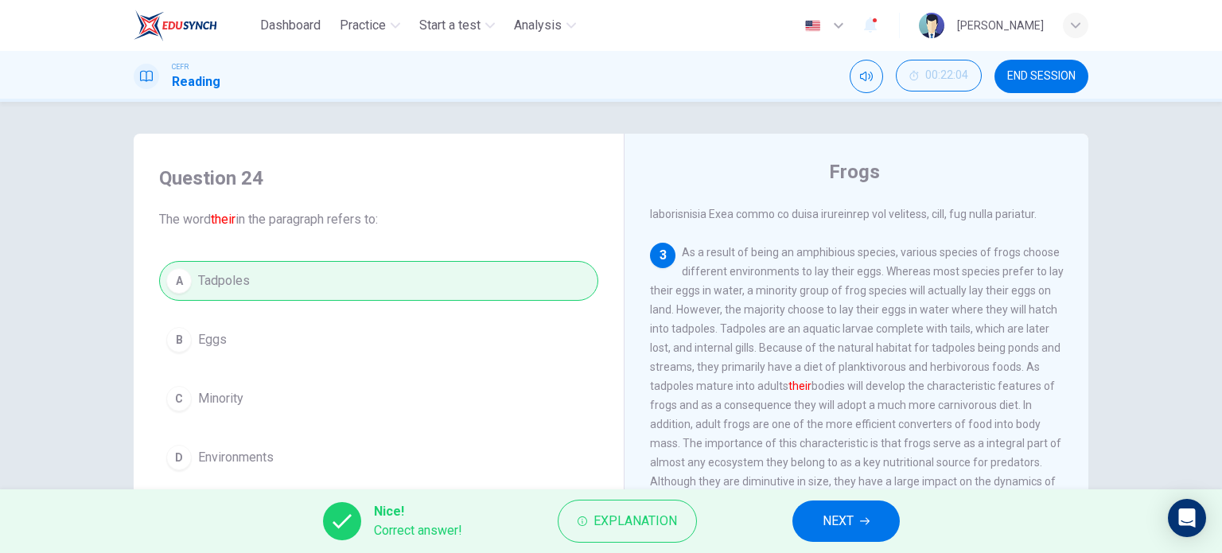
drag, startPoint x: 843, startPoint y: 500, endPoint x: 849, endPoint y: 515, distance: 16.1
click at [849, 515] on div "Nice! Correct answer! Explanation NEXT" at bounding box center [611, 521] width 1222 height 64
click at [849, 515] on span "NEXT" at bounding box center [838, 521] width 31 height 22
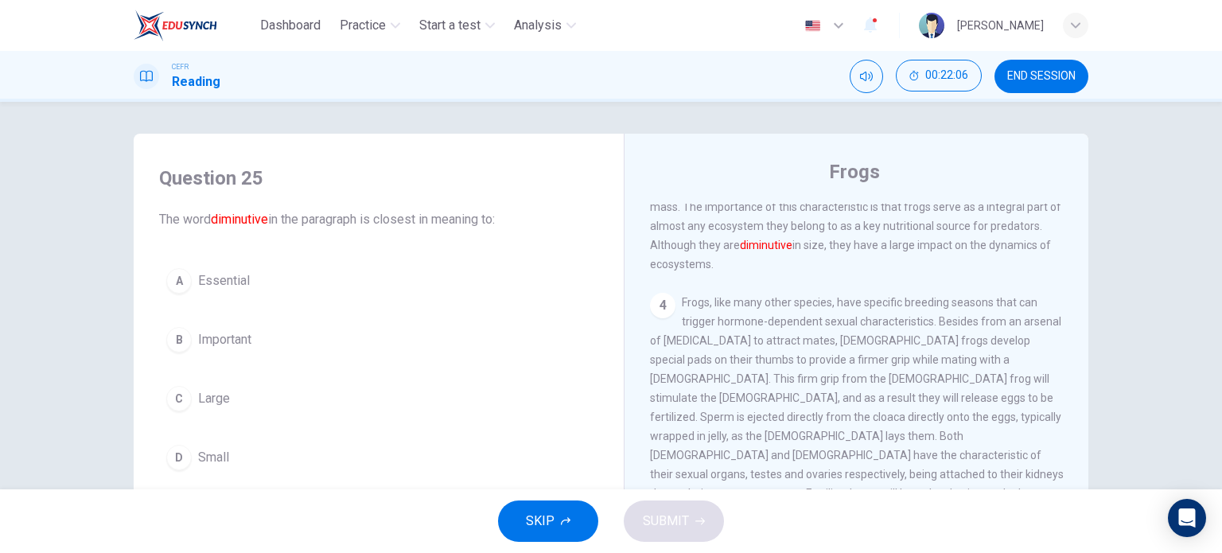
scroll to position [694, 0]
click at [377, 481] on div "Question 25 The word diminutive in the paragraph is closest in meaning to: A Es…" at bounding box center [378, 322] width 465 height 344
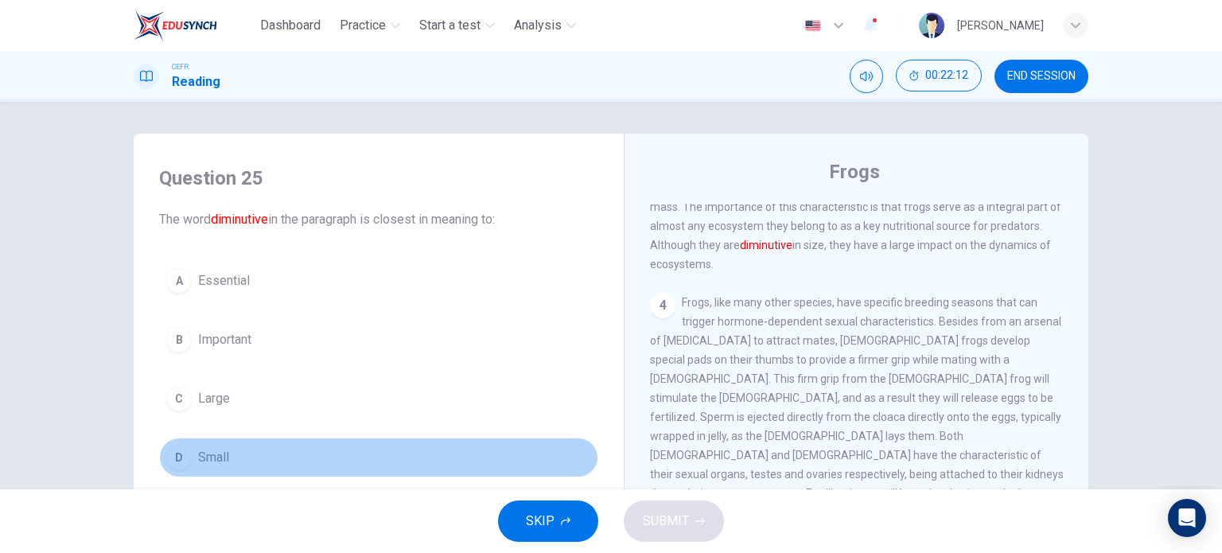
click at [405, 457] on button "D Small" at bounding box center [378, 458] width 439 height 40
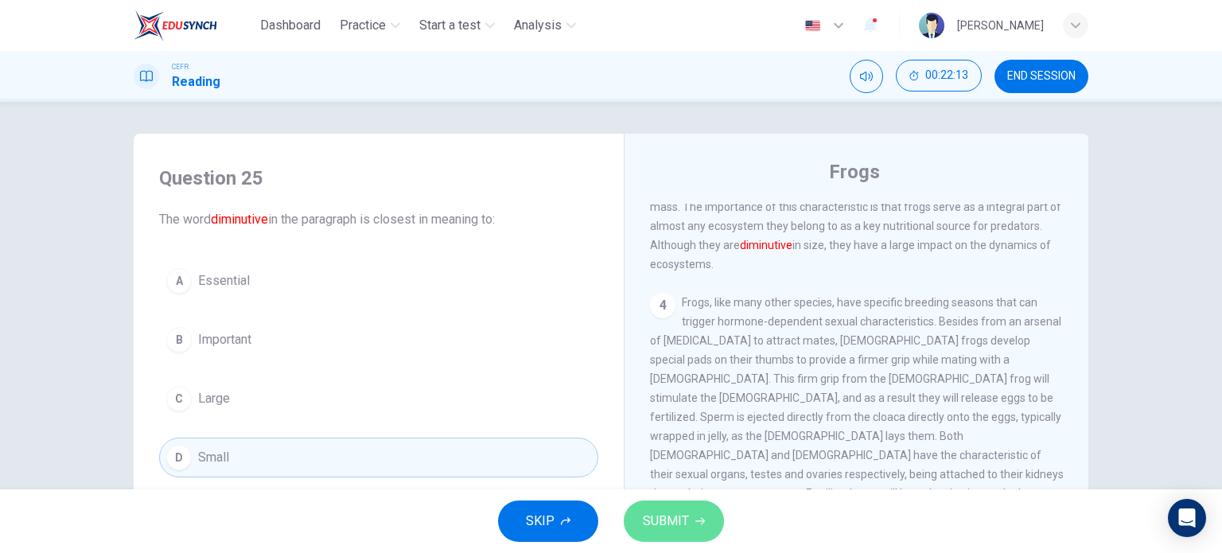
click at [665, 520] on span "SUBMIT" at bounding box center [666, 521] width 46 height 22
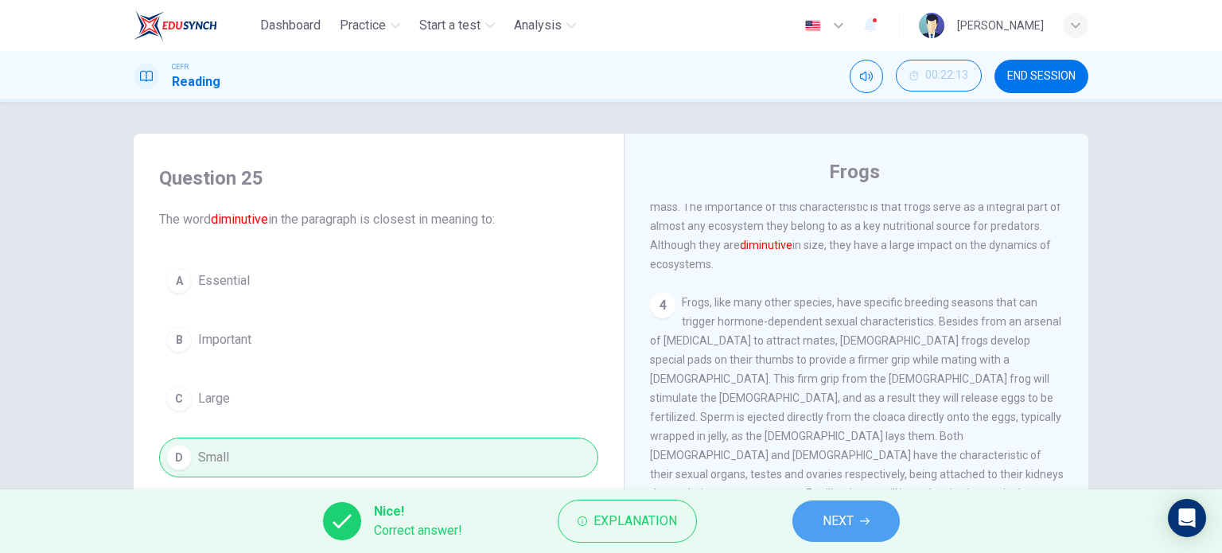
click at [823, 523] on span "NEXT" at bounding box center [838, 521] width 31 height 22
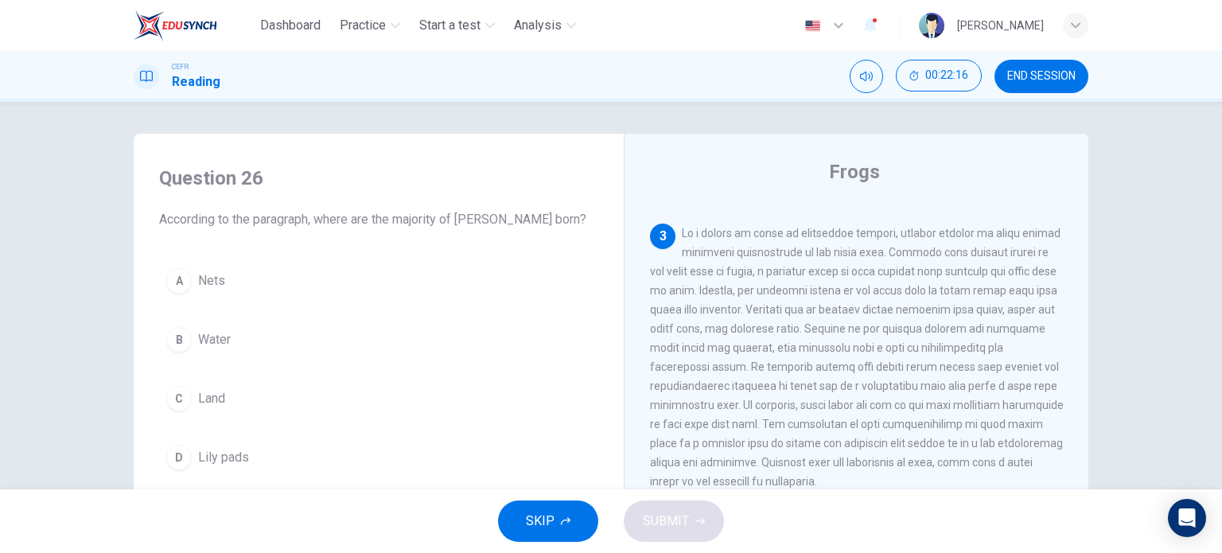
scroll to position [481, 0]
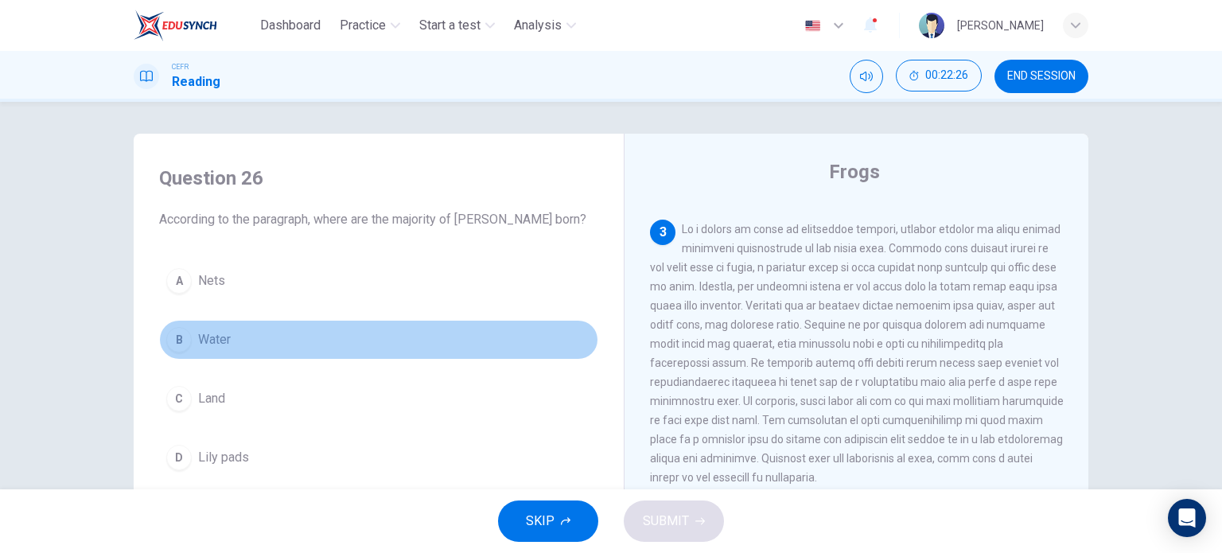
click at [471, 323] on button "B Water" at bounding box center [378, 340] width 439 height 40
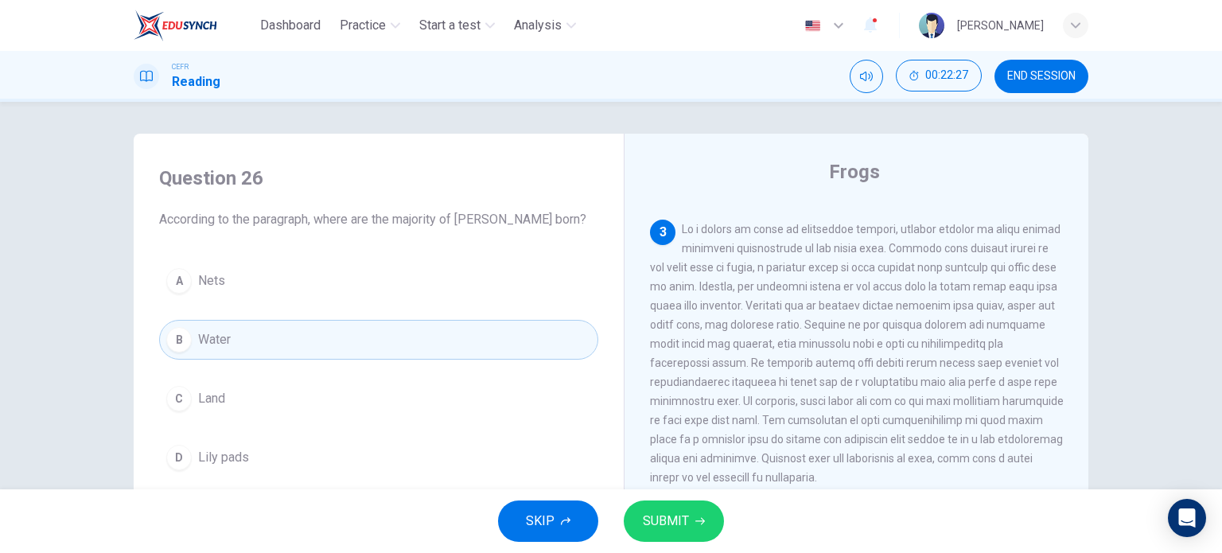
click at [682, 542] on div "SKIP SUBMIT" at bounding box center [611, 521] width 1222 height 64
click at [666, 512] on span "SUBMIT" at bounding box center [666, 521] width 46 height 22
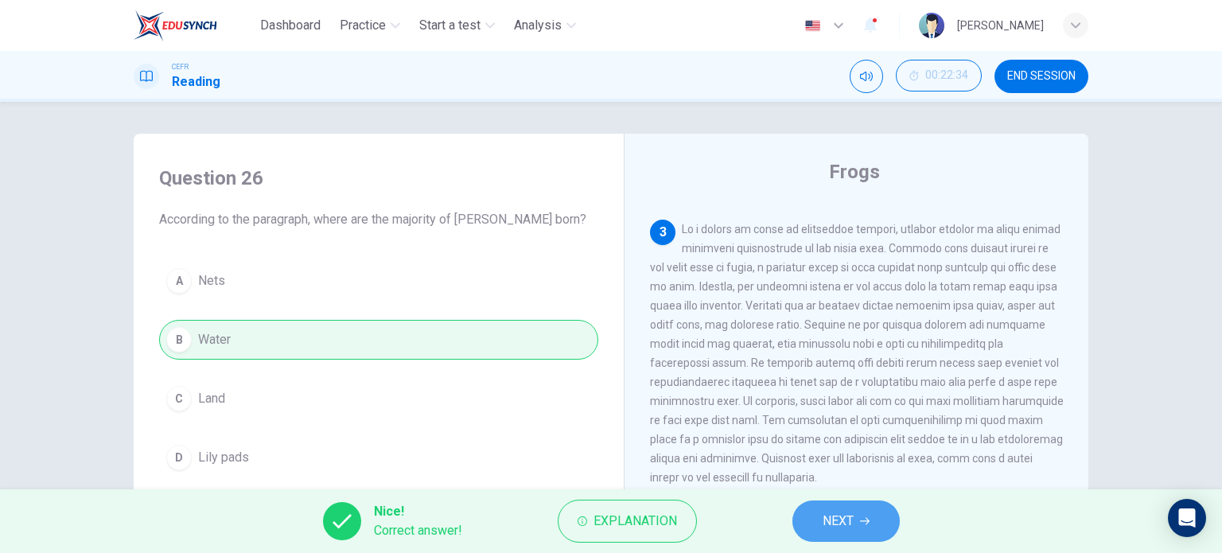
click at [815, 520] on button "NEXT" at bounding box center [845, 520] width 107 height 41
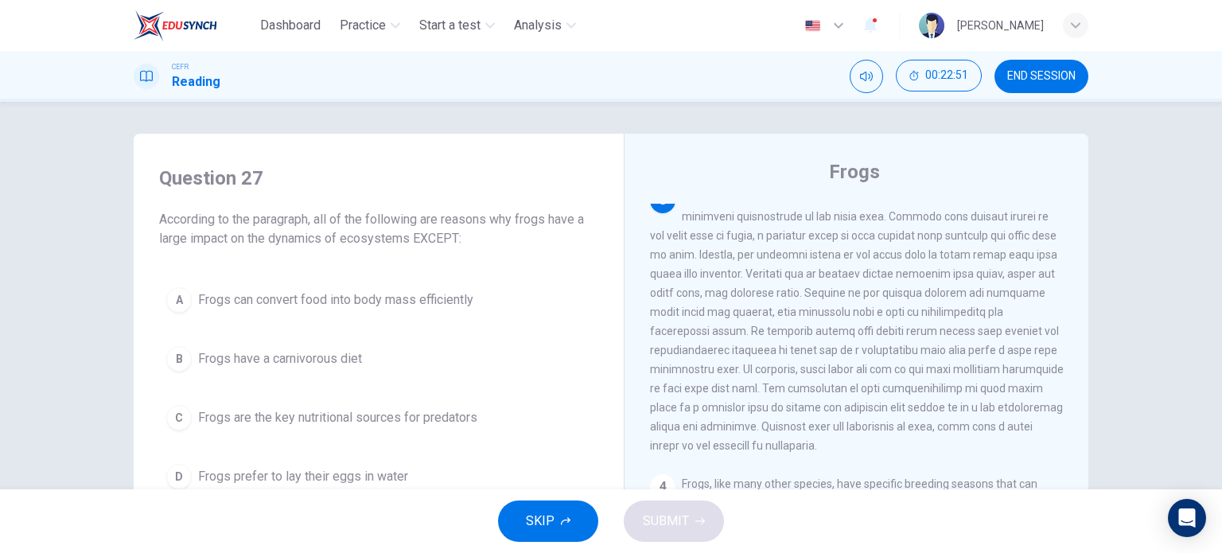
scroll to position [516, 0]
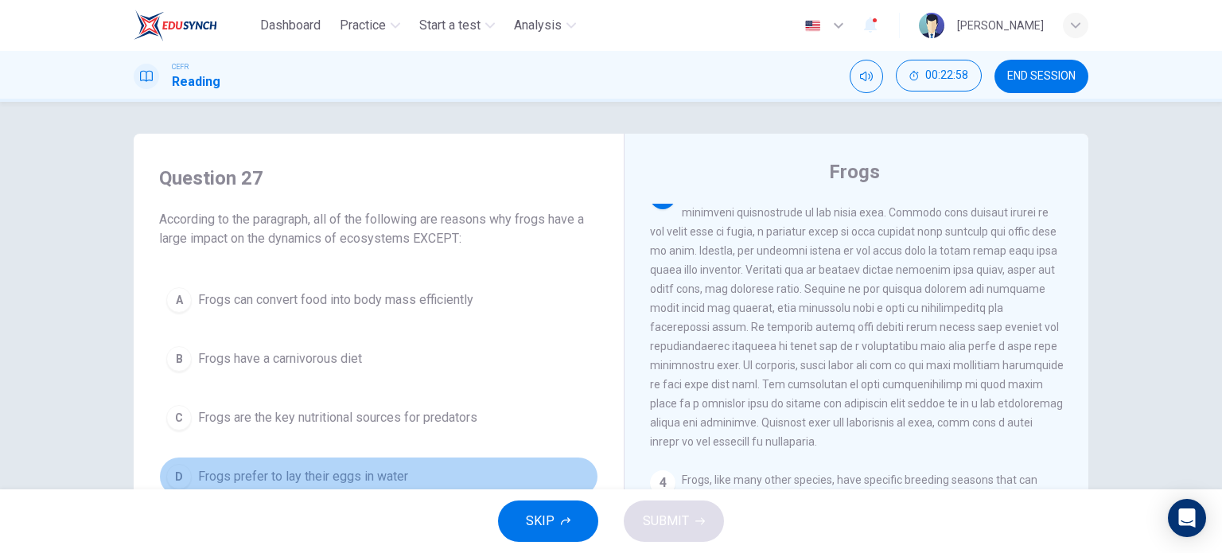
click at [414, 461] on button "D Frogs prefer to lay their eggs in water" at bounding box center [378, 477] width 439 height 40
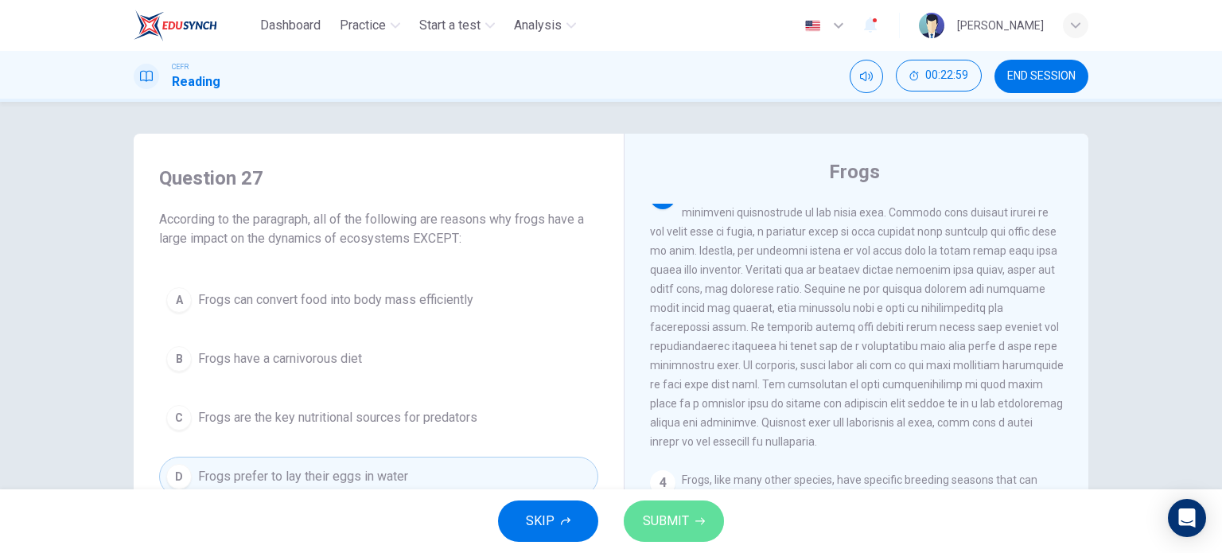
click at [665, 520] on span "SUBMIT" at bounding box center [666, 521] width 46 height 22
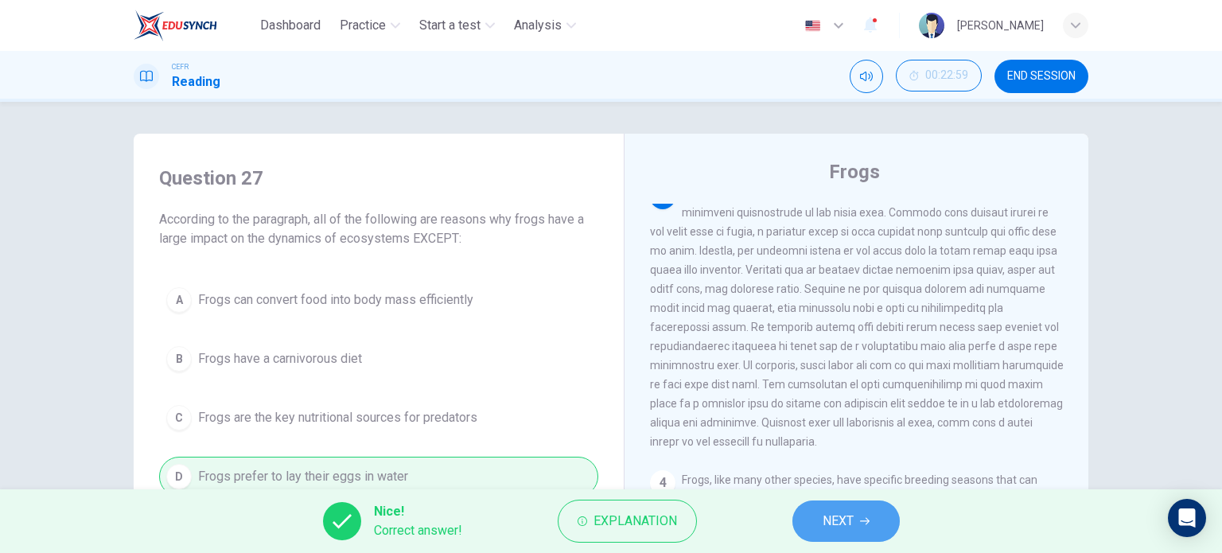
click at [808, 522] on button "NEXT" at bounding box center [845, 520] width 107 height 41
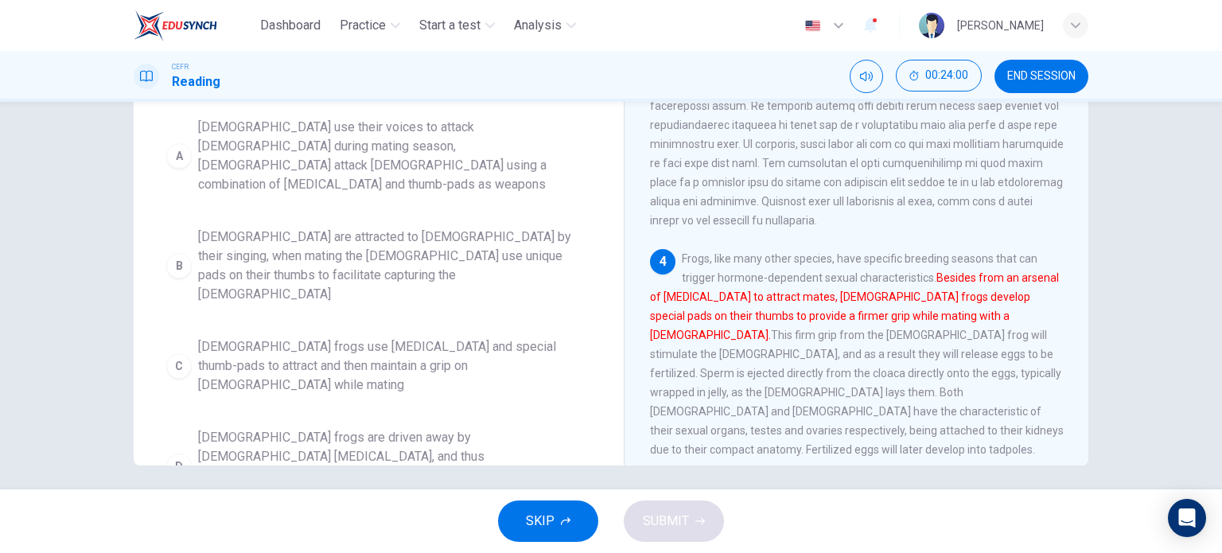
scroll to position [222, 0]
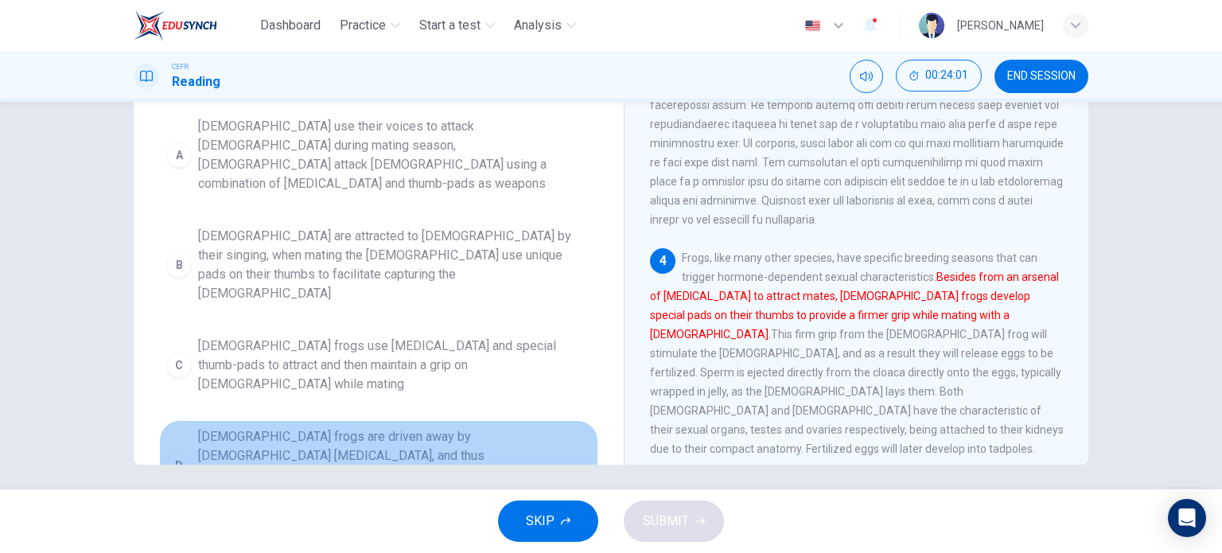
click at [462, 427] on span "Female frogs are driven away by male vocal cords, and thus male frogs developed…" at bounding box center [394, 465] width 393 height 76
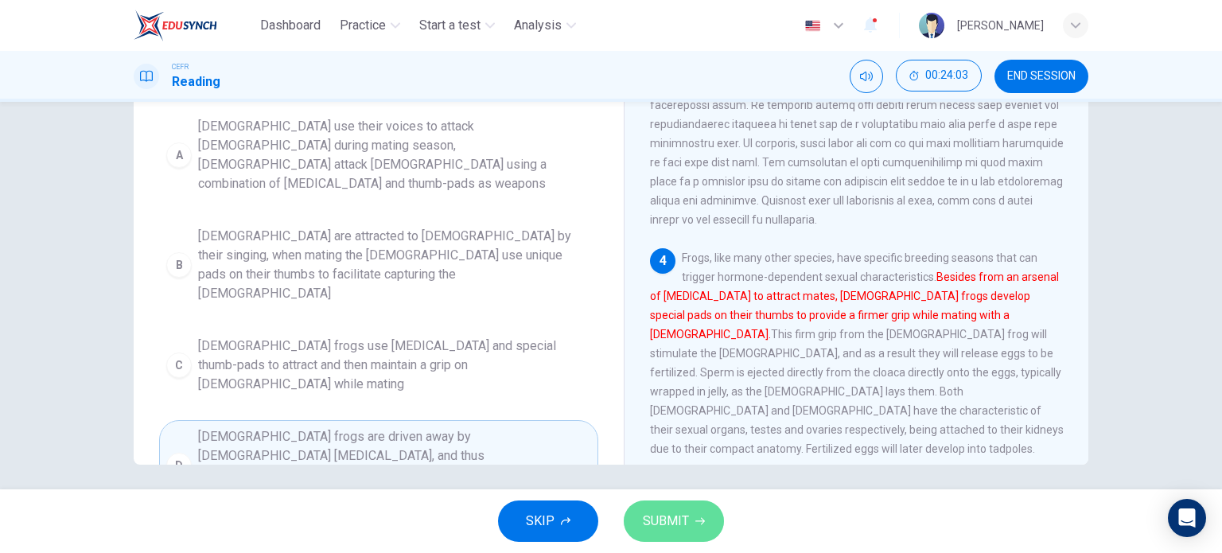
click at [665, 521] on span "SUBMIT" at bounding box center [666, 521] width 46 height 22
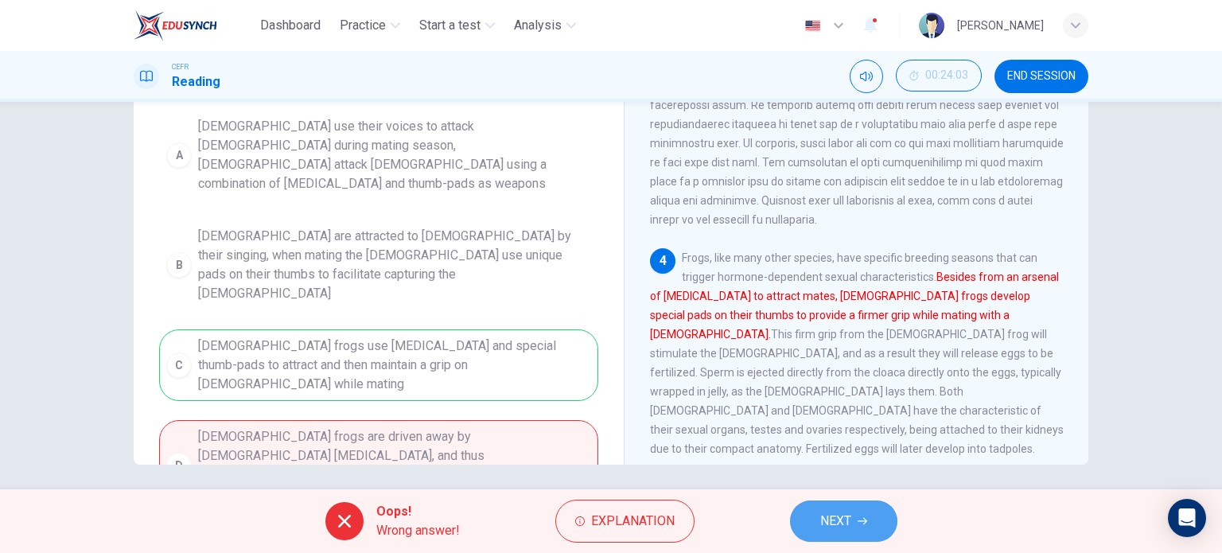
click at [827, 511] on span "NEXT" at bounding box center [835, 521] width 31 height 22
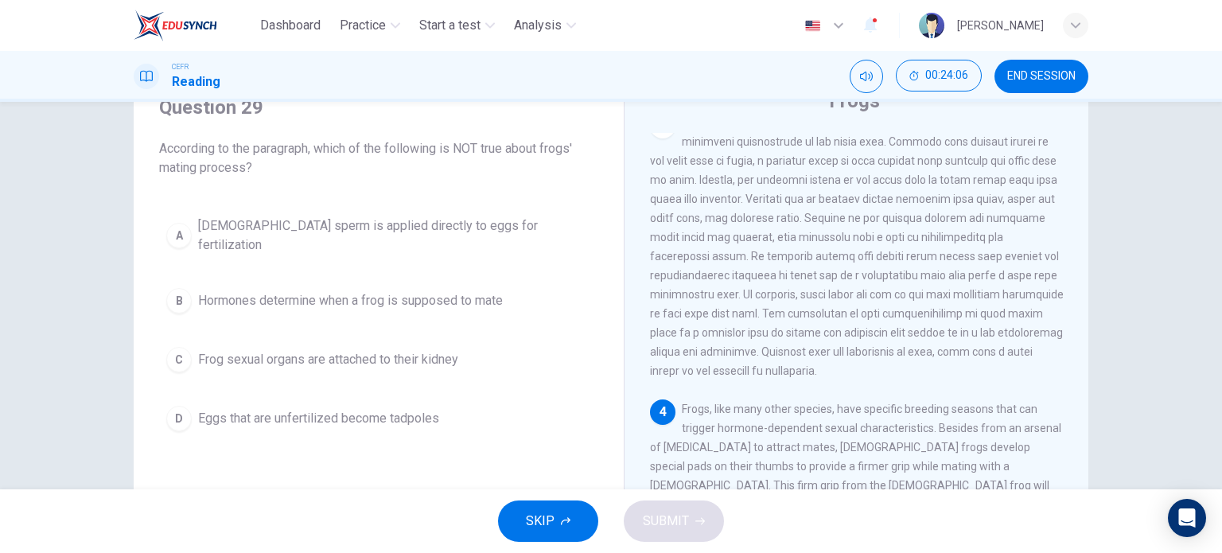
scroll to position [72, 0]
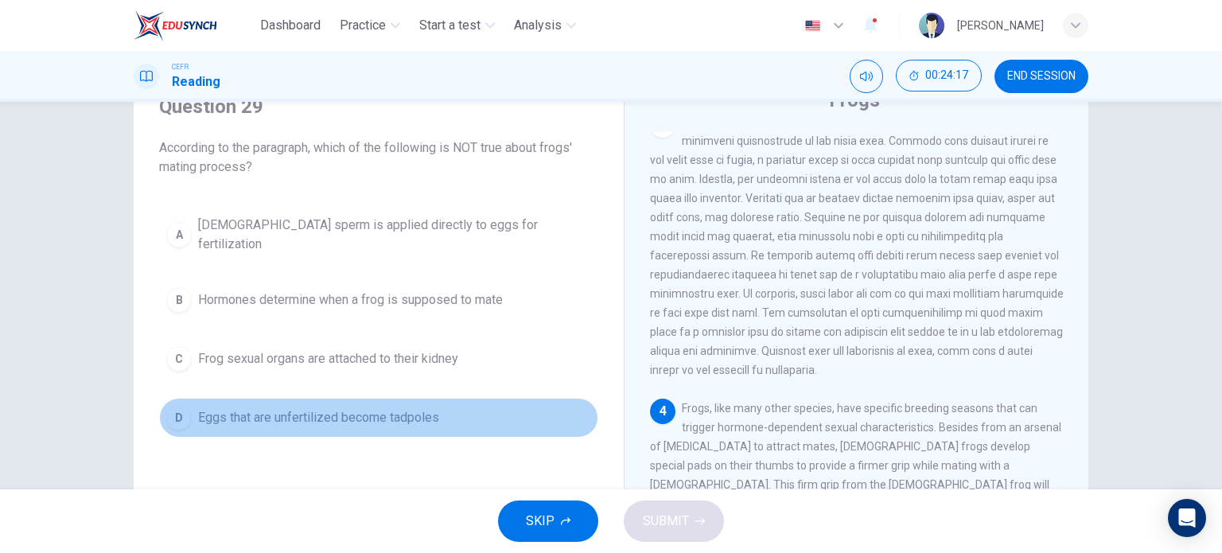
click at [546, 398] on button "D Eggs that are unfertilized become tadpoles" at bounding box center [378, 418] width 439 height 40
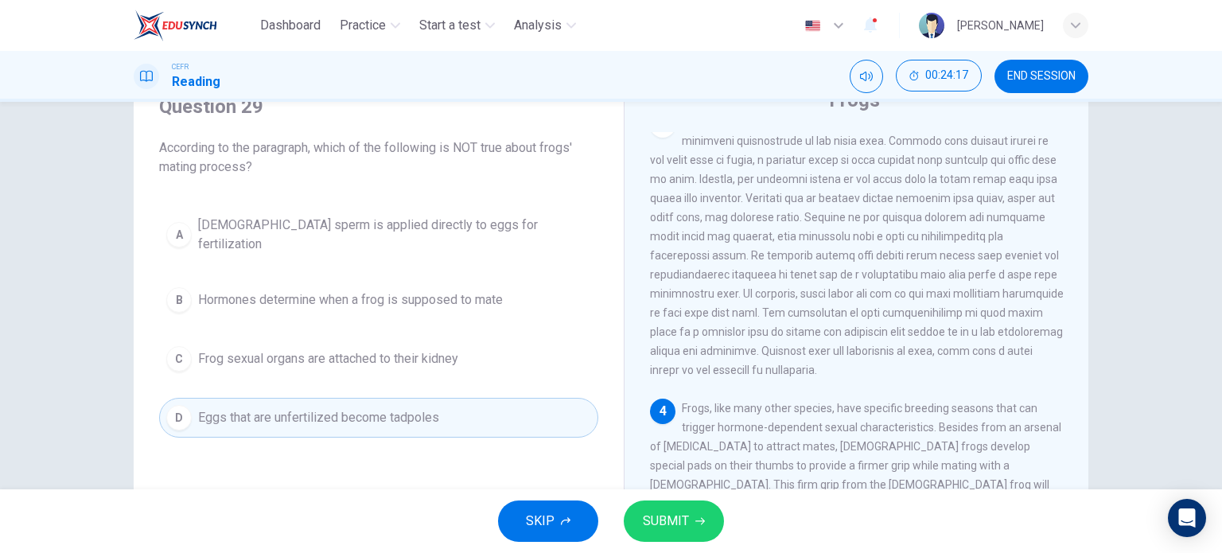
click at [159, 398] on button "D Eggs that are unfertilized become tadpoles" at bounding box center [378, 418] width 439 height 40
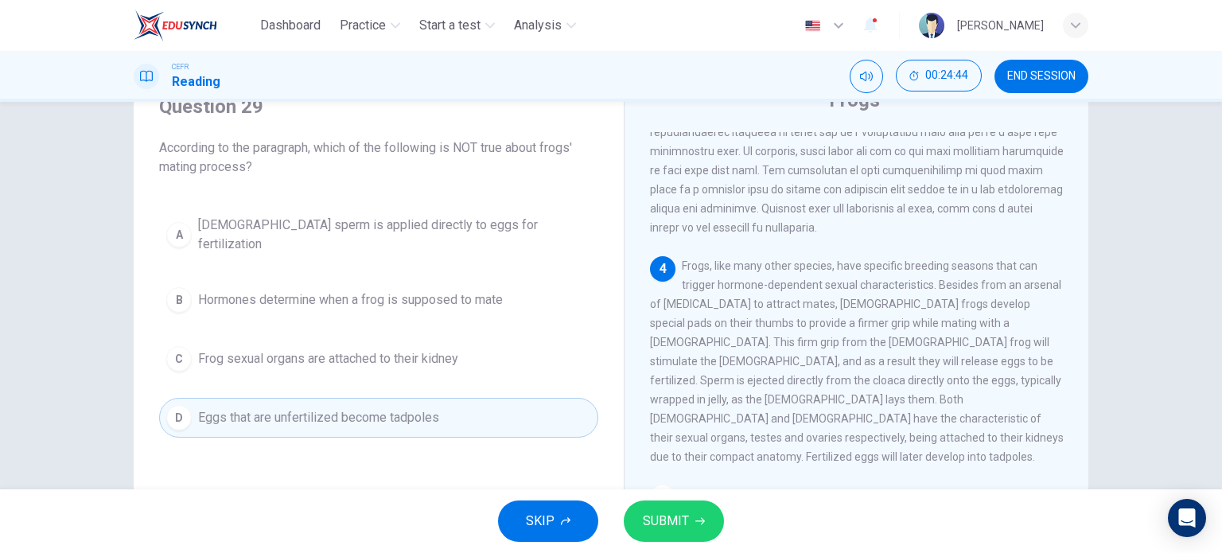
scroll to position [660, 0]
click at [681, 527] on span "SUBMIT" at bounding box center [666, 521] width 46 height 22
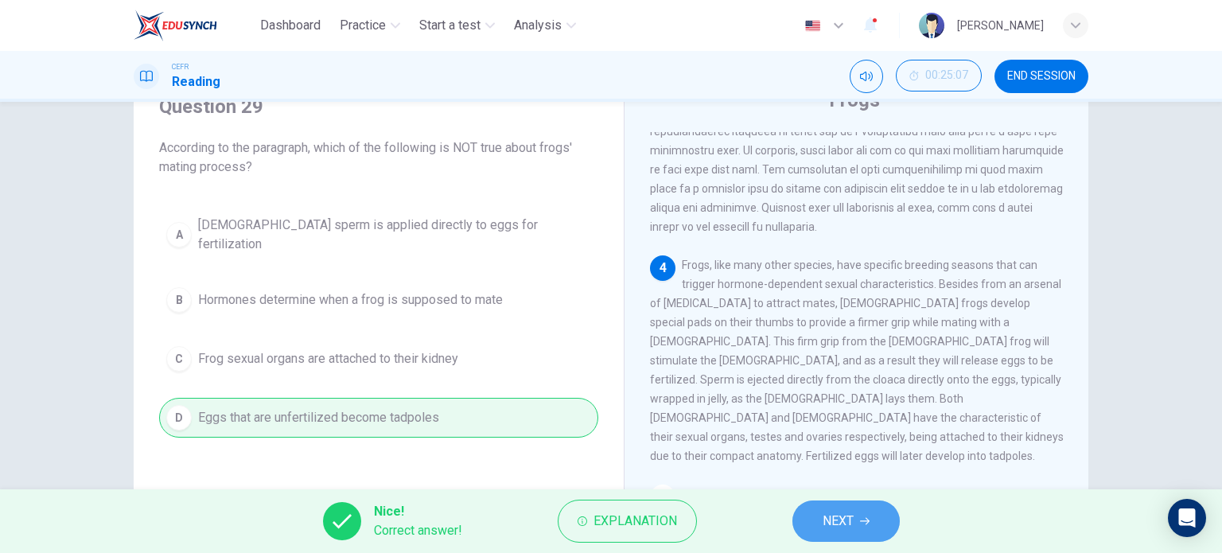
click at [861, 505] on button "NEXT" at bounding box center [845, 520] width 107 height 41
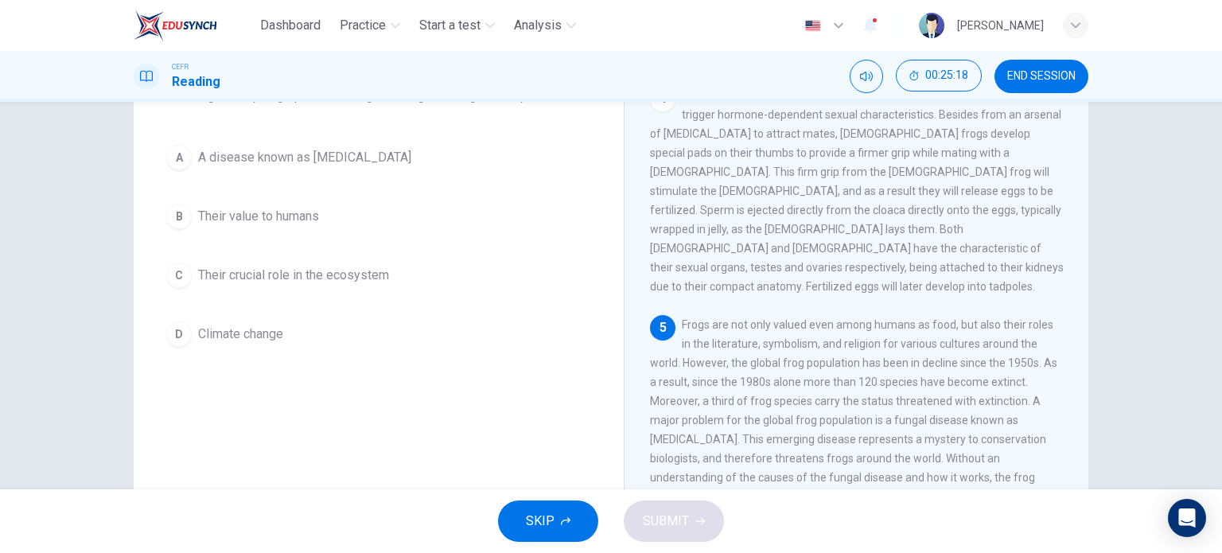
scroll to position [123, 0]
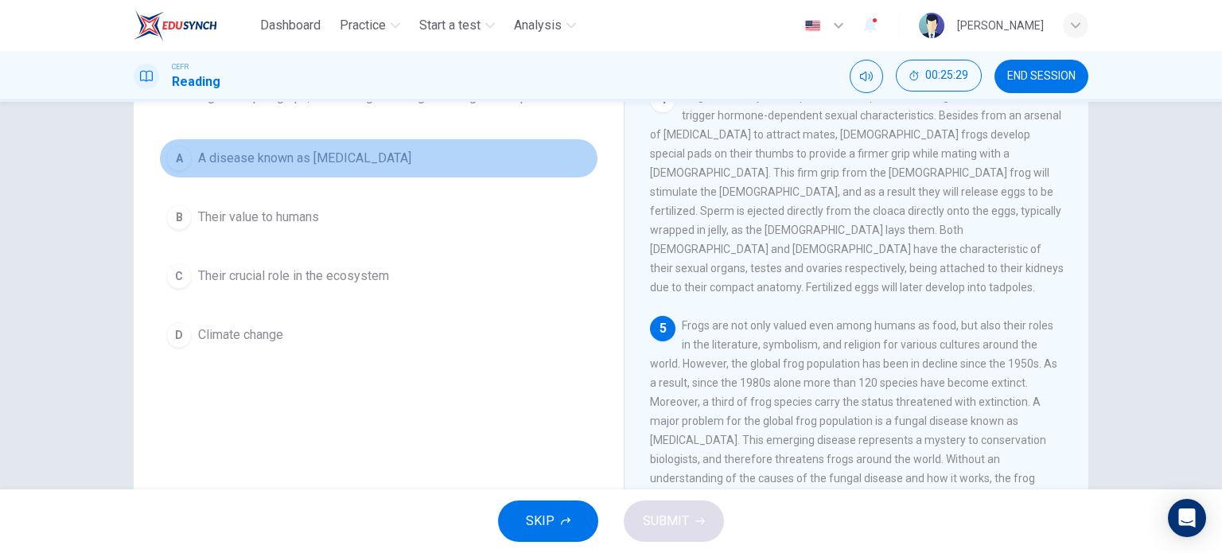
click at [336, 159] on span "A disease known as chytridiomycosis" at bounding box center [304, 158] width 213 height 19
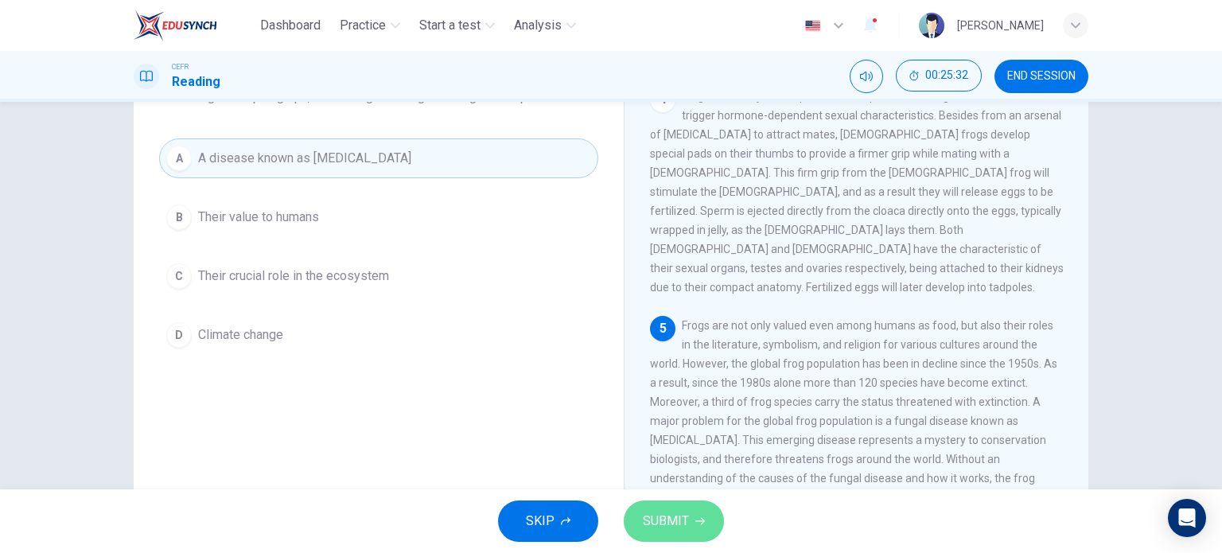
click at [699, 516] on icon "button" at bounding box center [700, 521] width 10 height 10
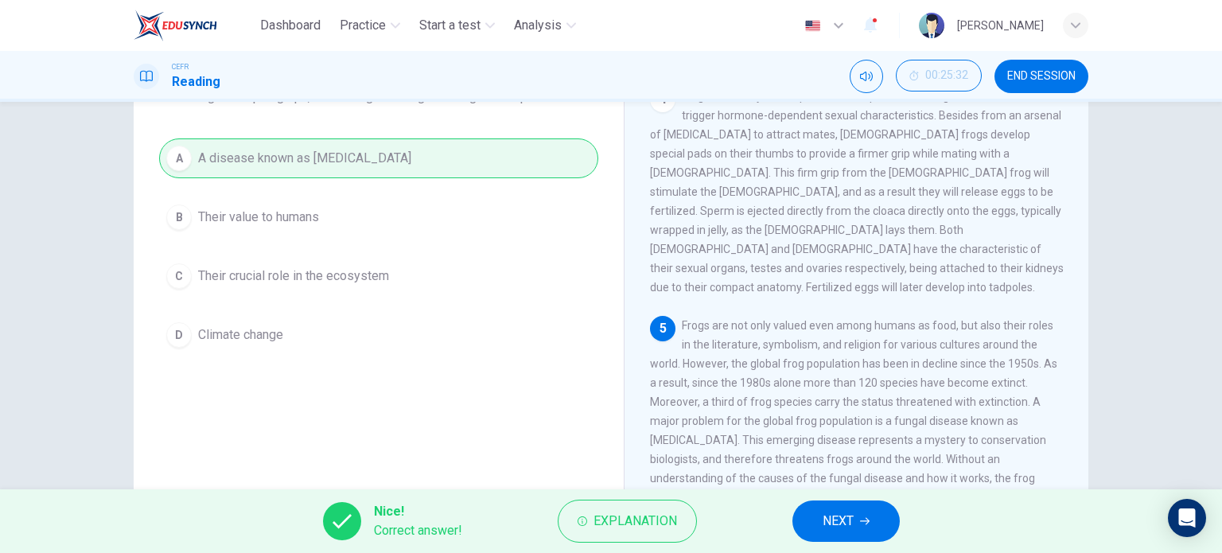
click at [840, 517] on span "NEXT" at bounding box center [838, 521] width 31 height 22
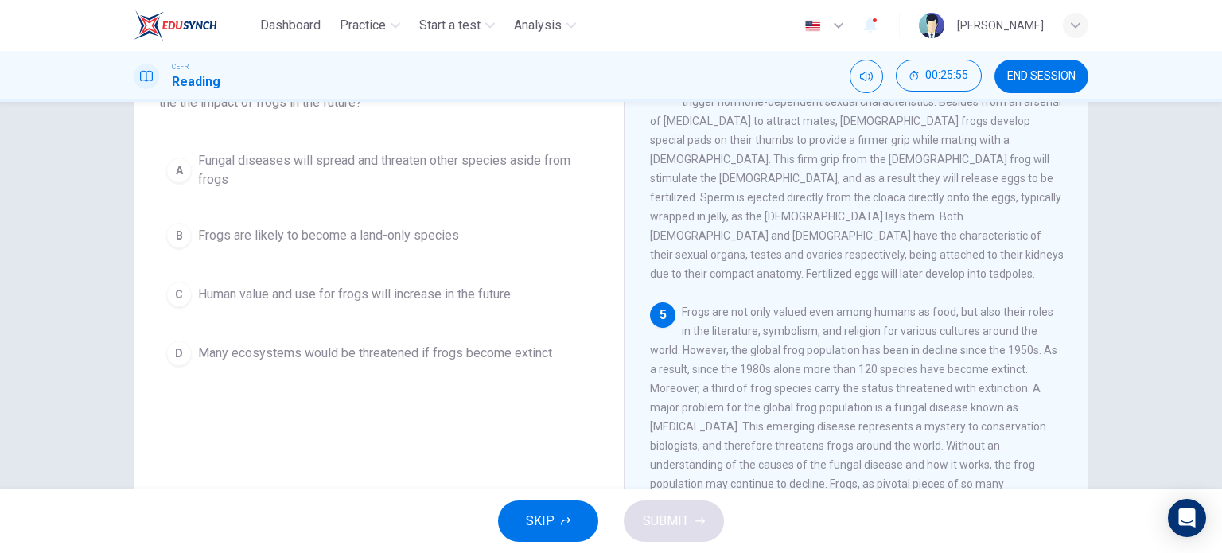
scroll to position [130, 0]
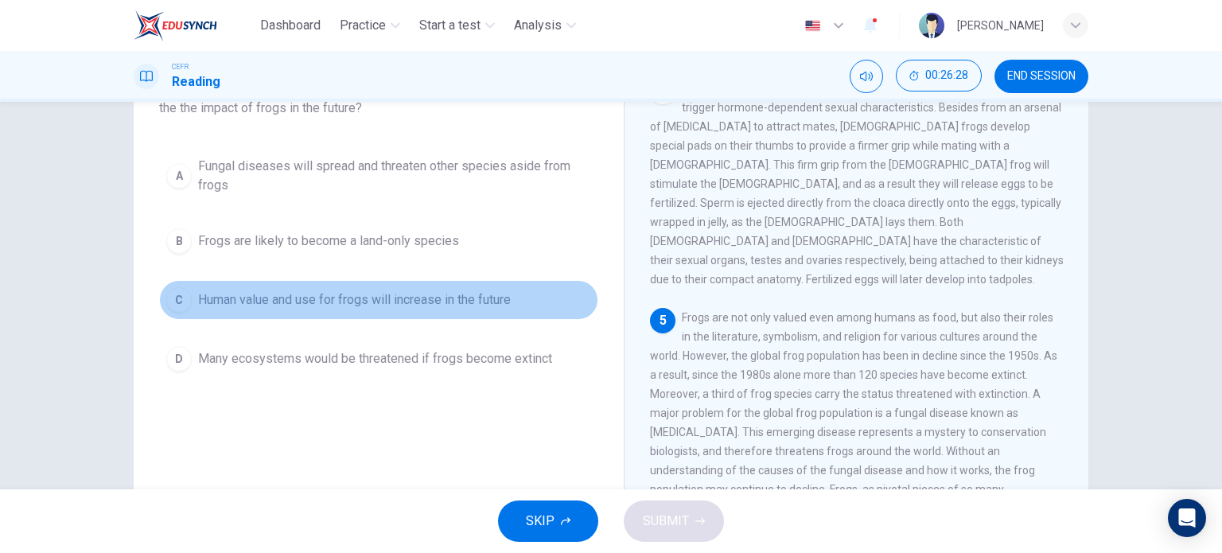
click at [454, 290] on span "Human value and use for frogs will increase in the future" at bounding box center [354, 299] width 313 height 19
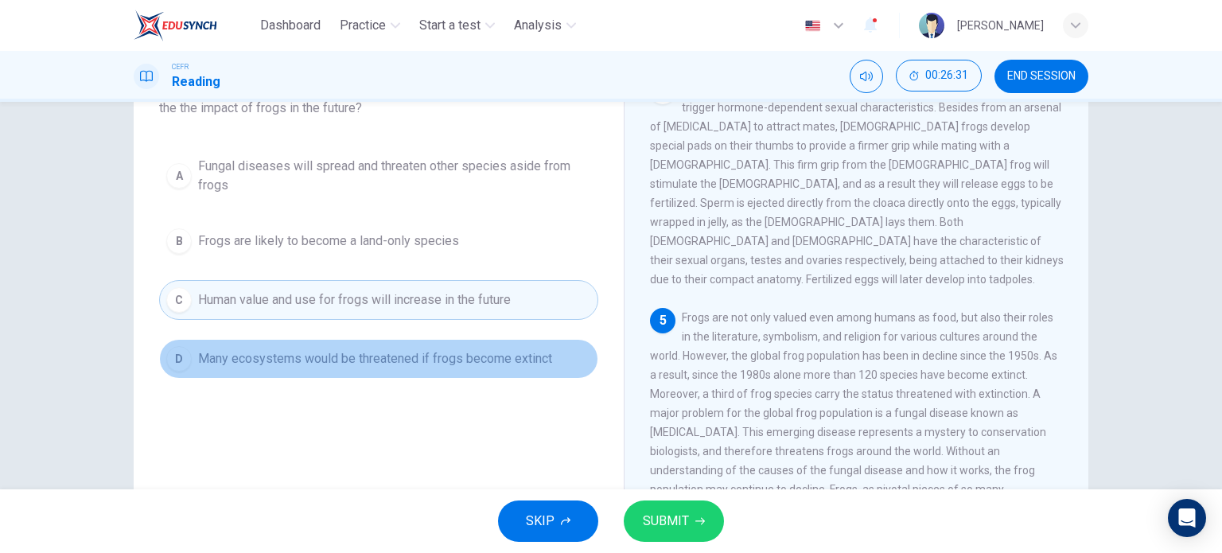
click at [426, 345] on button "D Many ecosystems would be threatened if frogs become extinct" at bounding box center [378, 359] width 439 height 40
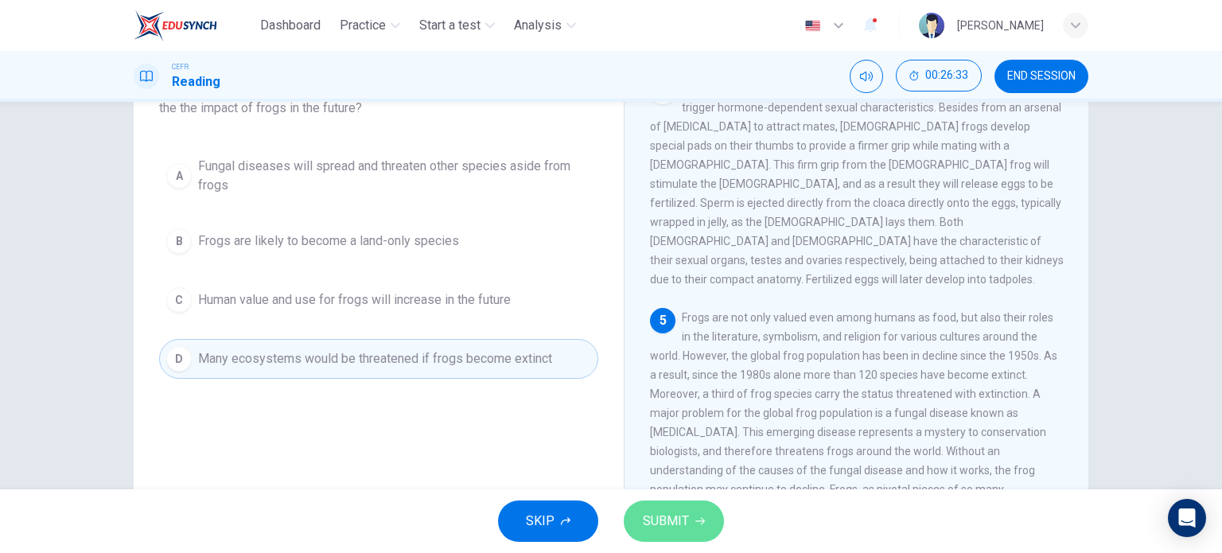
click at [674, 524] on span "SUBMIT" at bounding box center [666, 521] width 46 height 22
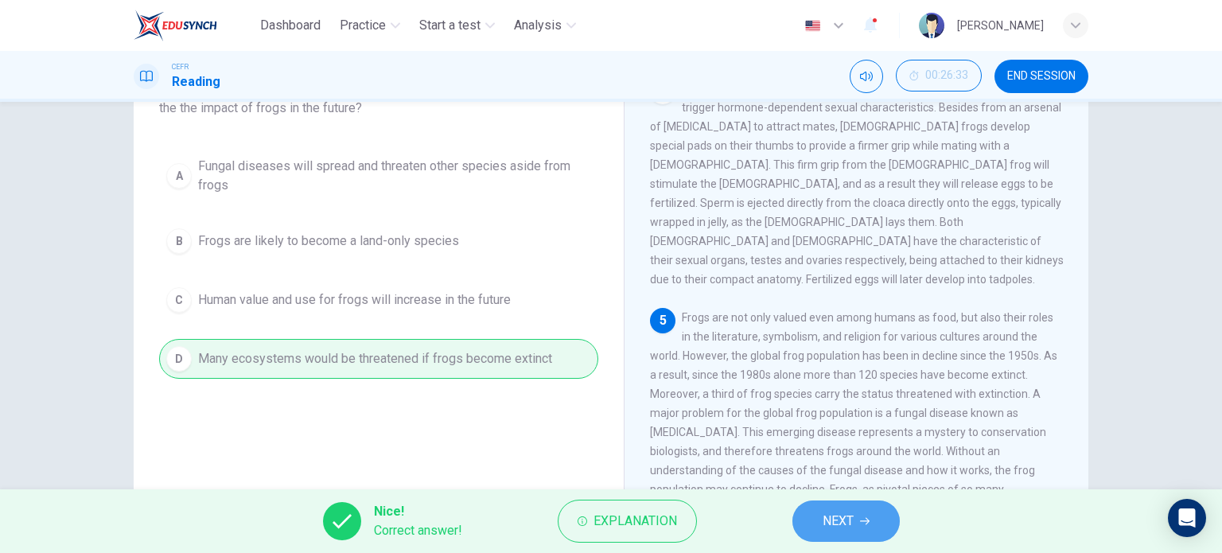
click at [812, 522] on button "NEXT" at bounding box center [845, 520] width 107 height 41
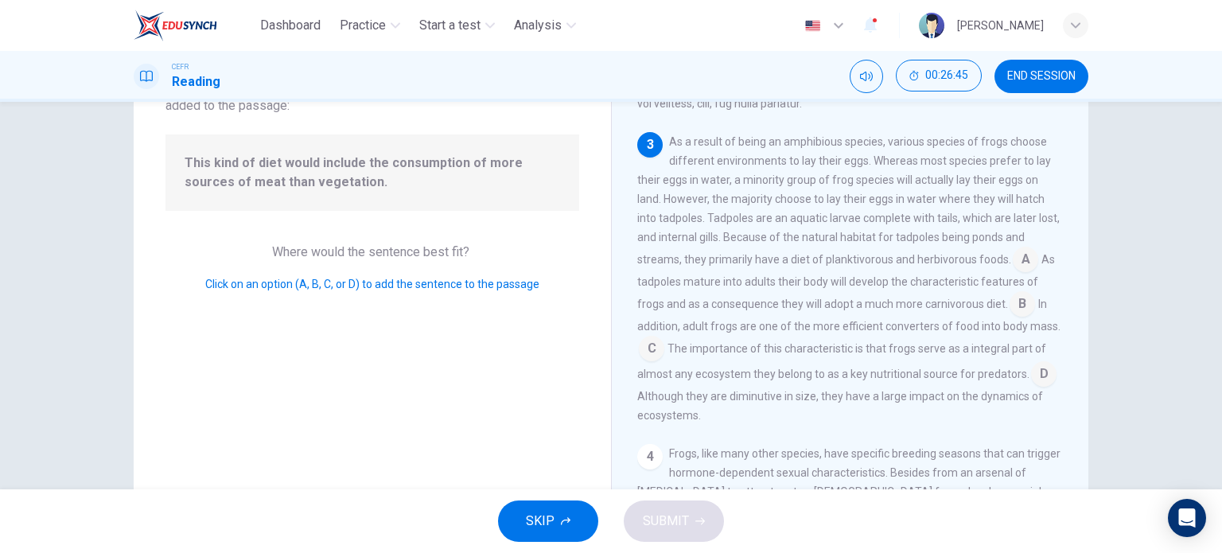
scroll to position [437, 0]
click at [1012, 299] on input at bounding box center [1022, 306] width 25 height 25
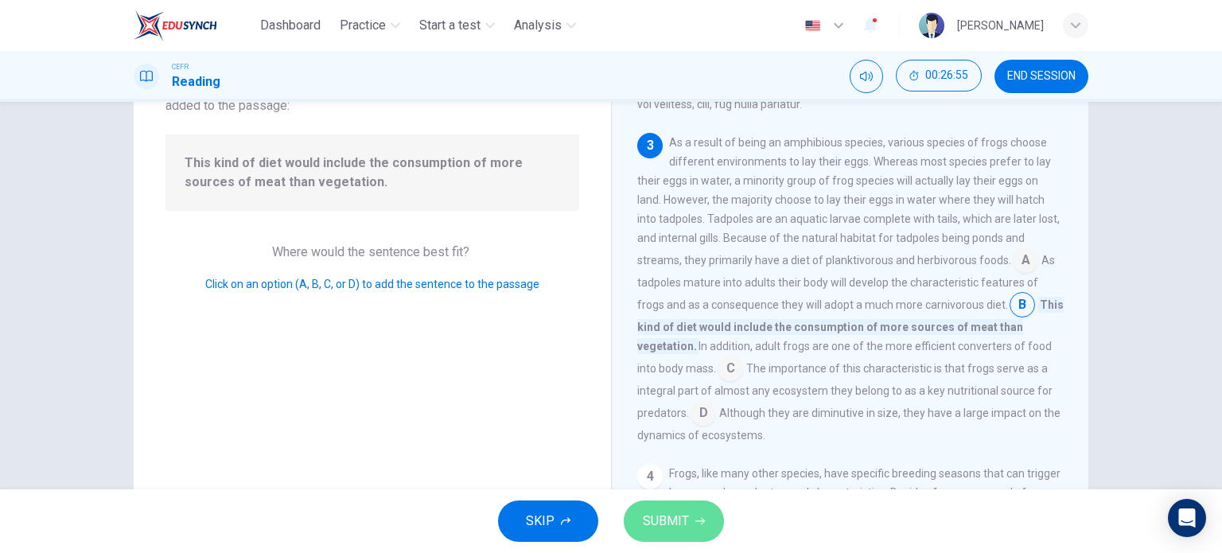
click at [675, 508] on button "SUBMIT" at bounding box center [674, 520] width 100 height 41
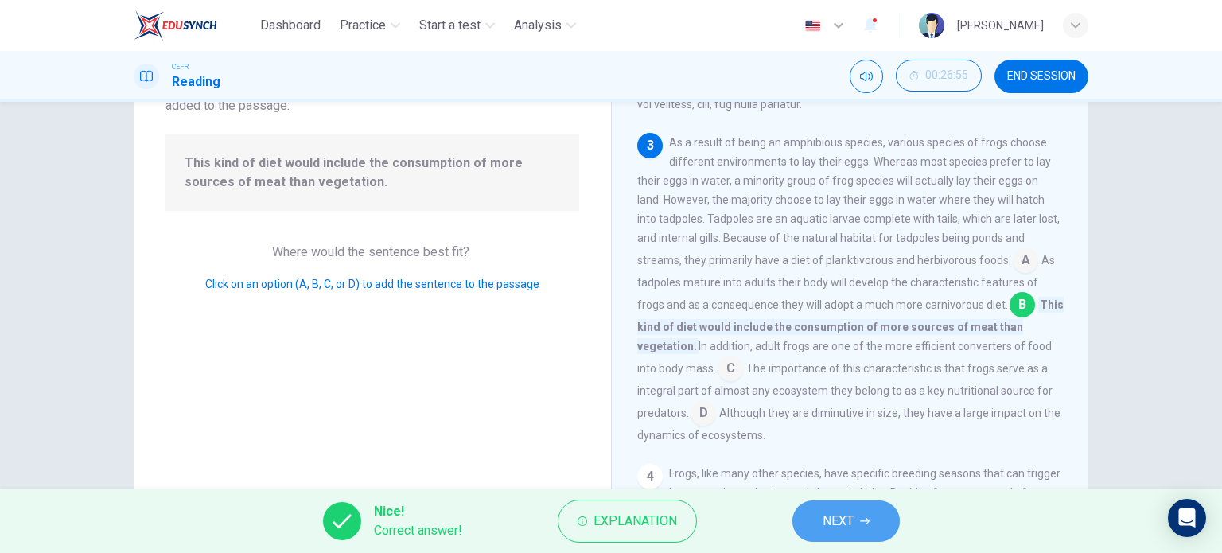
click at [852, 523] on span "NEXT" at bounding box center [838, 521] width 31 height 22
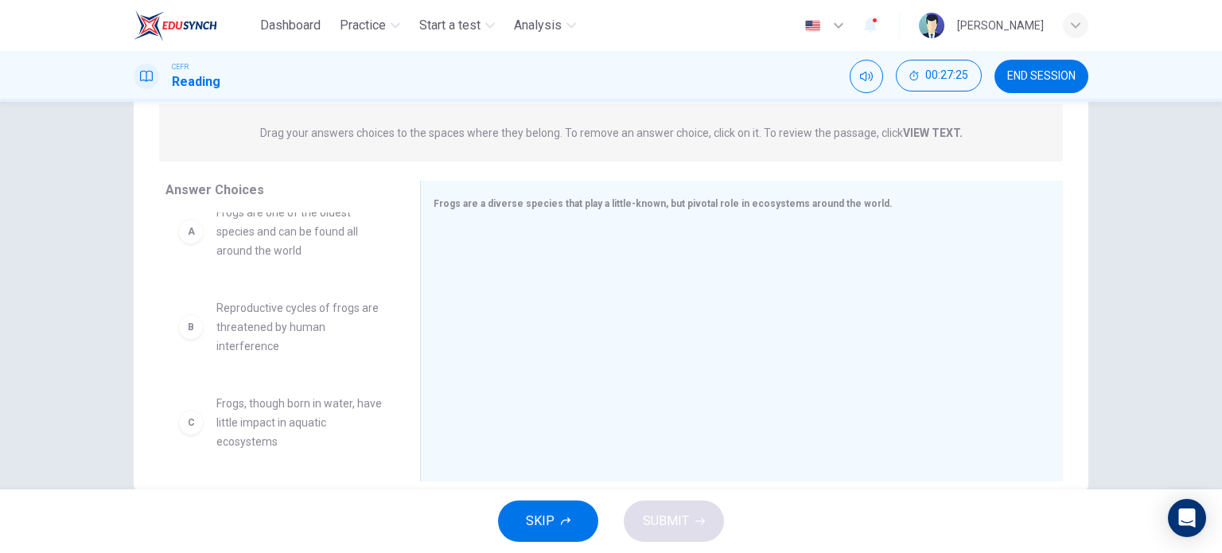
scroll to position [0, 0]
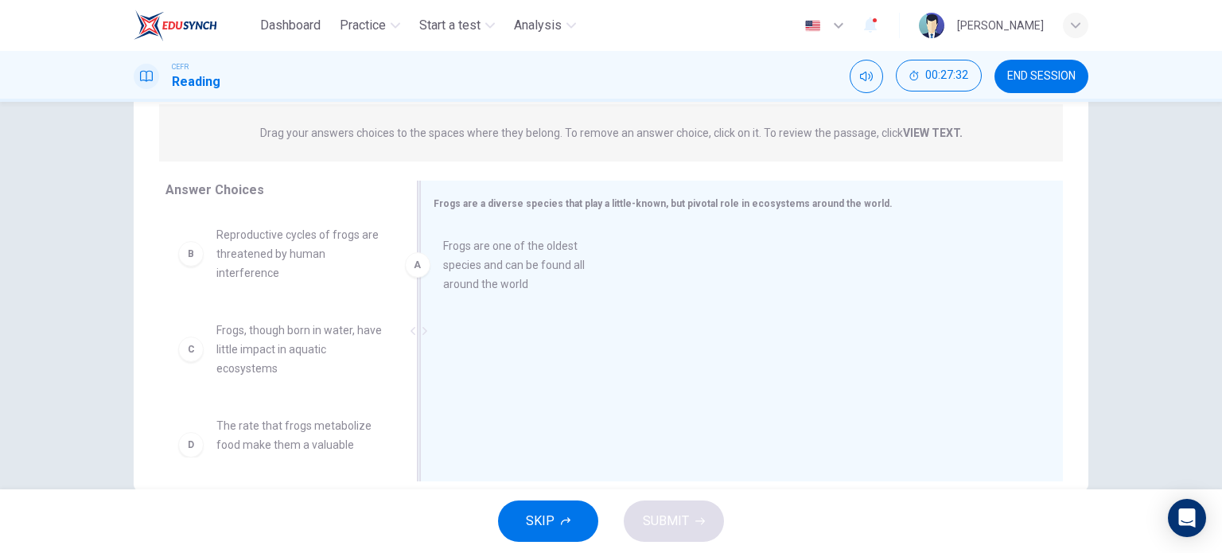
drag, startPoint x: 261, startPoint y: 259, endPoint x: 520, endPoint y: 270, distance: 258.8
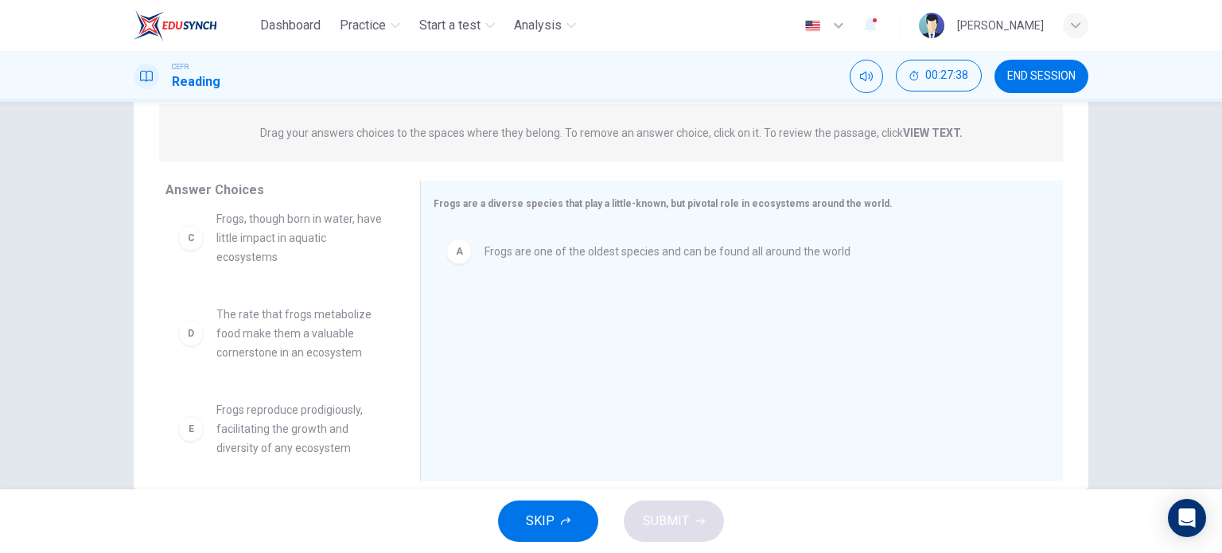
scroll to position [111, 0]
drag, startPoint x: 298, startPoint y: 340, endPoint x: 503, endPoint y: 333, distance: 205.4
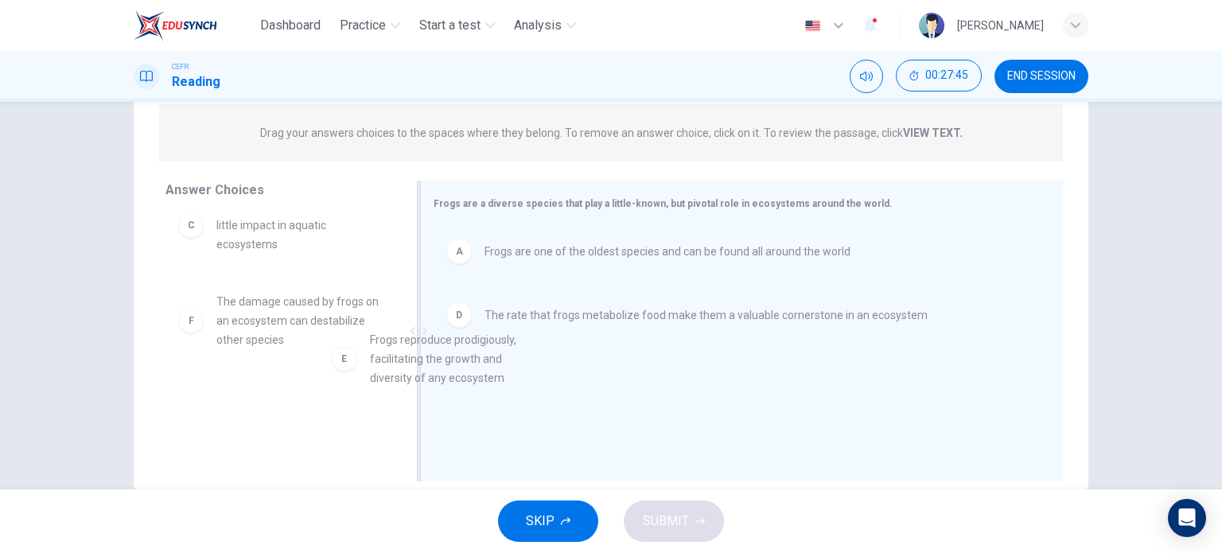
drag, startPoint x: 290, startPoint y: 337, endPoint x: 574, endPoint y: 391, distance: 289.1
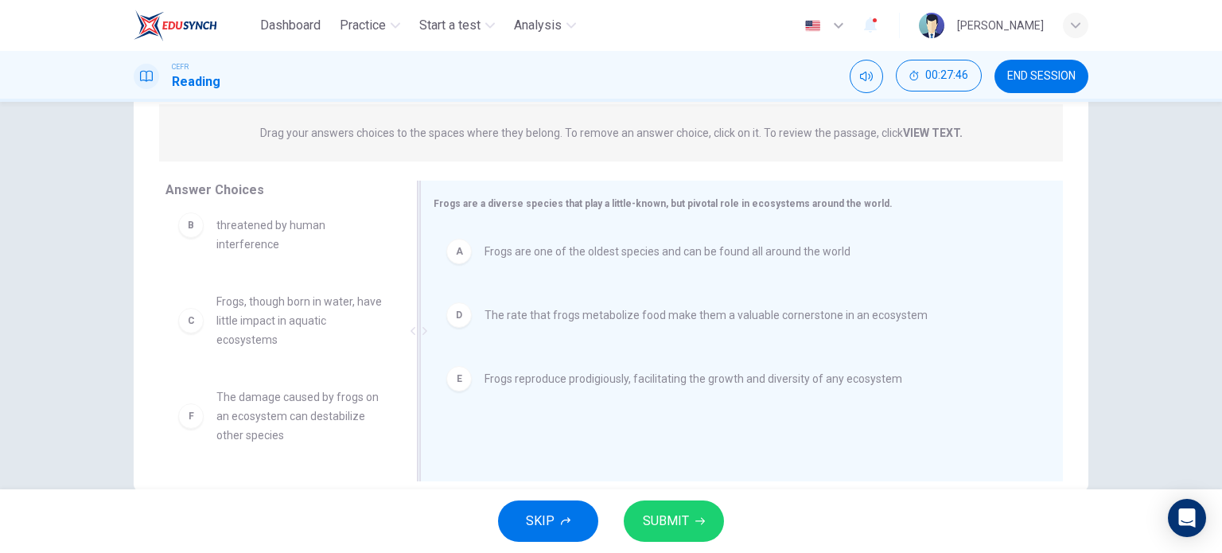
scroll to position [29, 0]
click at [675, 521] on span "SUBMIT" at bounding box center [666, 521] width 46 height 22
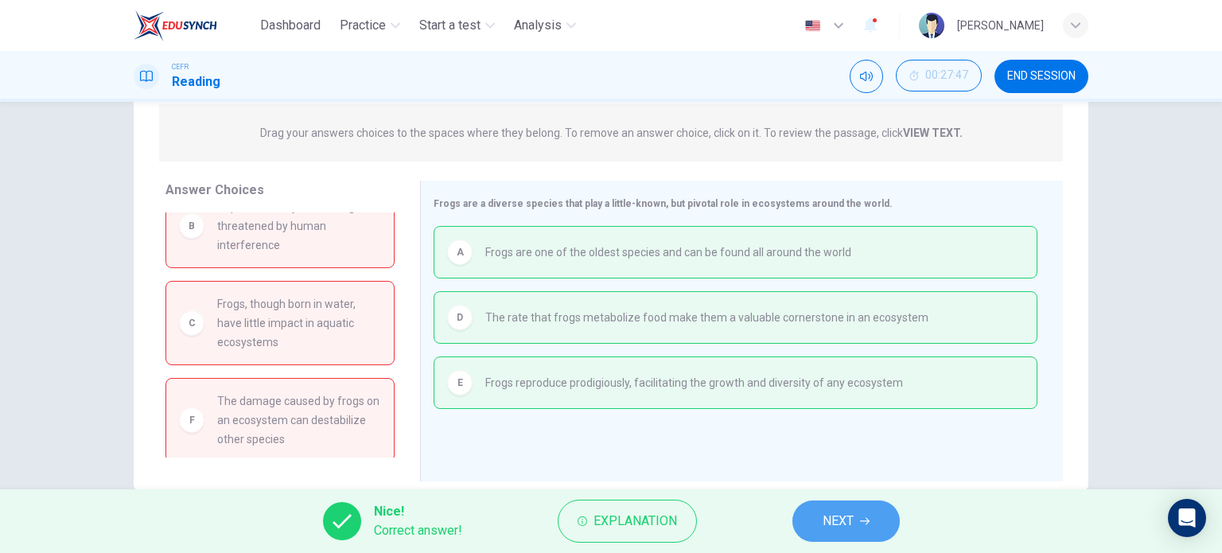
click at [842, 521] on span "NEXT" at bounding box center [838, 521] width 31 height 22
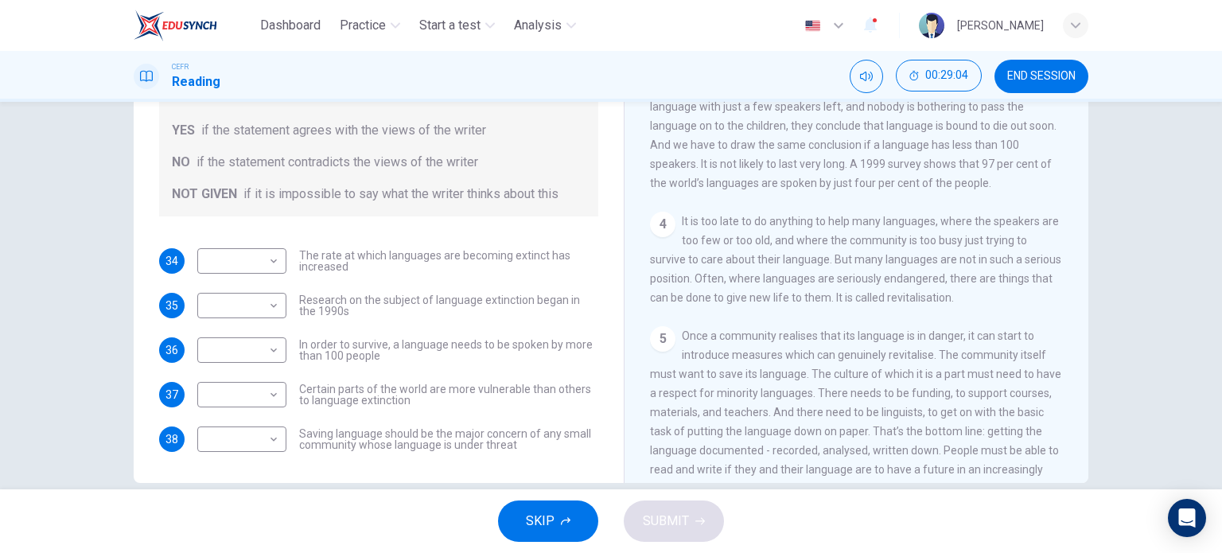
scroll to position [504, 0]
click at [263, 257] on body "Dashboard Practice Start a test Analysis English en ​ AINA BATREISYA BINTI ROSL…" at bounding box center [611, 276] width 1222 height 553
click at [239, 280] on li "YES" at bounding box center [237, 284] width 89 height 25
type input "YES"
click at [255, 308] on body "Dashboard Practice Start a test Analysis English en ​ AINA BATREISYA BINTI ROSL…" at bounding box center [611, 276] width 1222 height 553
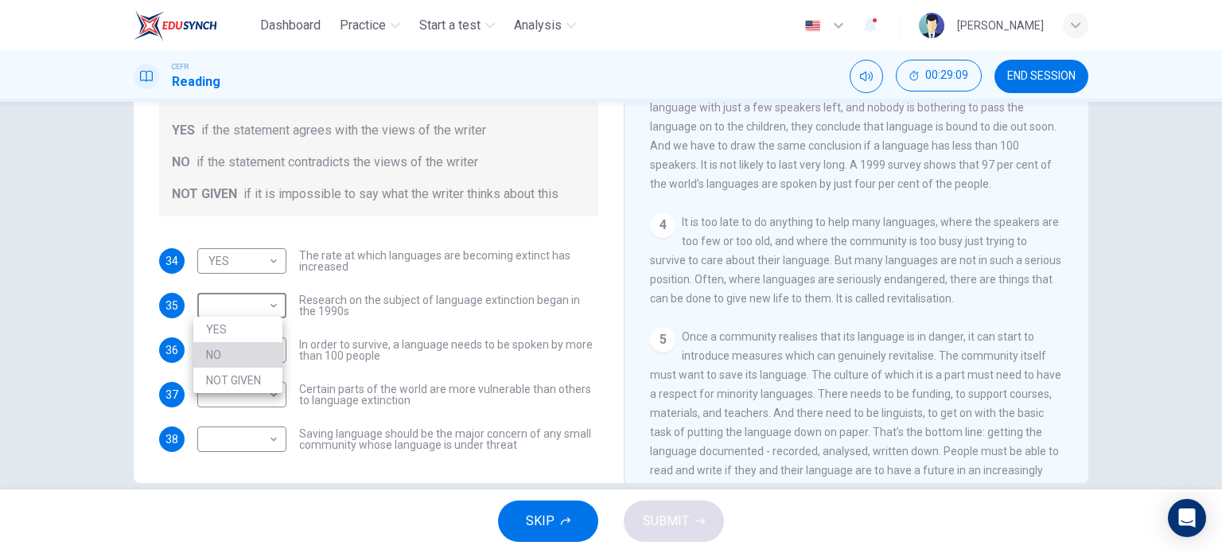
click at [252, 363] on li "NO" at bounding box center [237, 354] width 89 height 25
type input "NO"
click at [236, 345] on body "Dashboard Practice Start a test Analysis English en ​ AINA BATREISYA BINTI ROSL…" at bounding box center [611, 276] width 1222 height 553
click at [237, 377] on li "YES" at bounding box center [237, 373] width 89 height 25
type input "YES"
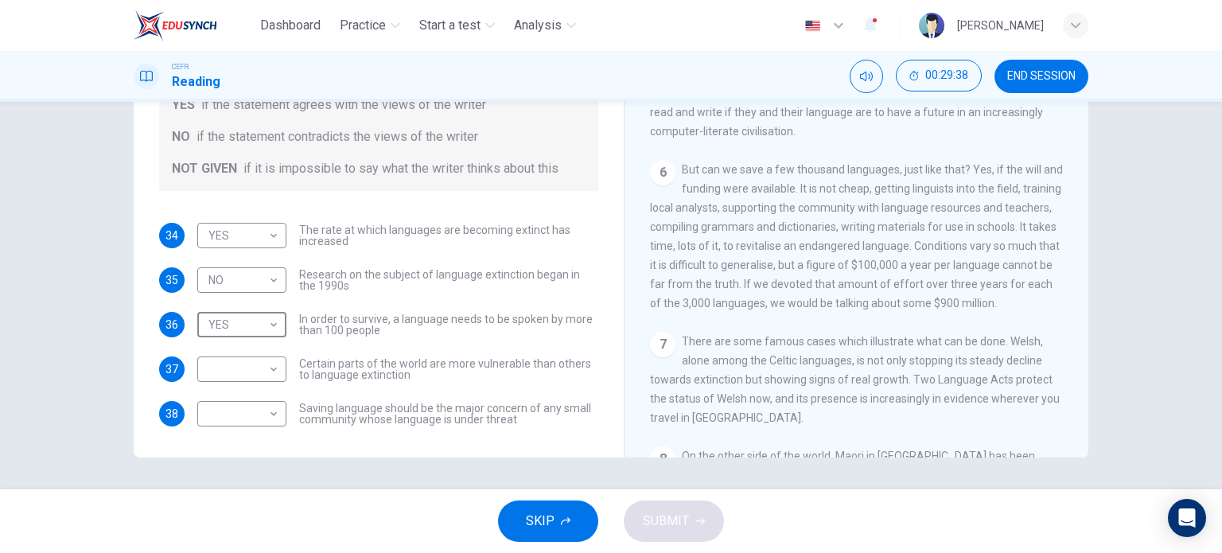
scroll to position [848, 0]
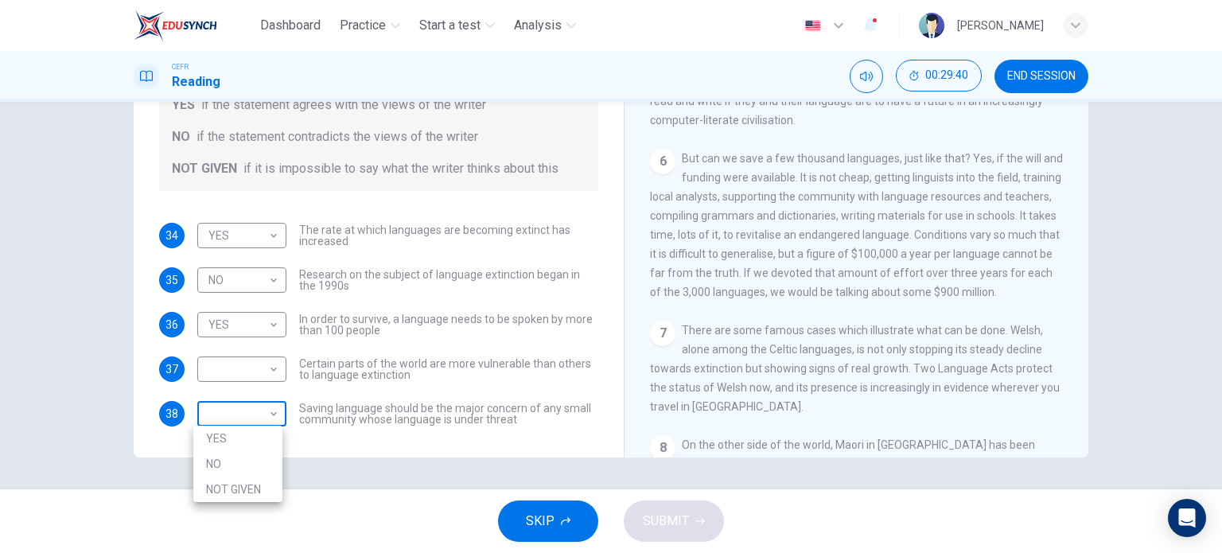
click at [266, 424] on body "Dashboard Practice Start a test Analysis English en ​ AINA BATREISYA BINTI ROSL…" at bounding box center [611, 276] width 1222 height 553
click at [263, 436] on li "YES" at bounding box center [237, 438] width 89 height 25
type input "YES"
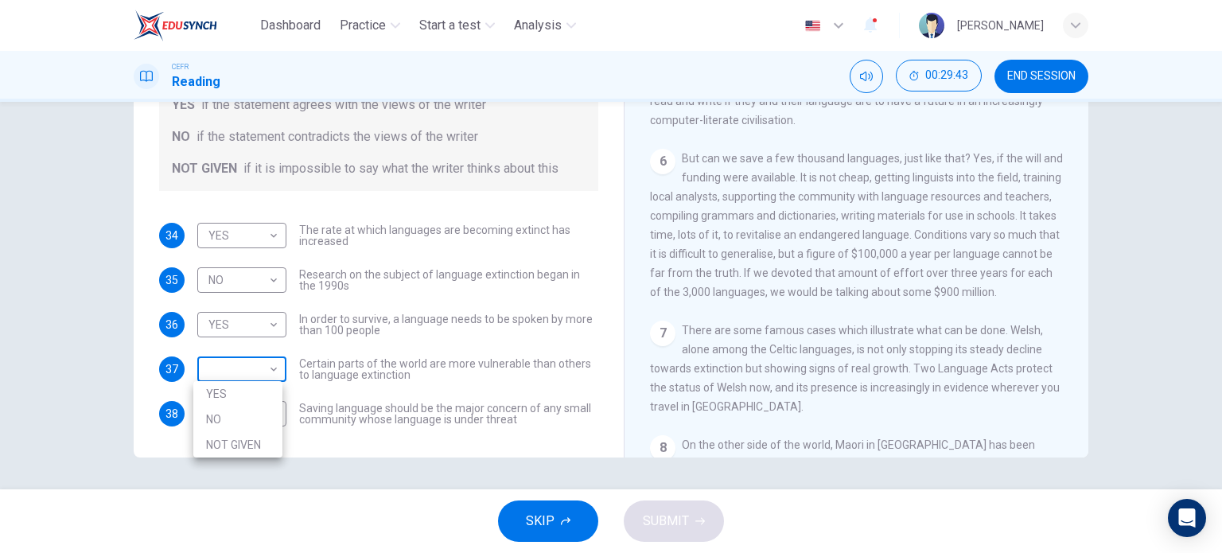
click at [267, 372] on body "Dashboard Practice Start a test Analysis English en ​ AINA BATREISYA BINTI ROSL…" at bounding box center [611, 276] width 1222 height 553
click at [258, 441] on li "NOT GIVEN" at bounding box center [237, 444] width 89 height 25
type input "NOT GIVEN"
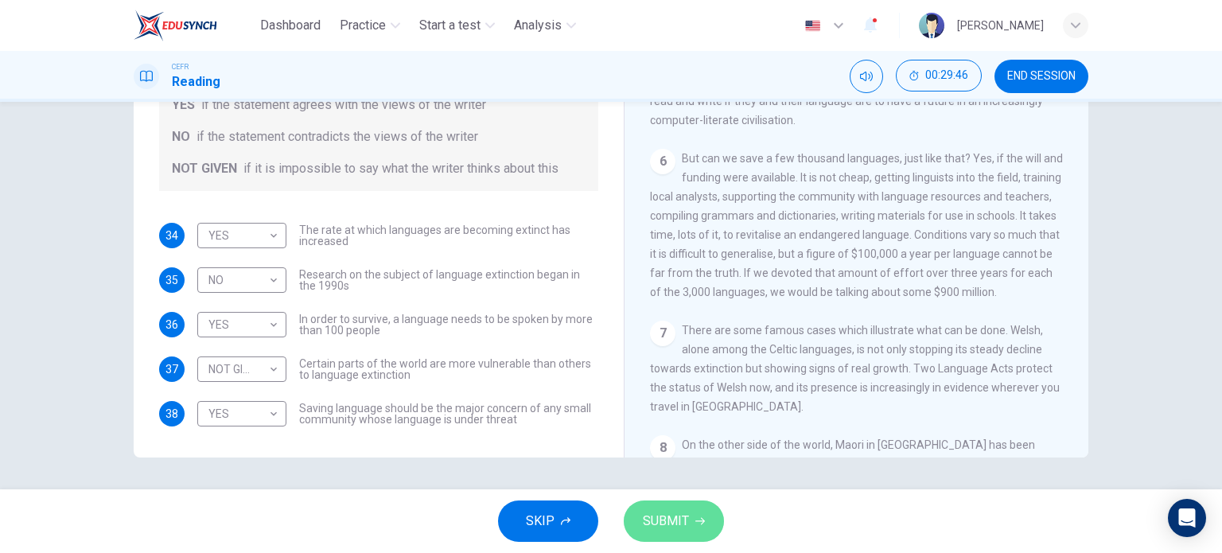
click at [691, 508] on button "SUBMIT" at bounding box center [674, 520] width 100 height 41
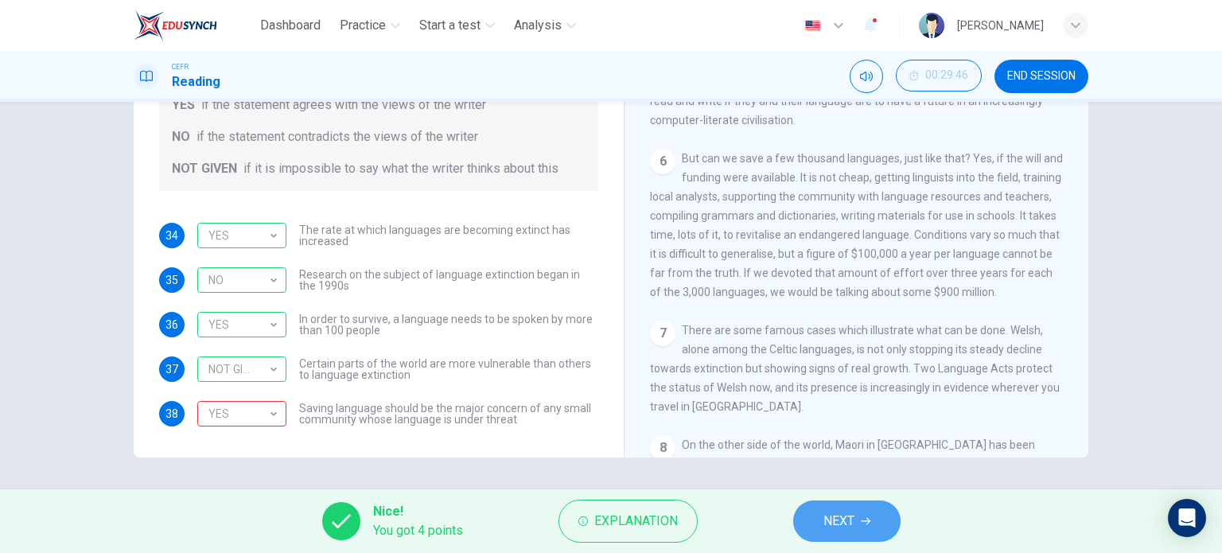
click at [847, 519] on span "NEXT" at bounding box center [838, 521] width 31 height 22
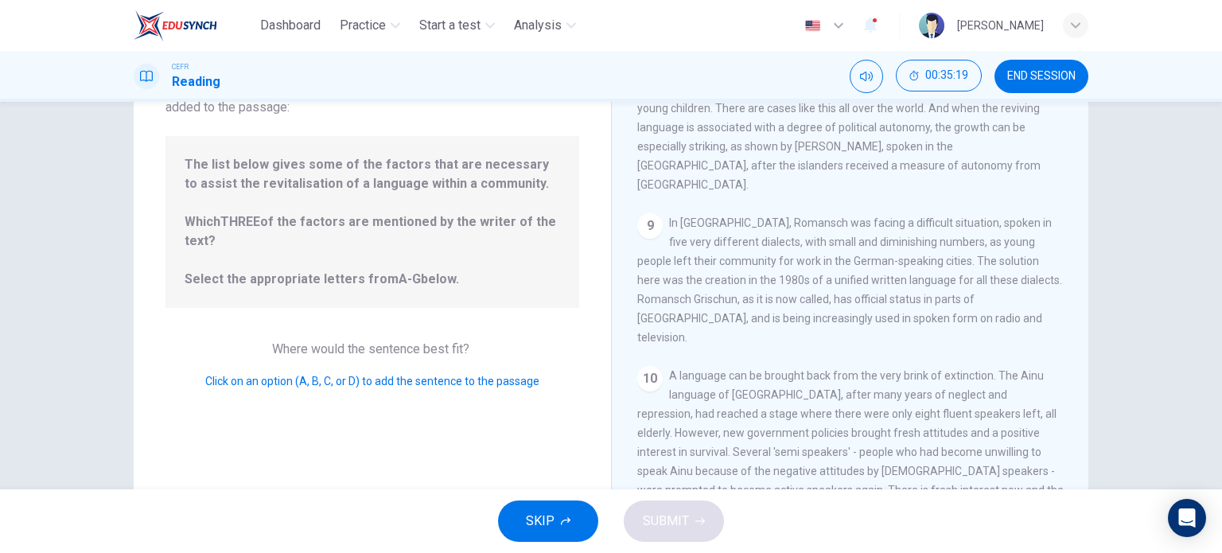
scroll to position [1083, 0]
click at [643, 367] on div "10" at bounding box center [649, 379] width 25 height 25
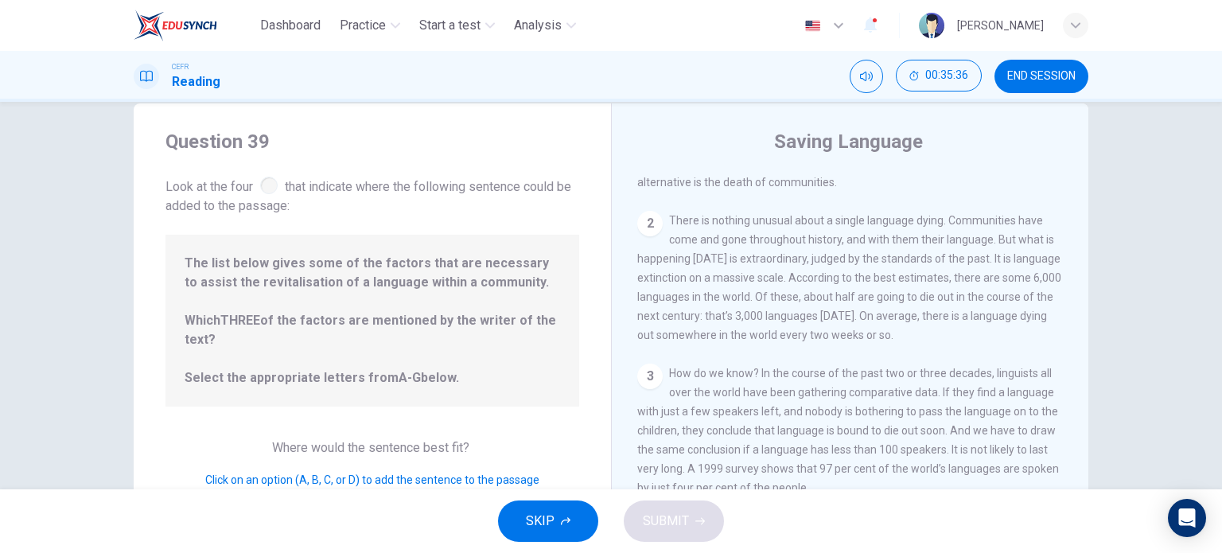
scroll to position [0, 0]
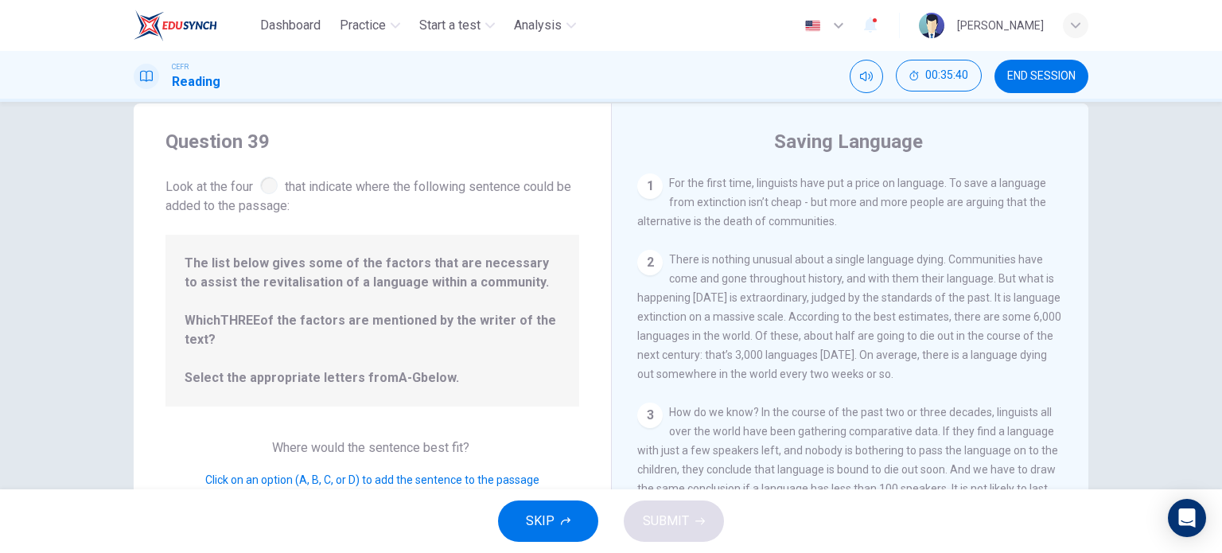
click at [474, 480] on span "Click on an option (A, B, C, or D) to add the sentence to the passage" at bounding box center [372, 479] width 334 height 13
click at [769, 380] on span "There is nothing unusual about a single language dying. Communities have come a…" at bounding box center [849, 316] width 424 height 127
click at [643, 260] on div "2" at bounding box center [649, 262] width 25 height 25
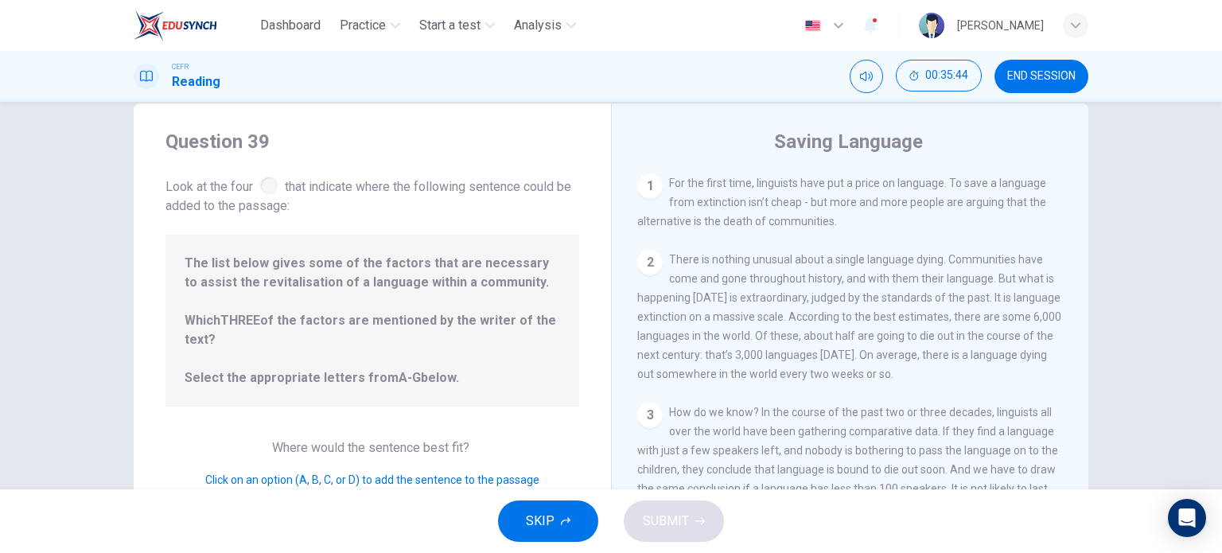
click at [643, 260] on div "2" at bounding box center [649, 262] width 25 height 25
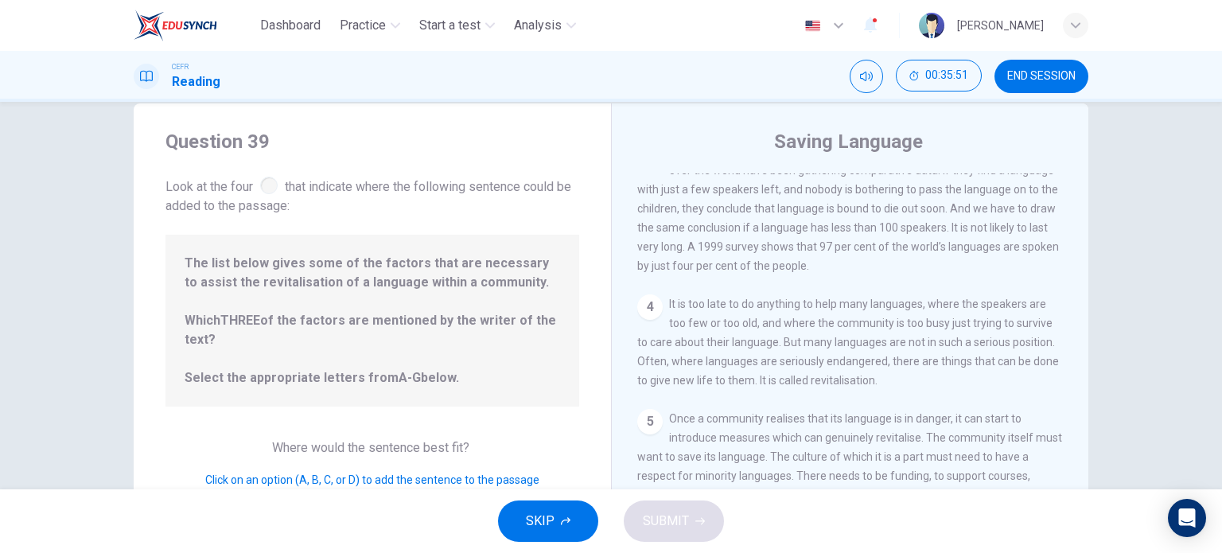
scroll to position [264, 0]
click at [402, 325] on span "The list below gives some of the factors that are necessary to assist the revit…" at bounding box center [373, 321] width 376 height 134
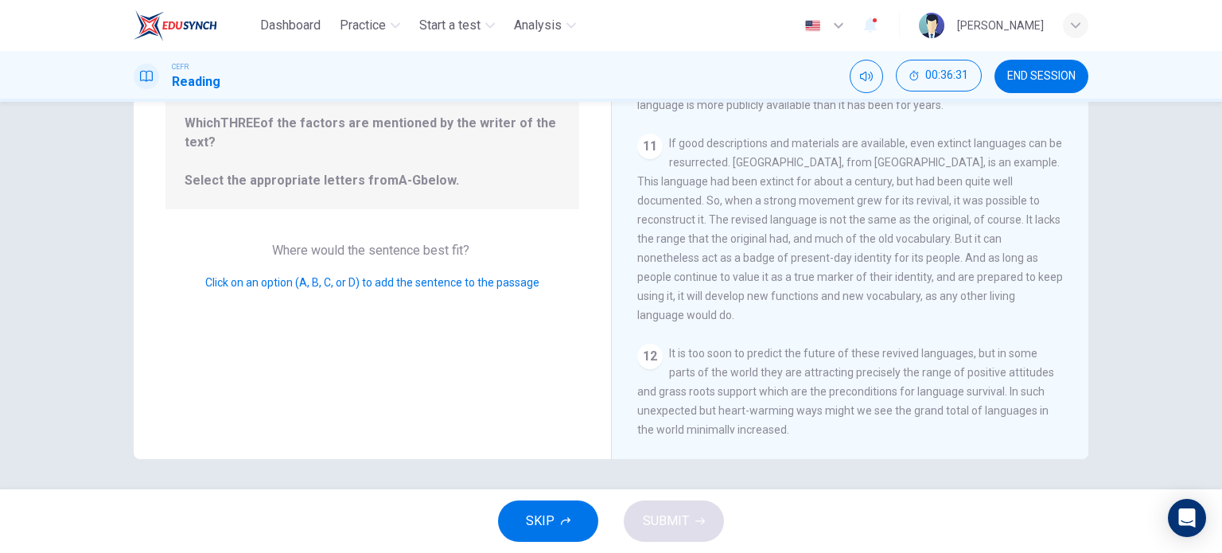
scroll to position [229, 0]
click at [652, 342] on div "12" at bounding box center [649, 354] width 25 height 25
drag, startPoint x: 652, startPoint y: 325, endPoint x: 767, endPoint y: 359, distance: 119.3
click at [767, 359] on div "12 It is too soon to predict the future of these revived languages, but in some…" at bounding box center [850, 389] width 426 height 95
drag, startPoint x: 643, startPoint y: 334, endPoint x: 496, endPoint y: 346, distance: 146.9
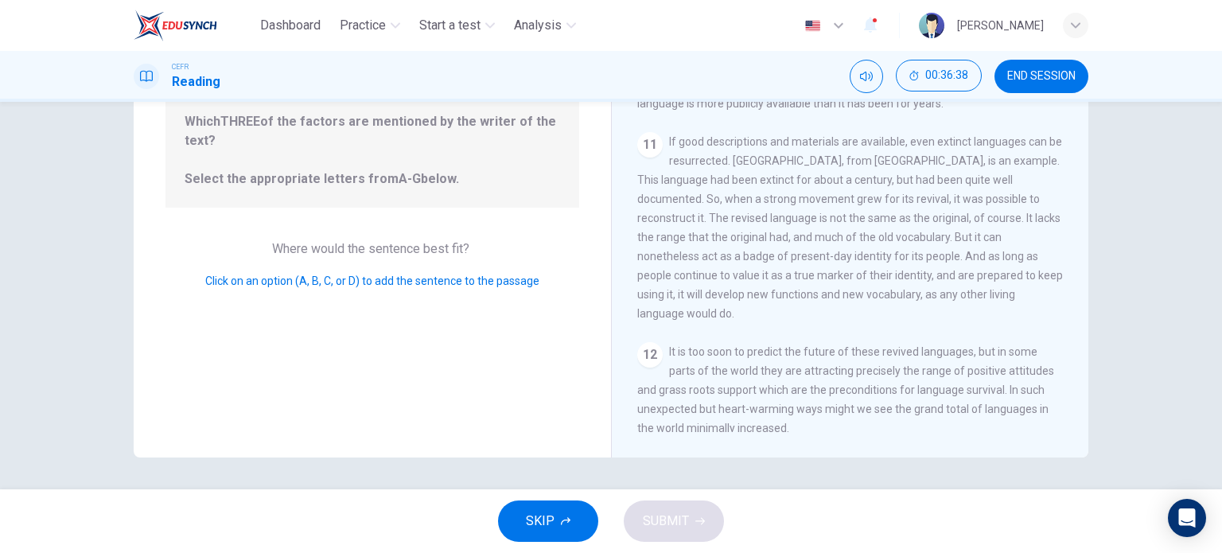
click at [496, 346] on div "Question 39 Look at the four that indicate where the following sentence could b…" at bounding box center [611, 181] width 955 height 553
drag, startPoint x: 640, startPoint y: 135, endPoint x: 421, endPoint y: 250, distance: 247.7
click at [421, 250] on div "Question 39 Look at the four that indicate where the following sentence could b…" at bounding box center [611, 181] width 955 height 553
click at [315, 278] on span "Click on an option (A, B, C, or D) to add the sentence to the passage" at bounding box center [372, 280] width 334 height 13
click at [328, 279] on span "Click on an option (A, B, C, or D) to add the sentence to the passage" at bounding box center [372, 280] width 334 height 13
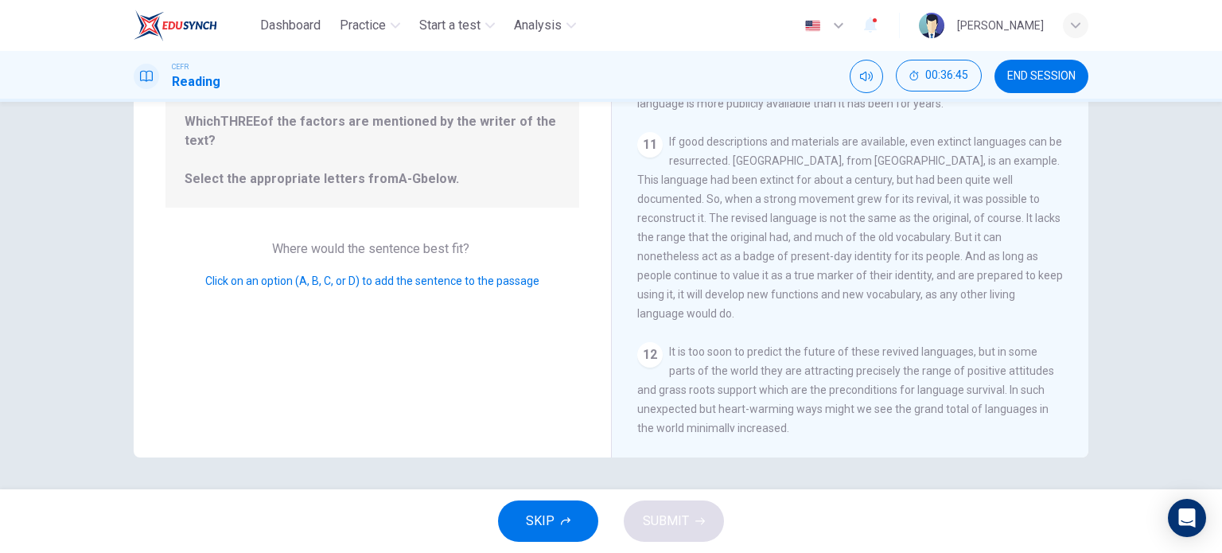
drag, startPoint x: 210, startPoint y: 271, endPoint x: 621, endPoint y: 249, distance: 411.1
click at [621, 249] on div "Question 39 Look at the four that indicate where the following sentence could b…" at bounding box center [611, 181] width 955 height 553
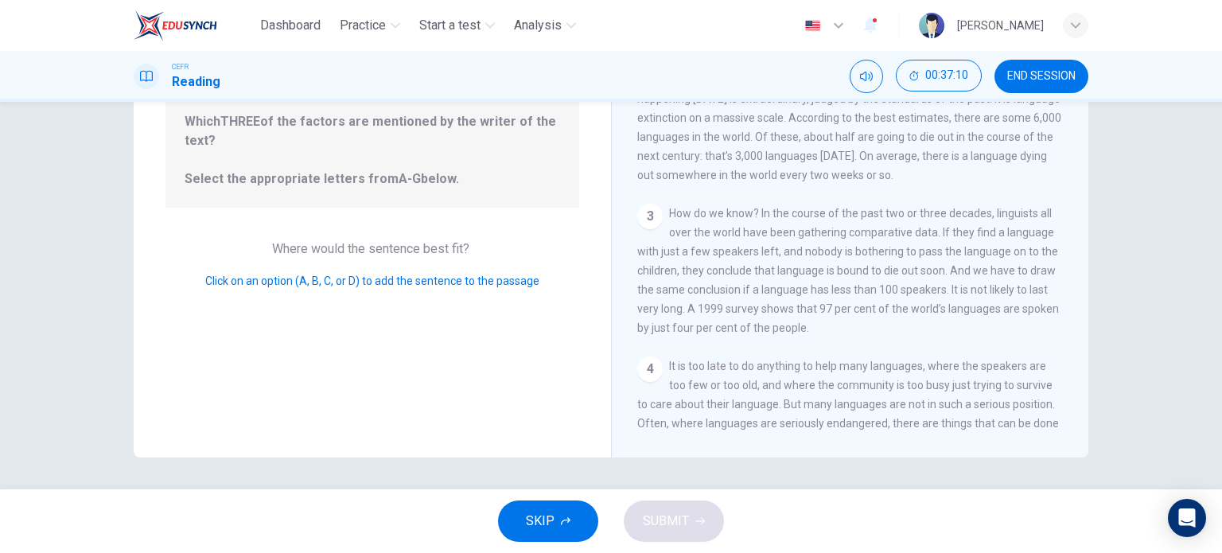
click at [436, 303] on div "Question 39 Look at the four that indicate where the following sentence could b…" at bounding box center [372, 181] width 477 height 553
click at [698, 247] on div "3 How do we know? In the course of the past two or three decades, linguists all…" at bounding box center [850, 271] width 426 height 134
click at [709, 241] on span "How do we know? In the course of the past two or three decades, linguists all o…" at bounding box center [848, 270] width 422 height 127
click at [648, 380] on div "4" at bounding box center [649, 368] width 25 height 25
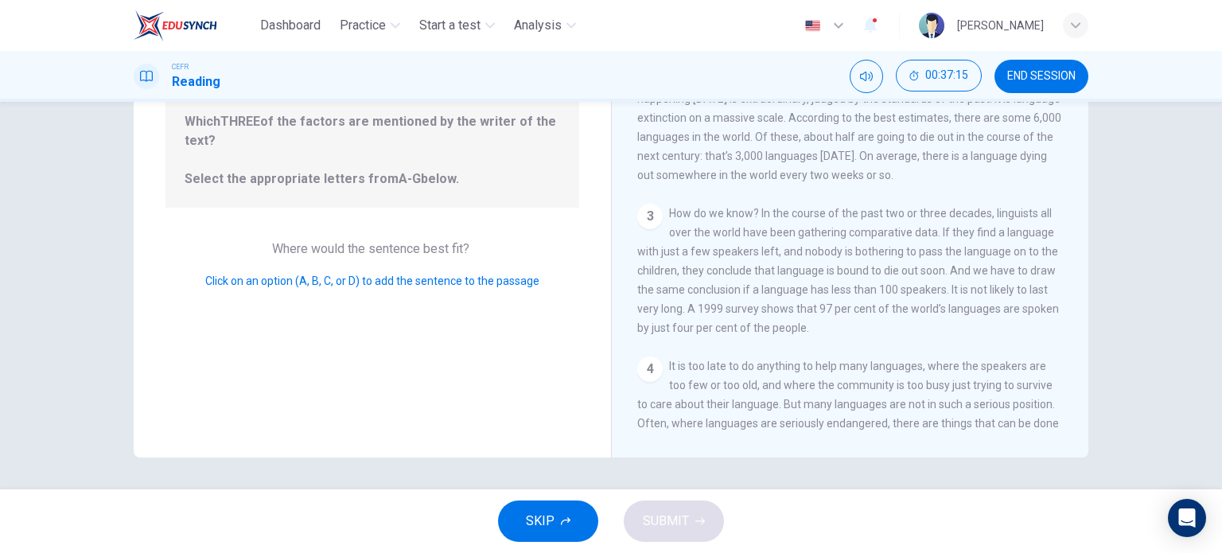
click at [648, 380] on div "4" at bounding box center [649, 368] width 25 height 25
click at [561, 519] on icon "button" at bounding box center [566, 521] width 10 height 10
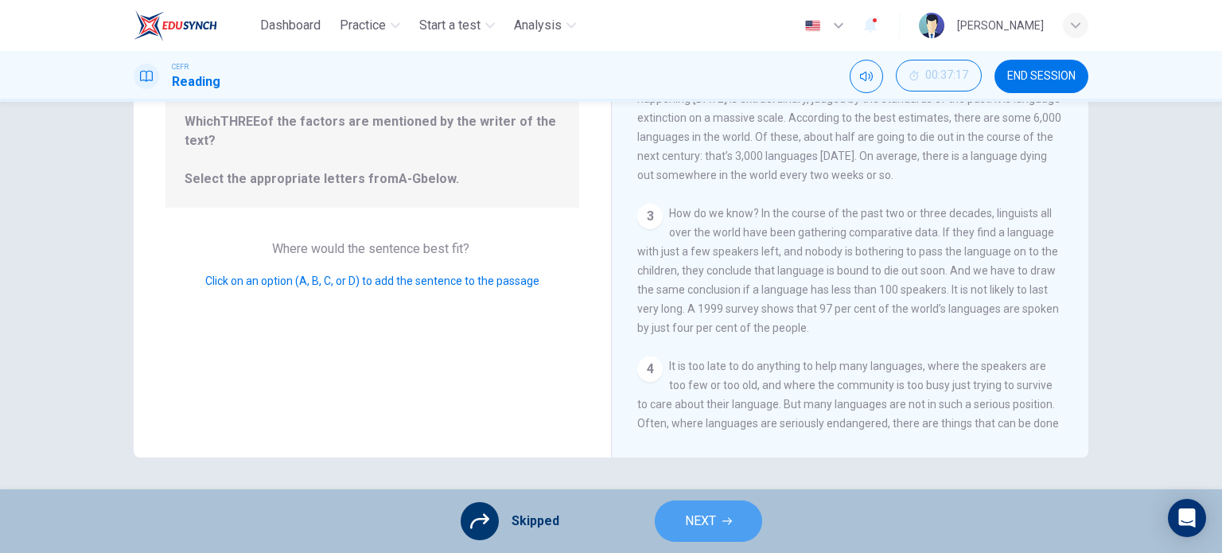
click at [715, 505] on button "NEXT" at bounding box center [708, 520] width 107 height 41
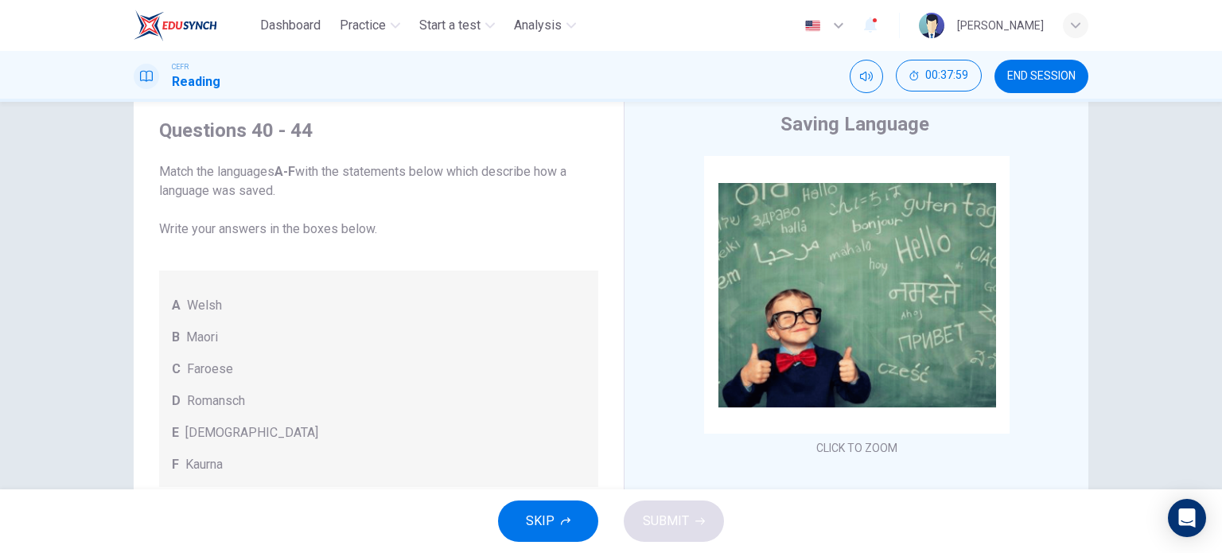
scroll to position [48, 0]
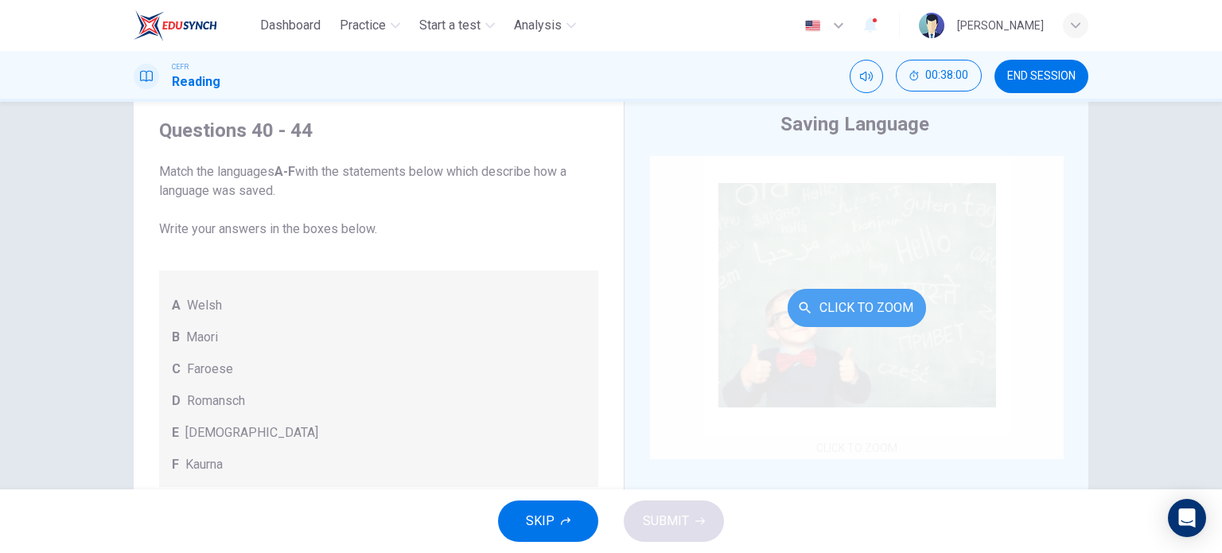
click at [815, 313] on button "Click to Zoom" at bounding box center [857, 308] width 138 height 38
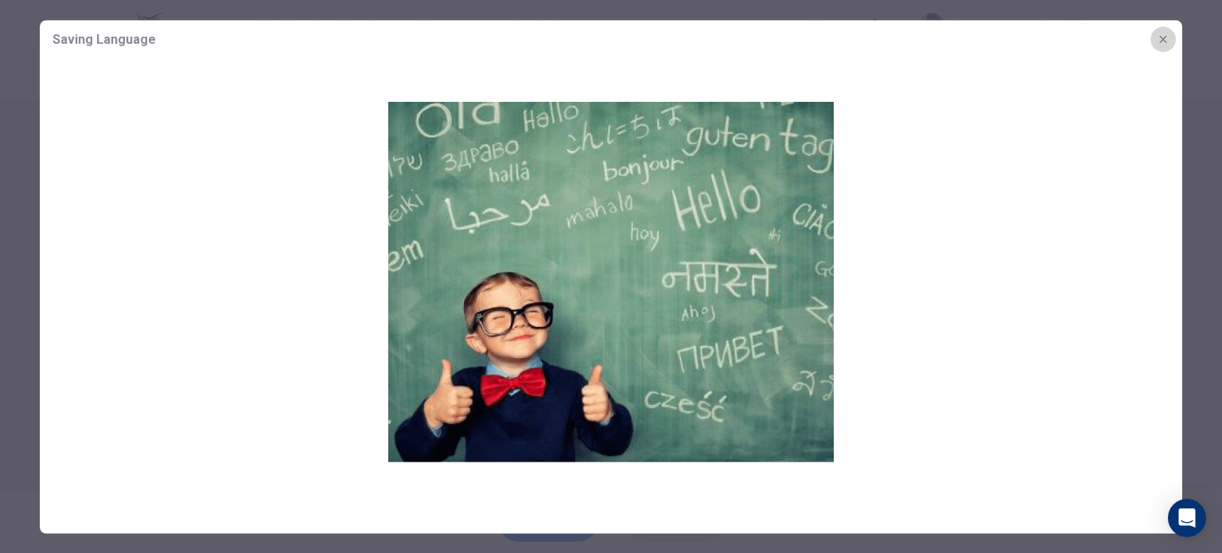
click at [1168, 37] on icon "button" at bounding box center [1163, 39] width 13 height 13
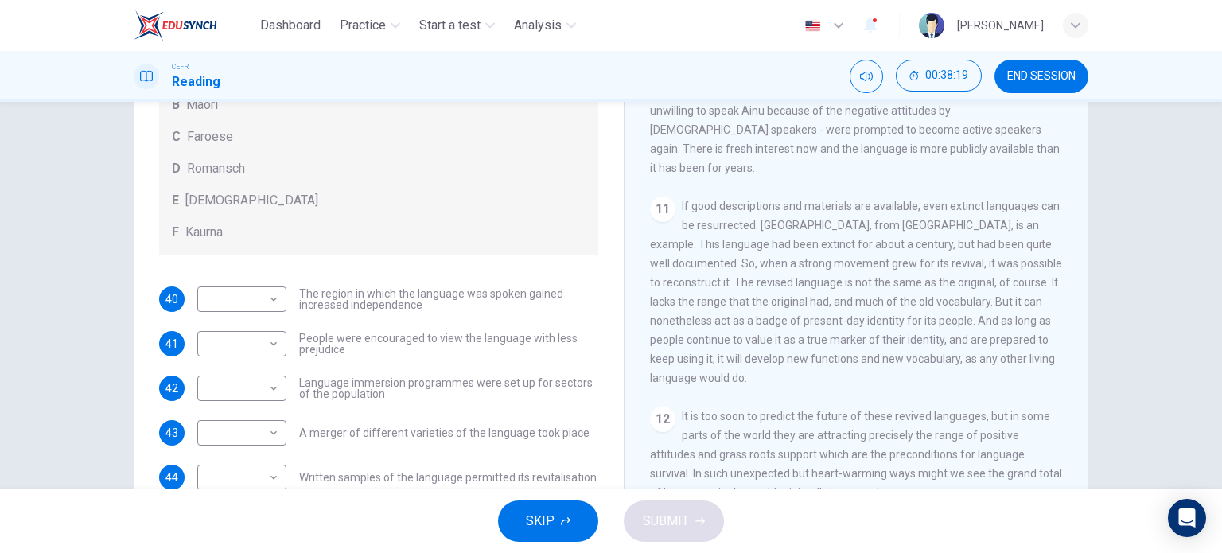
scroll to position [229, 0]
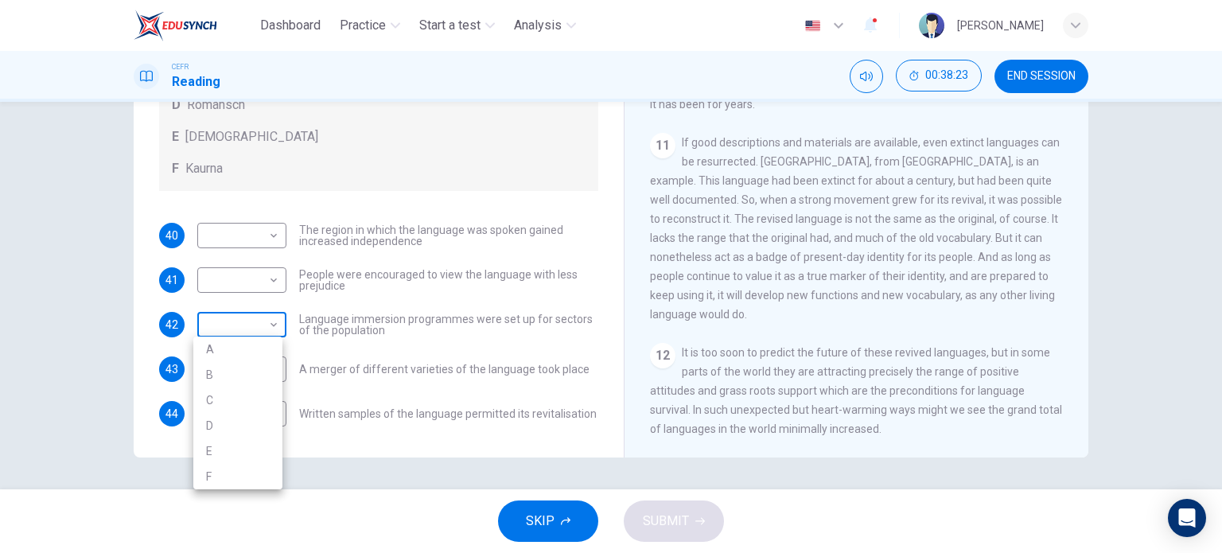
click at [211, 327] on body "Dashboard Practice Start a test Analysis English en ​ AINA BATREISYA BINTI ROSL…" at bounding box center [611, 276] width 1222 height 553
click at [405, 310] on div at bounding box center [611, 276] width 1222 height 553
click at [1032, 60] on button "END SESSION" at bounding box center [1042, 76] width 94 height 33
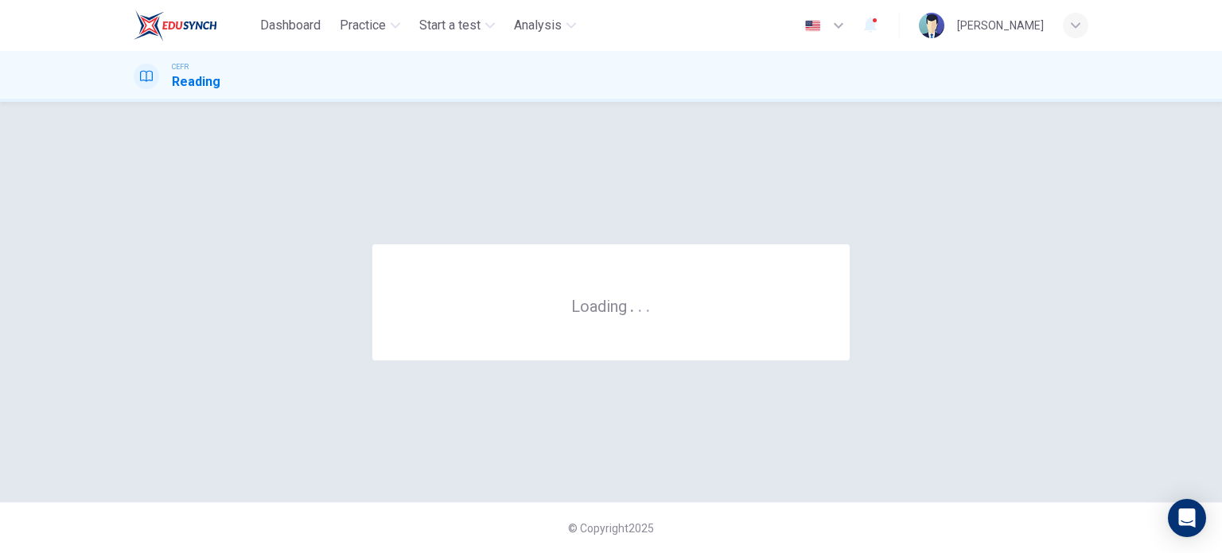
scroll to position [0, 0]
